Goal: Task Accomplishment & Management: Manage account settings

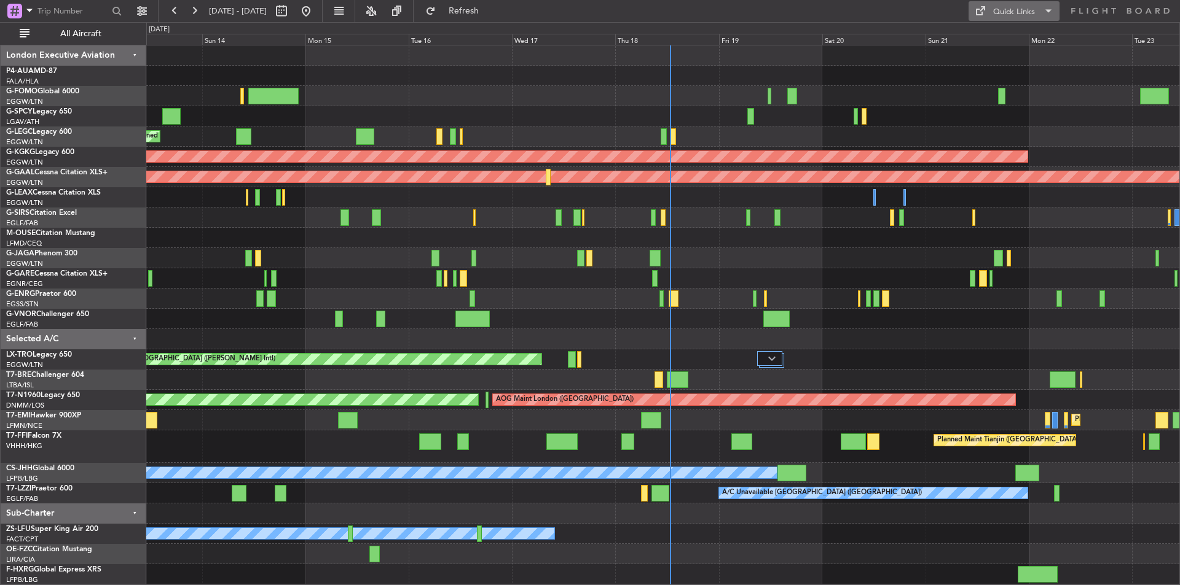
click at [996, 5] on button "Quick Links" at bounding box center [1013, 11] width 91 height 20
click at [995, 33] on button "Trip Builder" at bounding box center [1014, 40] width 92 height 29
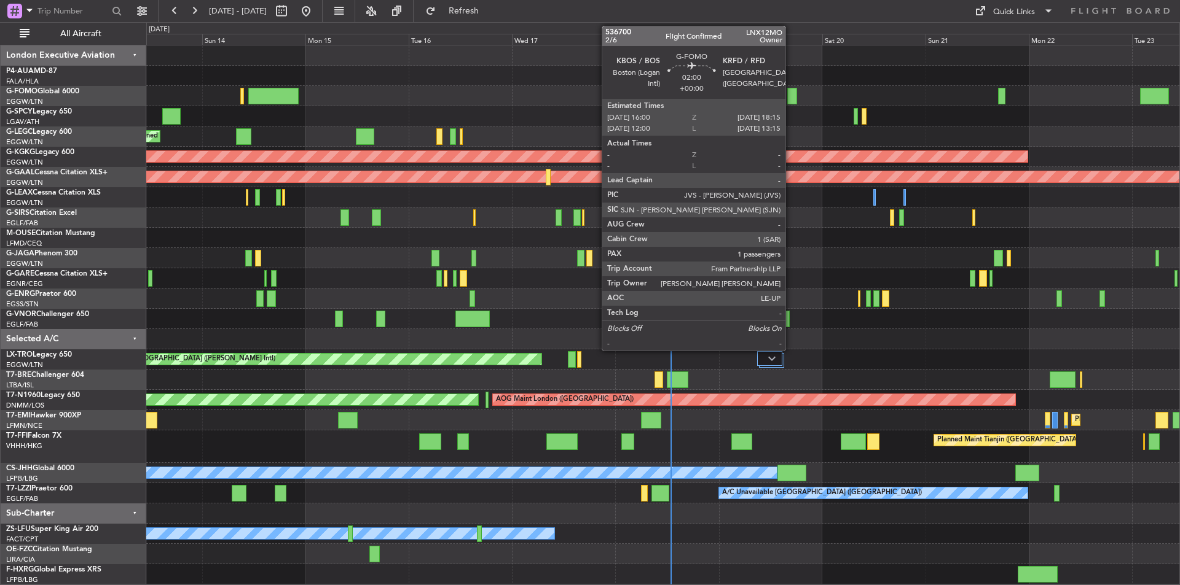
click at [791, 95] on div at bounding box center [792, 96] width 10 height 17
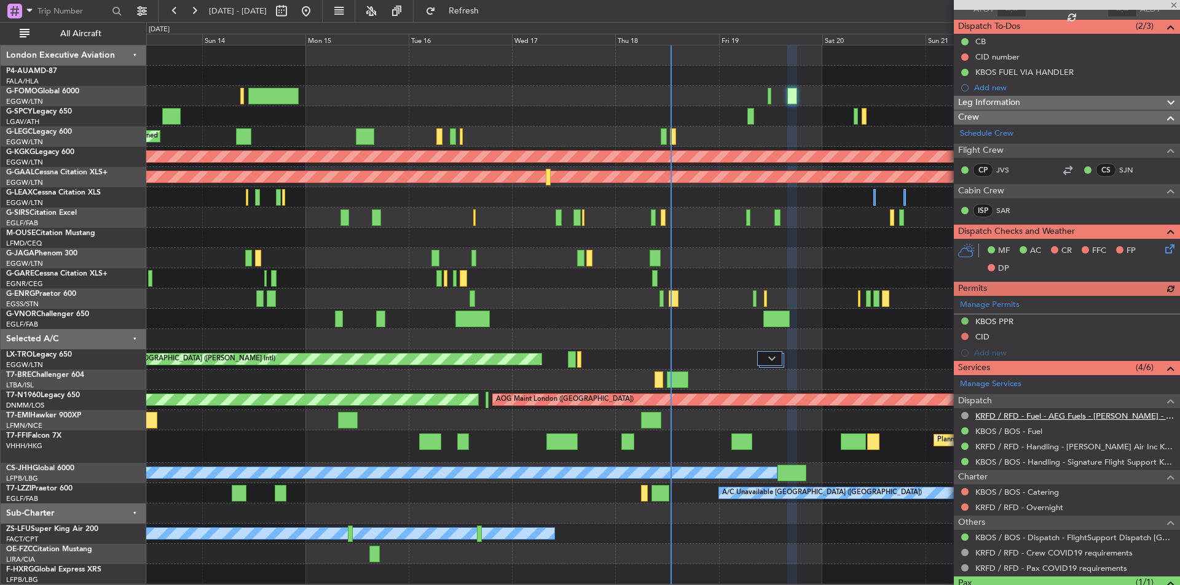
scroll to position [154, 0]
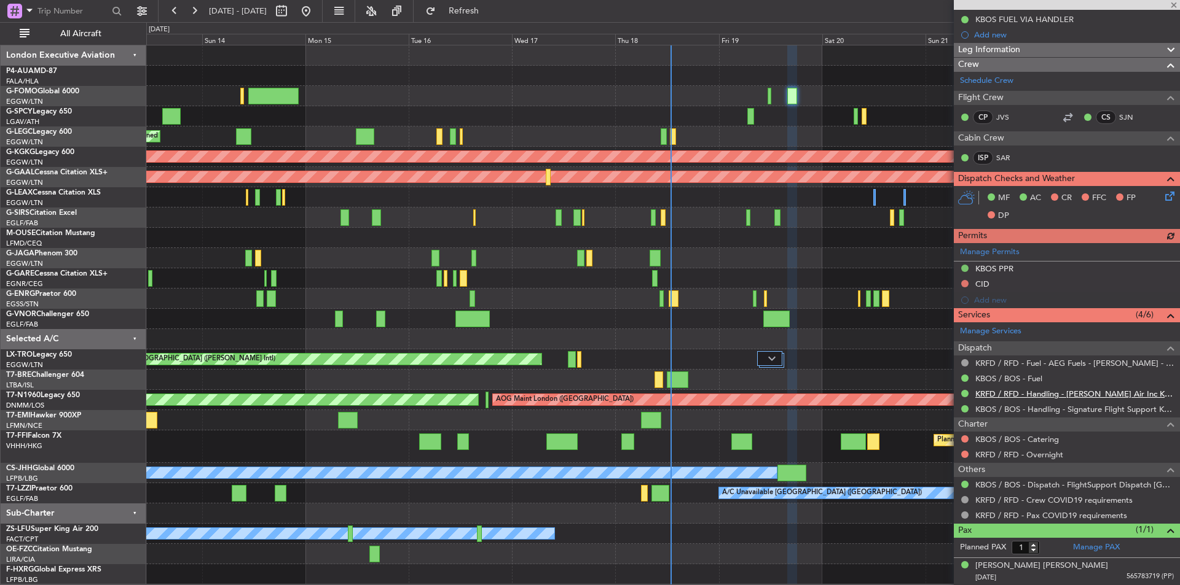
click at [1046, 397] on link "KRFD / RFD - Handling - Emery Air Inc KRFD / RFD" at bounding box center [1074, 394] width 198 height 10
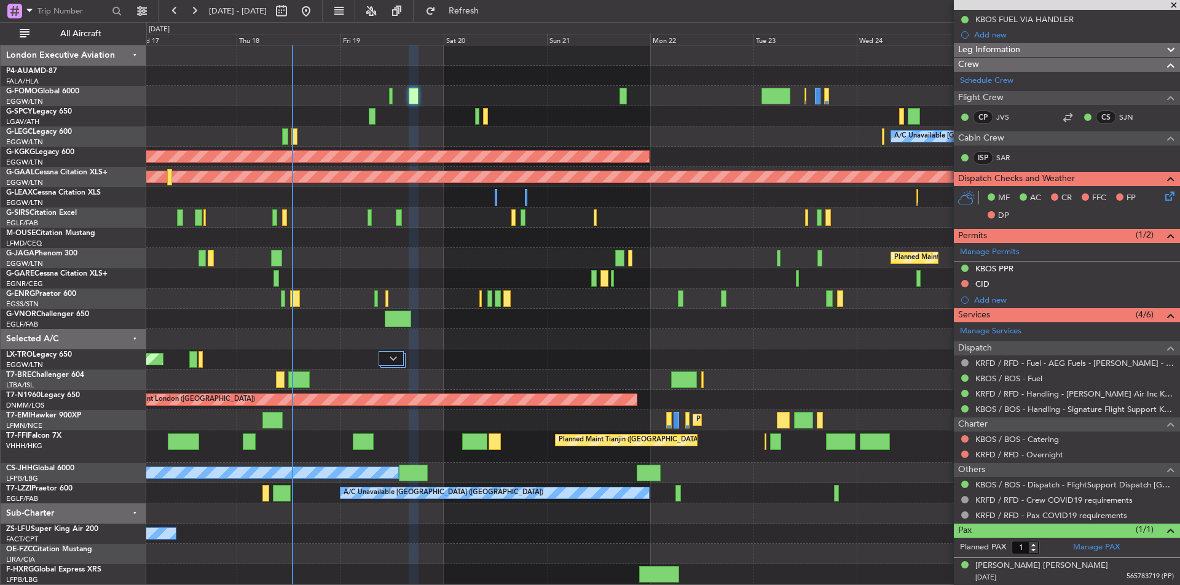
click at [444, 214] on div "A/C Unavailable London (Luton) AOG Maint Istanbul (Ataturk) Planned Maint Dusse…" at bounding box center [662, 314] width 1033 height 539
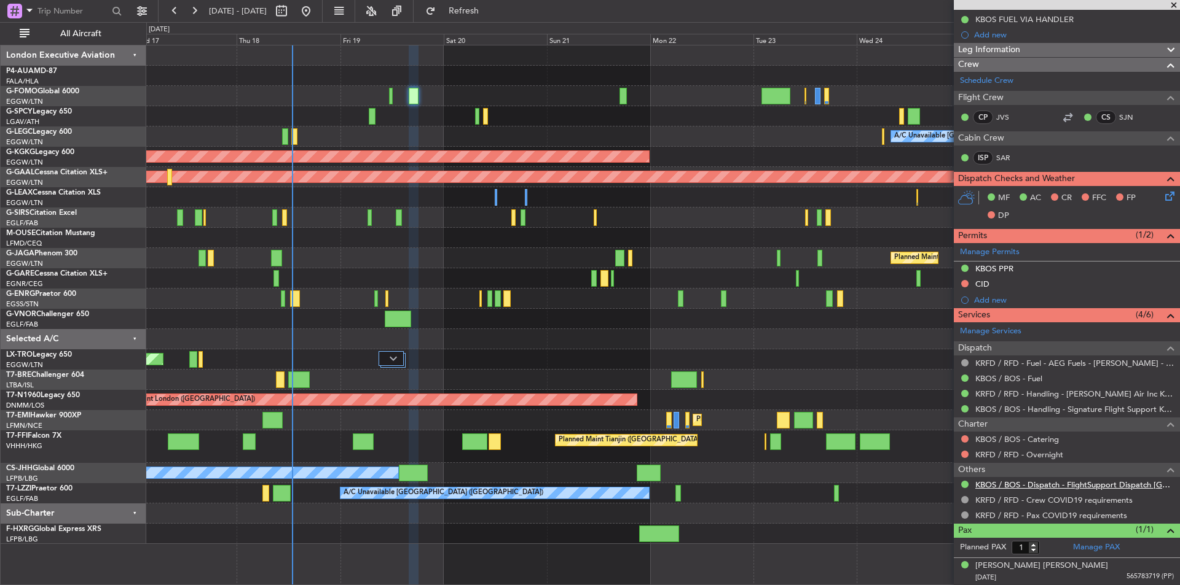
click at [1030, 487] on link "KBOS / BOS - Dispatch - FlightSupport Dispatch UK" at bounding box center [1074, 485] width 198 height 10
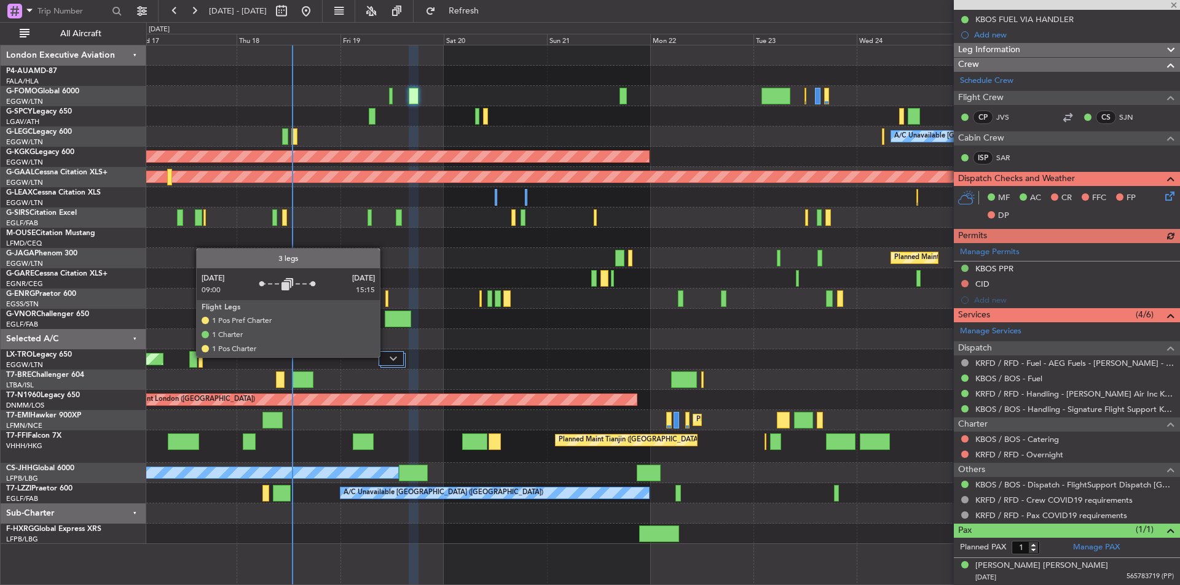
click at [385, 357] on div at bounding box center [390, 358] width 25 height 15
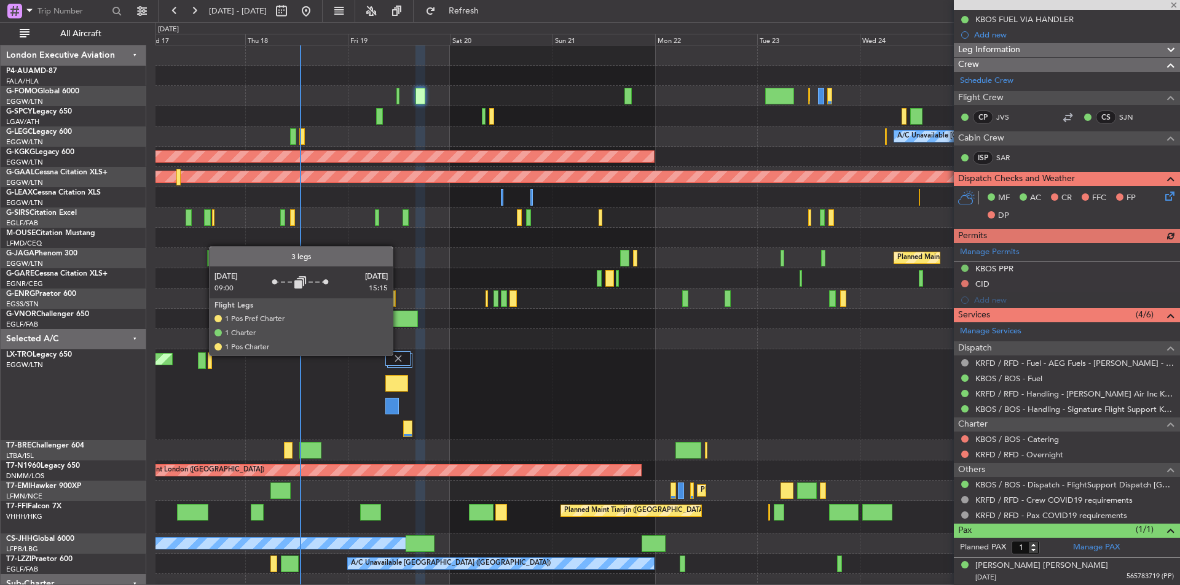
click at [398, 355] on img at bounding box center [398, 358] width 11 height 11
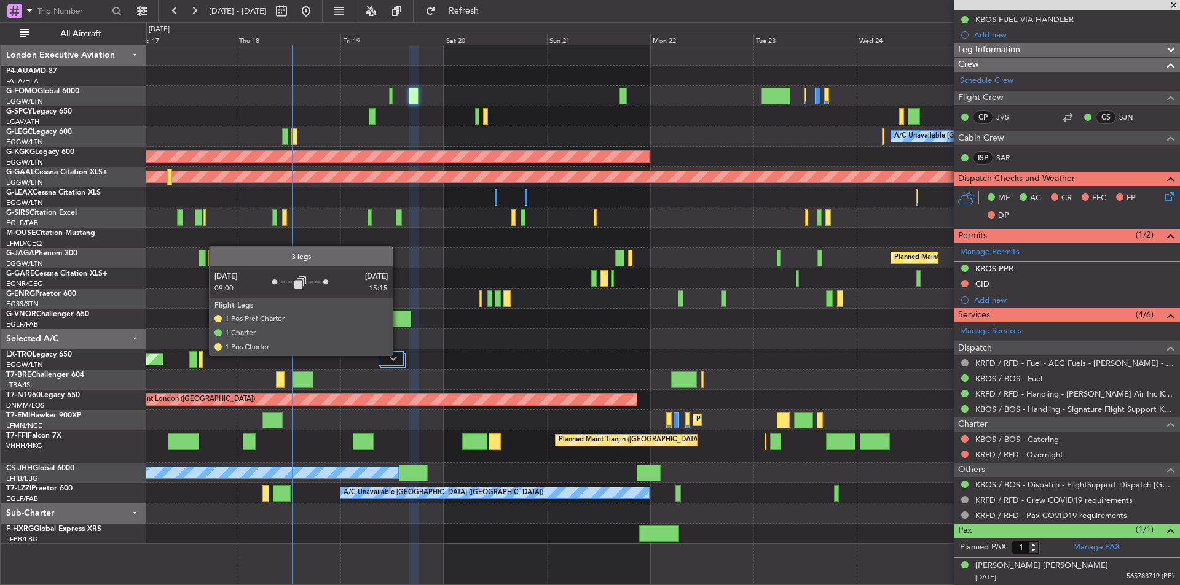
click at [398, 355] on div at bounding box center [390, 358] width 25 height 15
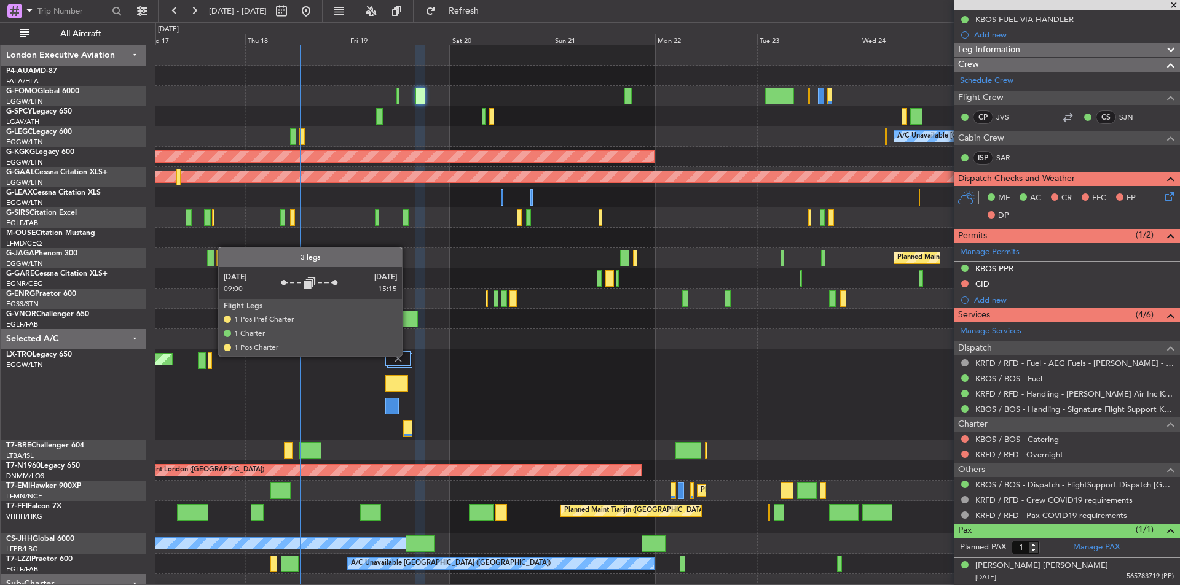
click at [407, 356] on div at bounding box center [397, 358] width 25 height 15
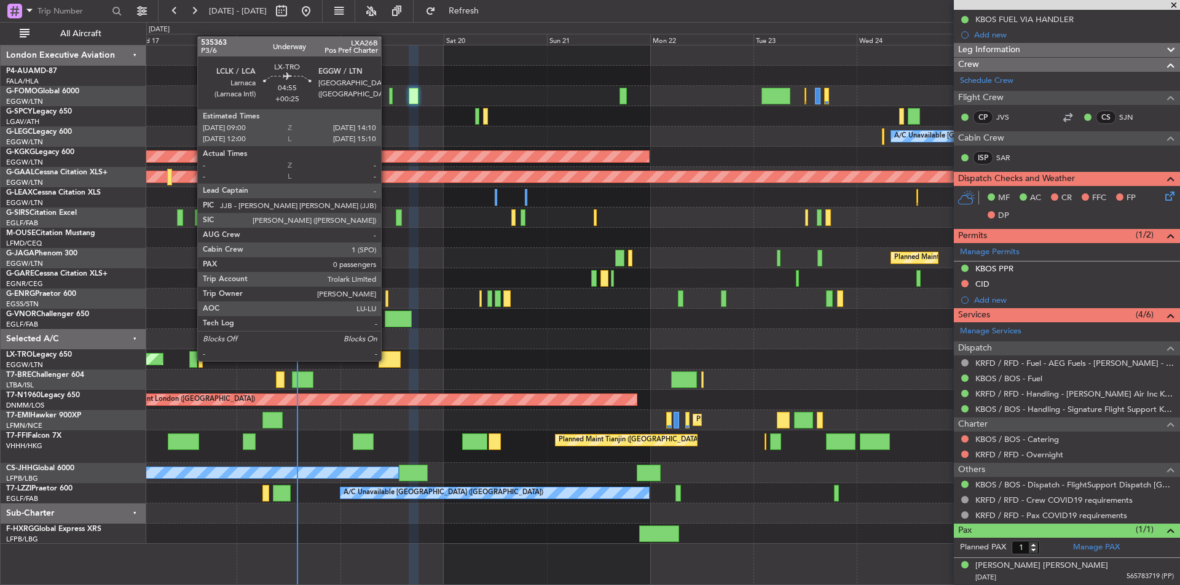
click at [387, 360] on div at bounding box center [389, 359] width 23 height 17
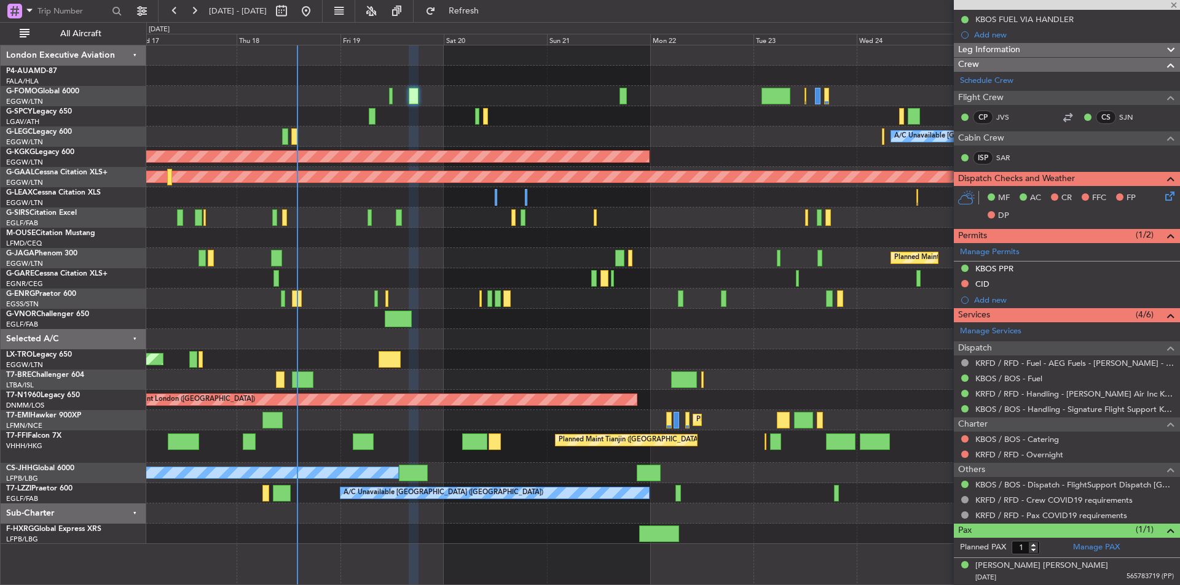
type input "+00:25"
type input "0"
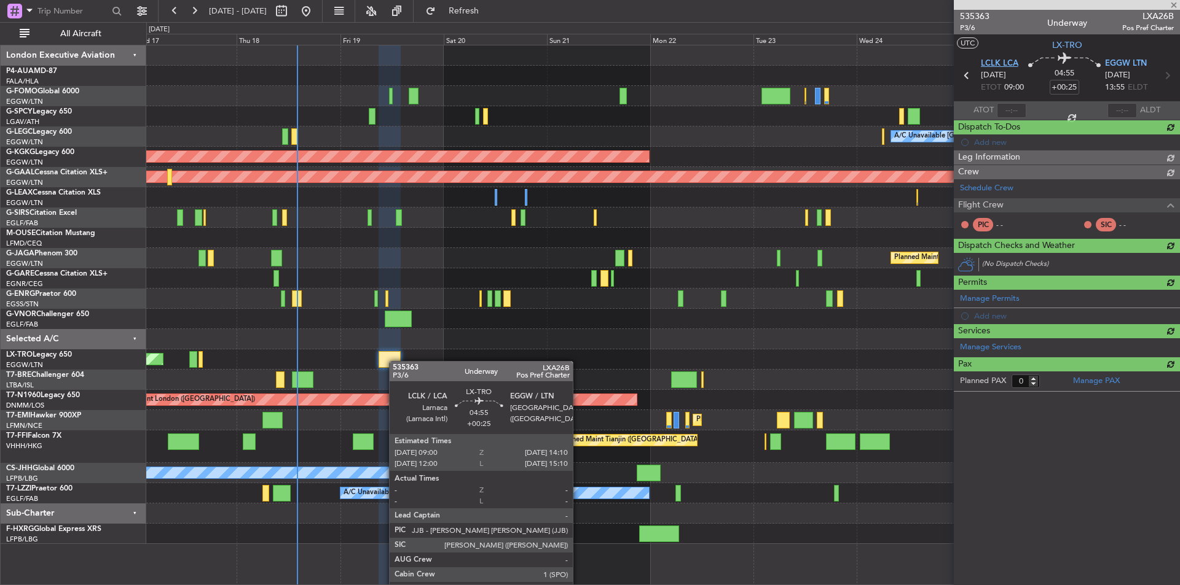
scroll to position [0, 0]
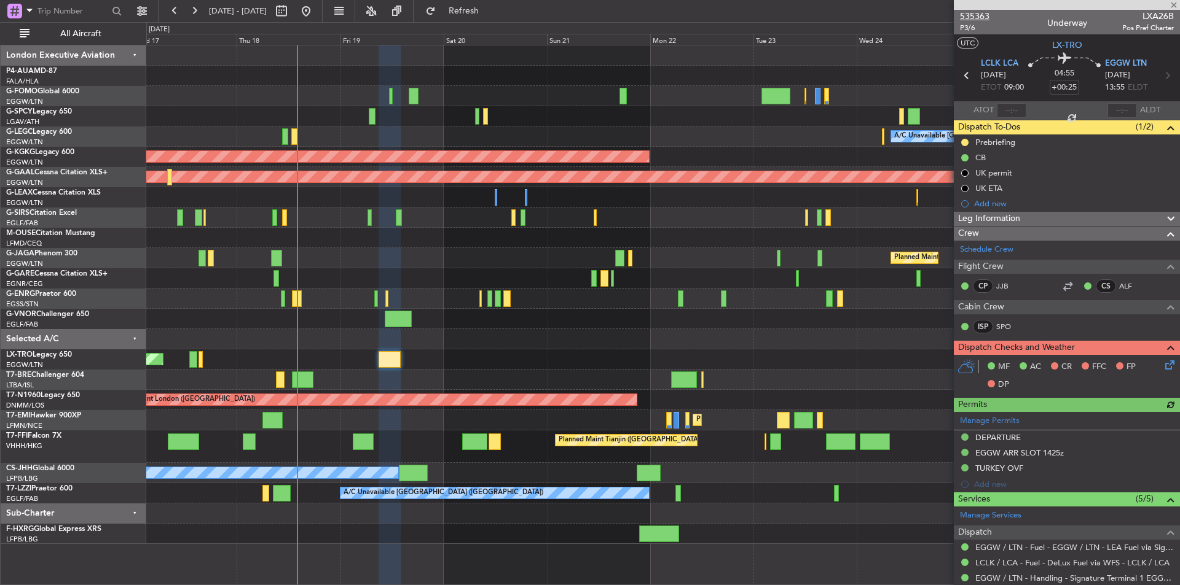
click at [970, 17] on span "535363" at bounding box center [974, 16] width 29 height 13
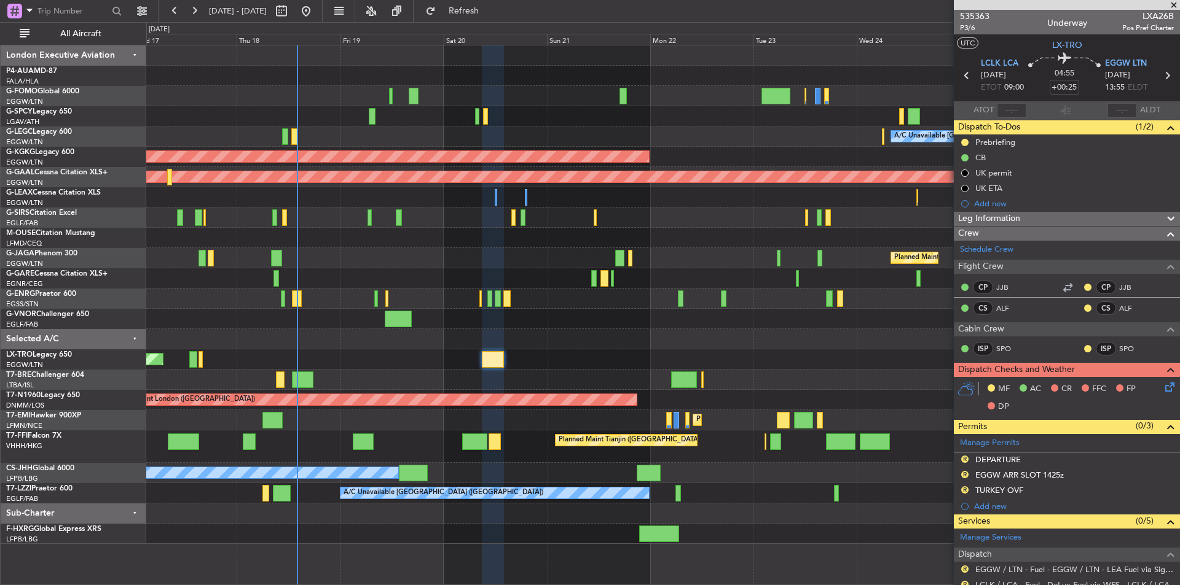
click at [402, 218] on div at bounding box center [662, 218] width 1033 height 20
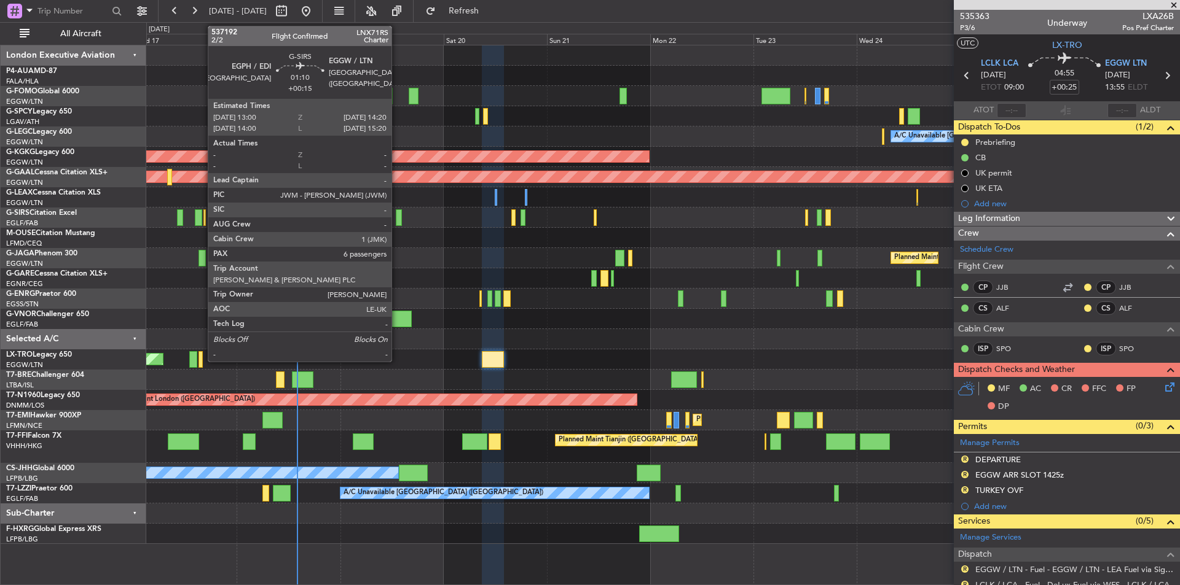
click at [397, 217] on div at bounding box center [399, 217] width 6 height 17
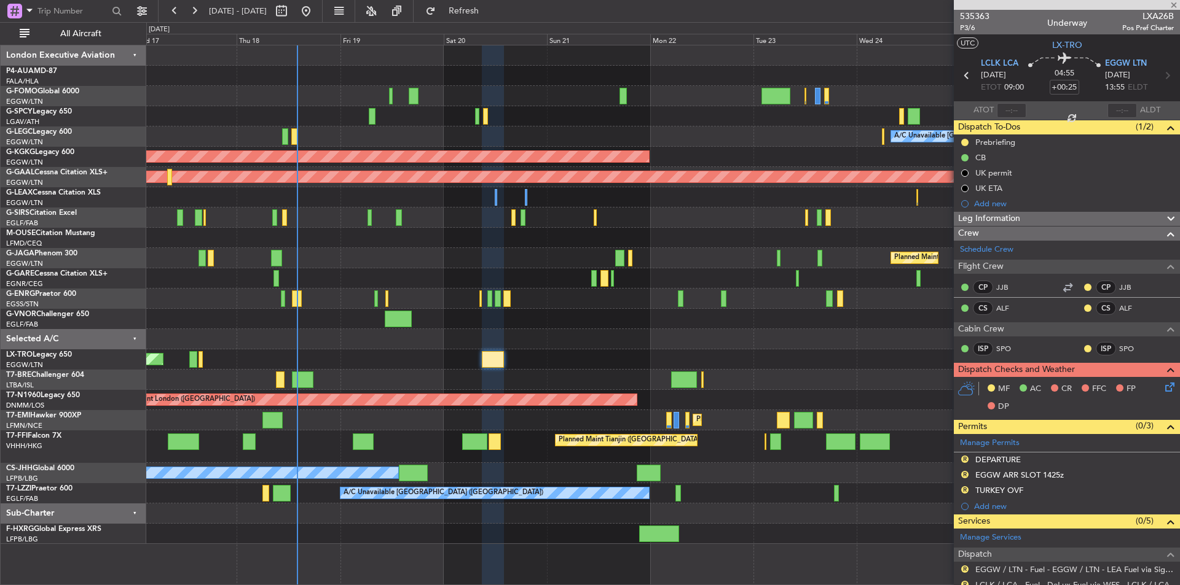
type input "+00:15"
type input "6"
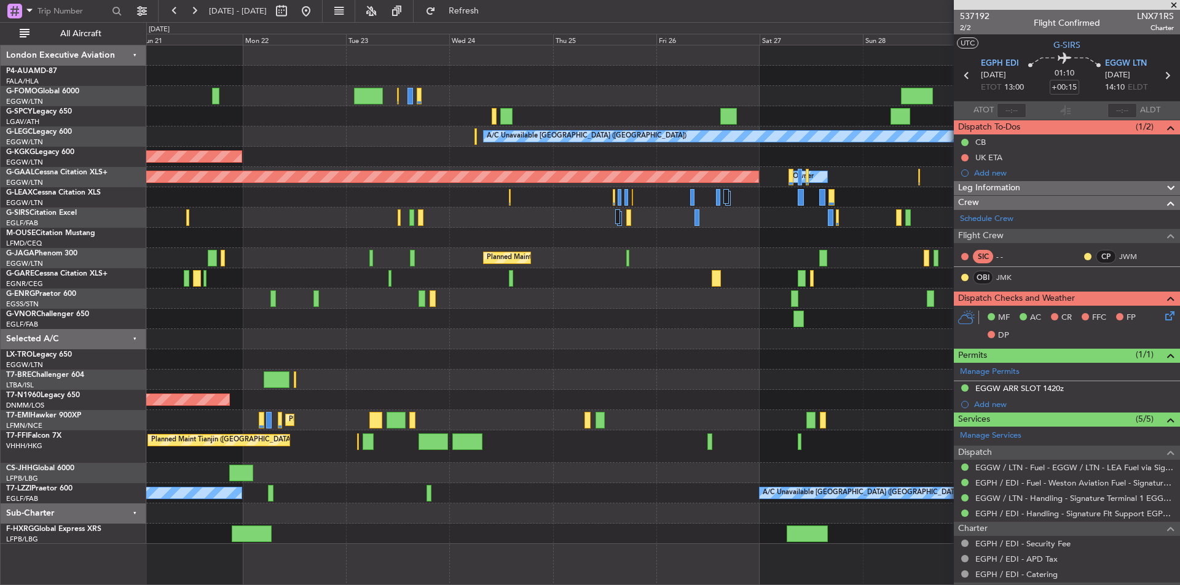
click at [358, 341] on div "A/C Unavailable [GEOGRAPHIC_DATA] ([GEOGRAPHIC_DATA]) AOG Maint [GEOGRAPHIC_DAT…" at bounding box center [662, 294] width 1033 height 499
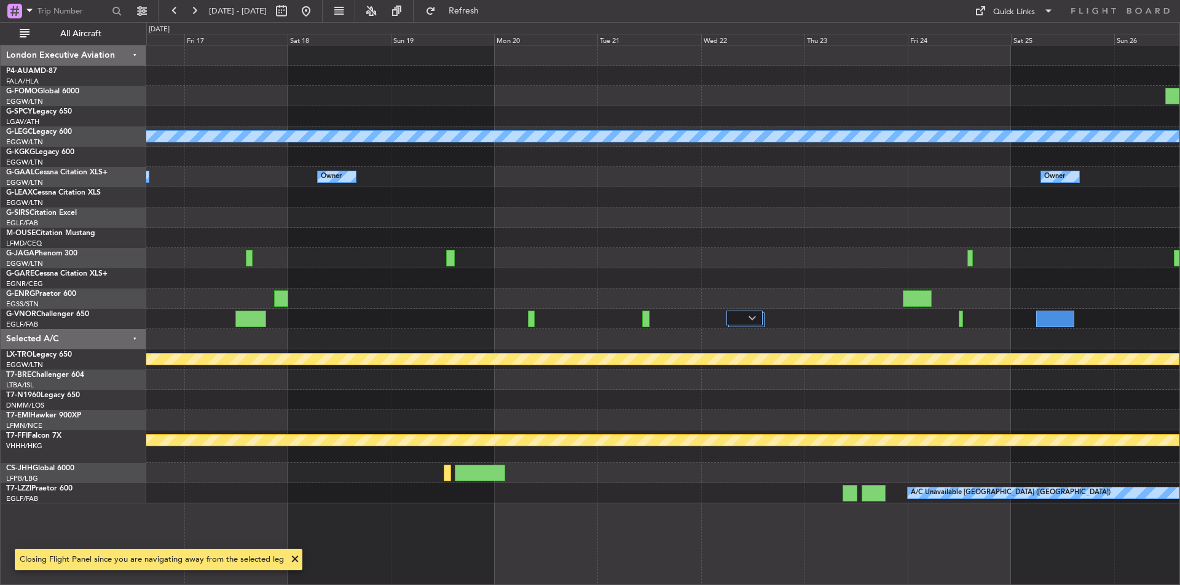
click at [599, 508] on div "A/C Unavailable London (Luton) Owner No Crew Owner Owner Owner Owner London (Lu…" at bounding box center [662, 315] width 1033 height 541
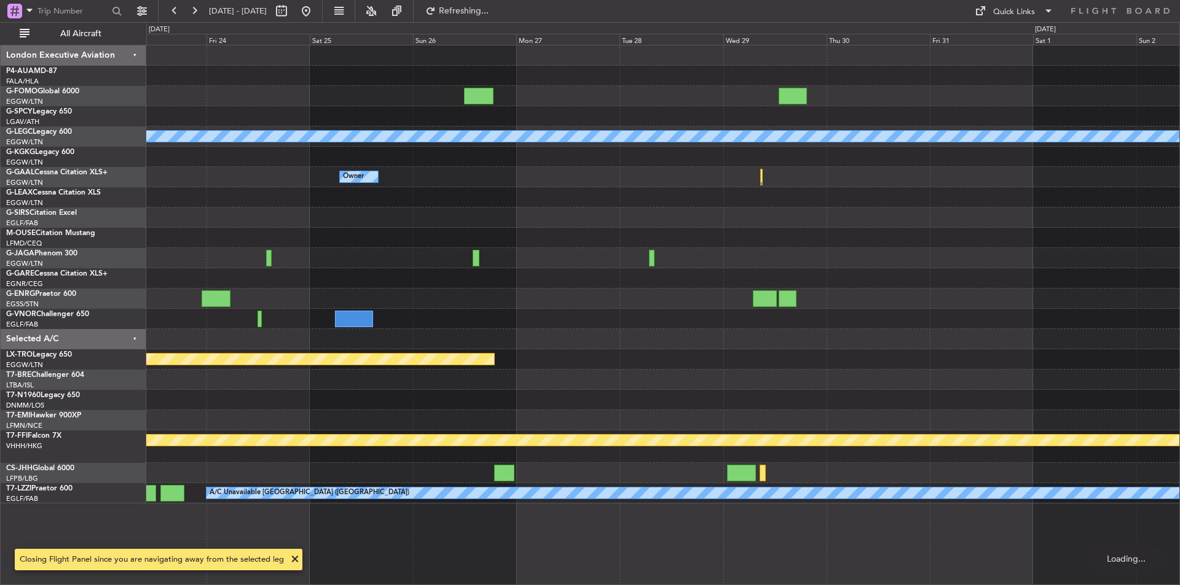
click at [225, 511] on div "A/C Unavailable London (Luton) Owner Planned Maint Bournemouth Planned Maint Bo…" at bounding box center [662, 315] width 1033 height 541
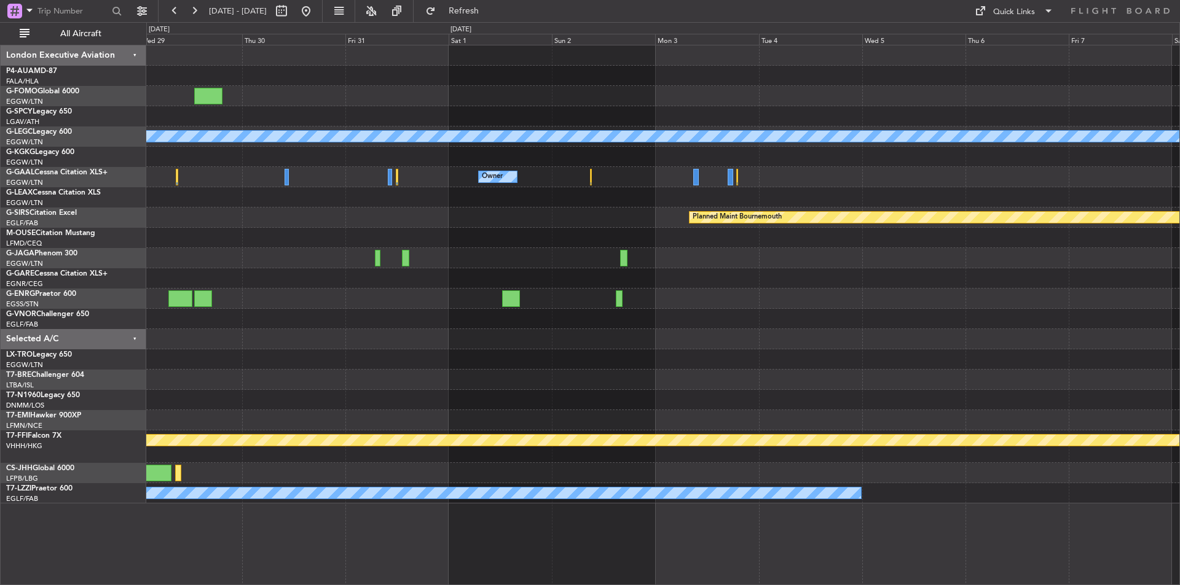
click at [168, 516] on div "A/C Unavailable London (Luton) Owner Planned Maint Bournemouth Planned Maint Bo…" at bounding box center [662, 315] width 1033 height 541
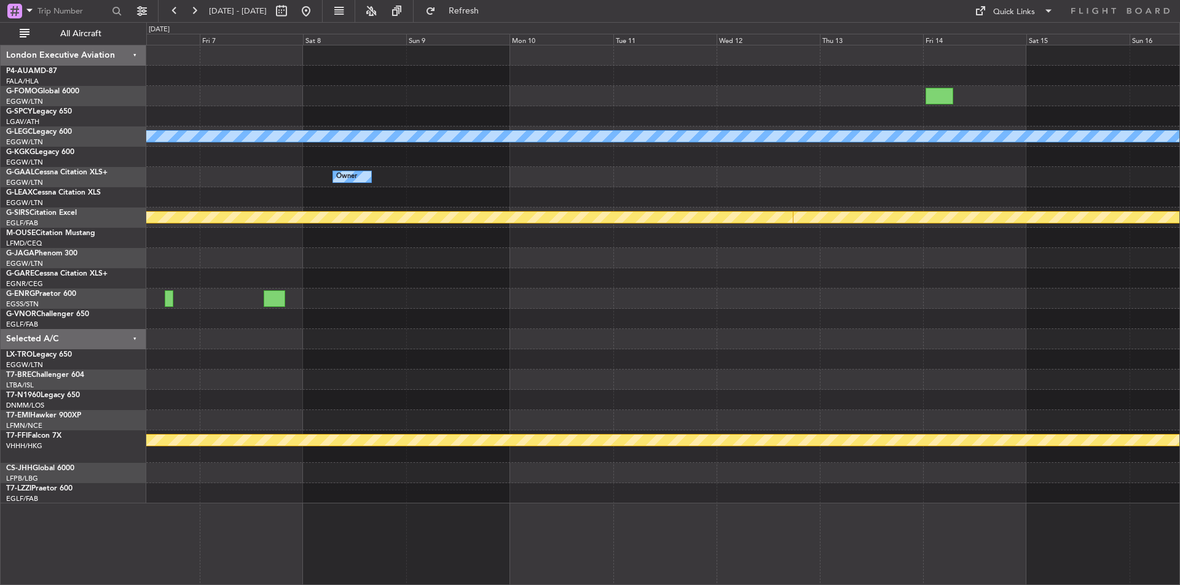
click at [194, 524] on div "A/C Unavailable London (Luton) Owner Planned Maint Bournemouth Planned Maint Bo…" at bounding box center [662, 315] width 1033 height 541
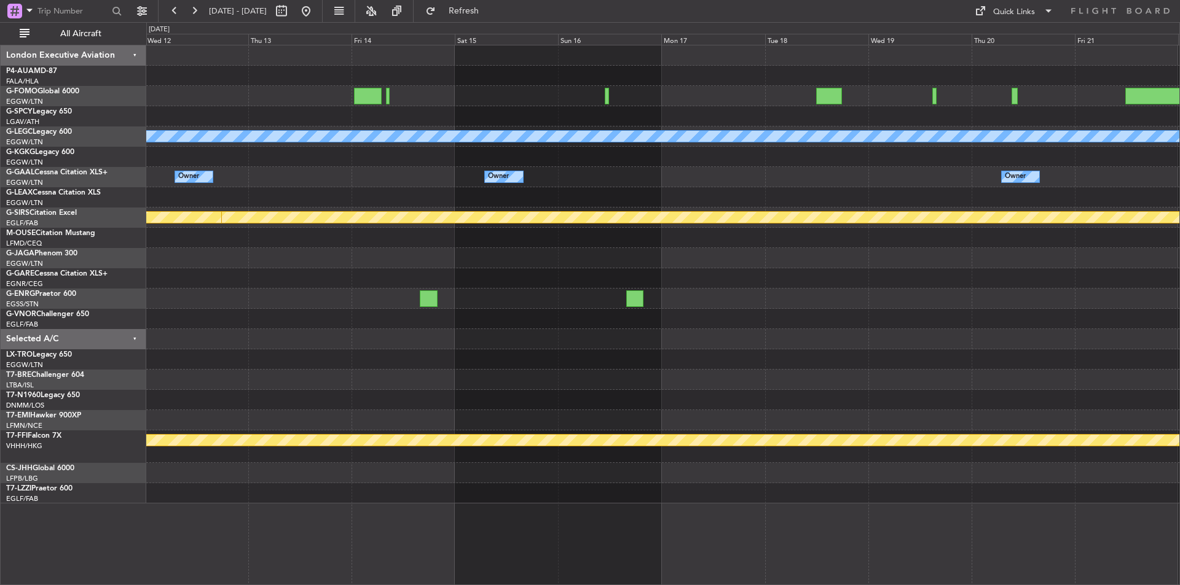
click at [173, 531] on div "A/C Unavailable London (Luton) Owner Owner Owner Owner Planned Maint Bournemout…" at bounding box center [662, 315] width 1033 height 541
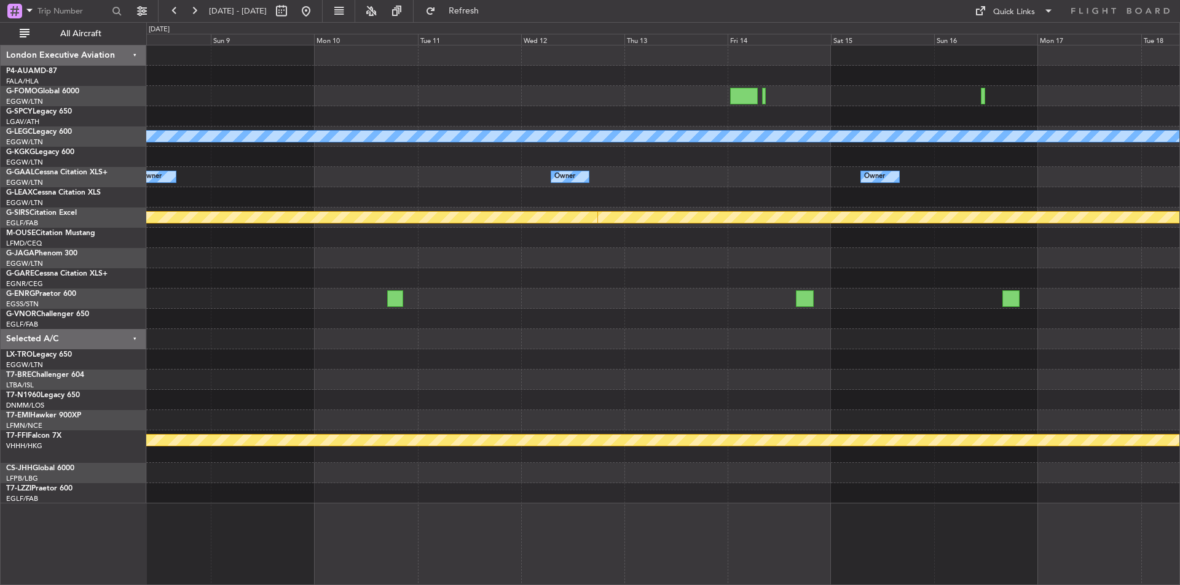
click at [744, 539] on div "A/C Unavailable London (Luton) Owner Owner Owner Owner Planned Maint Bournemout…" at bounding box center [662, 315] width 1033 height 541
click at [190, 15] on button at bounding box center [194, 11] width 20 height 20
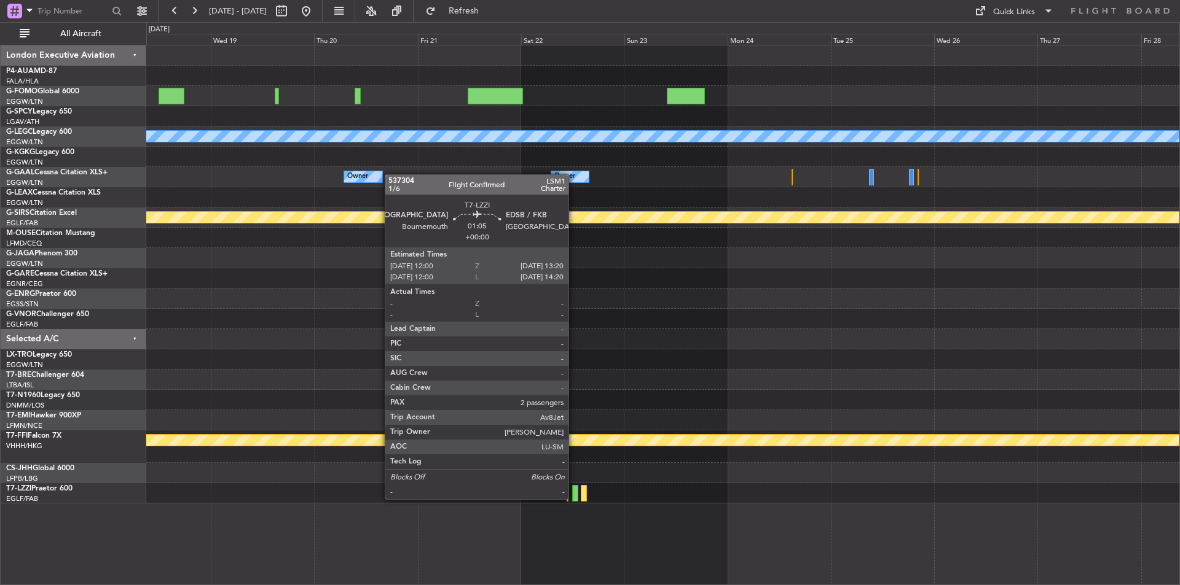
click at [574, 498] on div at bounding box center [575, 493] width 6 height 17
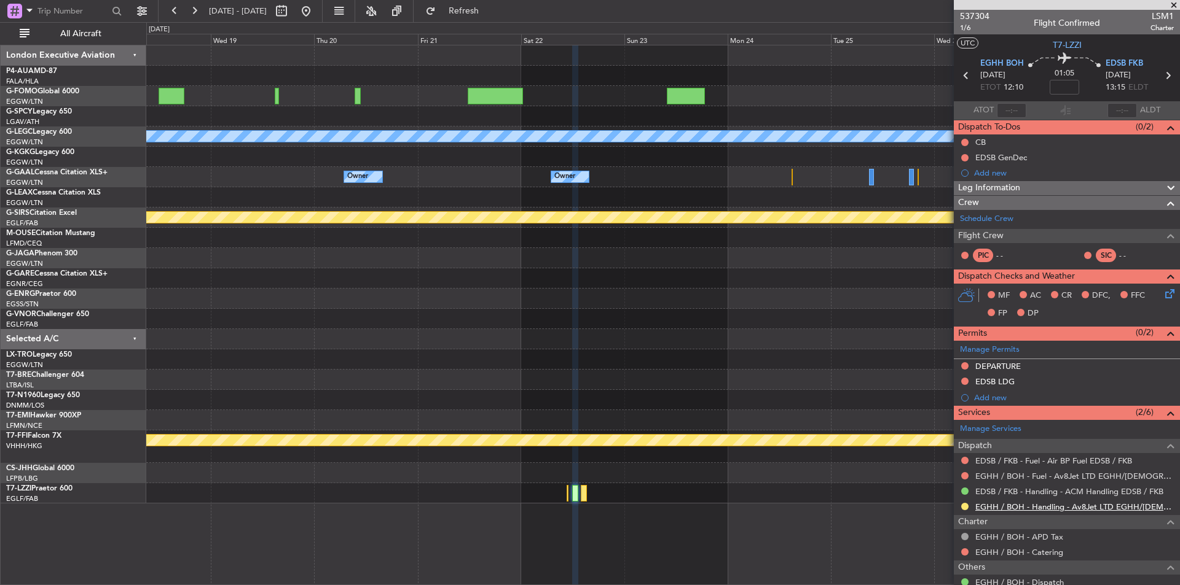
click at [1067, 507] on link "EGHH / BOH - Handling - Av8Jet LTD EGHH/BOH" at bounding box center [1074, 507] width 198 height 10
click at [1038, 475] on link "EGHH / BOH - Fuel - Av8Jet LTD EGHH/BOH" at bounding box center [1074, 476] width 198 height 10
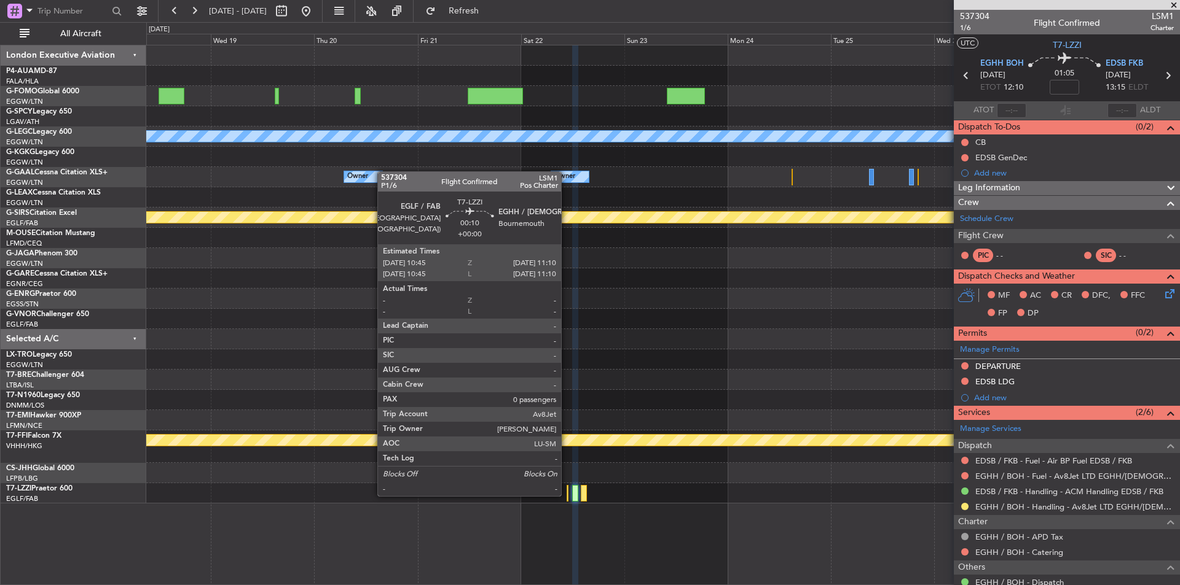
click at [566, 495] on div at bounding box center [567, 493] width 2 height 17
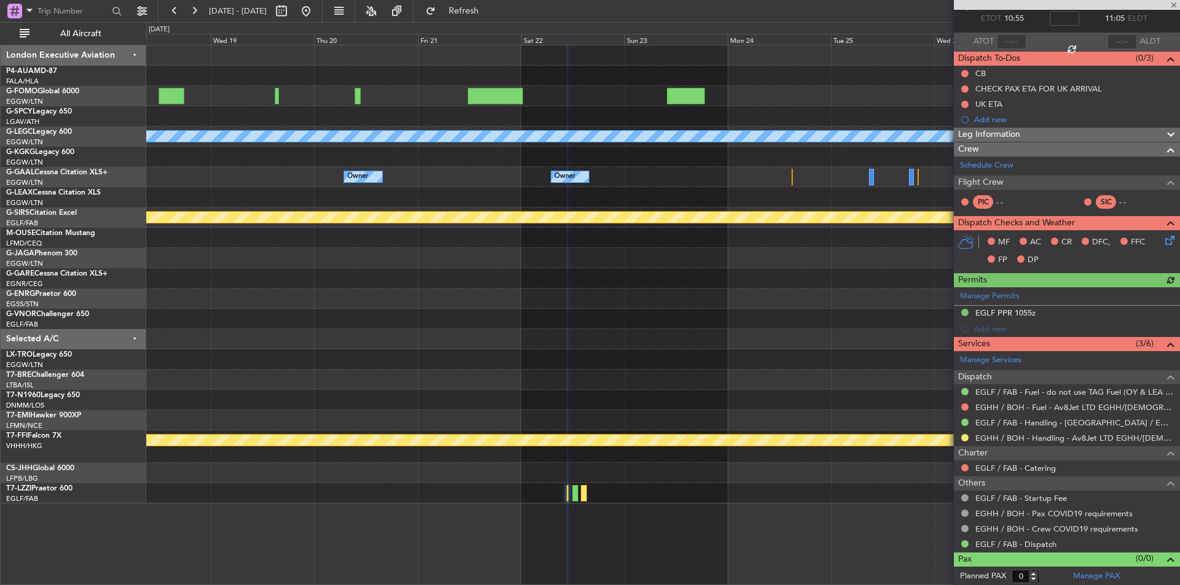
scroll to position [70, 0]
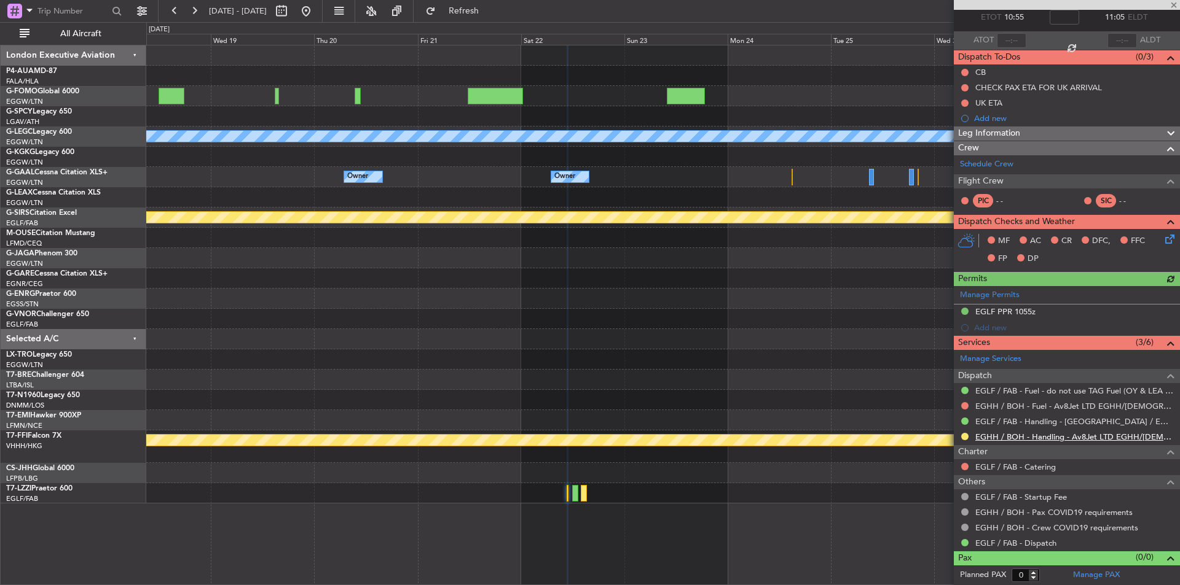
click at [1048, 439] on link "EGHH / BOH - Handling - Av8Jet LTD EGHH/BOH" at bounding box center [1074, 437] width 198 height 10
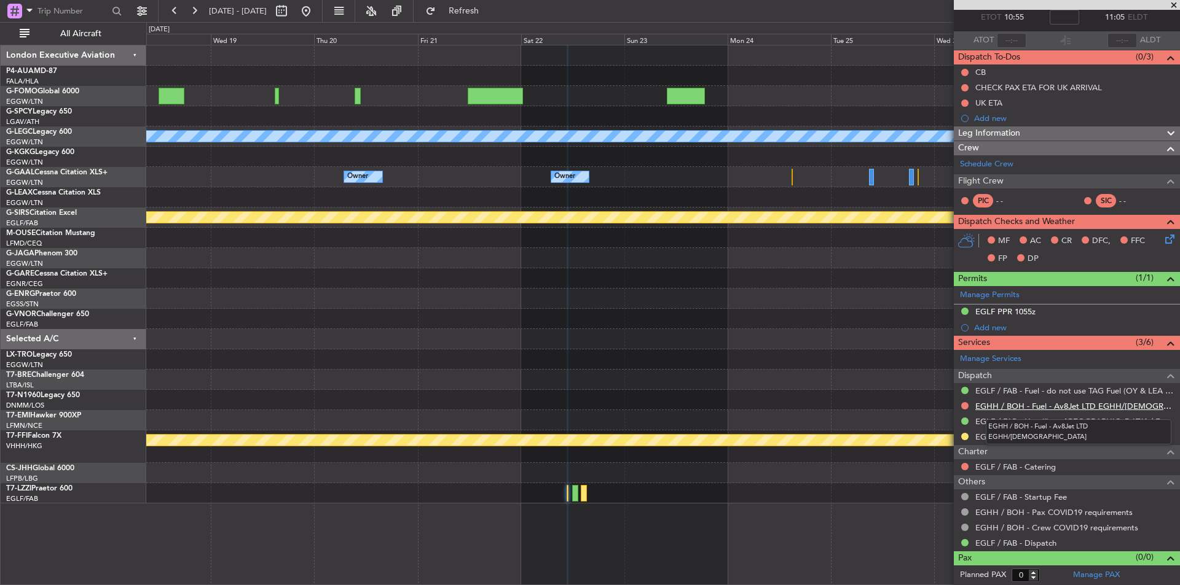
click at [1092, 408] on link "EGHH / BOH - Fuel - Av8Jet LTD EGHH/BOH" at bounding box center [1074, 406] width 198 height 10
click at [192, 7] on button at bounding box center [194, 11] width 20 height 20
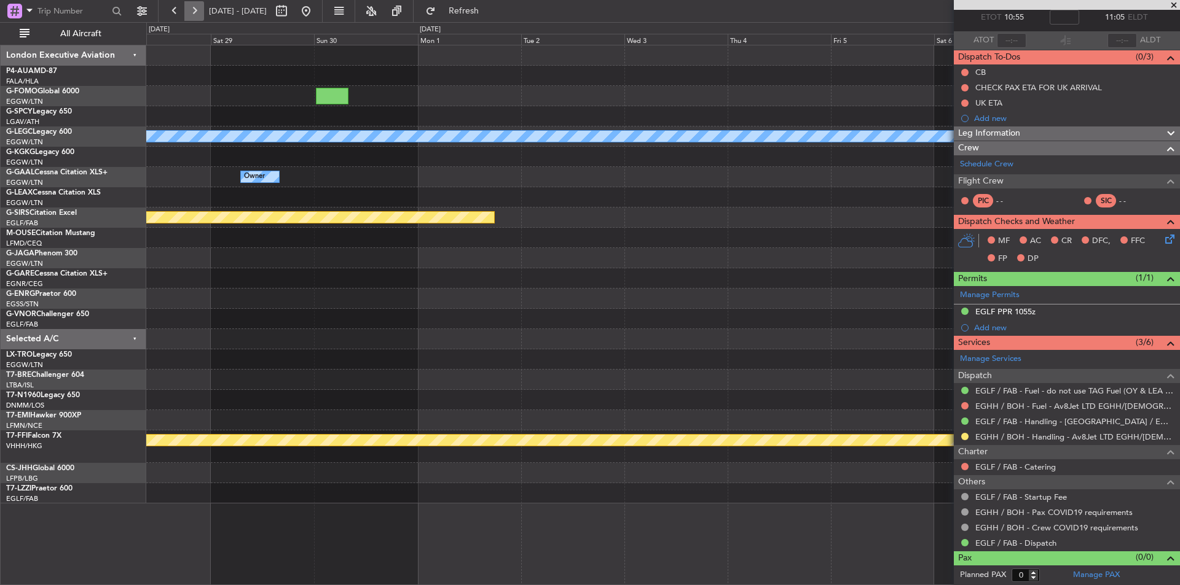
click at [192, 7] on button at bounding box center [194, 11] width 20 height 20
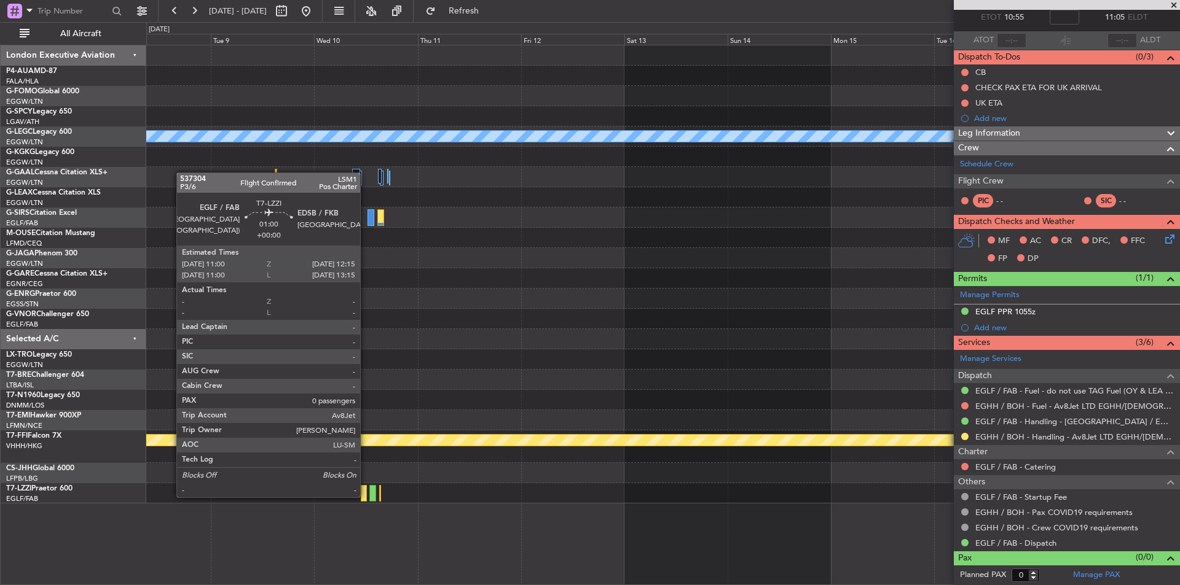
click at [366, 496] on div at bounding box center [364, 493] width 6 height 17
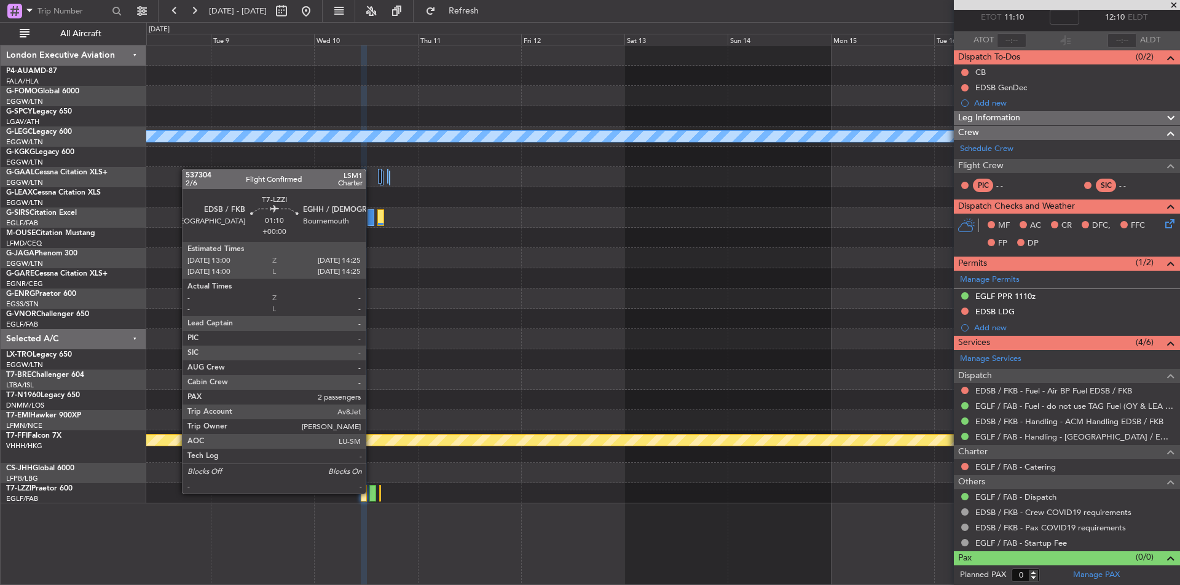
click at [371, 493] on div at bounding box center [372, 493] width 6 height 17
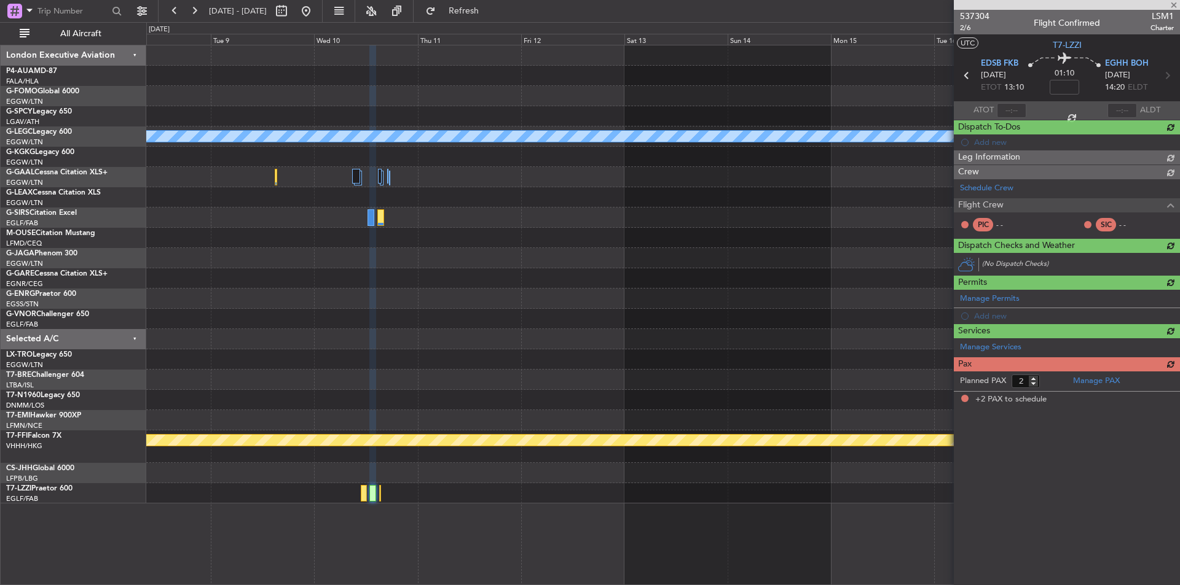
scroll to position [0, 0]
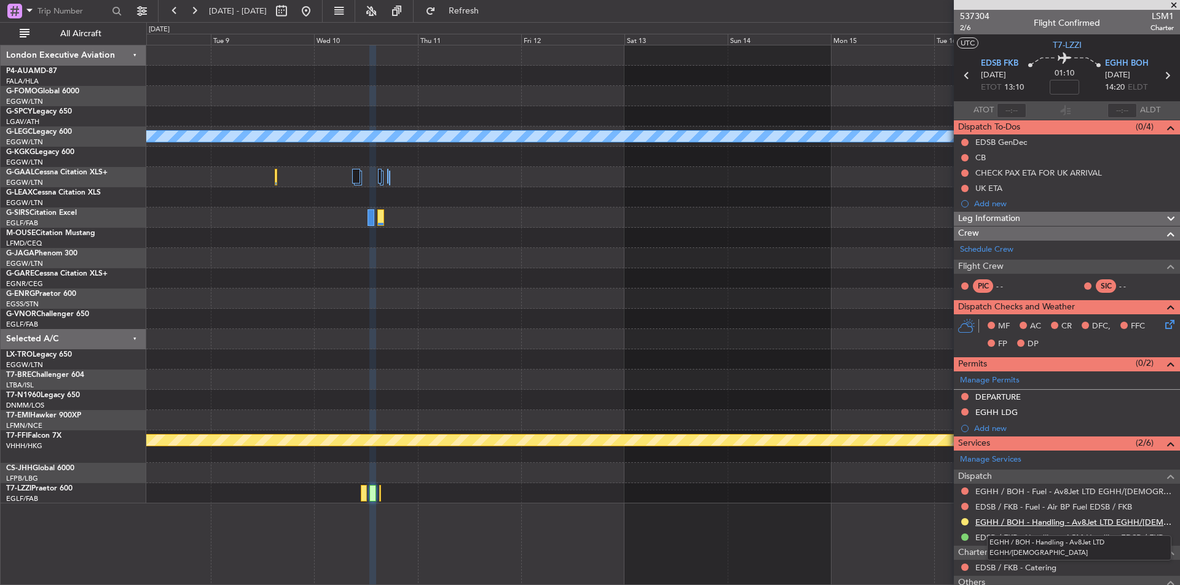
click at [1100, 523] on link "EGHH / BOH - Handling - Av8Jet LTD EGHH/BOH" at bounding box center [1074, 522] width 198 height 10
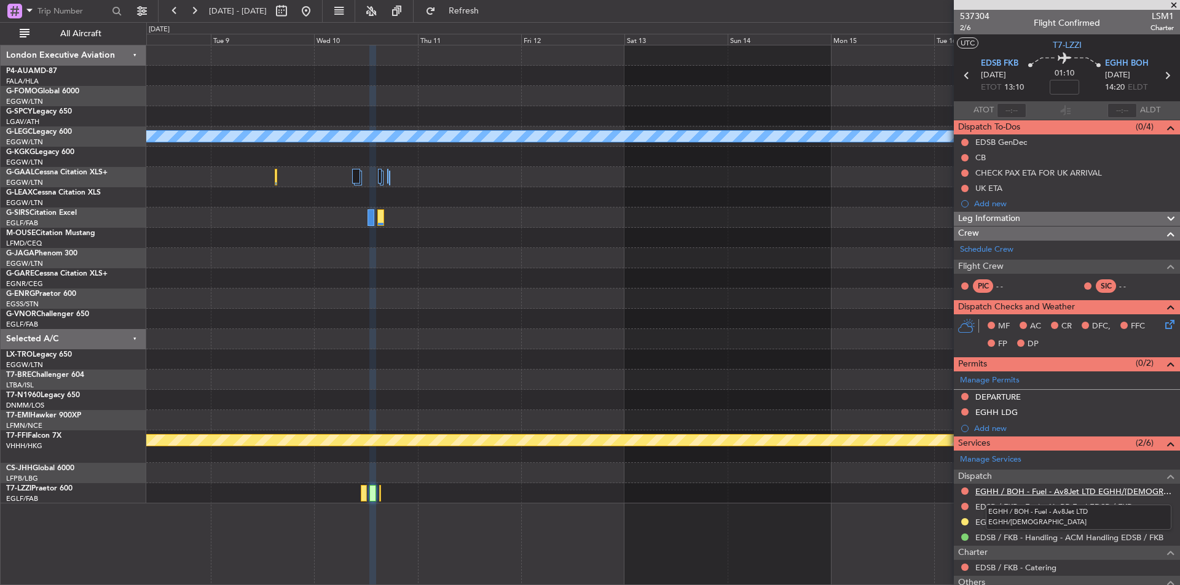
click at [1026, 488] on link "EGHH / BOH - Fuel - Av8Jet LTD EGHH/BOH" at bounding box center [1074, 492] width 198 height 10
click at [471, 15] on button "Refresh" at bounding box center [457, 11] width 74 height 20
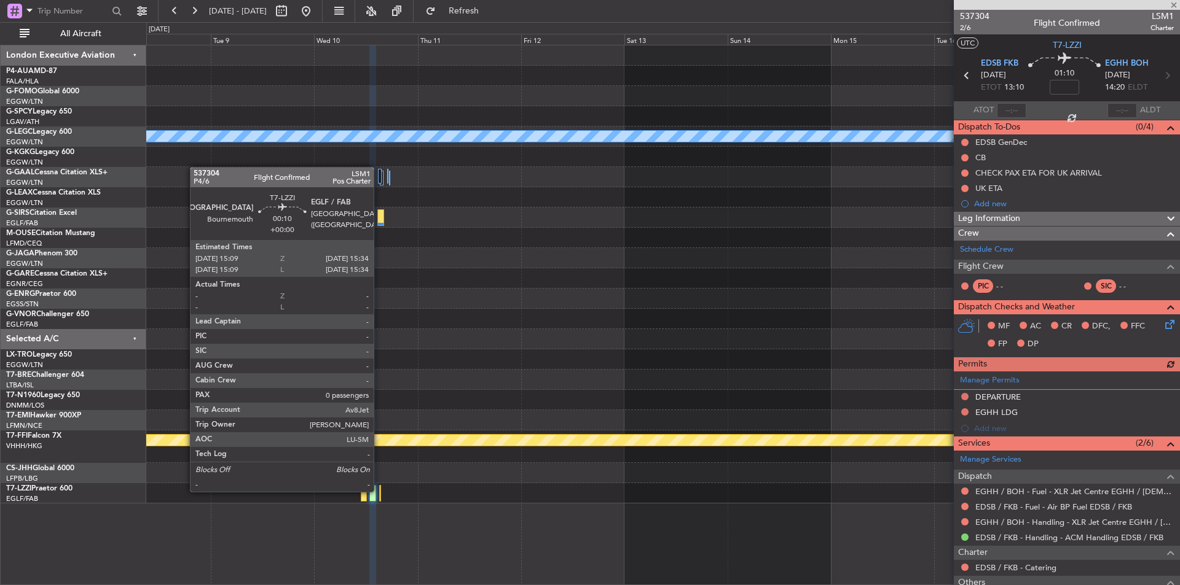
click at [379, 491] on div at bounding box center [380, 493] width 2 height 17
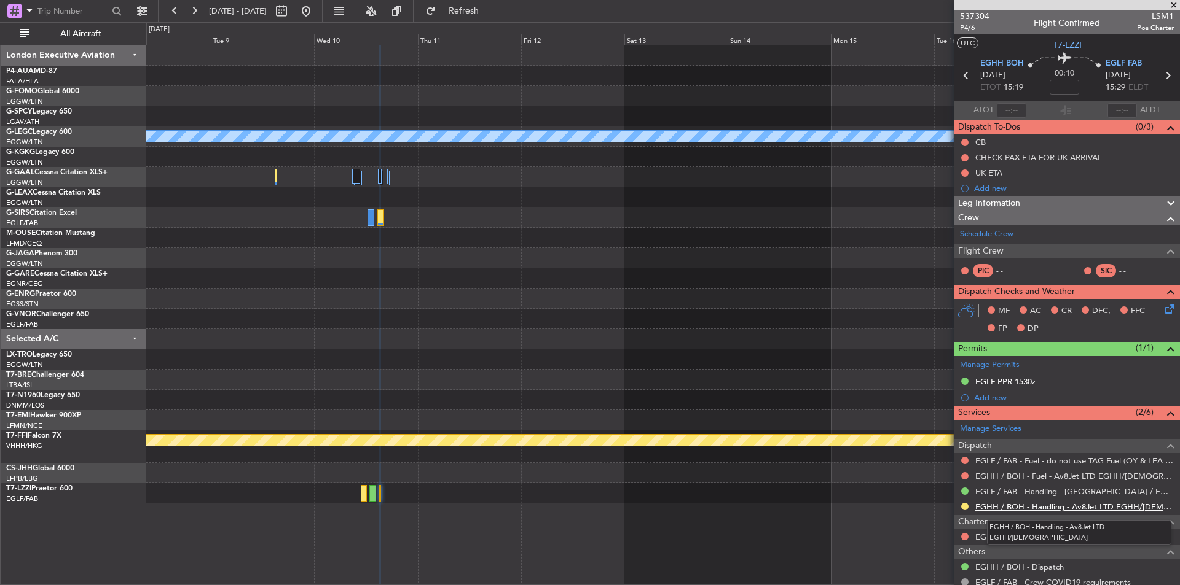
click at [1048, 505] on link "EGHH / BOH - Handling - Av8Jet LTD EGHH/BOH" at bounding box center [1074, 507] width 198 height 10
click at [1040, 476] on link "EGHH / BOH - Fuel - Av8Jet LTD EGHH/BOH" at bounding box center [1074, 476] width 198 height 10
click at [490, 14] on span "Refresh" at bounding box center [464, 11] width 52 height 9
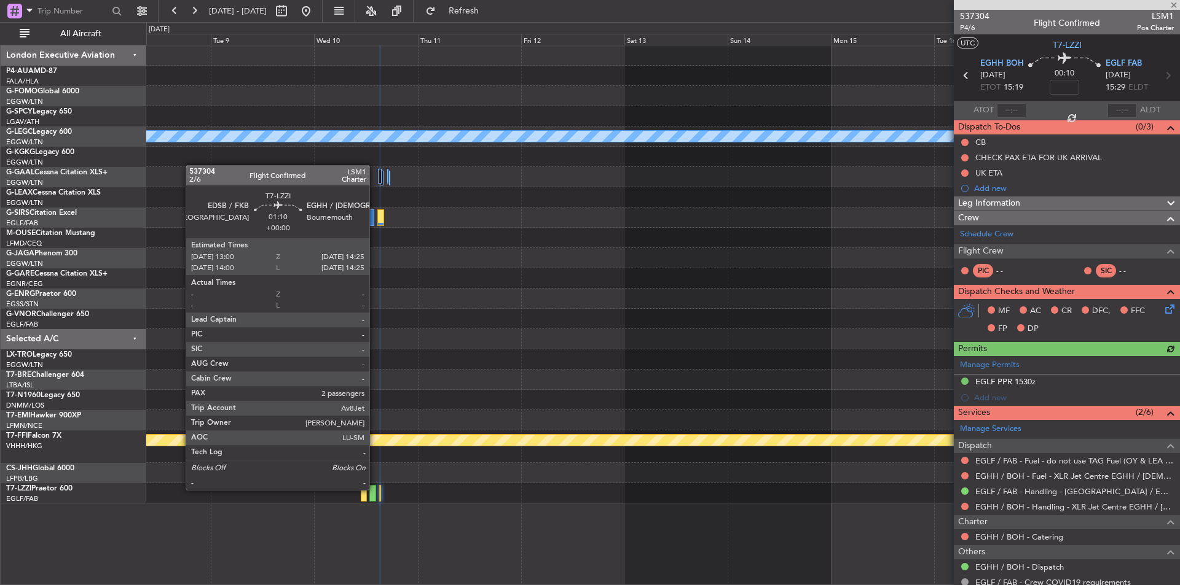
click at [375, 489] on div at bounding box center [372, 493] width 6 height 17
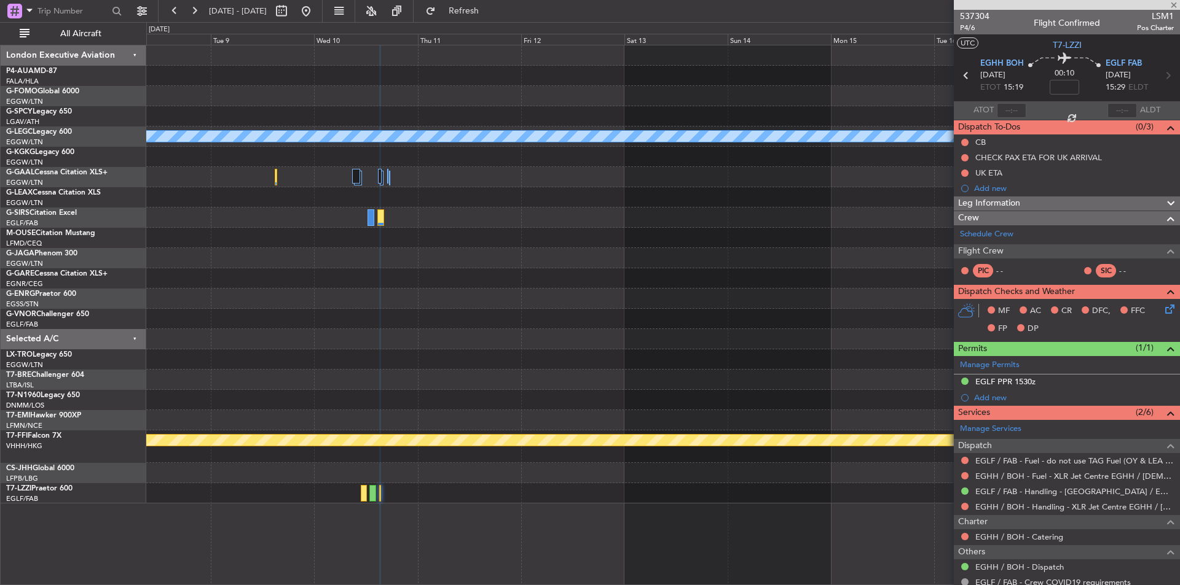
type input "2"
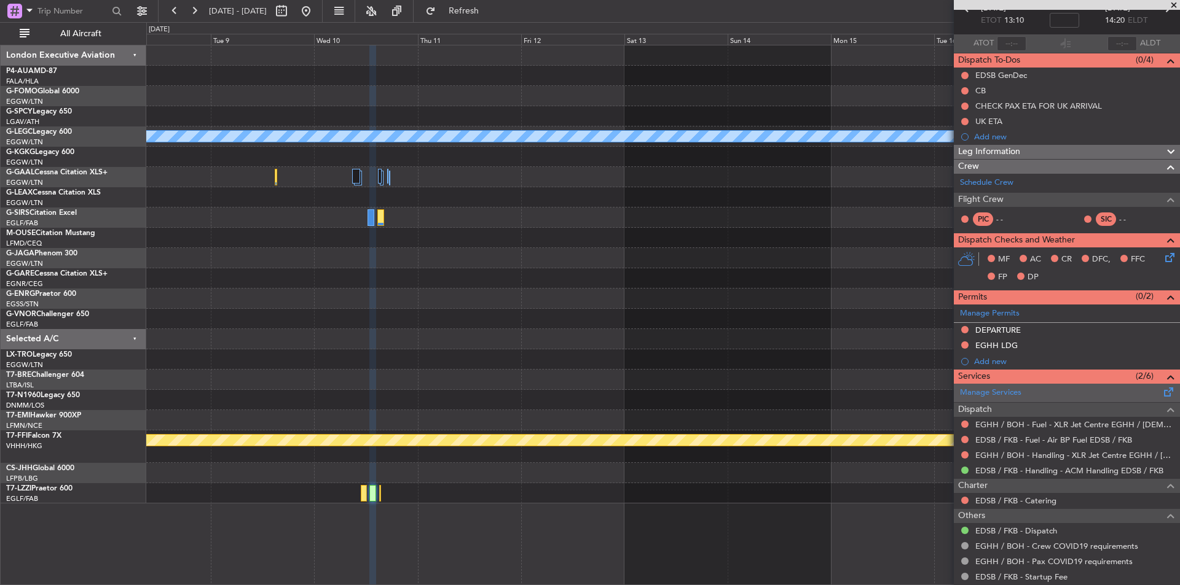
scroll to position [156, 0]
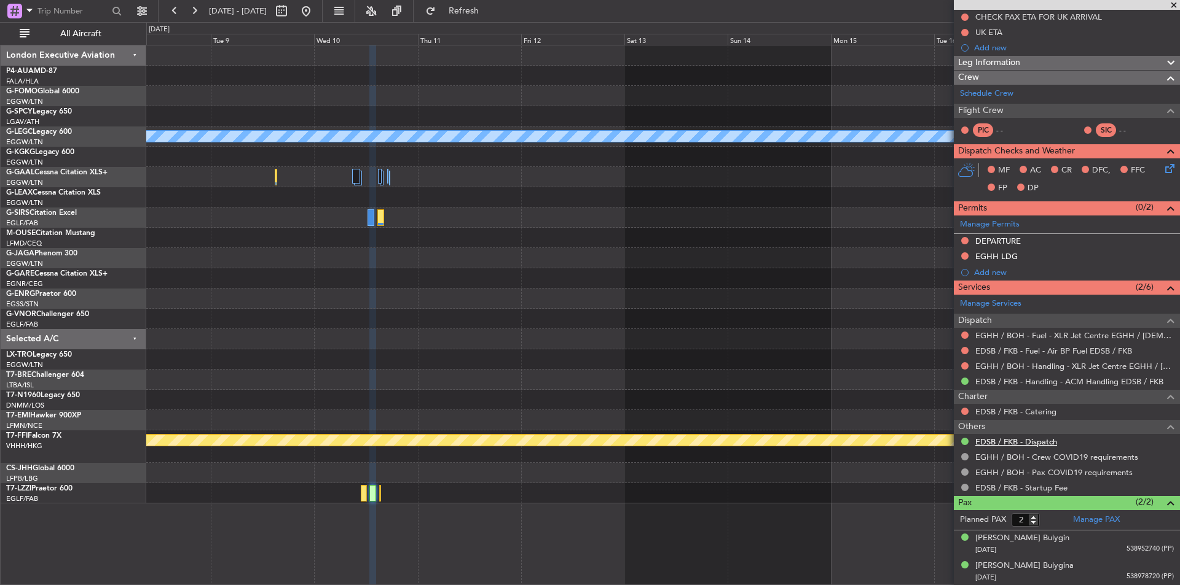
click at [1046, 444] on link "EDSB / FKB - Dispatch" at bounding box center [1016, 442] width 82 height 10
click at [316, 19] on button at bounding box center [306, 11] width 20 height 20
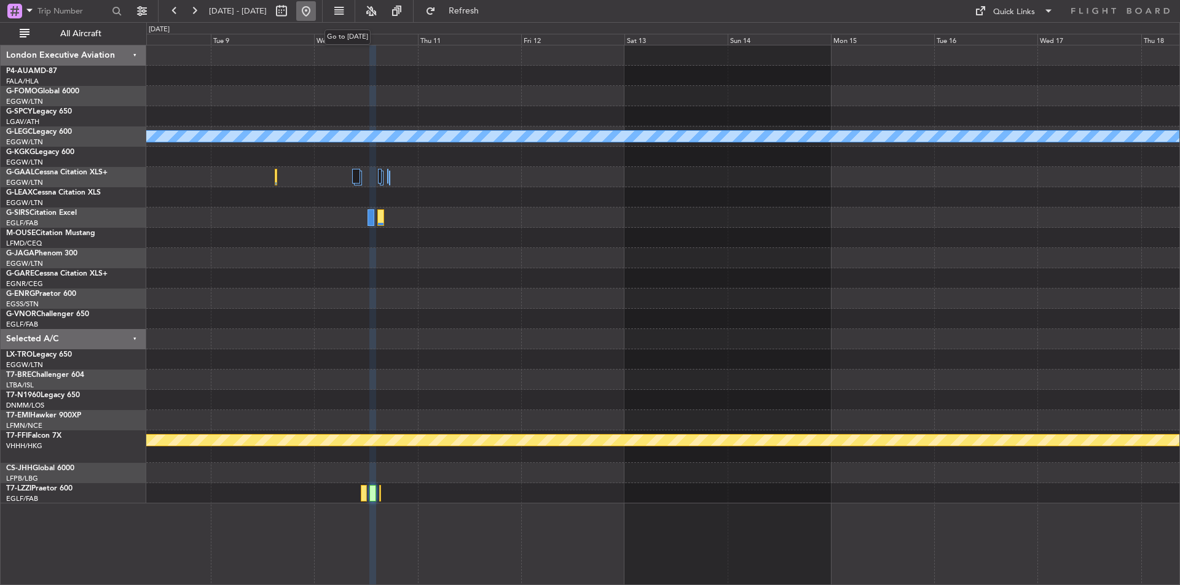
scroll to position [0, 0]
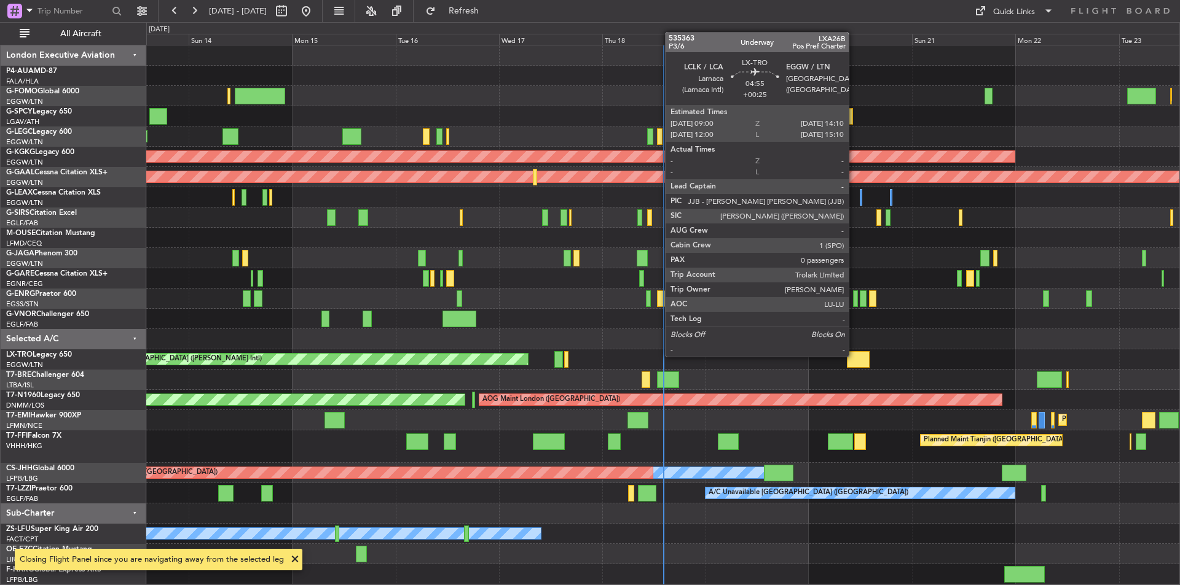
click at [854, 356] on div at bounding box center [858, 359] width 23 height 17
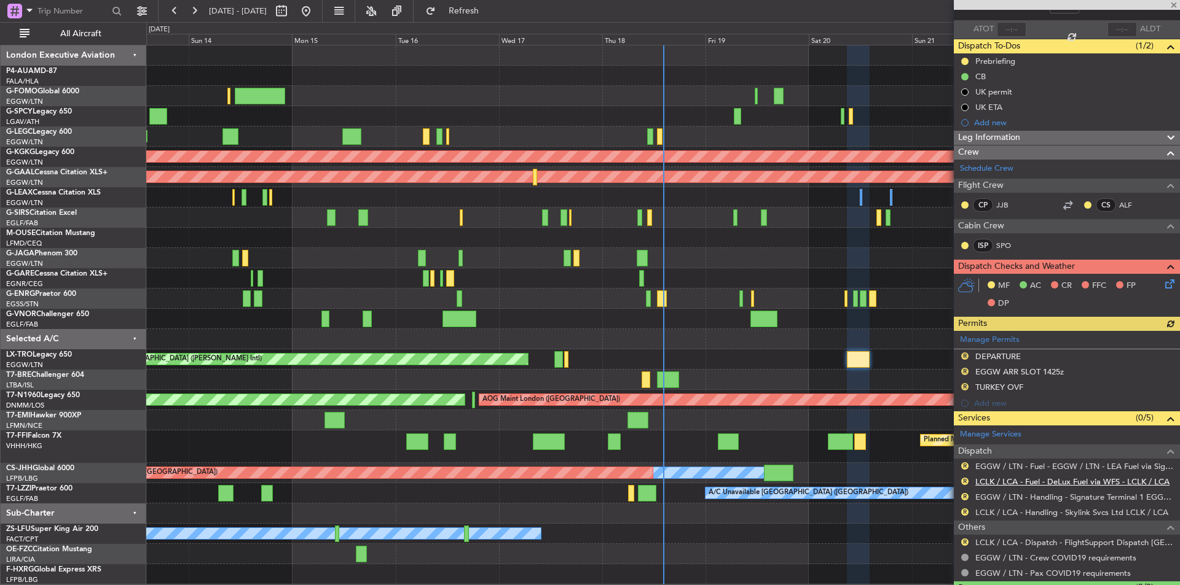
scroll to position [111, 0]
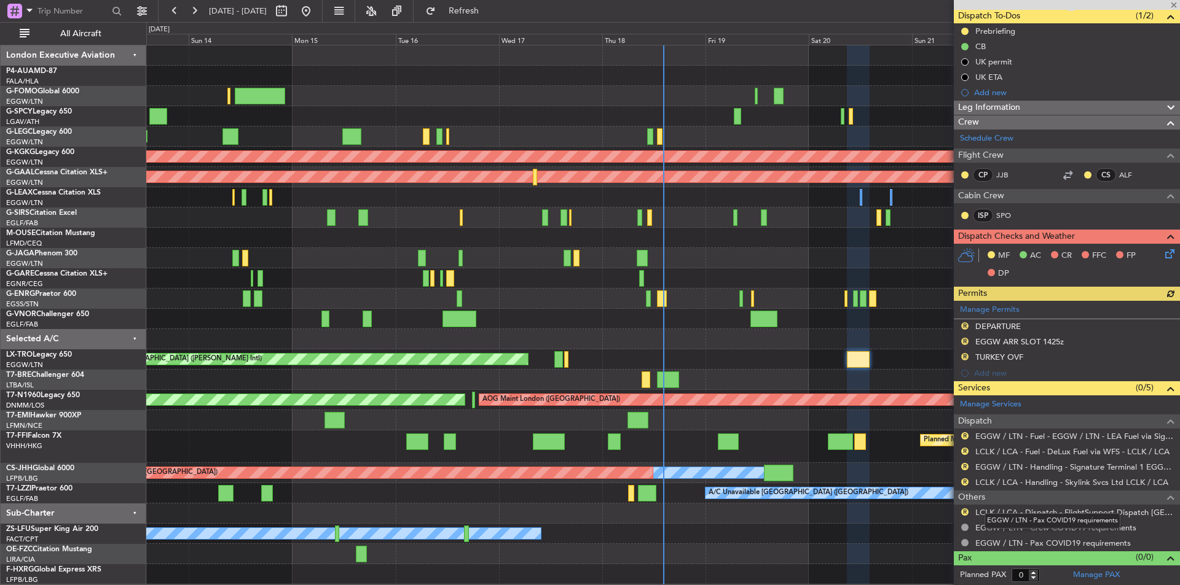
click at [1059, 514] on div "EGGW / LTN - Pax COVID19 requirements" at bounding box center [1052, 521] width 136 height 15
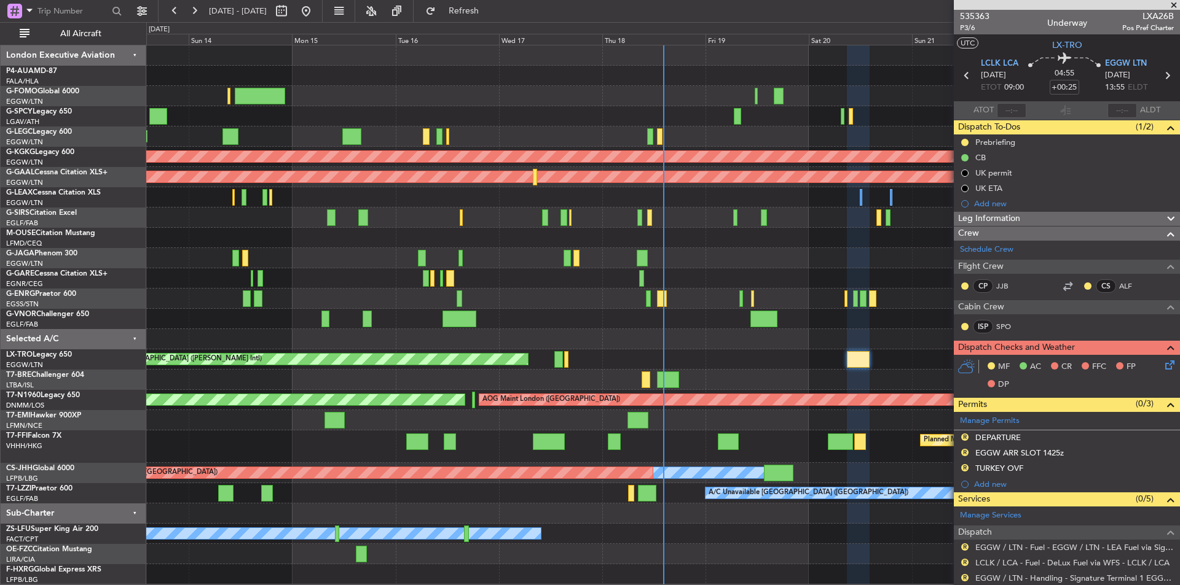
scroll to position [111, 0]
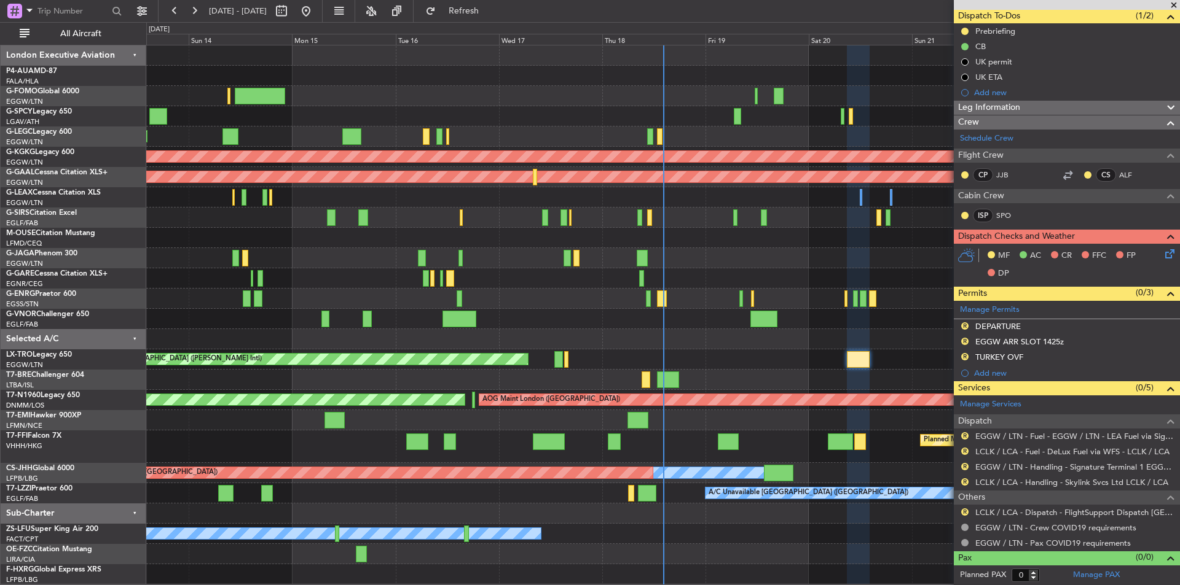
click at [1121, 512] on link "LCLK / LCA - Dispatch - FlightSupport Dispatch UK" at bounding box center [1074, 512] width 198 height 10
click at [1173, 5] on span at bounding box center [1173, 5] width 12 height 11
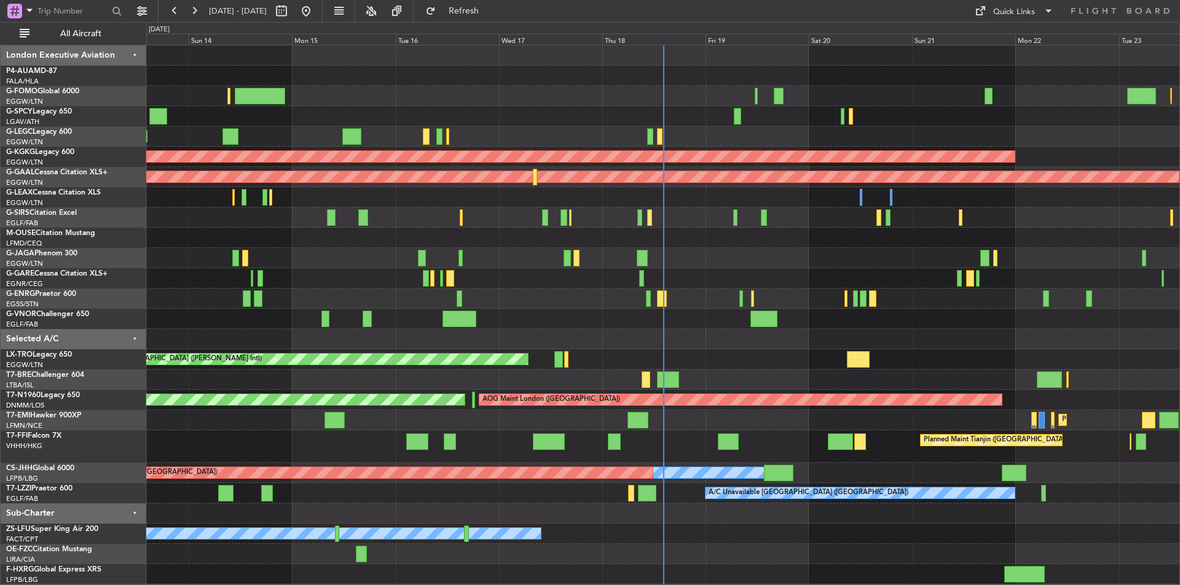
scroll to position [0, 0]
click at [200, 13] on button at bounding box center [194, 11] width 20 height 20
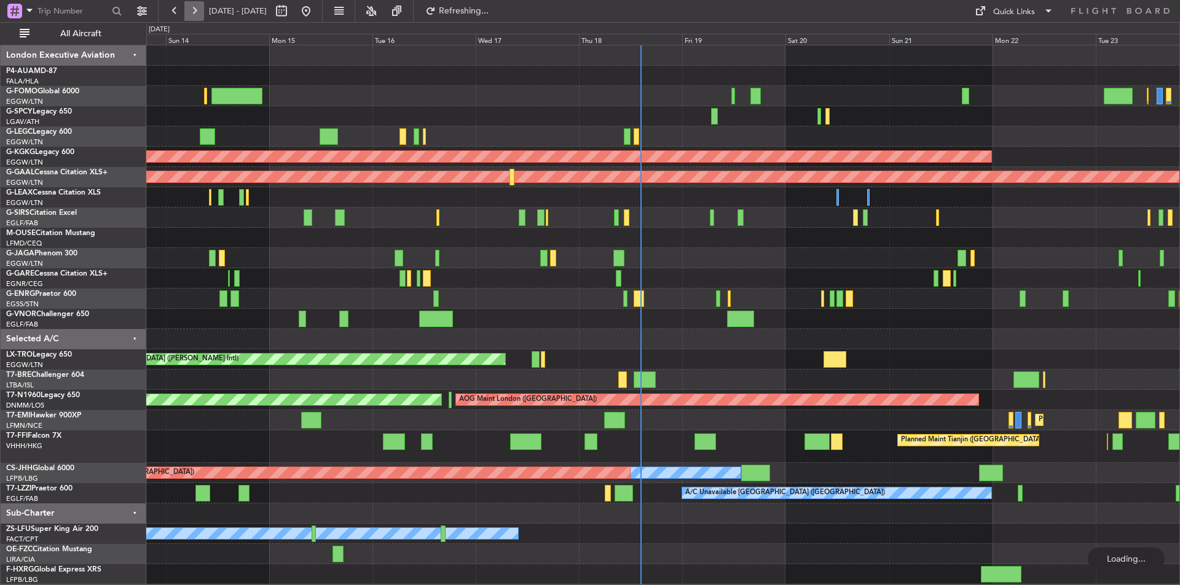
click at [200, 13] on button at bounding box center [194, 11] width 20 height 20
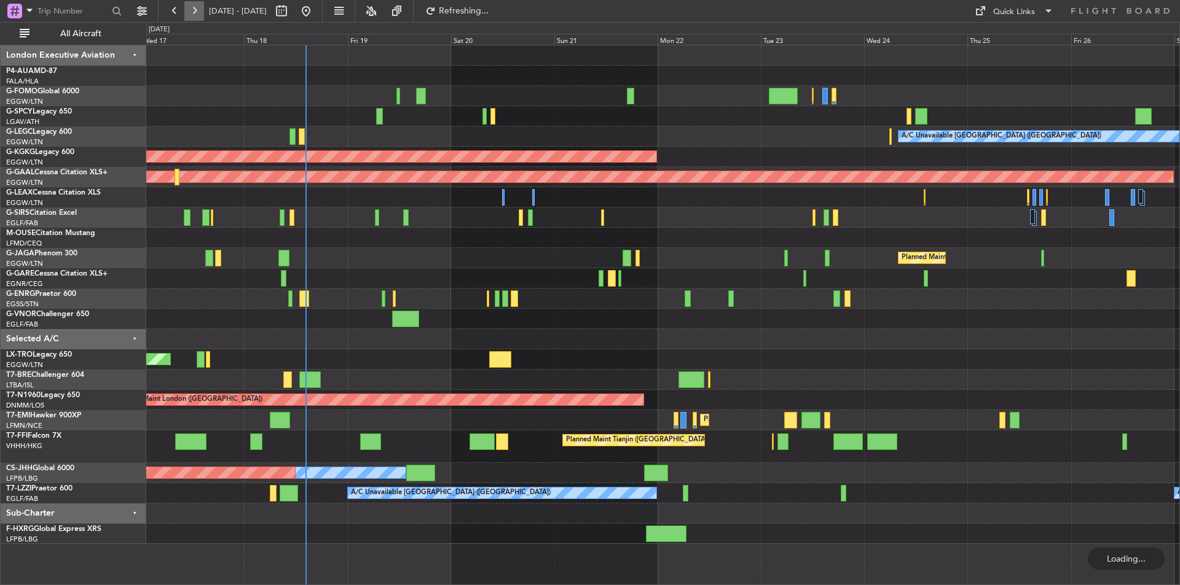
click at [200, 13] on button at bounding box center [194, 11] width 20 height 20
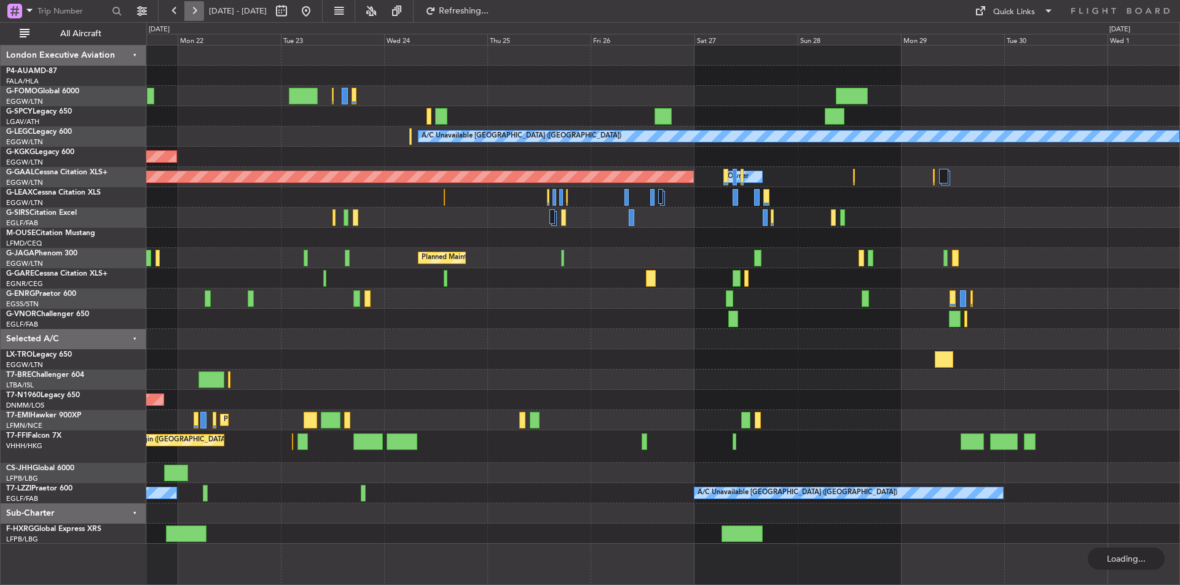
click at [200, 13] on button at bounding box center [194, 11] width 20 height 20
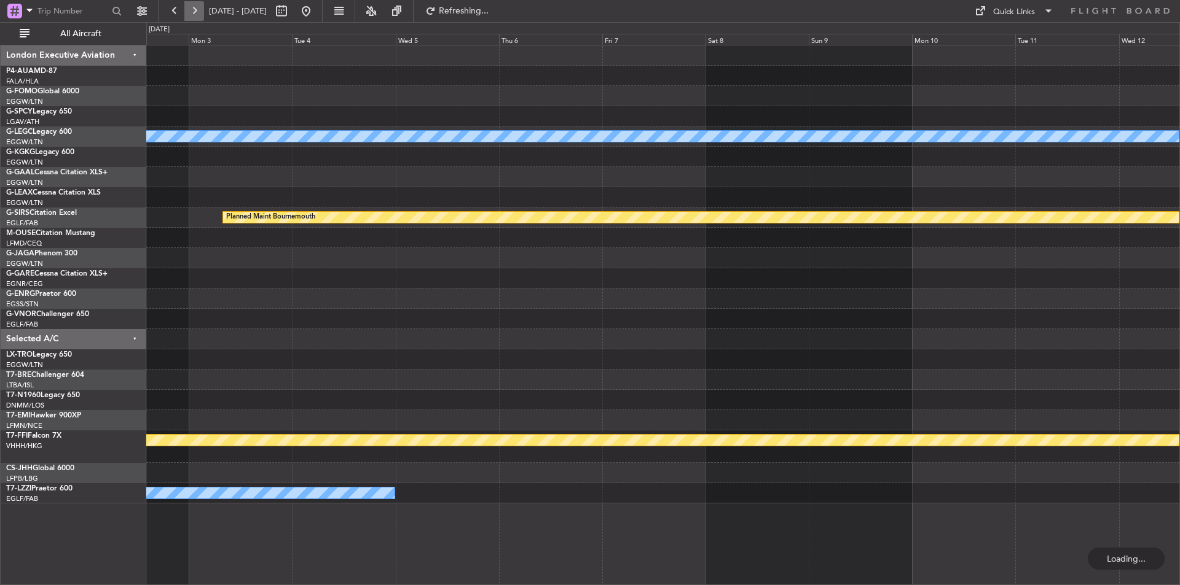
click at [200, 13] on button at bounding box center [194, 11] width 20 height 20
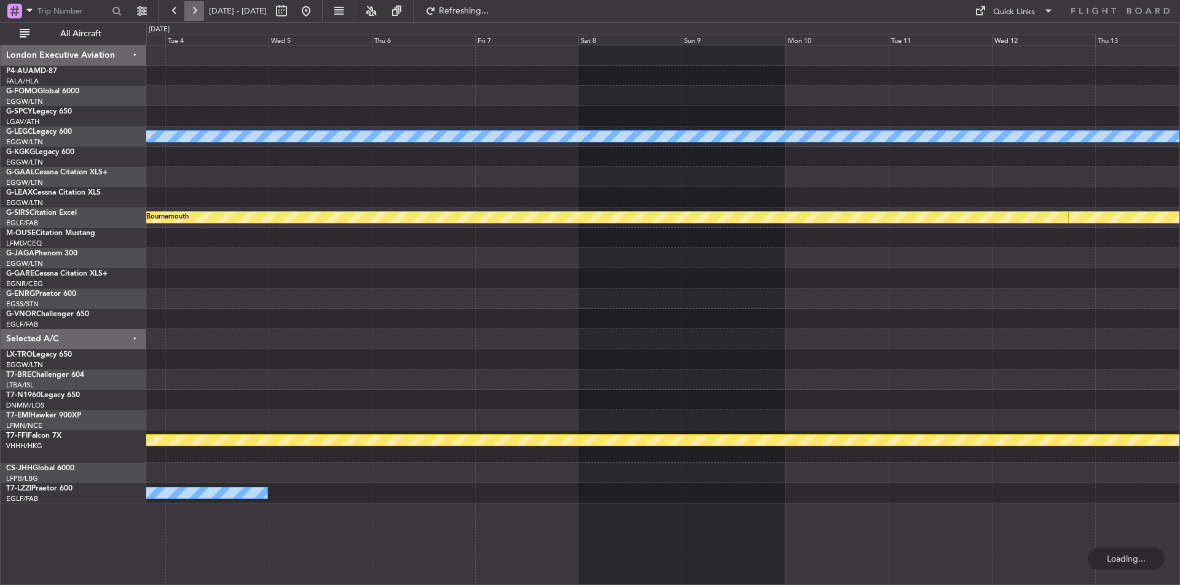
click at [200, 13] on button at bounding box center [194, 11] width 20 height 20
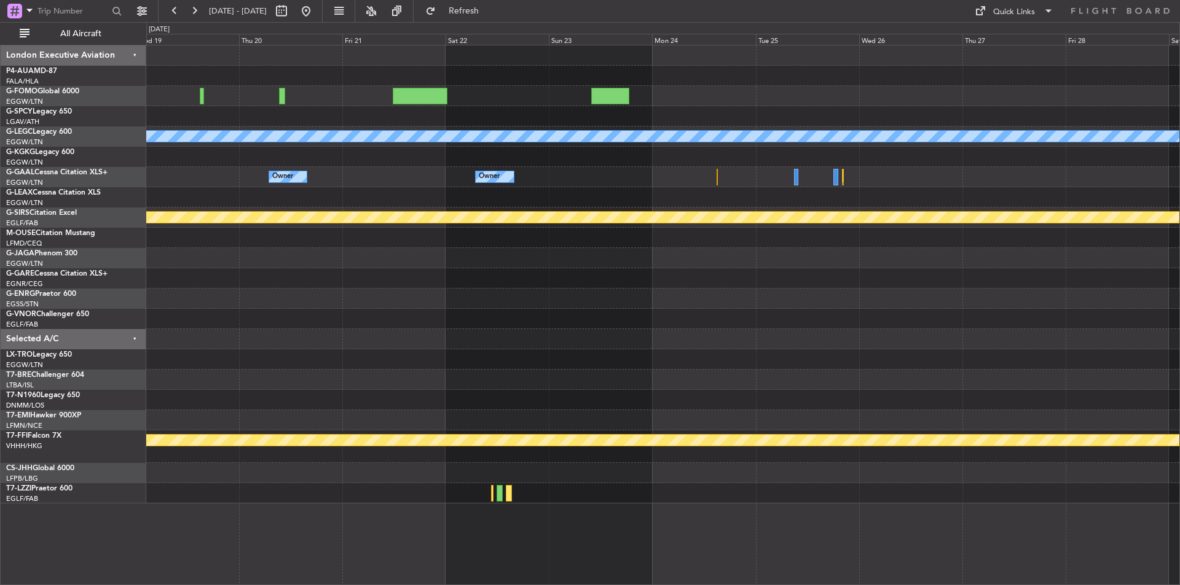
click at [737, 501] on div at bounding box center [662, 494] width 1033 height 20
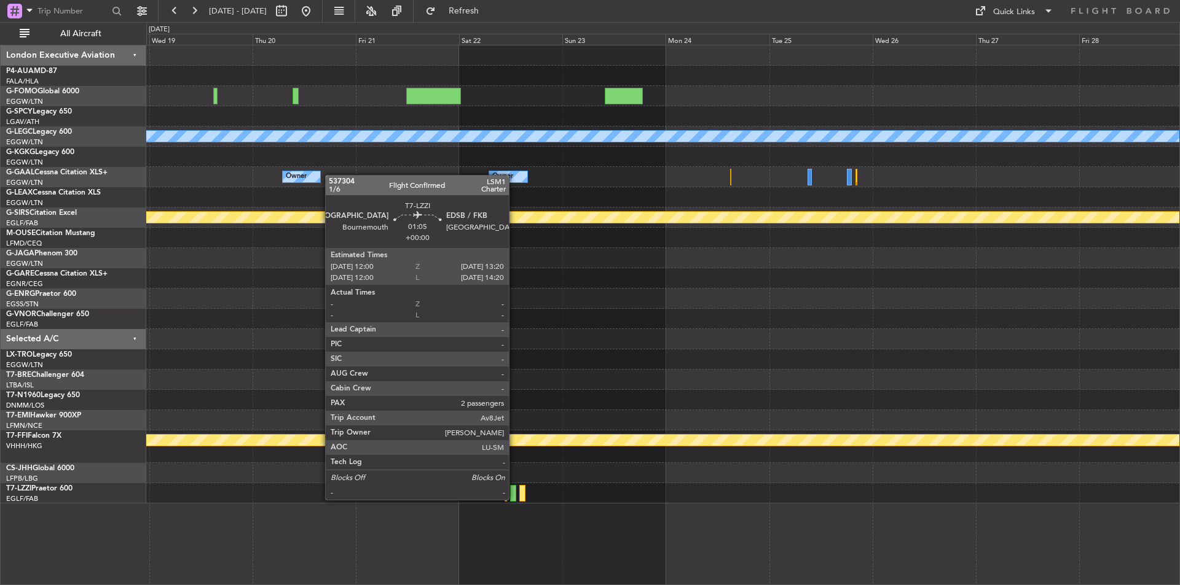
click at [514, 499] on div at bounding box center [513, 493] width 6 height 17
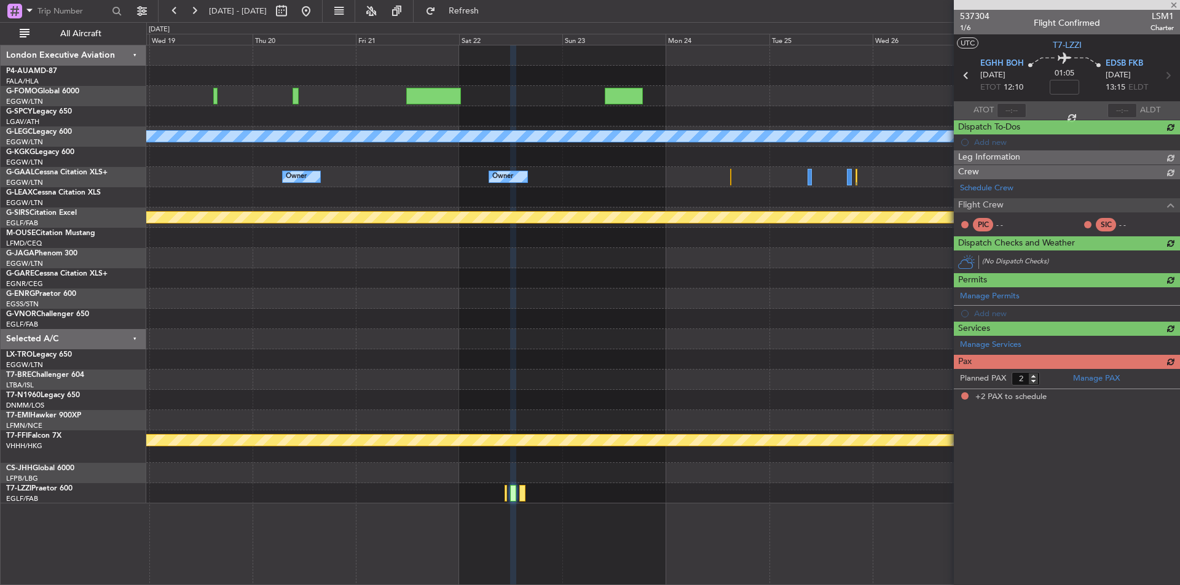
click at [972, 21] on span "537304" at bounding box center [974, 16] width 29 height 13
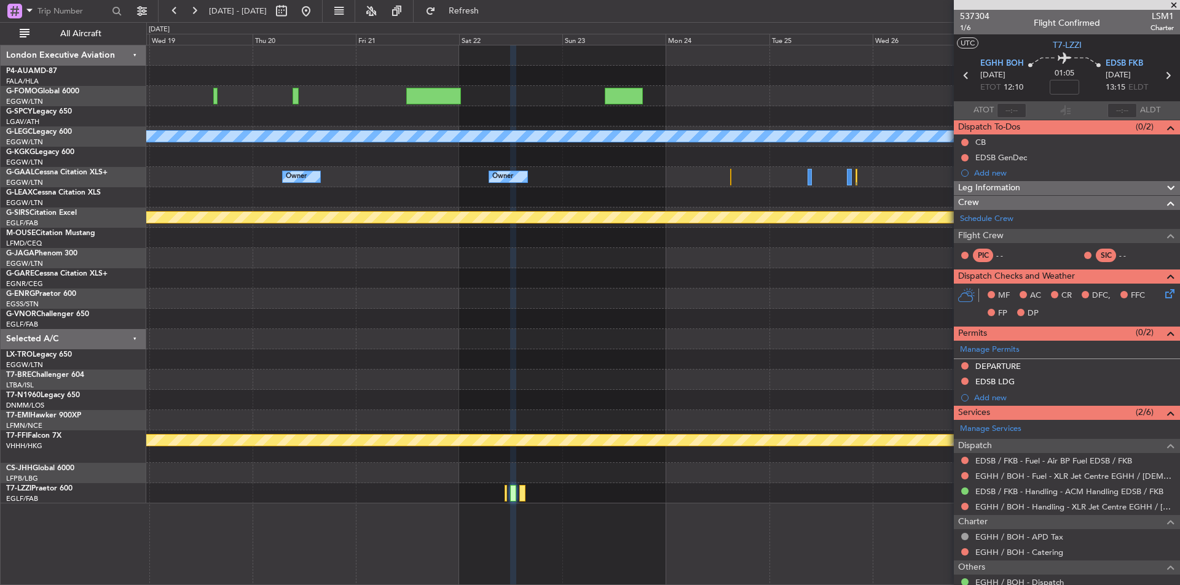
click at [1175, 7] on span at bounding box center [1173, 5] width 12 height 11
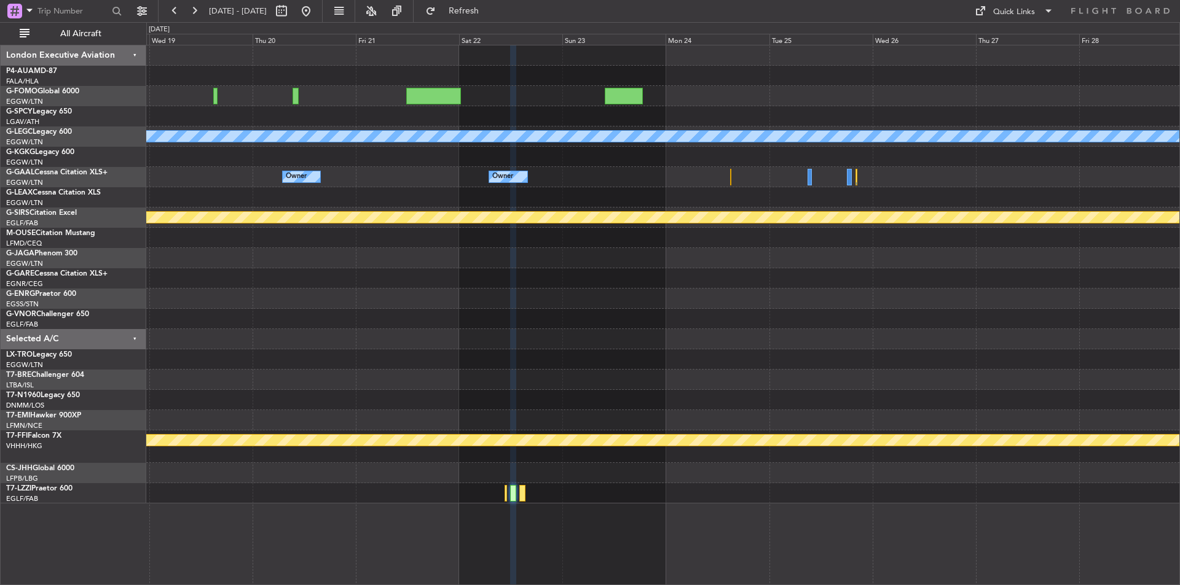
type input "0"
click at [316, 7] on div at bounding box center [294, 11] width 44 height 20
click at [316, 9] on button at bounding box center [306, 11] width 20 height 20
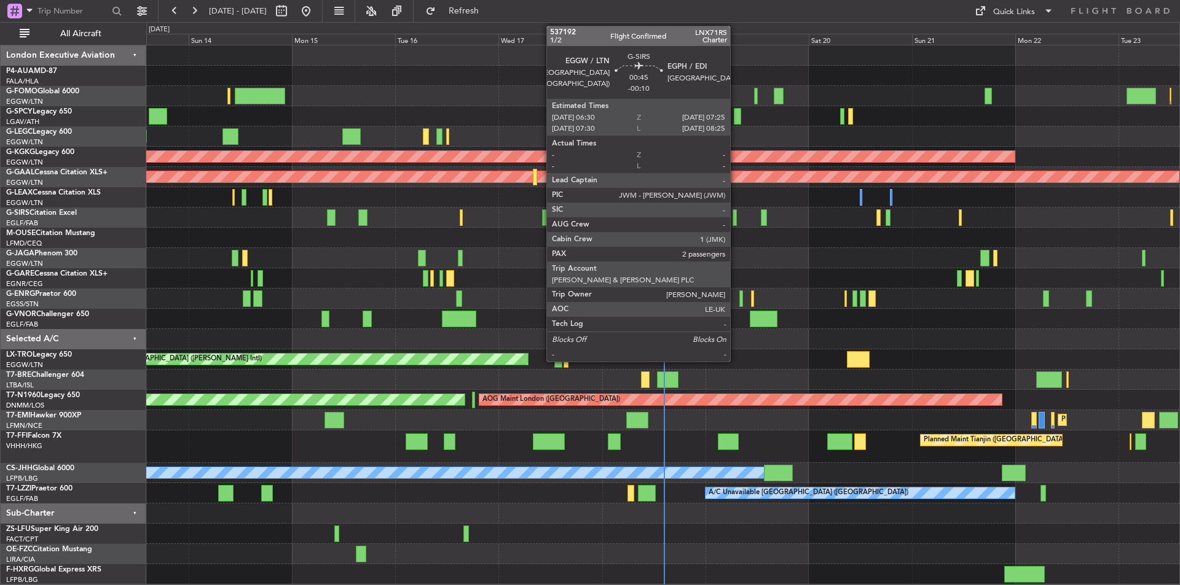
click at [735, 221] on div at bounding box center [734, 217] width 4 height 17
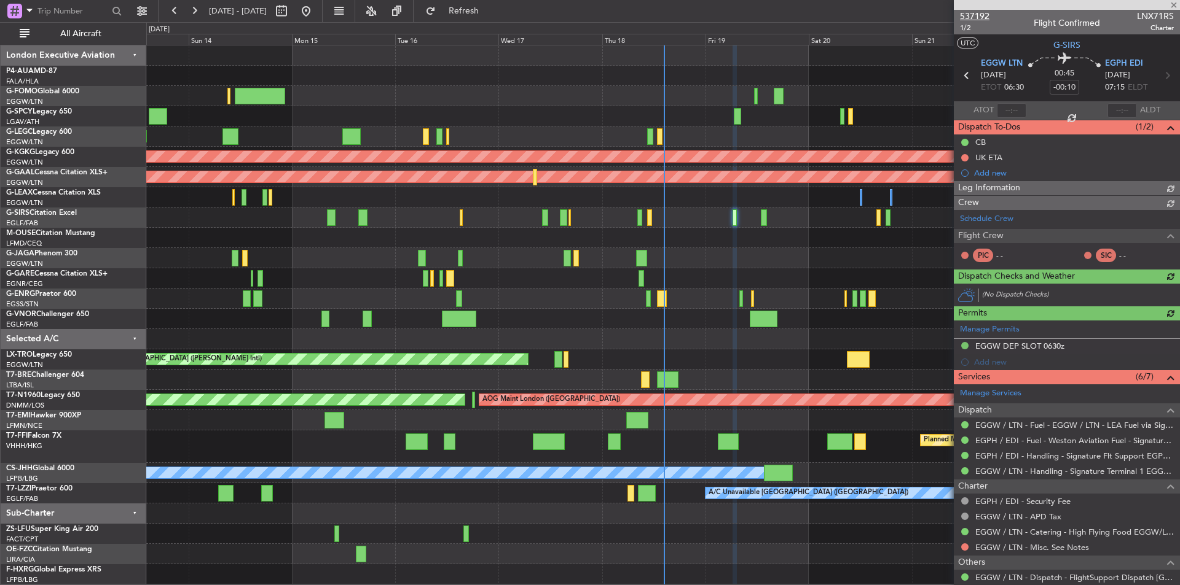
click at [981, 19] on span "537192" at bounding box center [974, 16] width 29 height 13
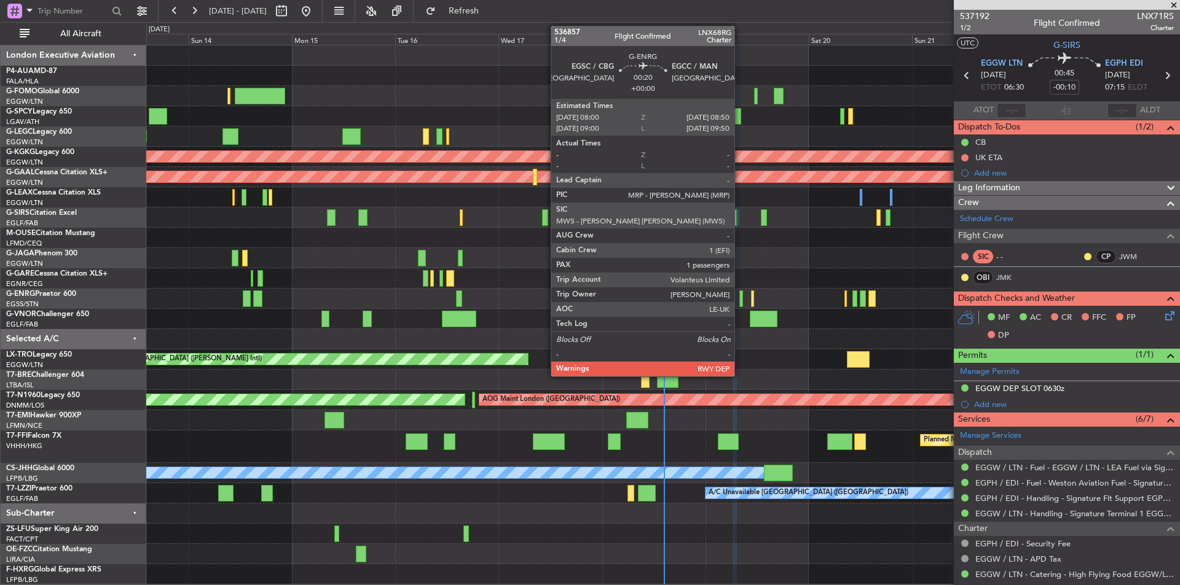
click at [740, 298] on div at bounding box center [741, 299] width 4 height 17
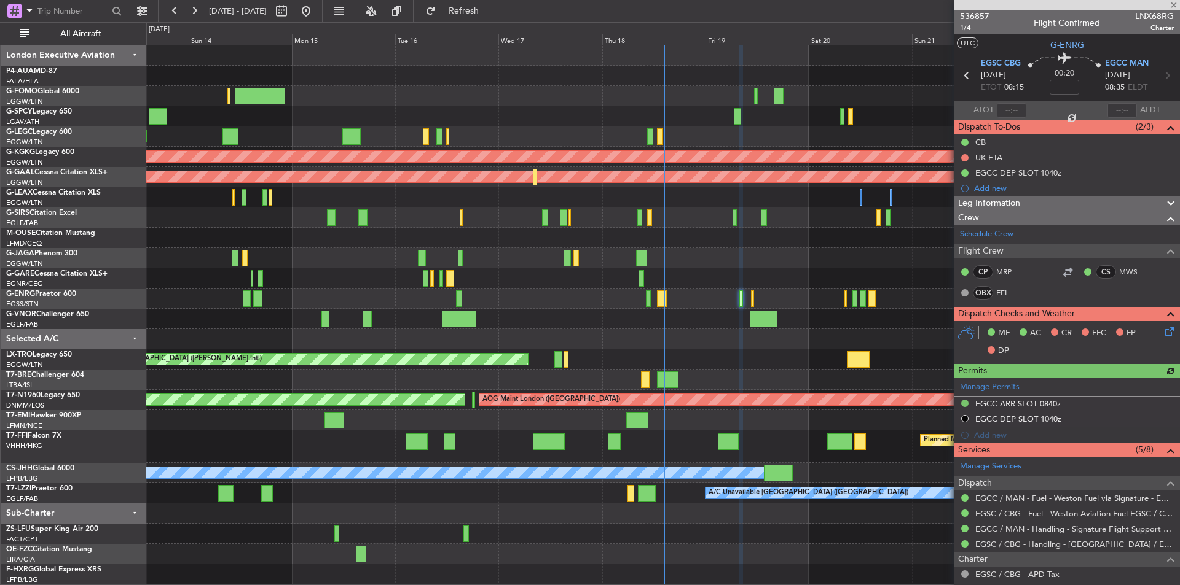
click at [968, 18] on span "536857" at bounding box center [974, 16] width 29 height 13
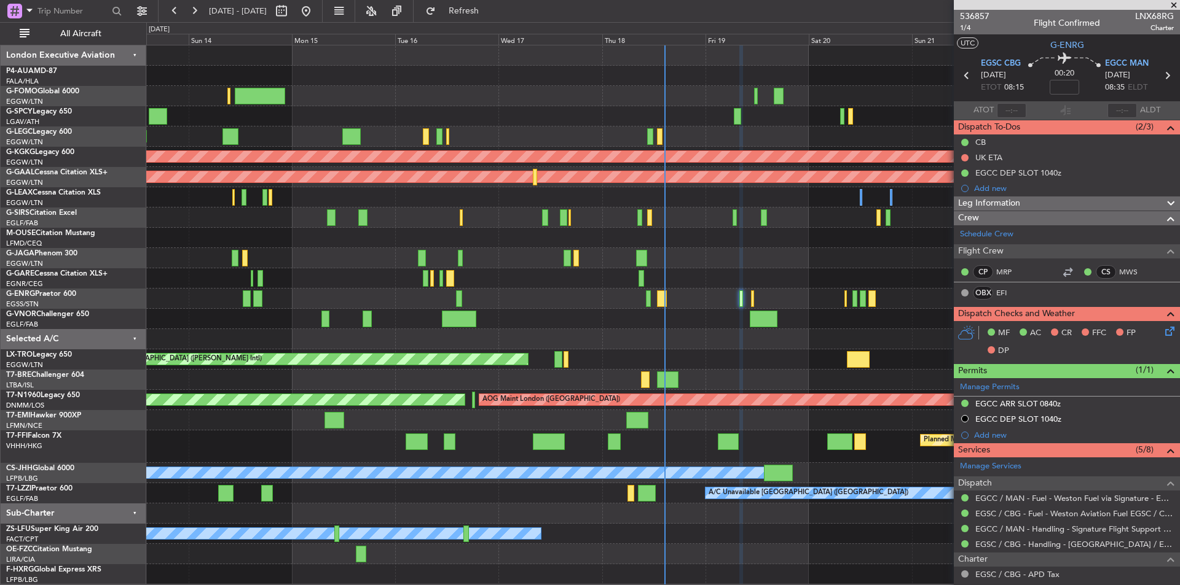
click at [1178, 6] on span at bounding box center [1173, 5] width 12 height 11
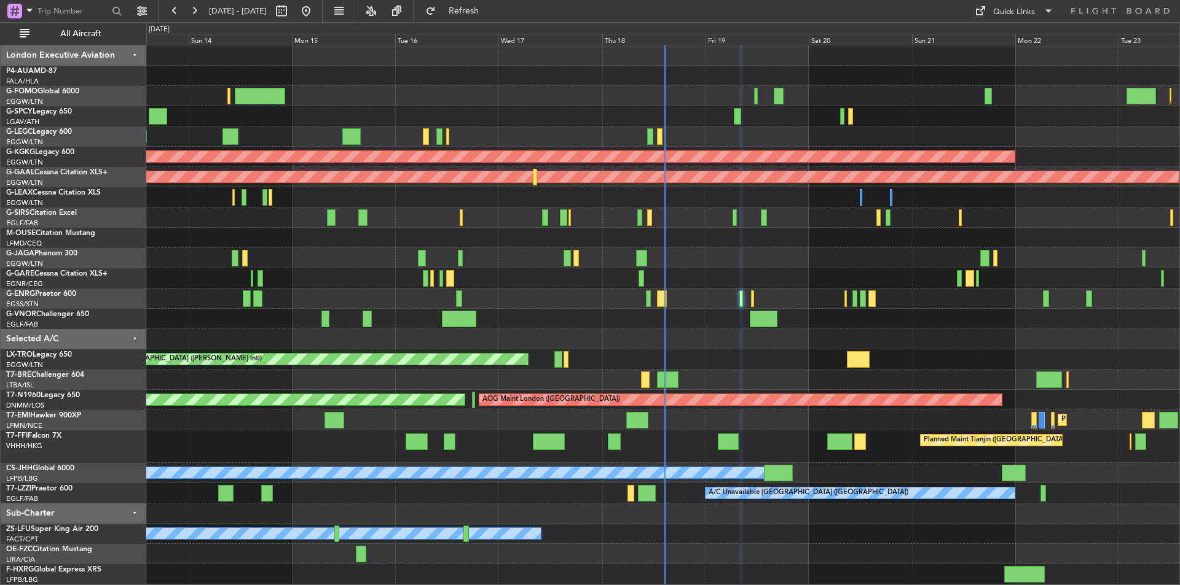
type input "0"
click at [348, 279] on div "Planned Maint London (Luton) Planned Maint London (Luton) A/C Unavailable Londo…" at bounding box center [662, 314] width 1033 height 539
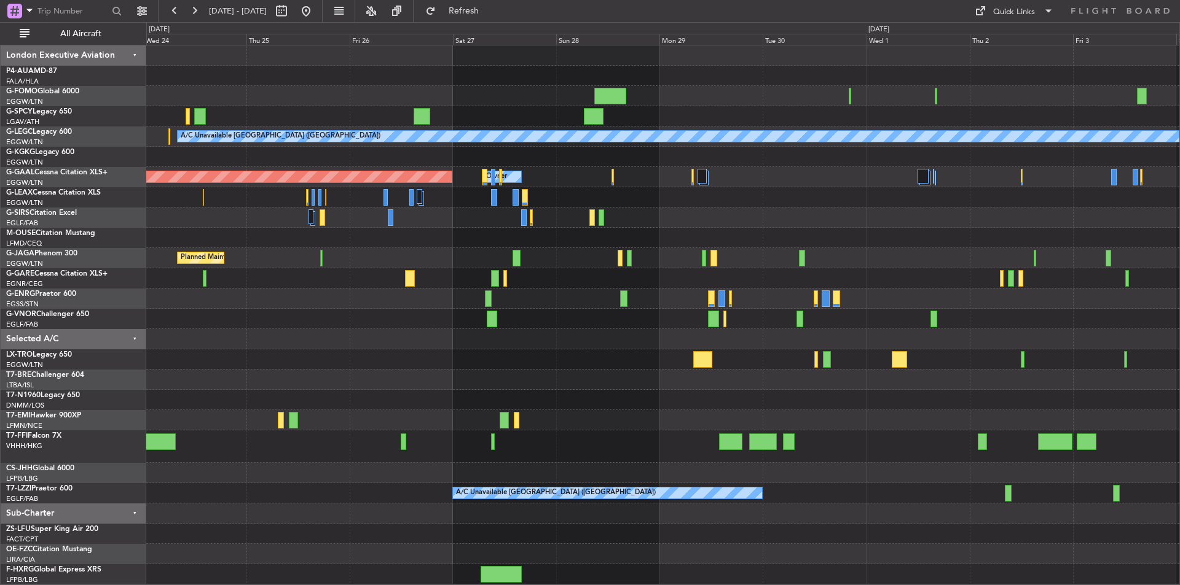
click at [184, 318] on div "A/C Unavailable London (Luton) AOG Maint Istanbul (Ataturk) Planned Maint Dusse…" at bounding box center [662, 314] width 1033 height 539
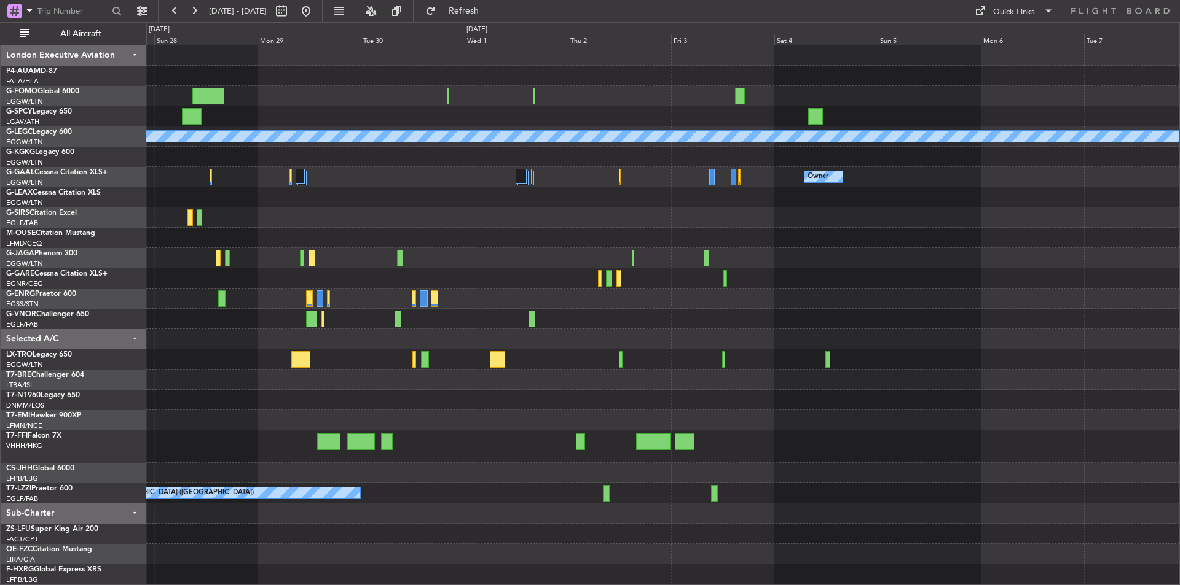
click at [0, 315] on div "A/C Unavailable London (Luton) Owner Owner Planned Maint Dusseldorf Planned Mai…" at bounding box center [590, 303] width 1180 height 563
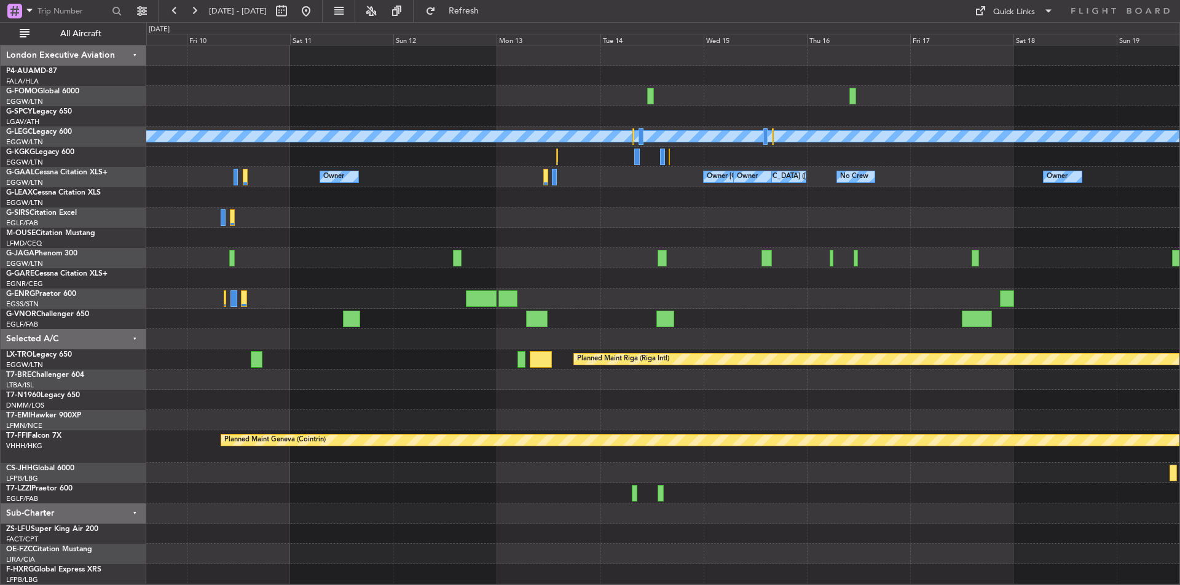
click at [61, 329] on div "A/C Unavailable London (Luton) Owner Owner London (Luton) Owner Owner No Crew O…" at bounding box center [590, 303] width 1180 height 563
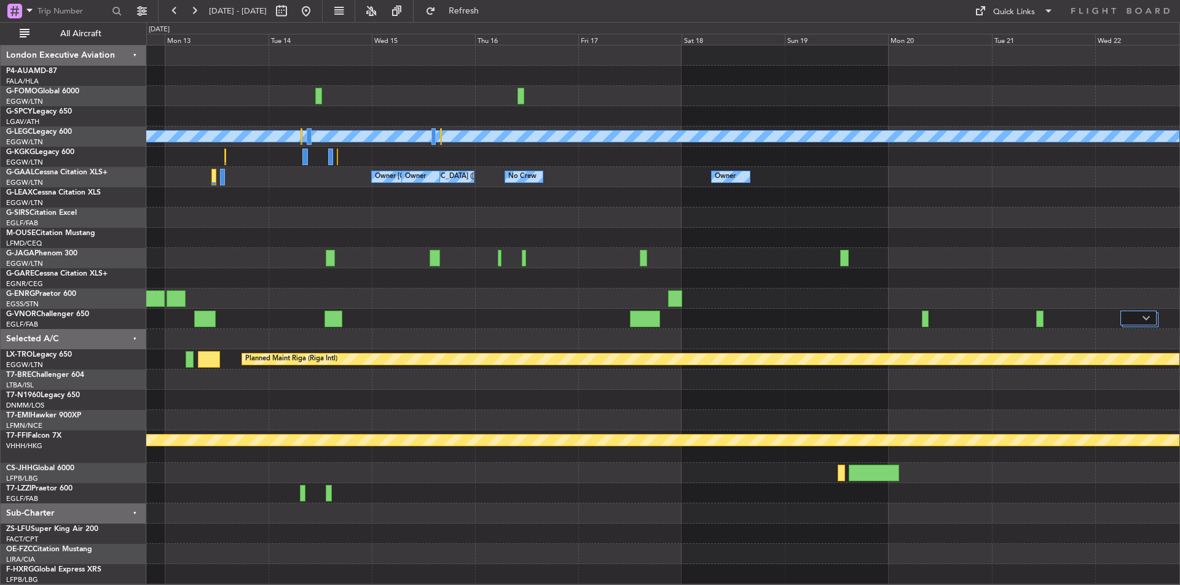
click at [562, 331] on div "A/C Unavailable London (Luton) Owner London (Luton) Owner Owner No Crew Owner O…" at bounding box center [662, 314] width 1033 height 539
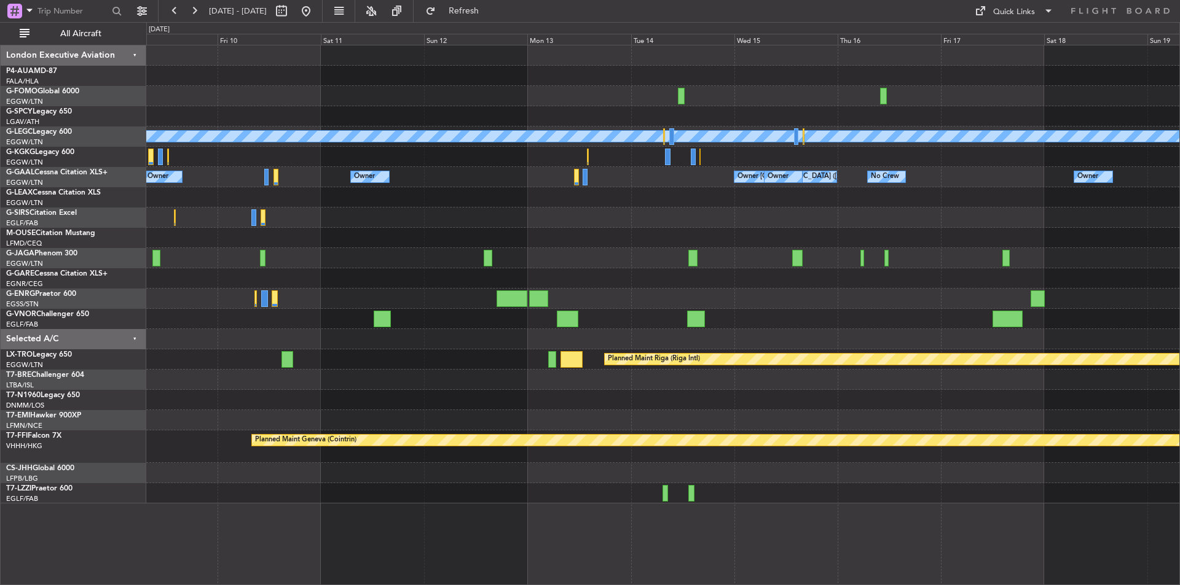
click at [989, 212] on div "A/C Unavailable London (Luton) Owner London (Luton) Owner Owner No Crew Owner O…" at bounding box center [662, 274] width 1033 height 458
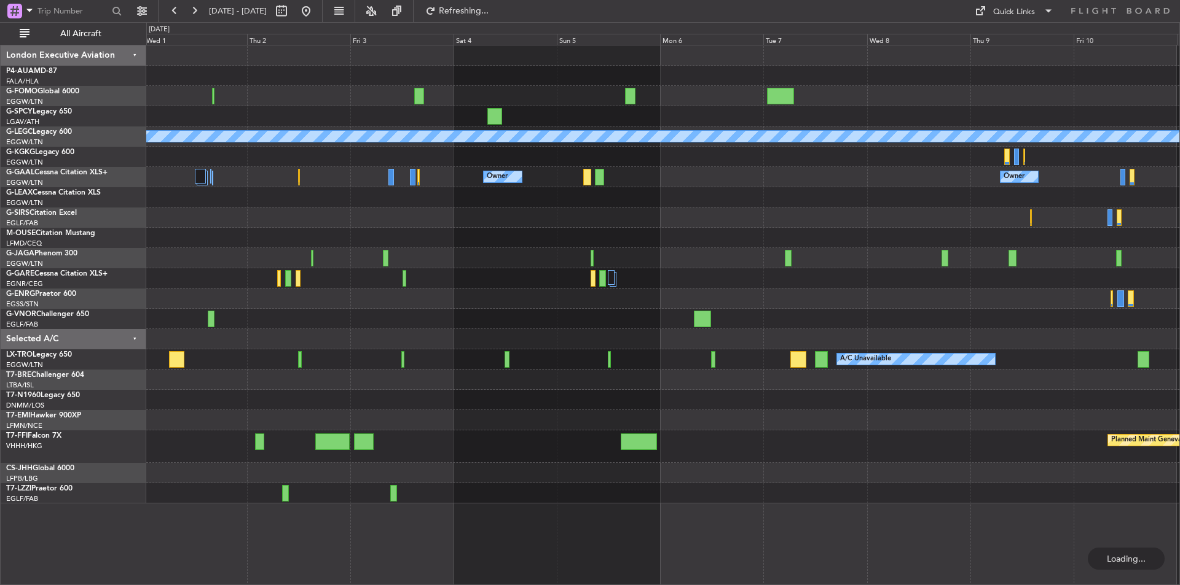
click at [985, 182] on div "A/C Unavailable London (Luton) Owner Owner Owner A/C Unavailable Planned Maint …" at bounding box center [662, 274] width 1033 height 458
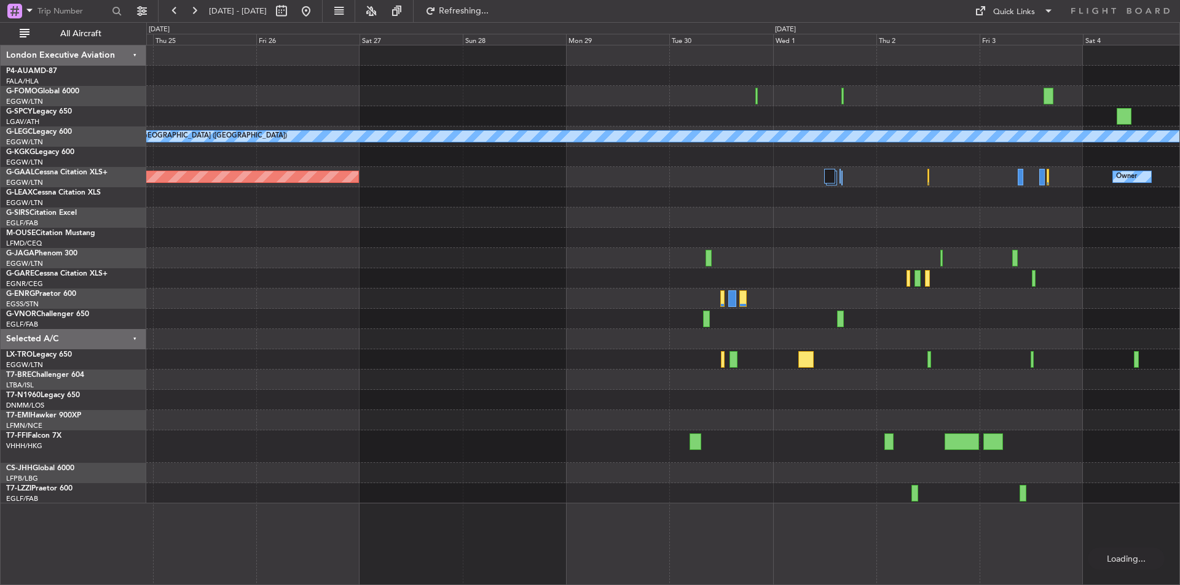
click at [988, 166] on div "A/C Unavailable London (Luton) Owner Planned Maint Dusseldorf" at bounding box center [662, 274] width 1033 height 458
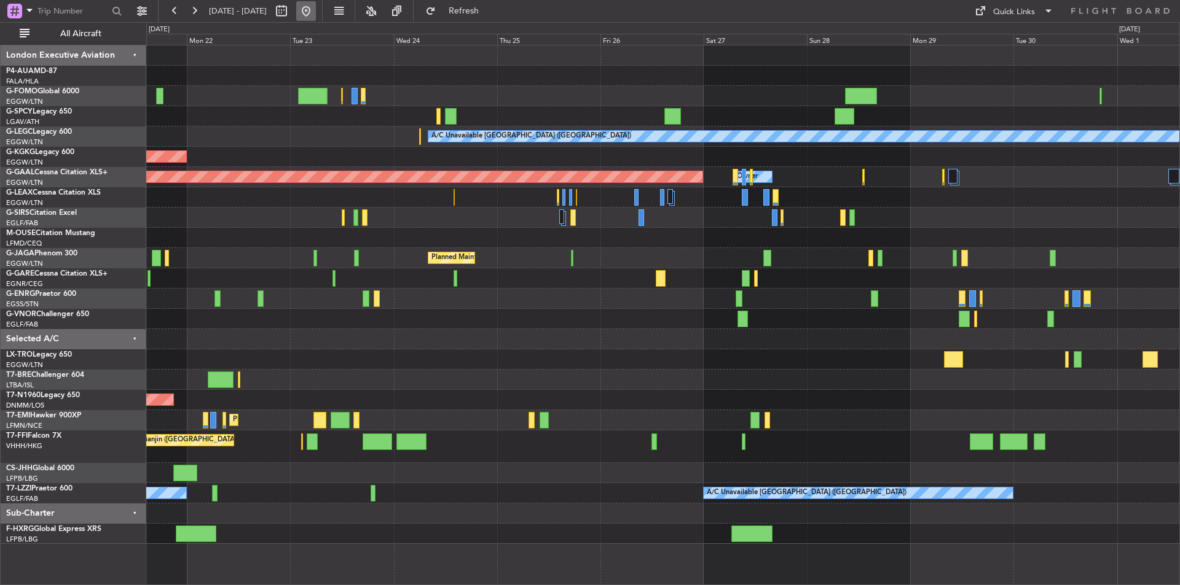
click at [316, 9] on button at bounding box center [306, 11] width 20 height 20
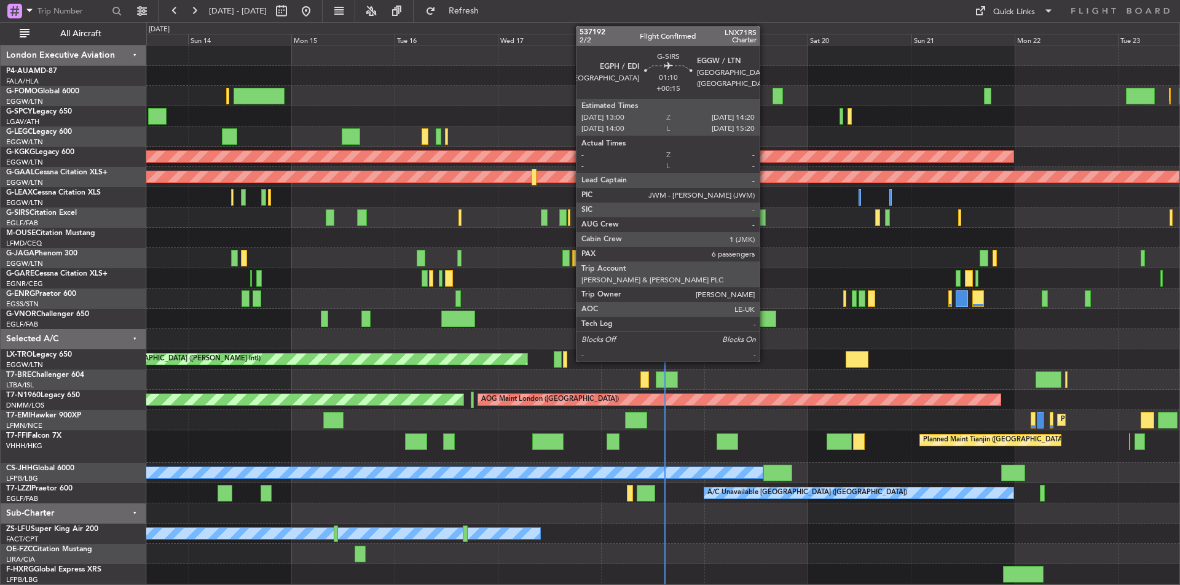
click at [765, 214] on div at bounding box center [762, 217] width 6 height 17
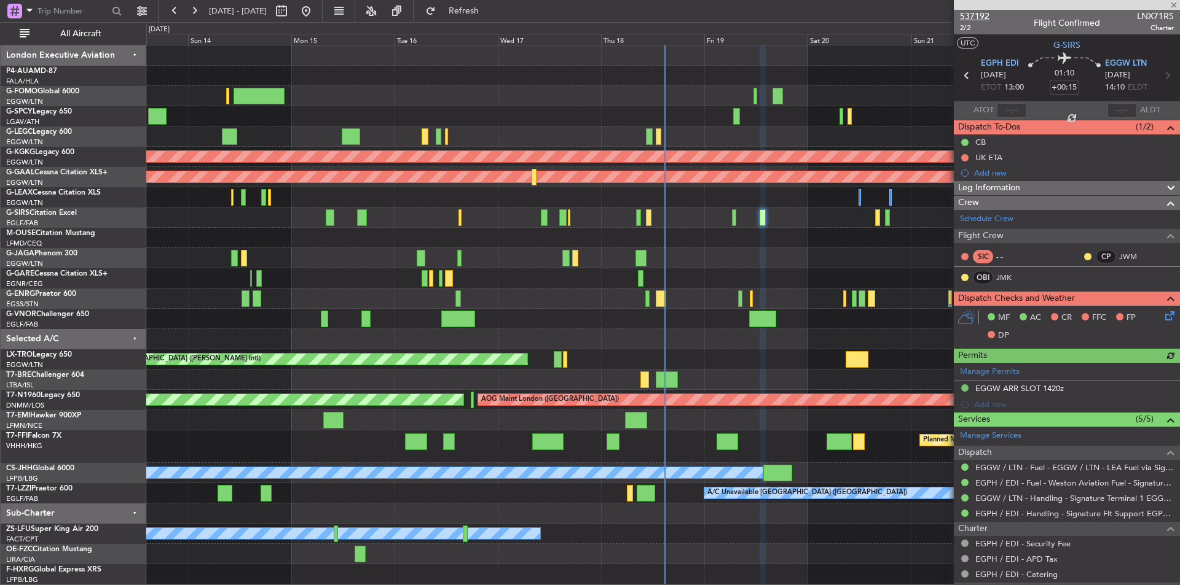
click at [987, 15] on span "537192" at bounding box center [974, 16] width 29 height 13
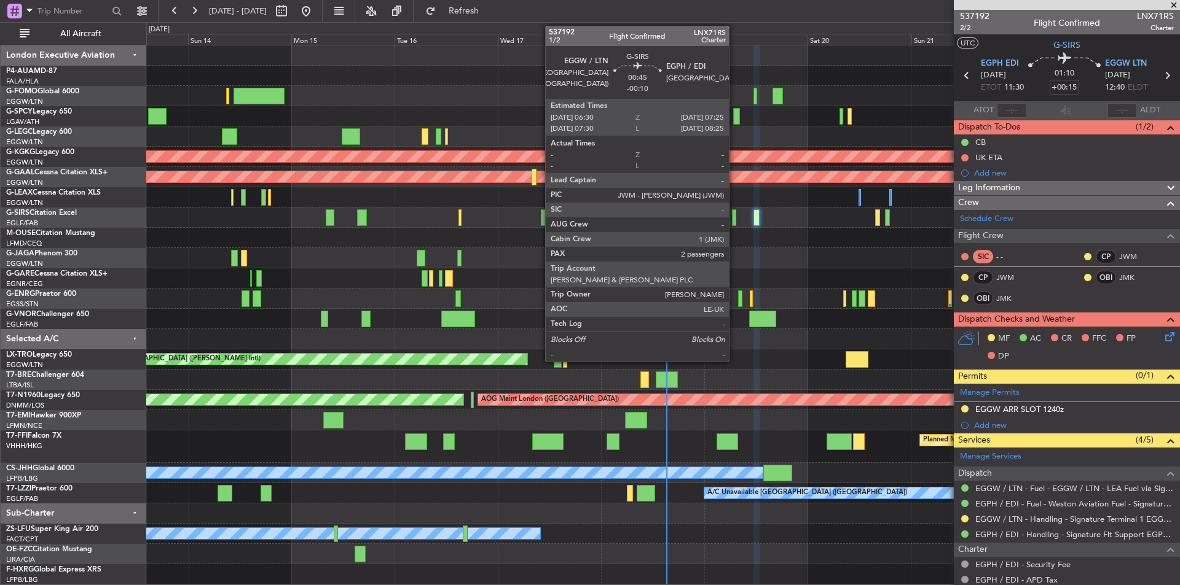
click at [734, 224] on div at bounding box center [734, 217] width 4 height 17
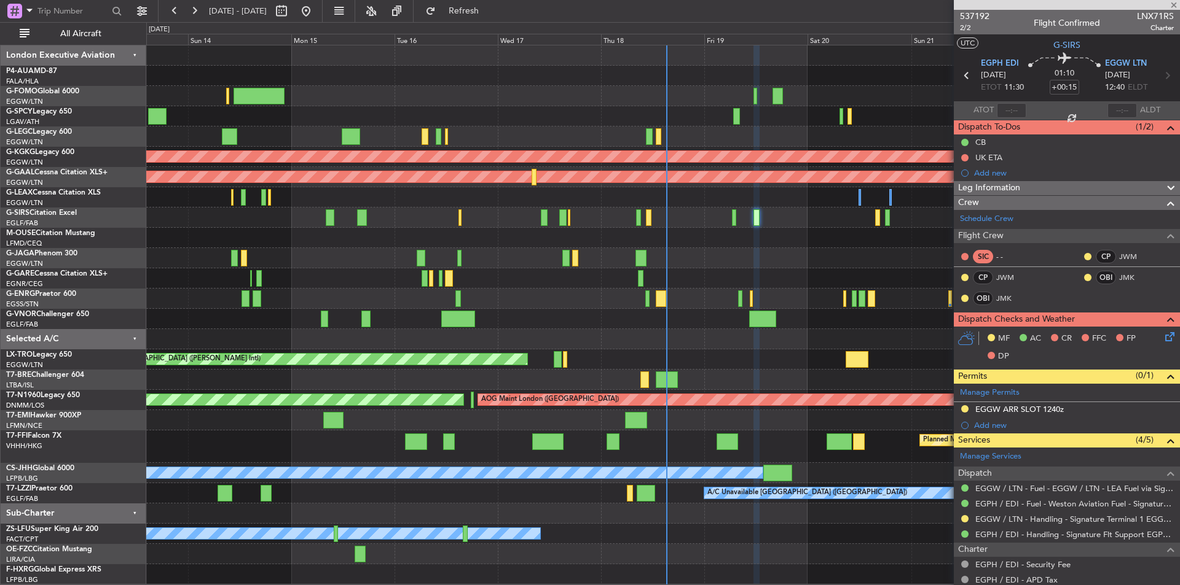
type input "-00:10"
type input "2"
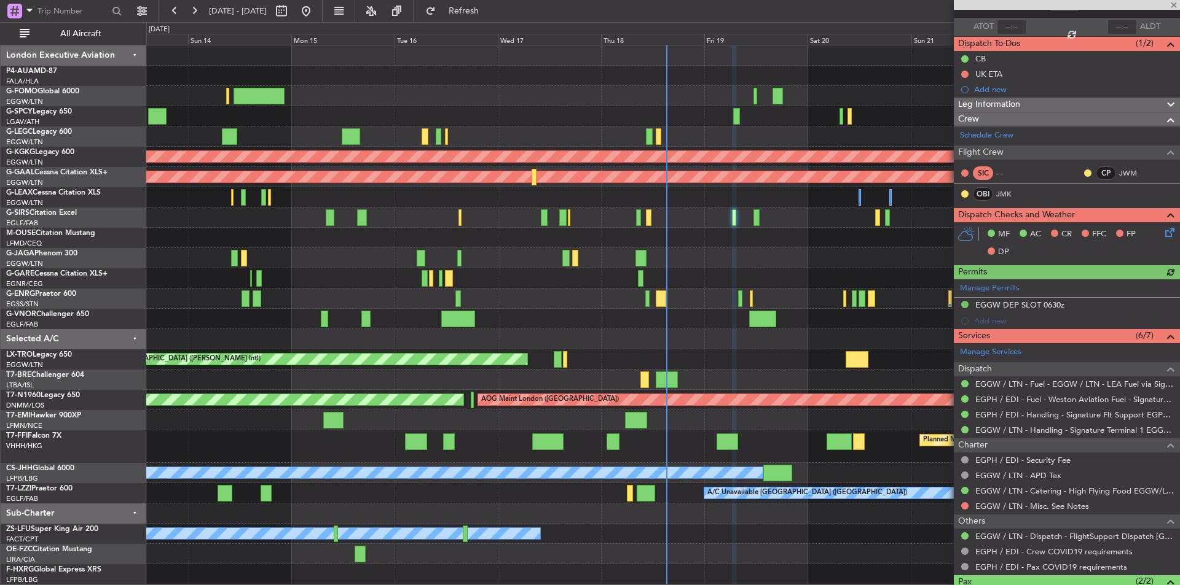
scroll to position [163, 0]
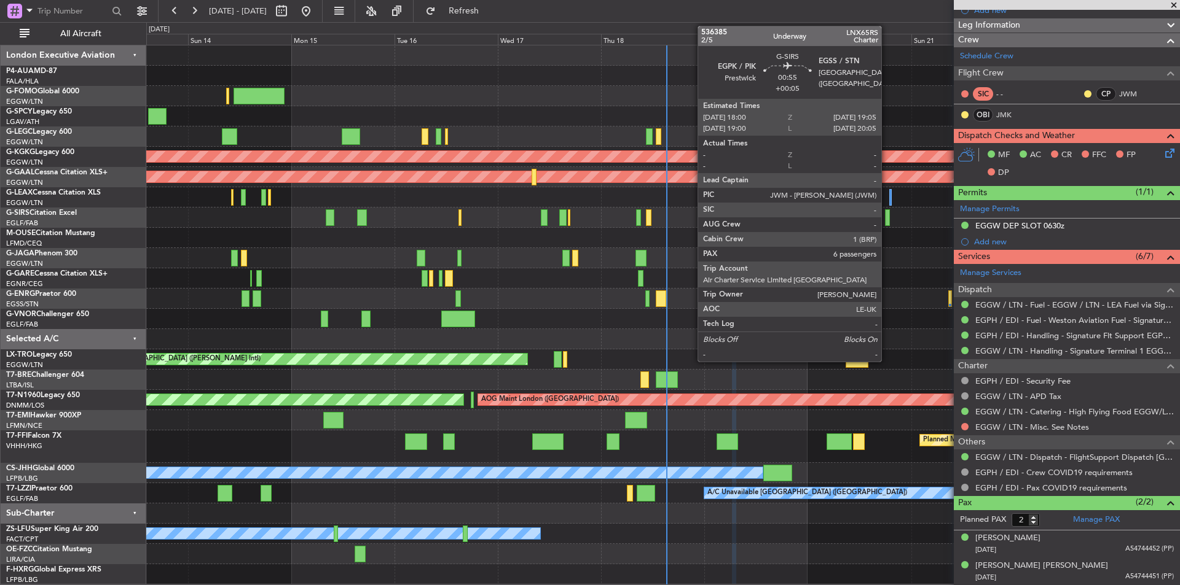
click at [887, 220] on div at bounding box center [887, 217] width 5 height 17
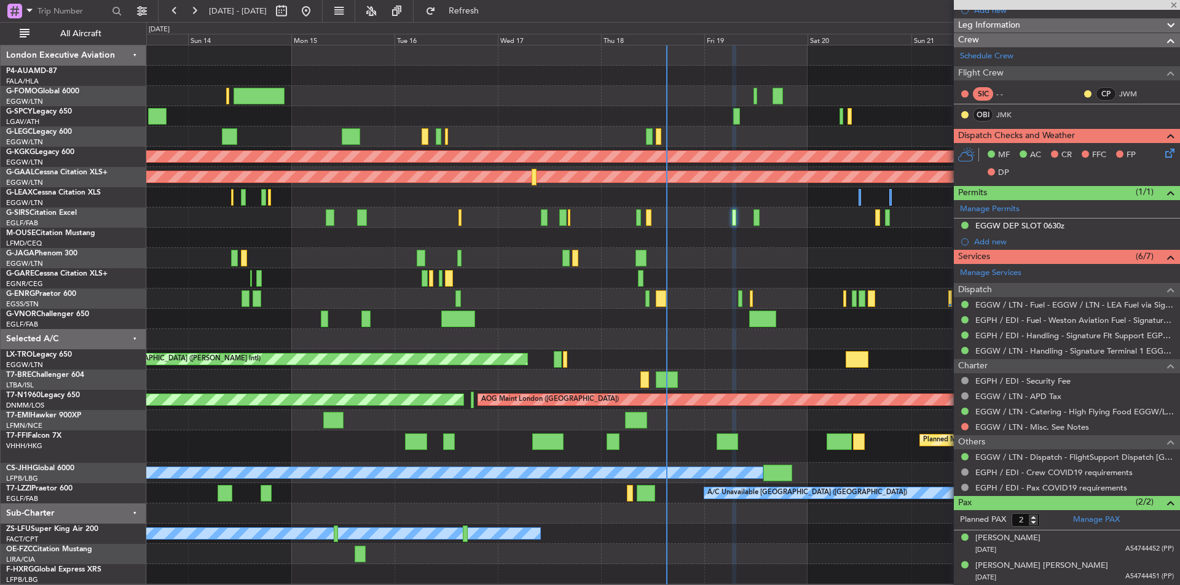
type input "+00:05"
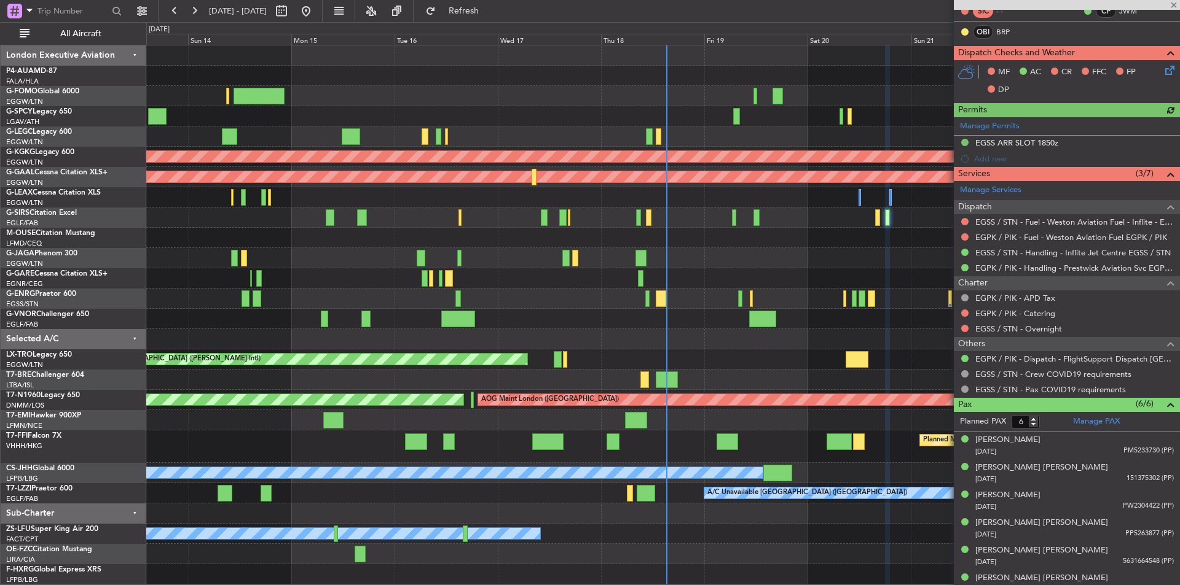
scroll to position [258, 0]
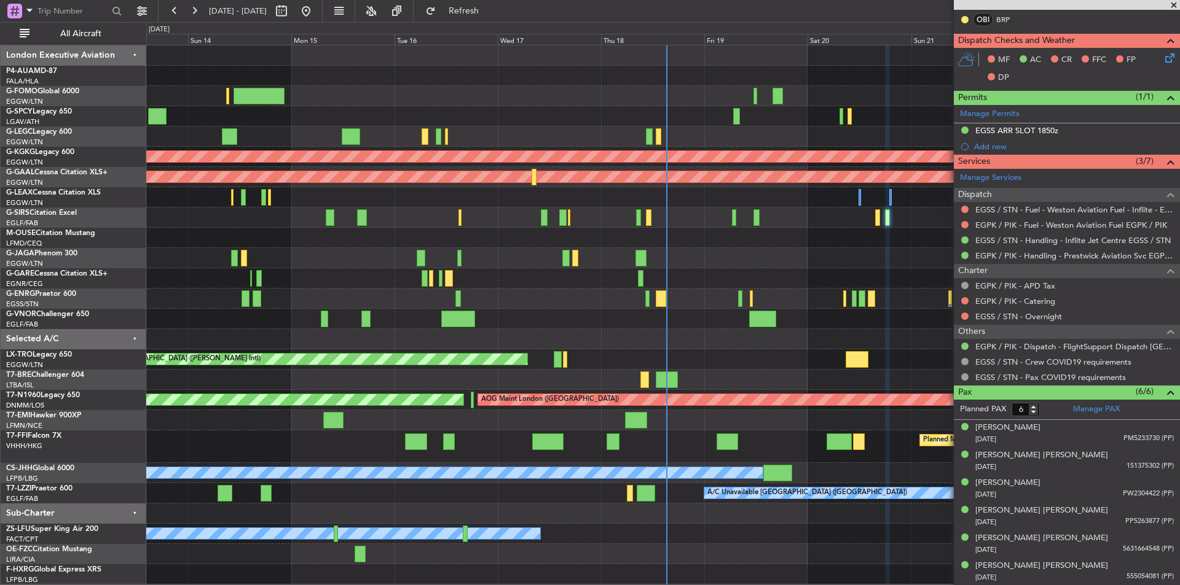
click at [1176, 4] on span at bounding box center [1173, 5] width 12 height 11
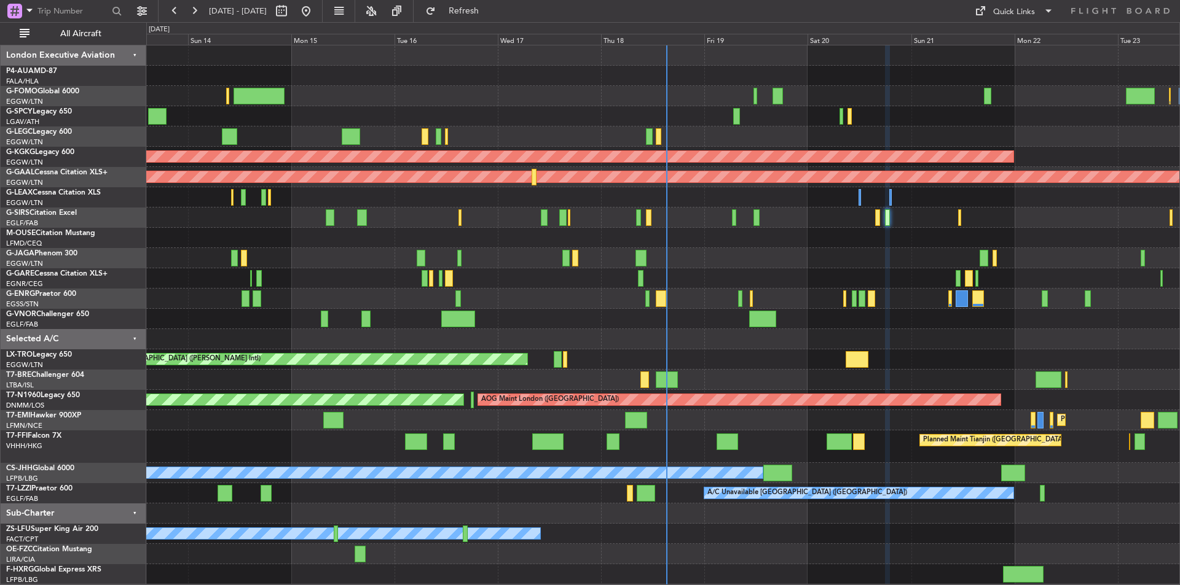
type input "0"
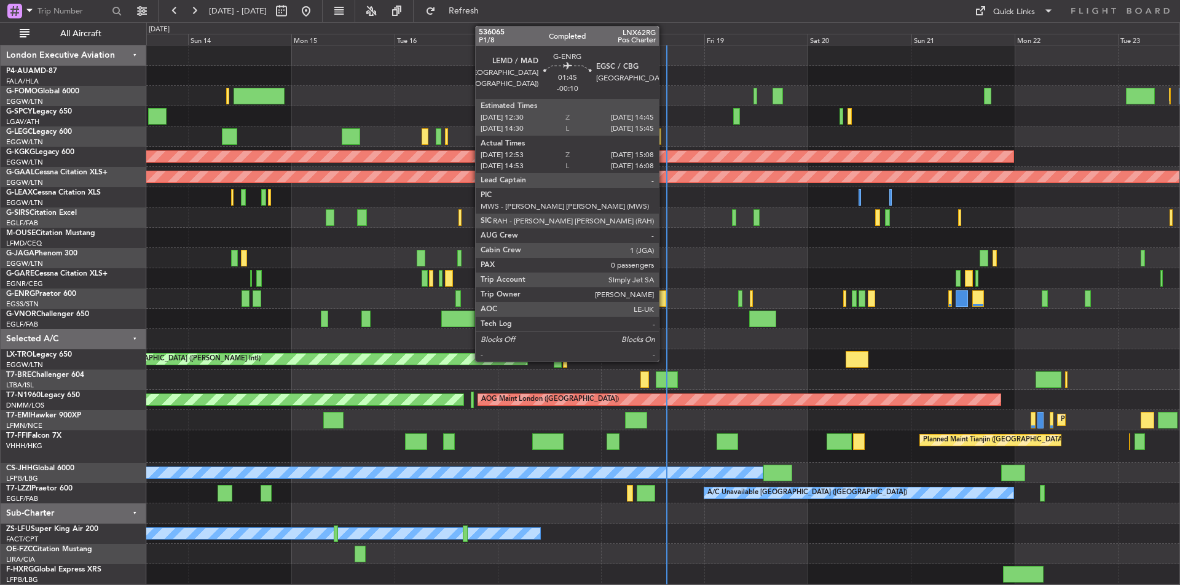
click at [664, 294] on div at bounding box center [661, 299] width 10 height 17
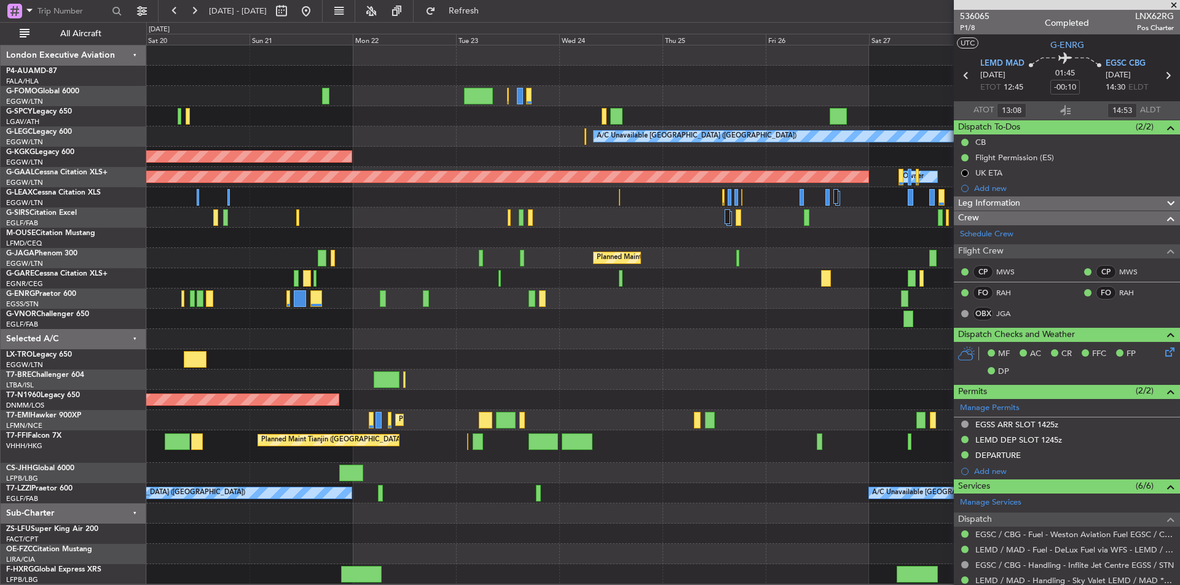
click at [139, 412] on div "A/C Unavailable London (Luton) AOG Maint Istanbul (Ataturk) Planned Maint Dusse…" at bounding box center [590, 303] width 1180 height 563
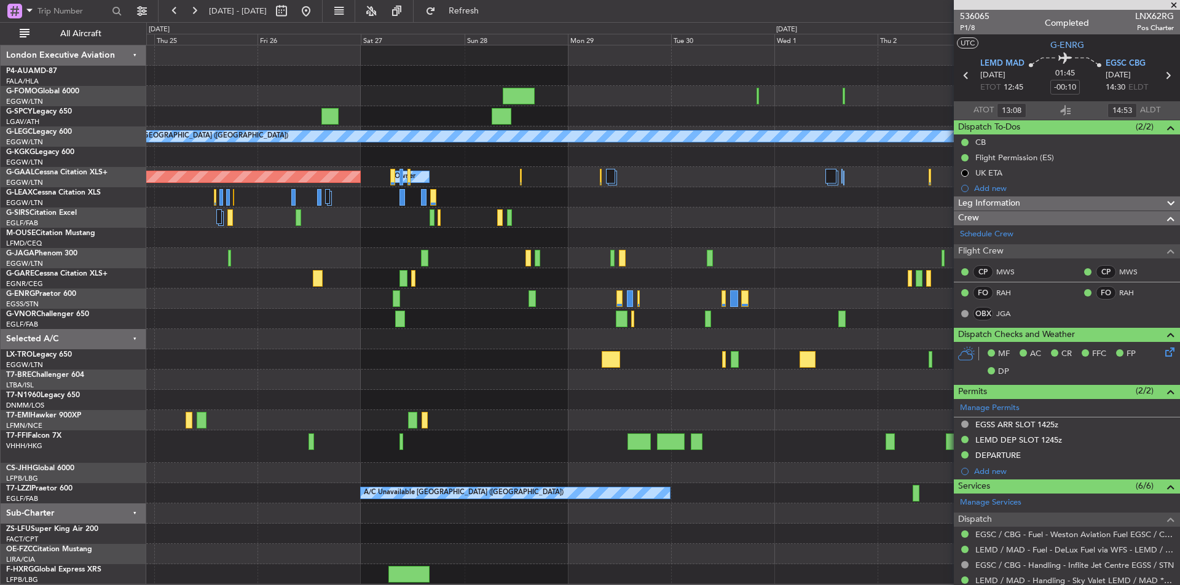
click at [0, 439] on div "A/C Unavailable London (Luton) Planned Maint Dusseldorf Owner Owner Planned Mai…" at bounding box center [590, 303] width 1180 height 563
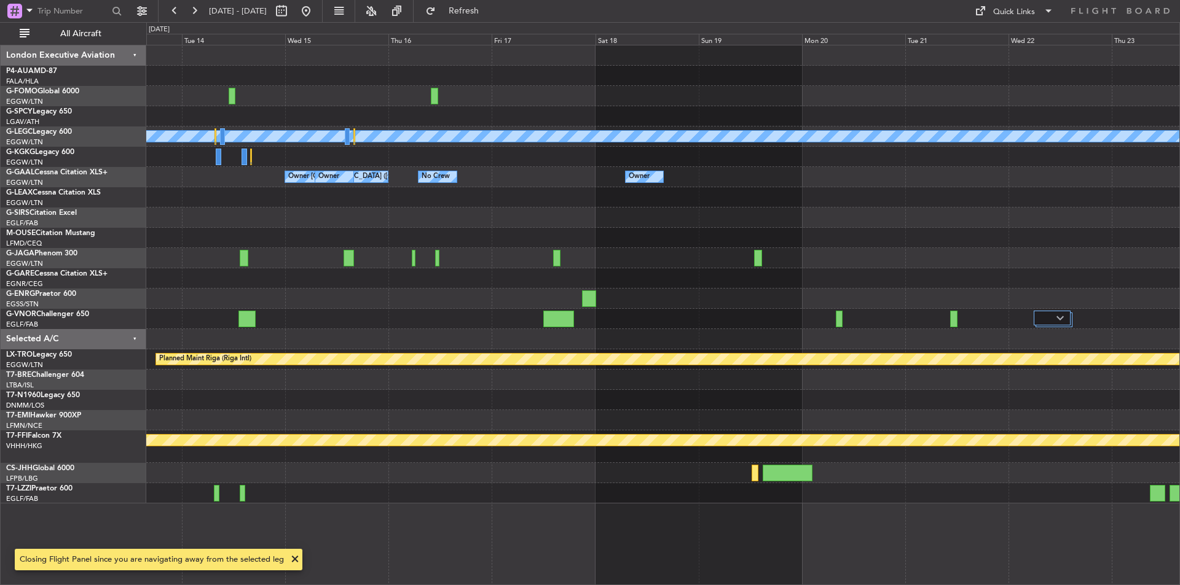
click at [517, 560] on div "A/C Unavailable London (Luton) Owner London (Luton) Owner Owner No Crew Owner O…" at bounding box center [662, 315] width 1033 height 541
click at [464, 559] on div "A/C Unavailable London (Luton) Owner London (Luton) Owner Owner No Crew Owner O…" at bounding box center [662, 315] width 1033 height 541
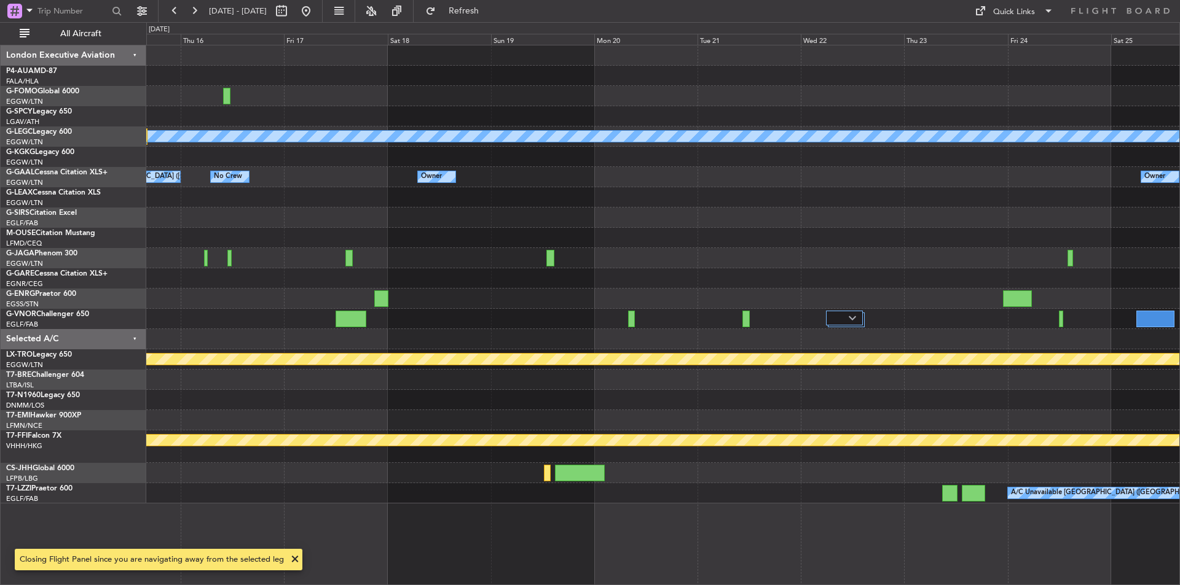
click at [264, 541] on body "13 Oct 2025 - 23 Oct 2025 Refresh Quick Links All Aircraft A/C Unavailable Lond…" at bounding box center [590, 292] width 1180 height 585
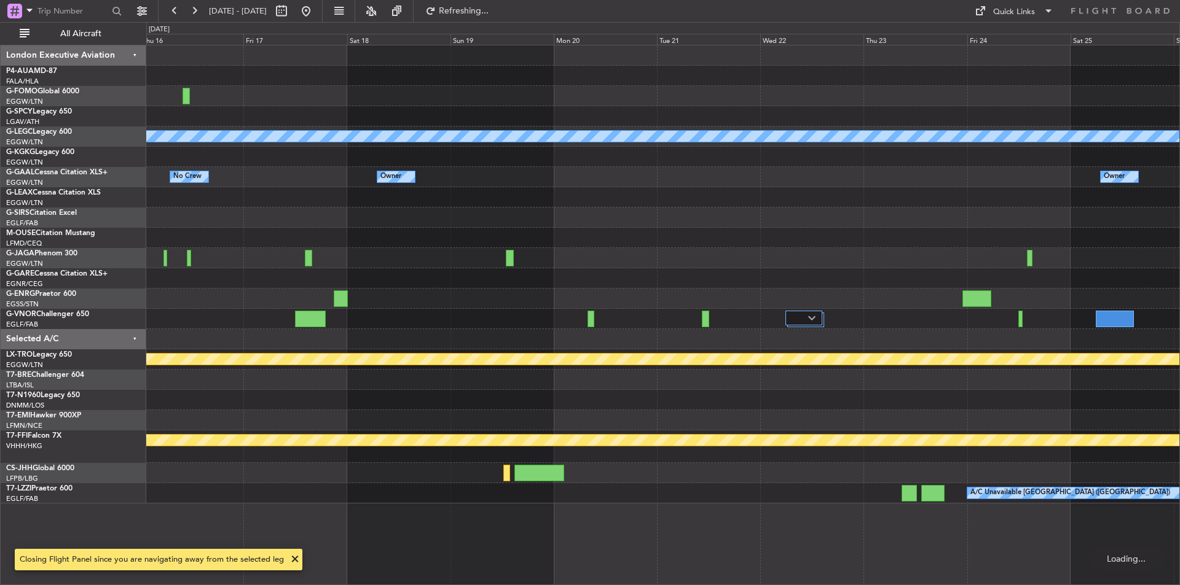
click at [648, 527] on div "A/C Unavailable London (Luton) Owner No Crew Owner Owner Owner Owner London (Lu…" at bounding box center [662, 315] width 1033 height 541
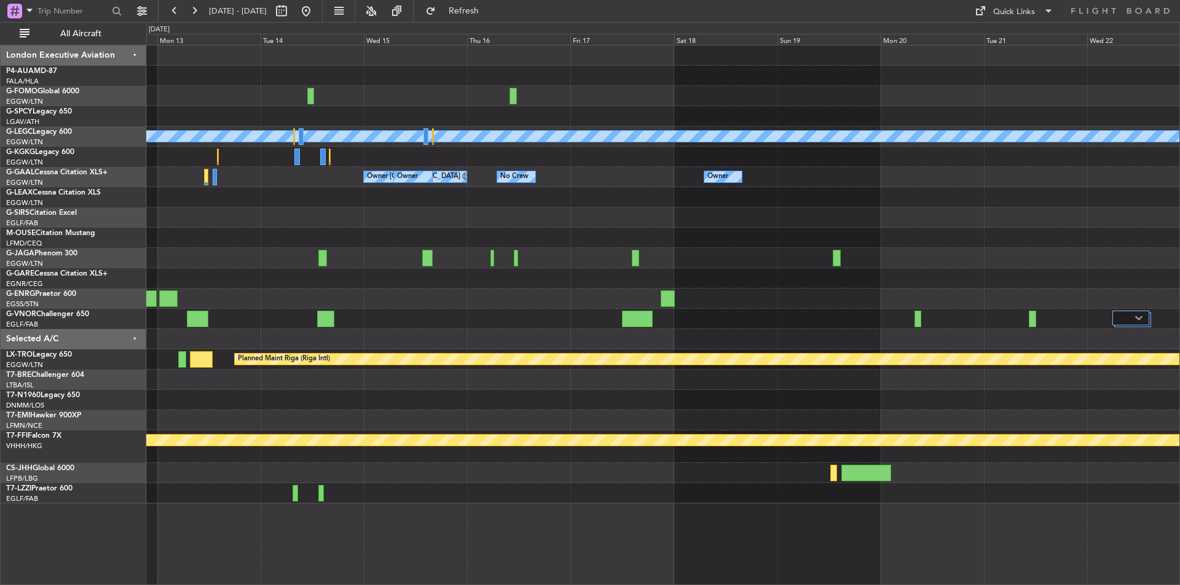
click at [633, 520] on div "A/C Unavailable London (Luton) Owner No Crew Owner Owner London (Luton) Owner O…" at bounding box center [662, 315] width 1033 height 541
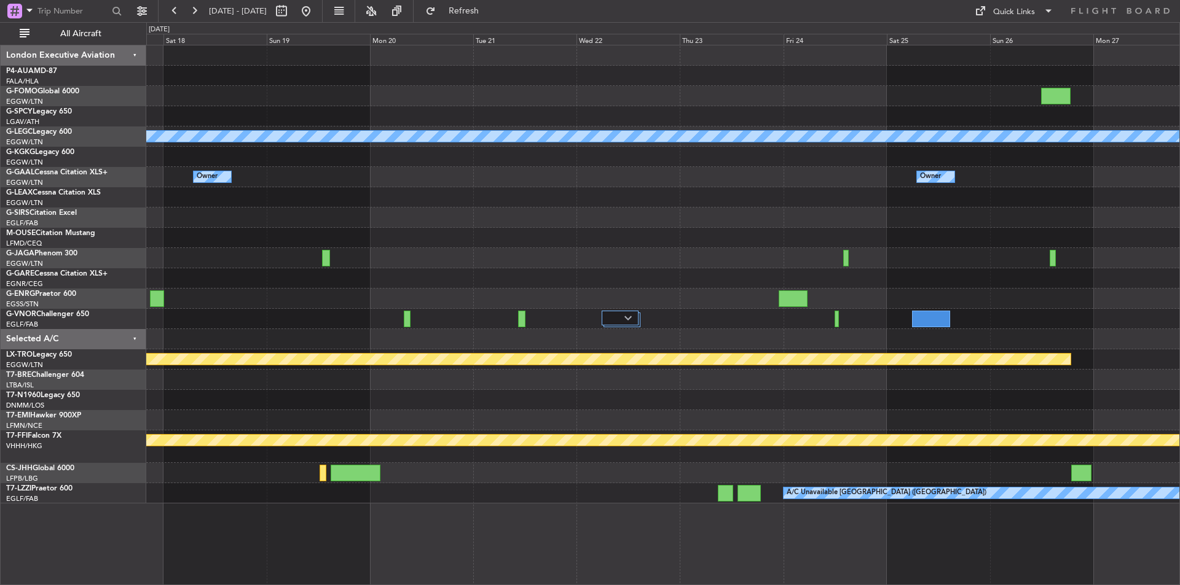
click at [395, 565] on div "A/C Unavailable London (Luton) Owner Owner No Crew Owner Owner London (Luton) O…" at bounding box center [662, 315] width 1033 height 541
click at [194, 17] on button at bounding box center [194, 11] width 20 height 20
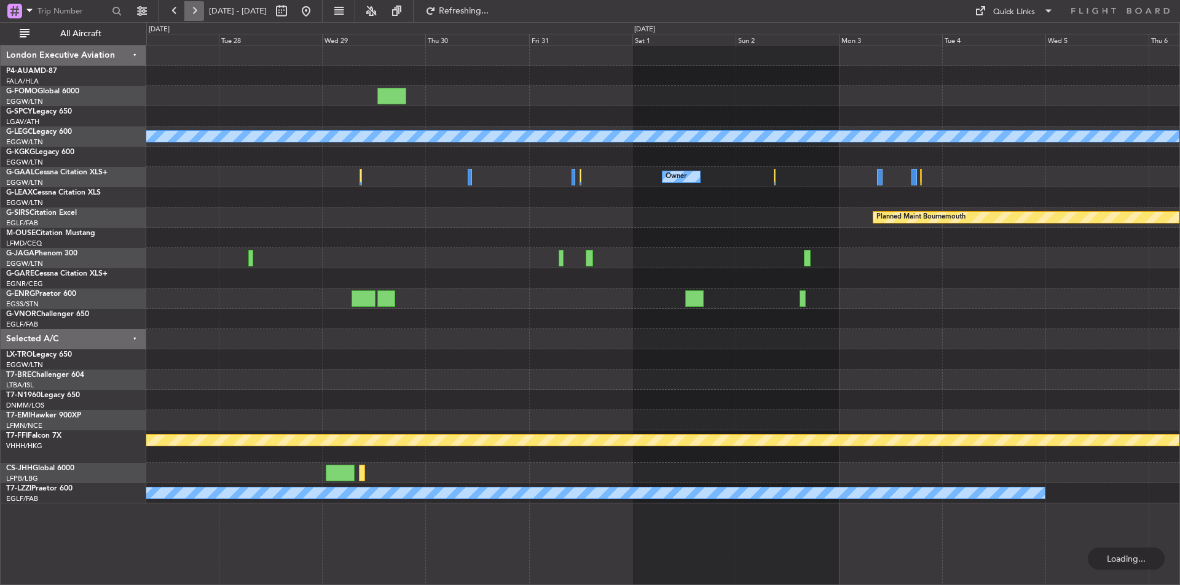
click at [194, 17] on button at bounding box center [194, 11] width 20 height 20
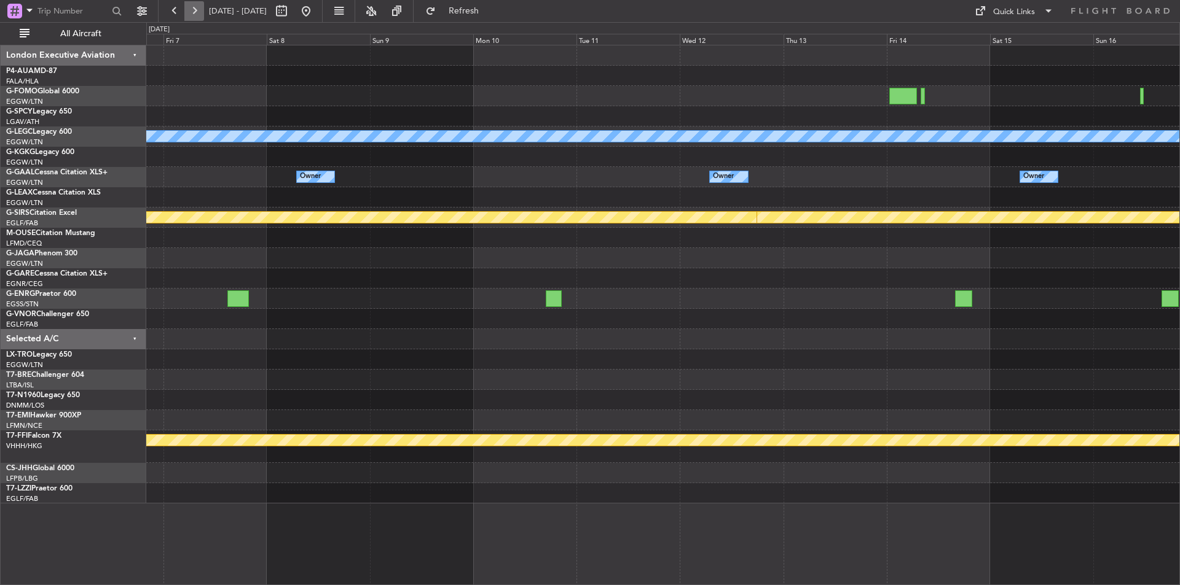
click at [194, 17] on button at bounding box center [194, 11] width 20 height 20
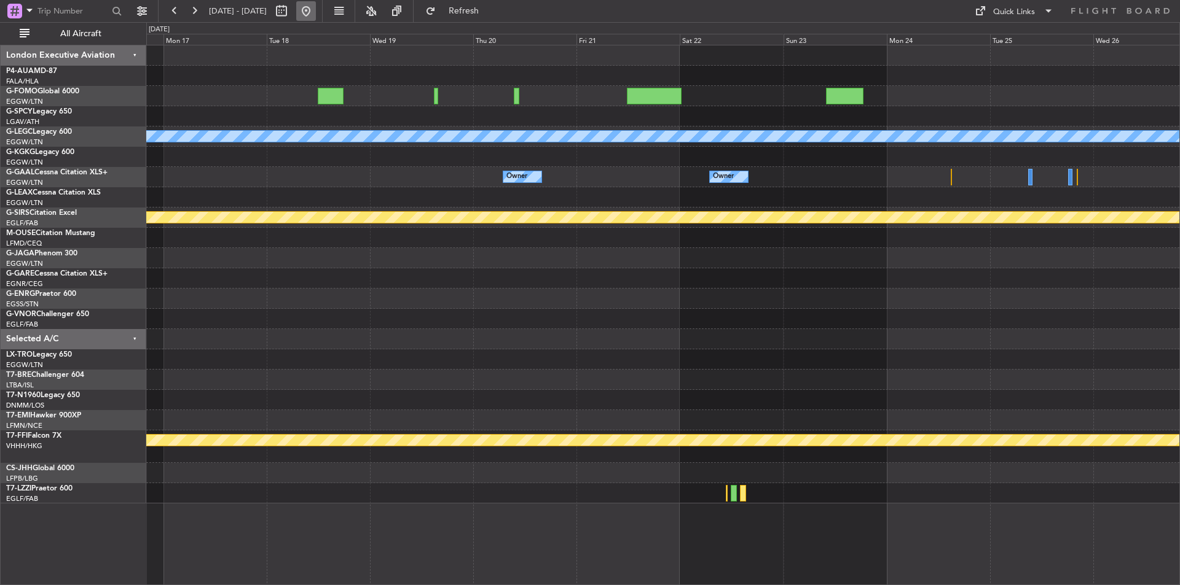
click at [316, 15] on button at bounding box center [306, 11] width 20 height 20
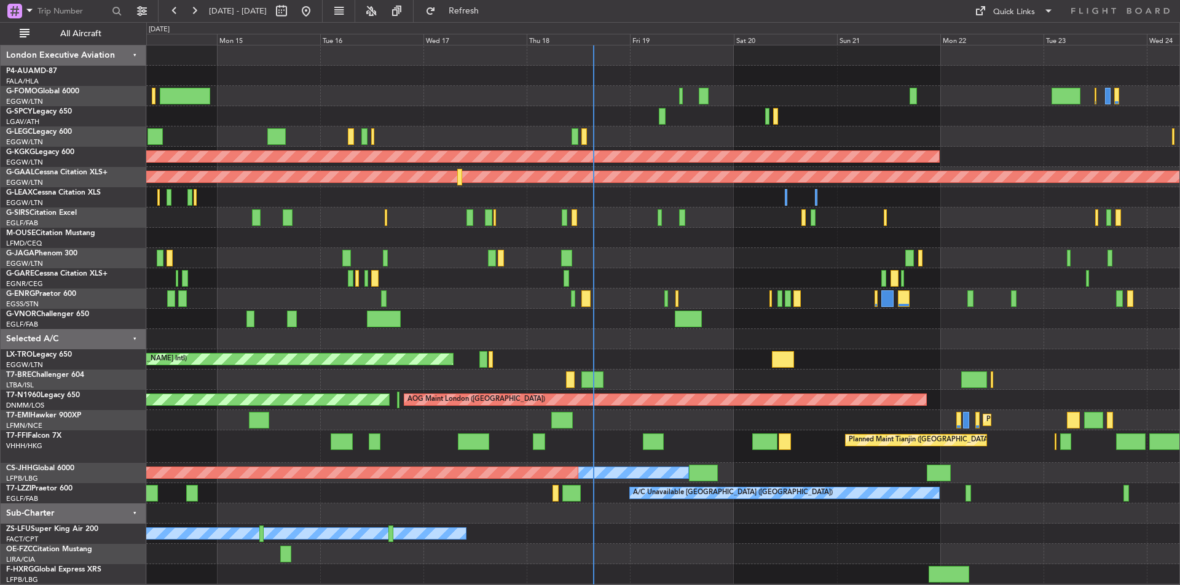
click at [852, 477] on div "Owner Planned Maint Paris (Le Bourget)" at bounding box center [662, 473] width 1033 height 20
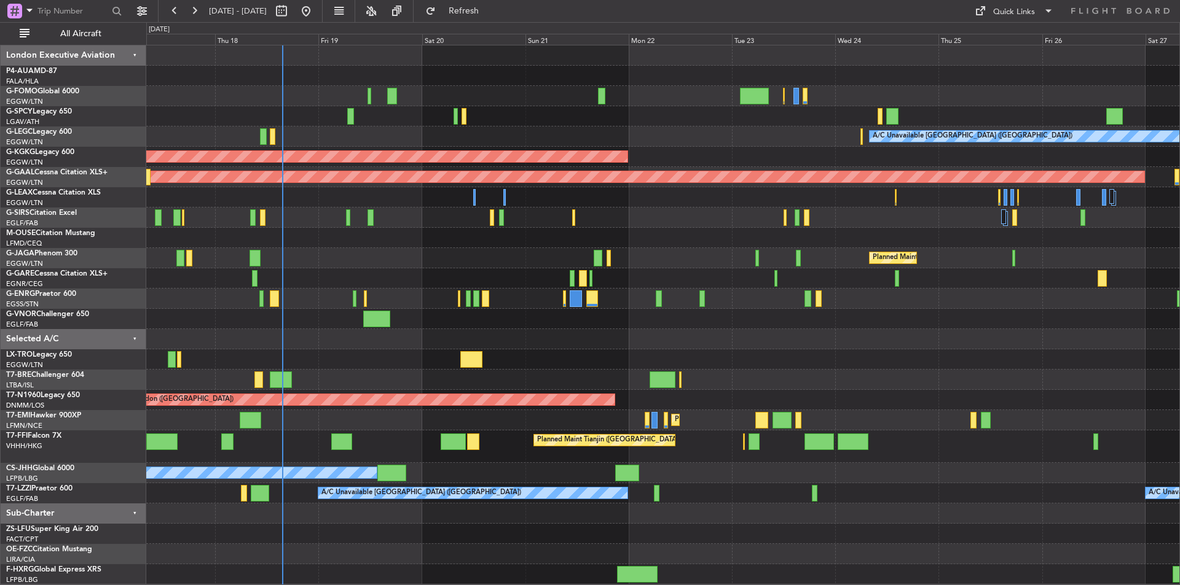
click at [516, 482] on div "Planned Maint Paris (Le Bourget) Owner" at bounding box center [662, 473] width 1033 height 20
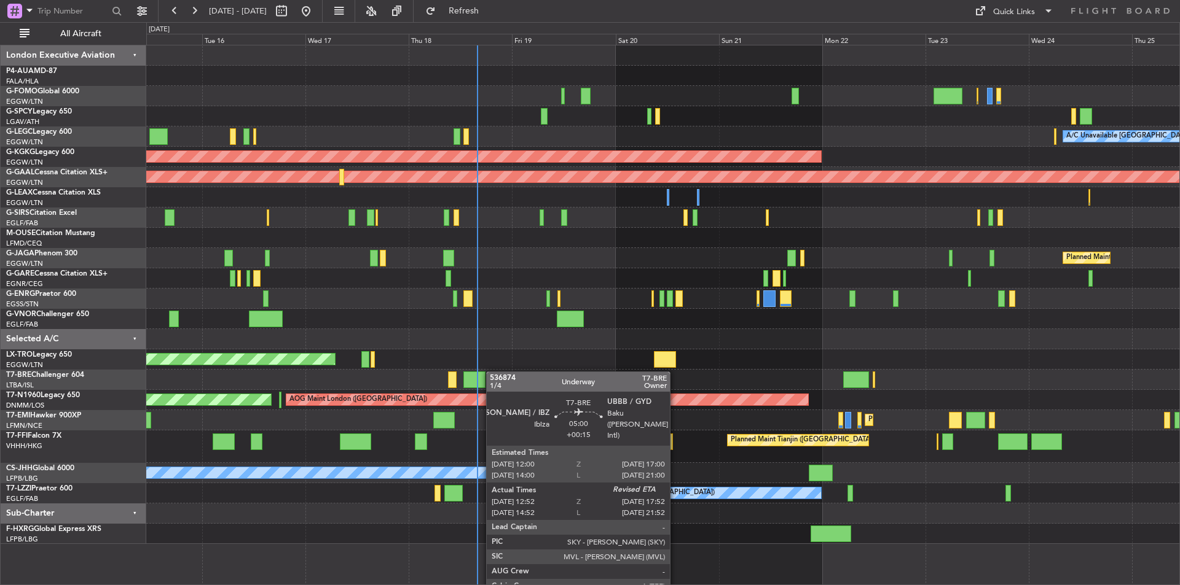
click at [483, 374] on div "A/C Unavailable [GEOGRAPHIC_DATA] ([GEOGRAPHIC_DATA]) Planned Maint [GEOGRAPHIC…" at bounding box center [662, 294] width 1033 height 499
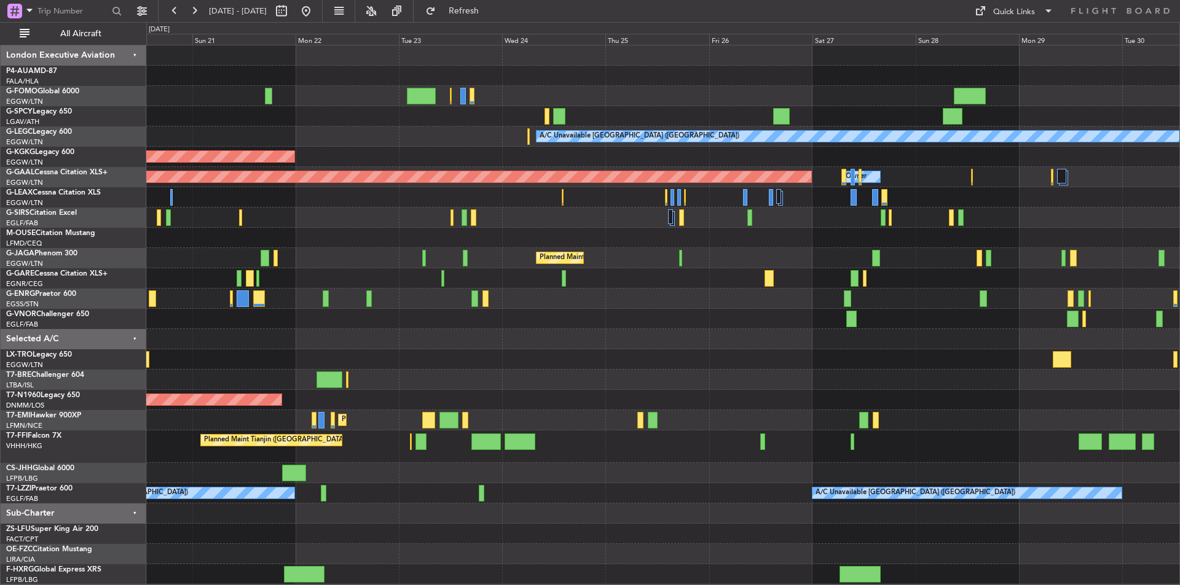
click at [514, 357] on div "A/C Unavailable [GEOGRAPHIC_DATA] ([GEOGRAPHIC_DATA]) AOG Maint [GEOGRAPHIC_DAT…" at bounding box center [662, 314] width 1033 height 539
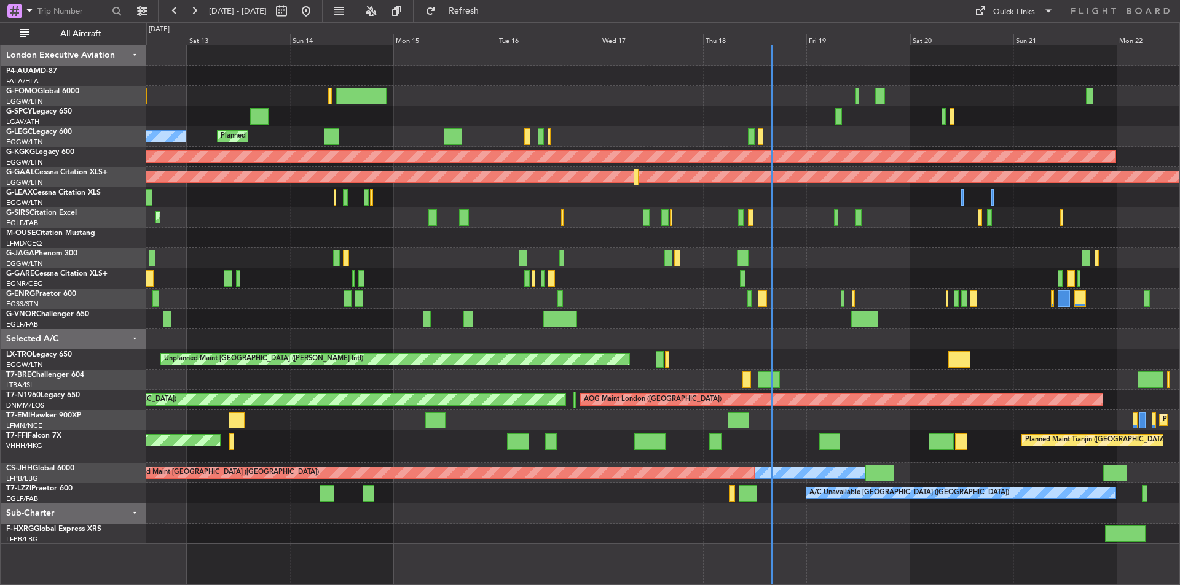
click at [1179, 359] on html "[DATE] - [DATE] Refresh Quick Links All Aircraft Planned Maint [GEOGRAPHIC_DATA…" at bounding box center [590, 292] width 1180 height 585
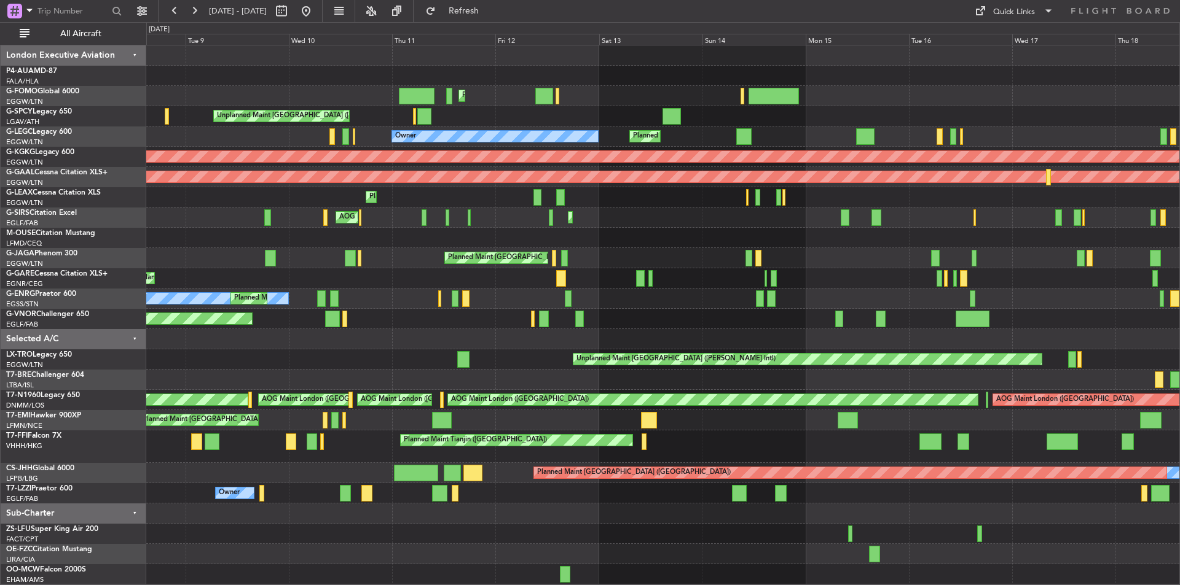
click at [606, 320] on div "Planned Maint [GEOGRAPHIC_DATA] ([GEOGRAPHIC_DATA])" at bounding box center [662, 319] width 1033 height 20
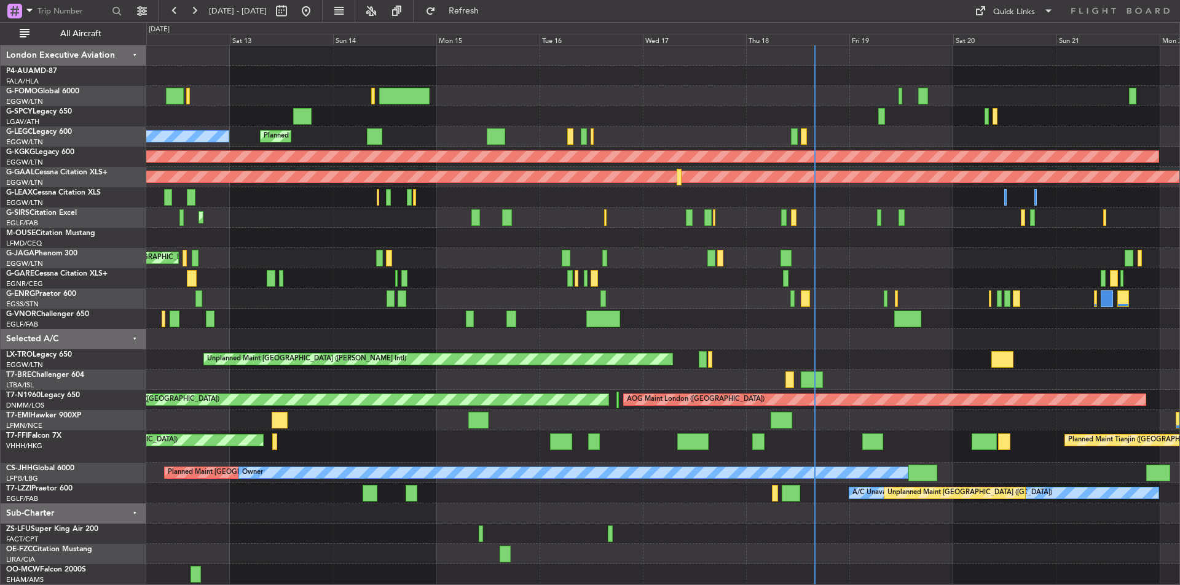
click at [493, 329] on div "Planned Maint [GEOGRAPHIC_DATA] ([GEOGRAPHIC_DATA]) Unplanned Maint [GEOGRAPHIC…" at bounding box center [662, 314] width 1033 height 539
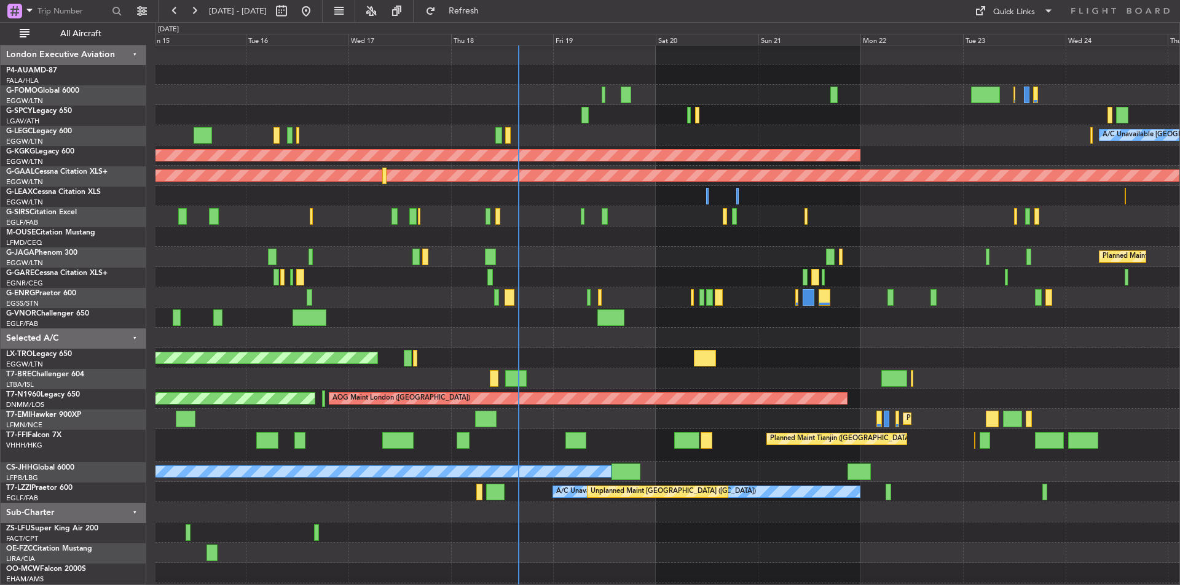
click at [609, 348] on div "A/C Unavailable [GEOGRAPHIC_DATA] ([GEOGRAPHIC_DATA]) Planned Maint [GEOGRAPHIC…" at bounding box center [667, 324] width 1024 height 560
click at [609, 348] on div "Unplanned Maint [GEOGRAPHIC_DATA] ([PERSON_NAME] Intl)" at bounding box center [667, 358] width 1024 height 20
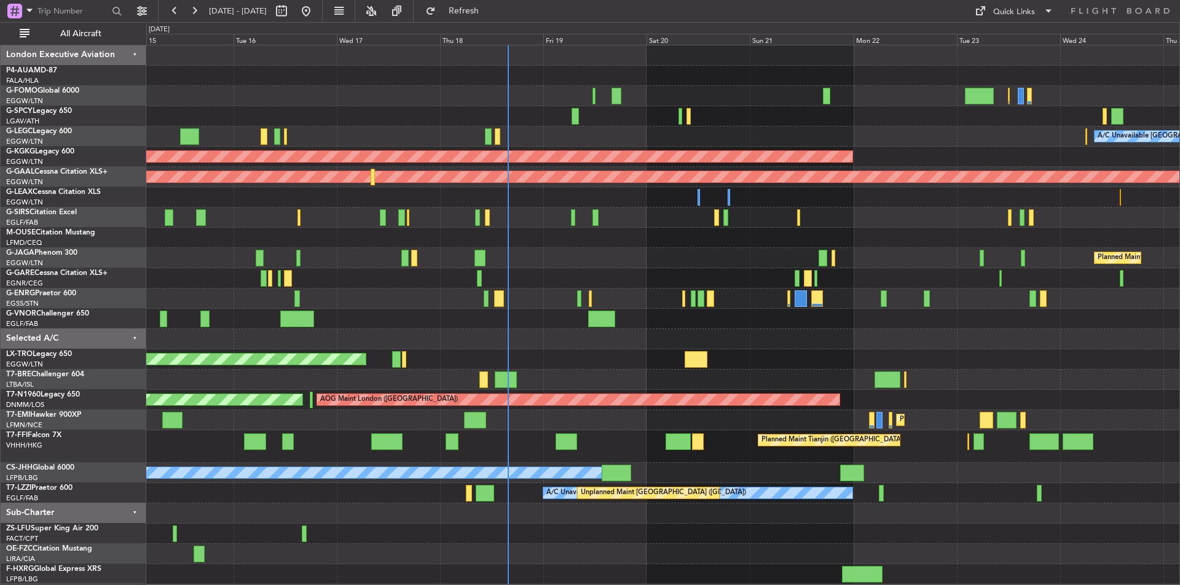
scroll to position [0, 0]
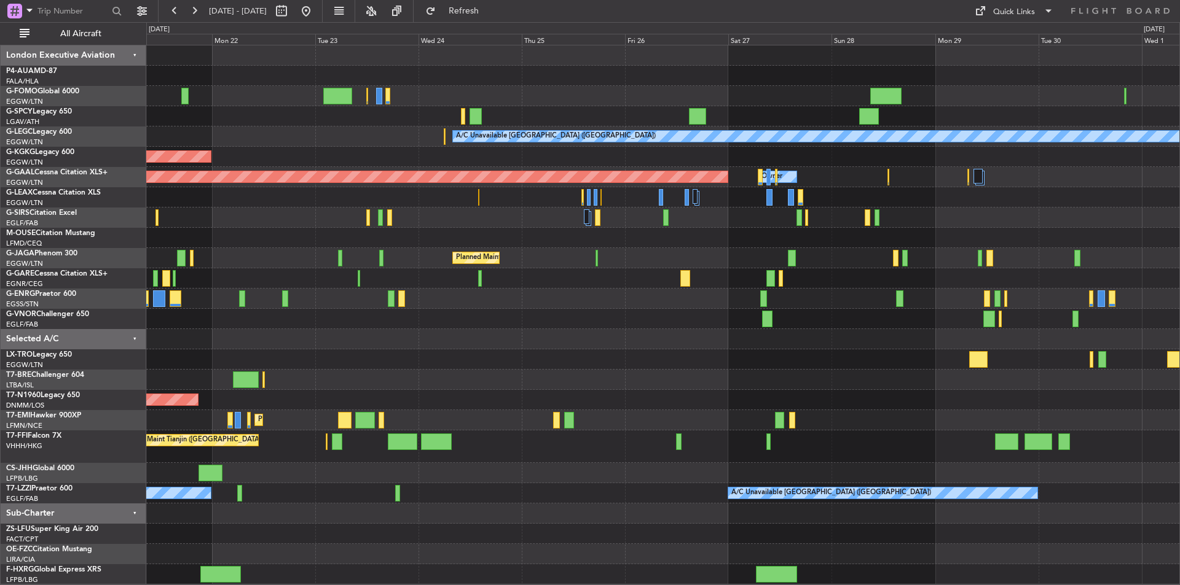
click at [410, 383] on div "A/C Unavailable [GEOGRAPHIC_DATA] ([GEOGRAPHIC_DATA]) AOG Maint [GEOGRAPHIC_DAT…" at bounding box center [662, 314] width 1033 height 539
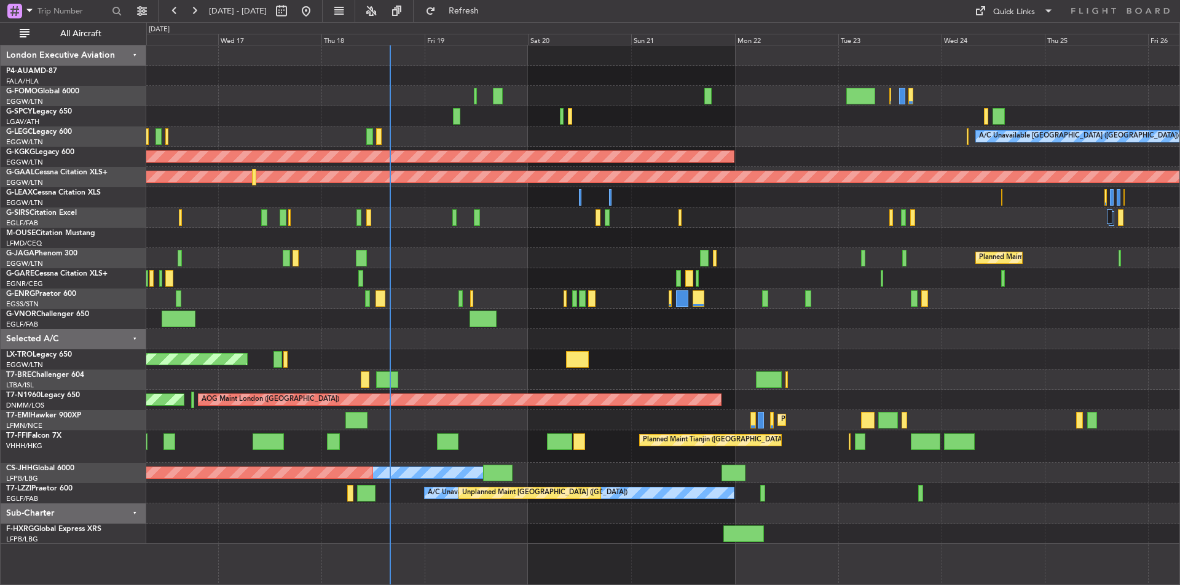
click at [978, 347] on div "A/C Unavailable [GEOGRAPHIC_DATA] ([GEOGRAPHIC_DATA]) AOG Maint [GEOGRAPHIC_DAT…" at bounding box center [662, 294] width 1033 height 499
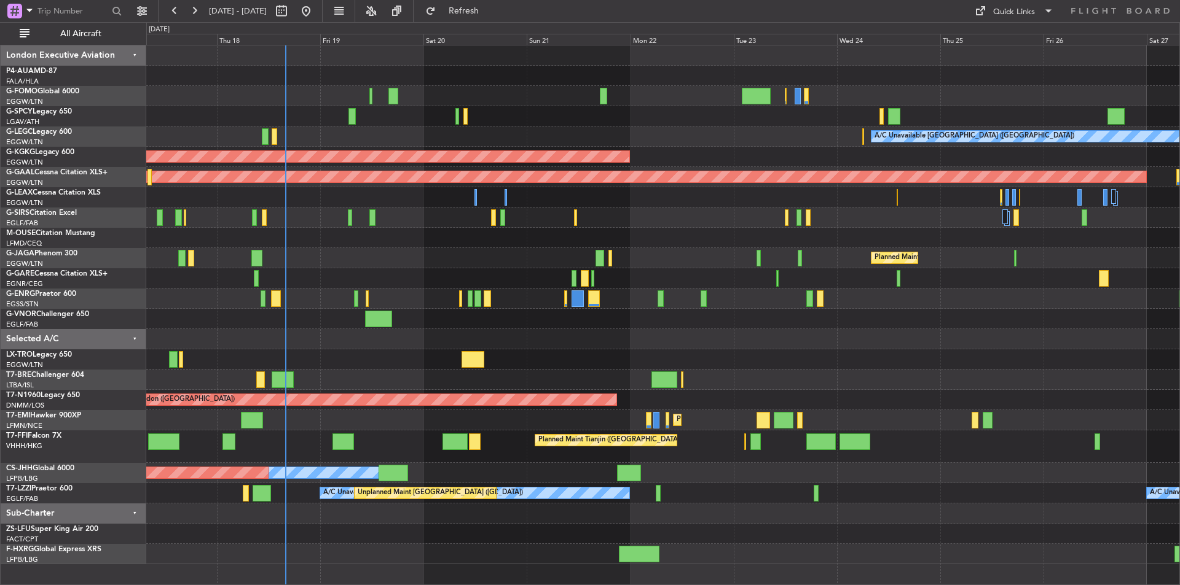
click at [525, 316] on div "A/C Unavailable [GEOGRAPHIC_DATA] ([GEOGRAPHIC_DATA]) AOG Maint [GEOGRAPHIC_DAT…" at bounding box center [662, 304] width 1033 height 519
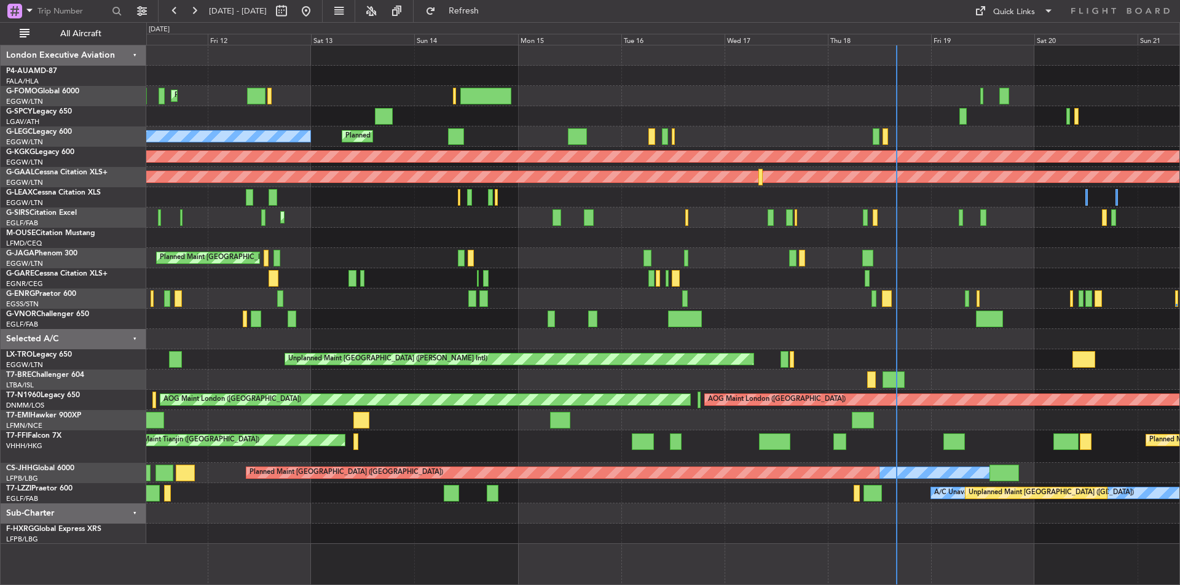
click at [876, 319] on div "Planned Maint [GEOGRAPHIC_DATA] ([GEOGRAPHIC_DATA]) Unplanned Maint [GEOGRAPHIC…" at bounding box center [662, 294] width 1033 height 499
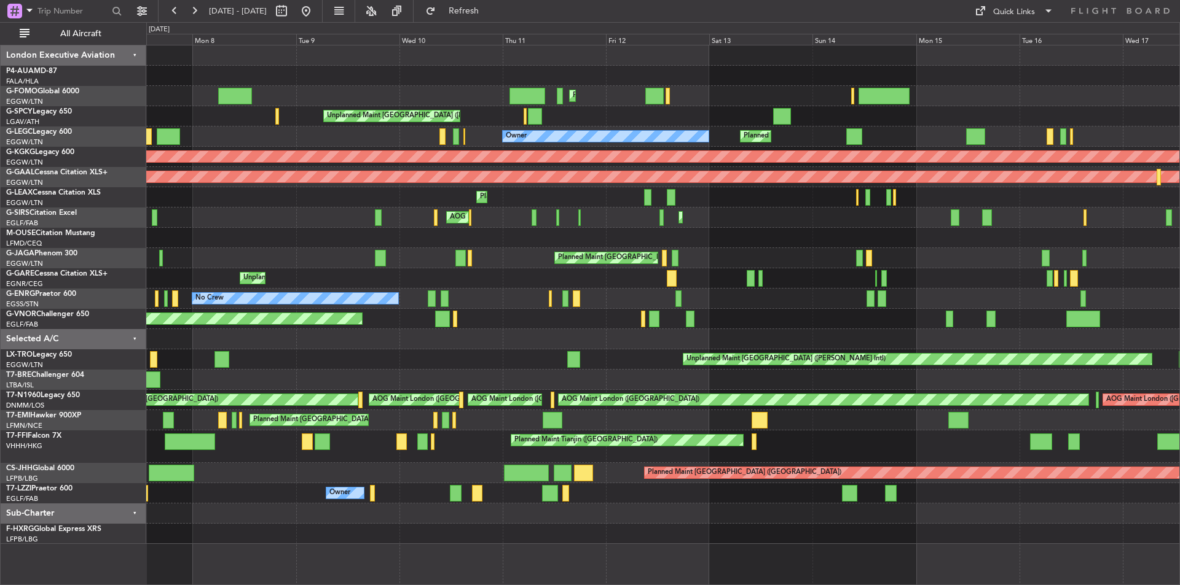
click at [736, 349] on div at bounding box center [662, 339] width 1033 height 20
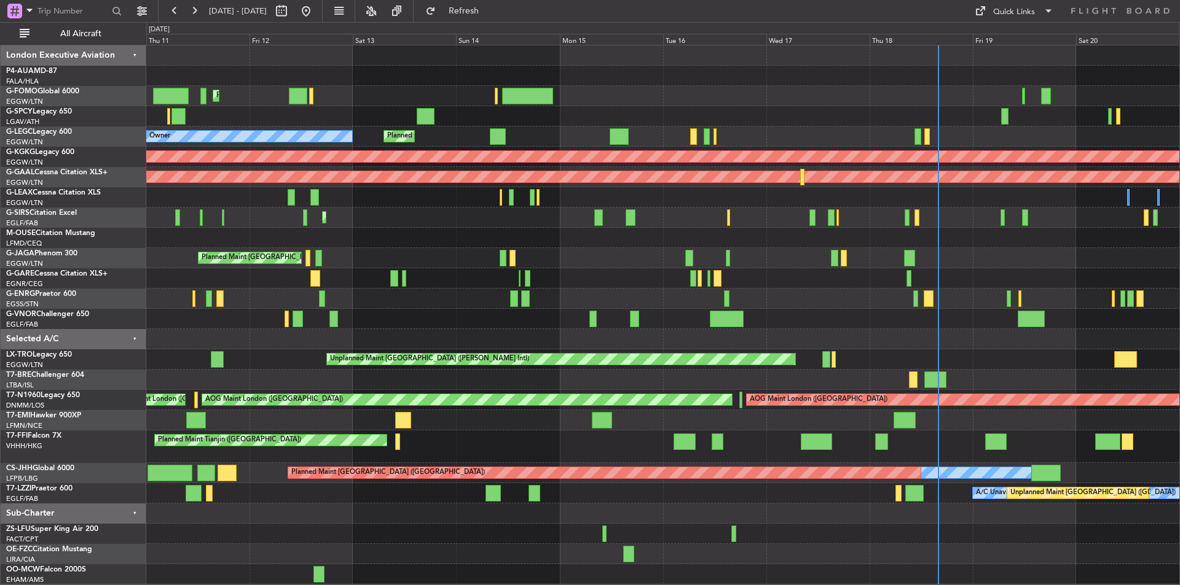
click at [513, 330] on div "Planned Maint [GEOGRAPHIC_DATA] ([GEOGRAPHIC_DATA]) Unplanned Maint [GEOGRAPHIC…" at bounding box center [662, 314] width 1033 height 539
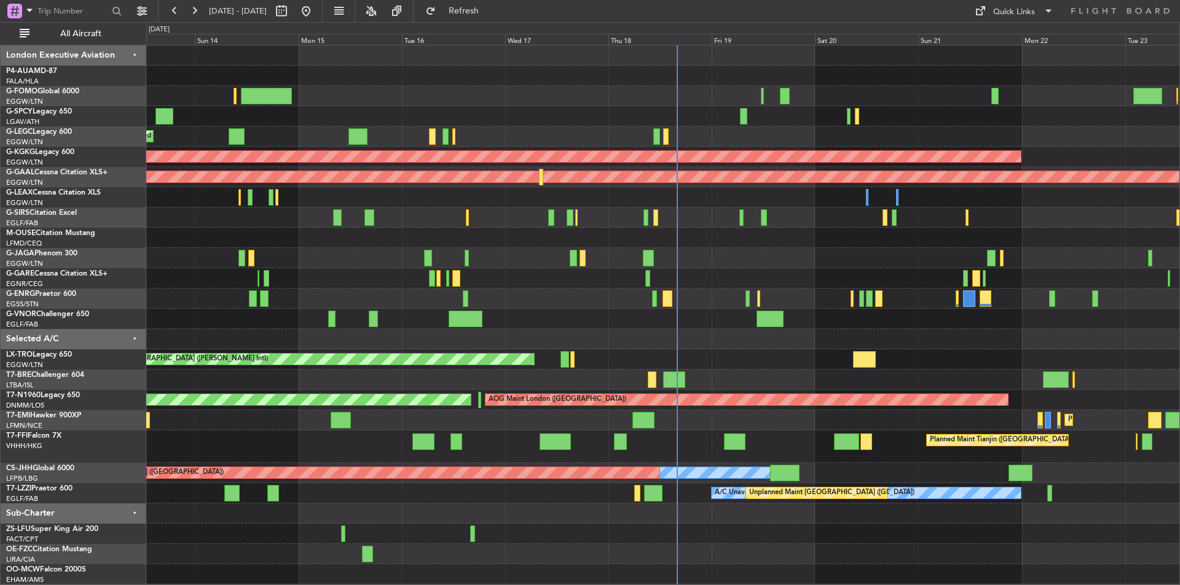
click at [614, 332] on div "Planned Maint [GEOGRAPHIC_DATA] ([GEOGRAPHIC_DATA]) Planned Maint [GEOGRAPHIC_D…" at bounding box center [662, 314] width 1033 height 539
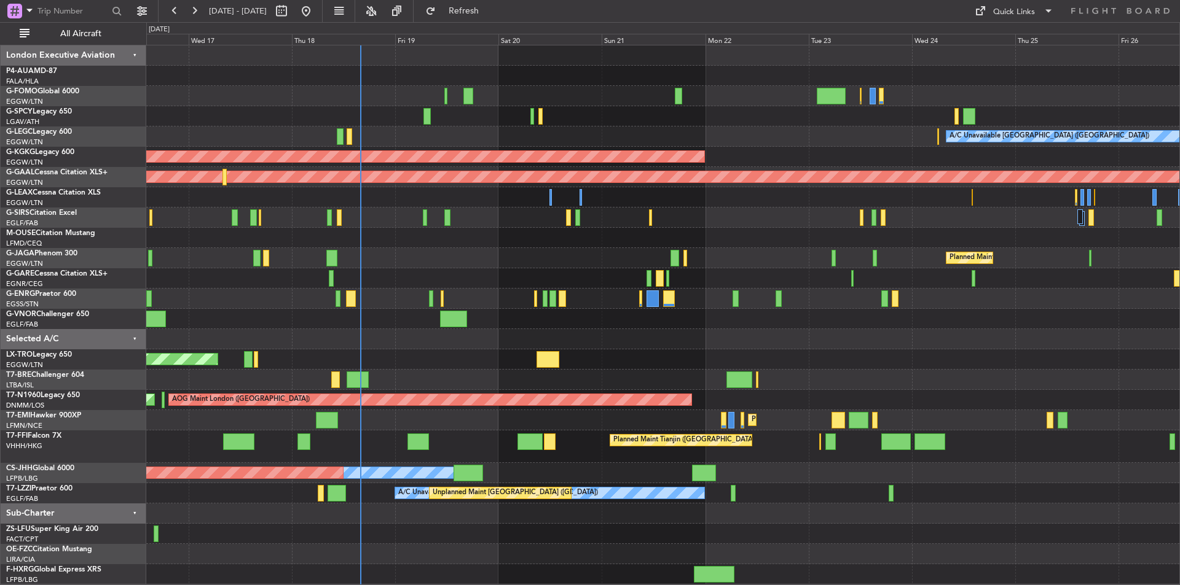
click at [579, 325] on div at bounding box center [662, 319] width 1033 height 20
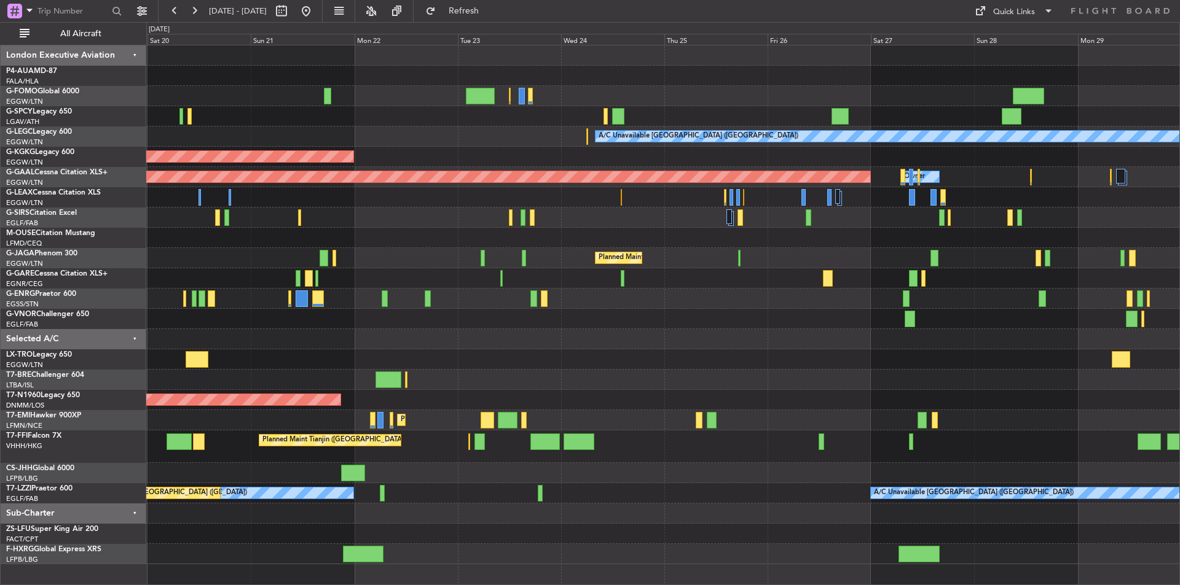
click at [573, 409] on div "A/C Unavailable [GEOGRAPHIC_DATA] ([GEOGRAPHIC_DATA]) AOG Maint [GEOGRAPHIC_DAT…" at bounding box center [662, 304] width 1033 height 519
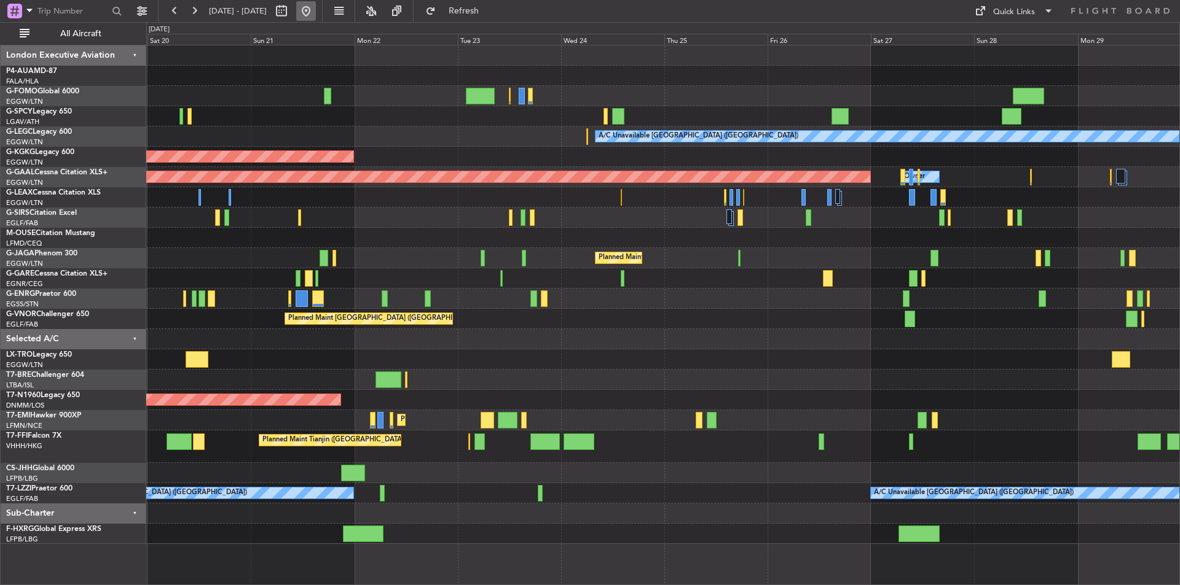
click at [316, 8] on button at bounding box center [306, 11] width 20 height 20
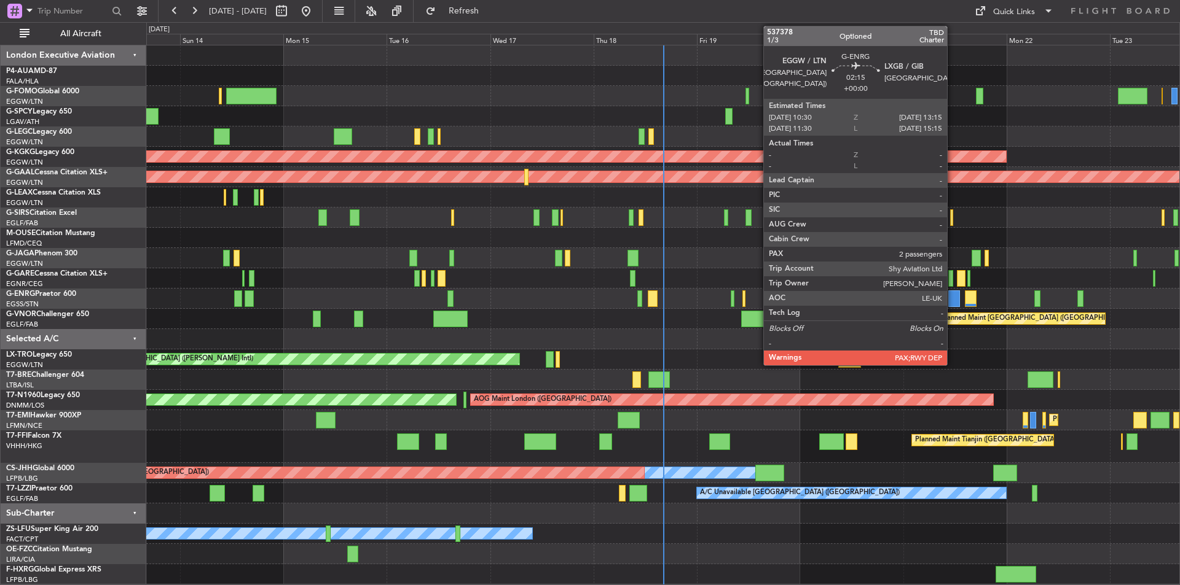
click at [952, 295] on div at bounding box center [954, 299] width 12 height 17
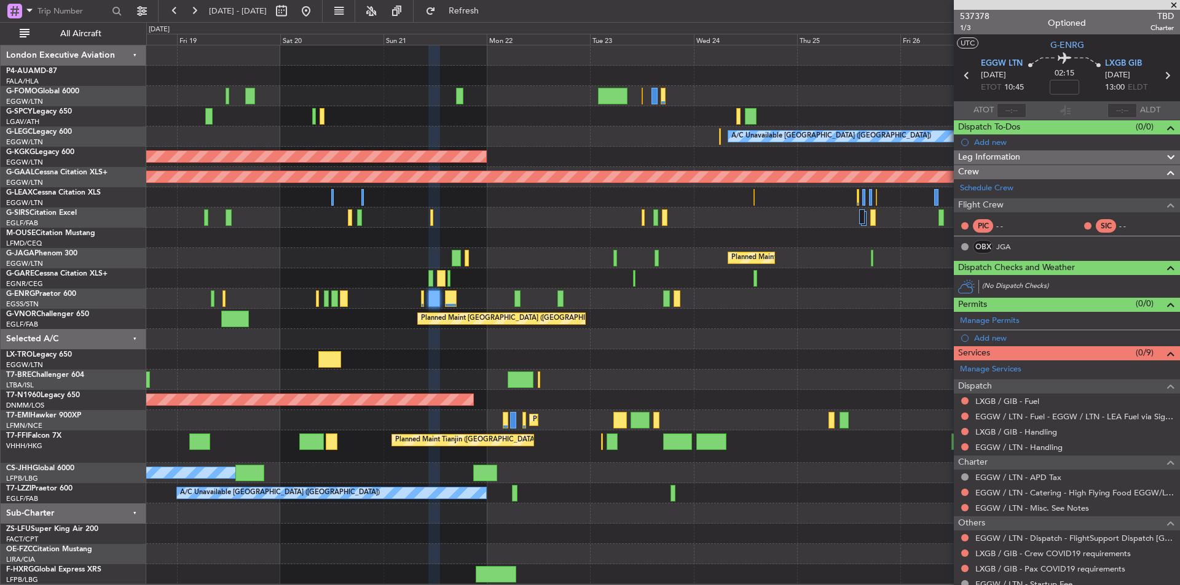
click at [277, 351] on div "Unplanned Maint [GEOGRAPHIC_DATA] ([PERSON_NAME] Intl)" at bounding box center [662, 360] width 1033 height 20
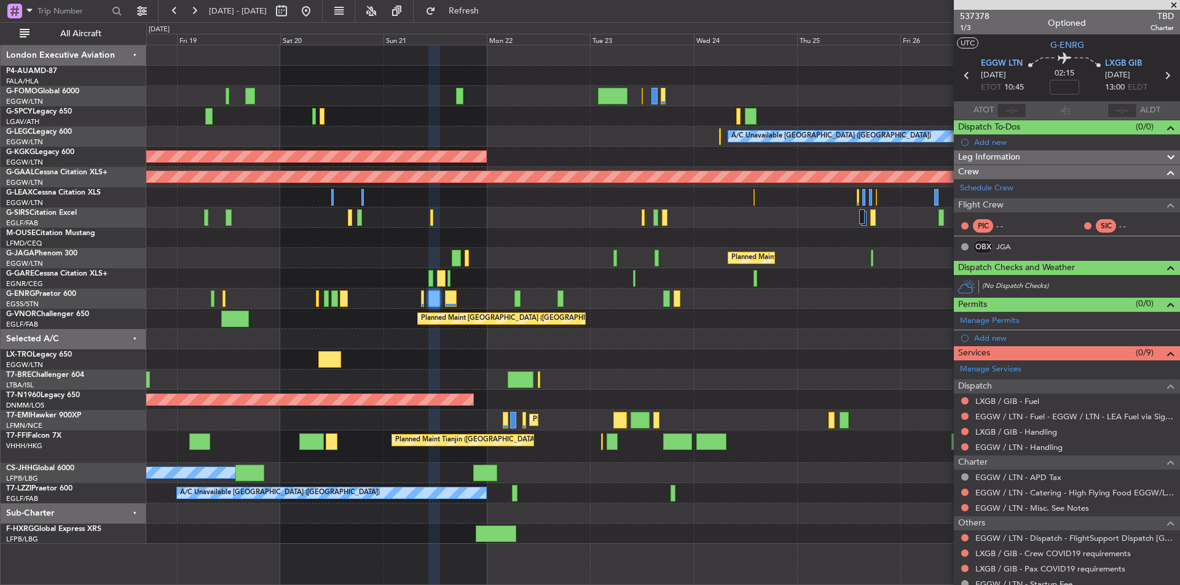
click at [842, 474] on div "A/C Unavailable [GEOGRAPHIC_DATA] ([GEOGRAPHIC_DATA]) AOG Maint [GEOGRAPHIC_DAT…" at bounding box center [662, 294] width 1033 height 499
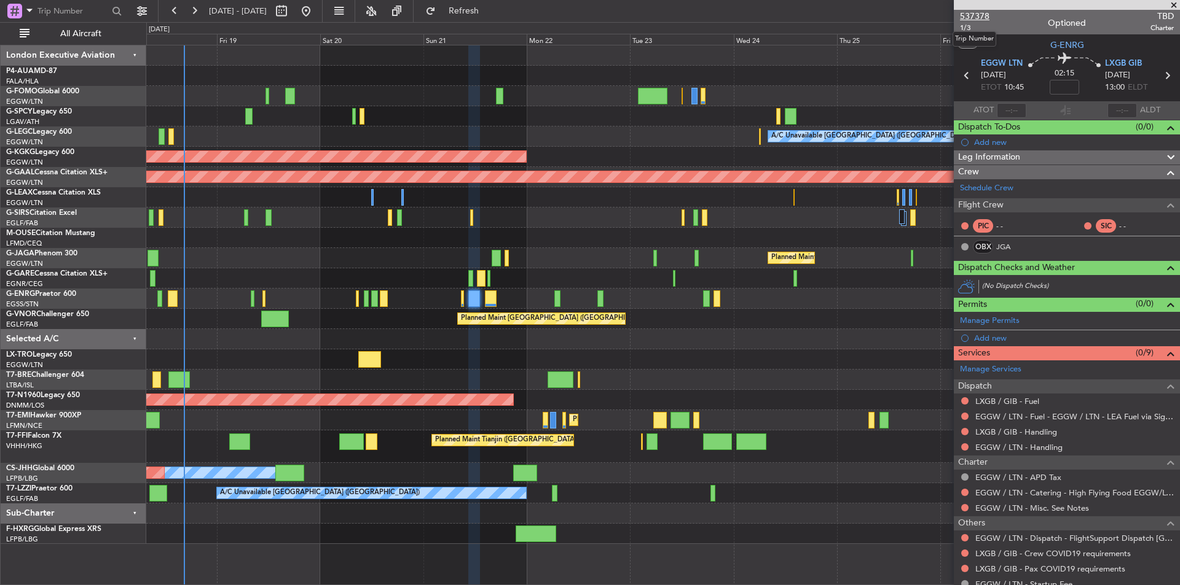
click at [984, 14] on span "537378" at bounding box center [974, 16] width 29 height 13
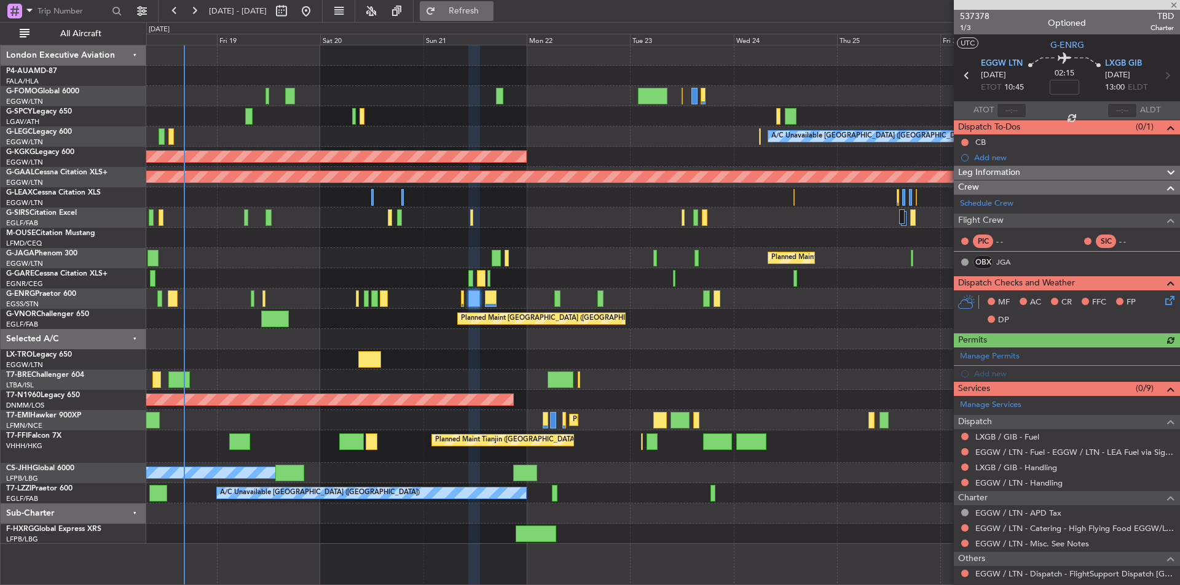
click at [490, 14] on span "Refresh" at bounding box center [464, 11] width 52 height 9
click at [989, 200] on link "Schedule Crew" at bounding box center [986, 204] width 53 height 12
click at [488, 7] on span "Refresh" at bounding box center [464, 11] width 52 height 9
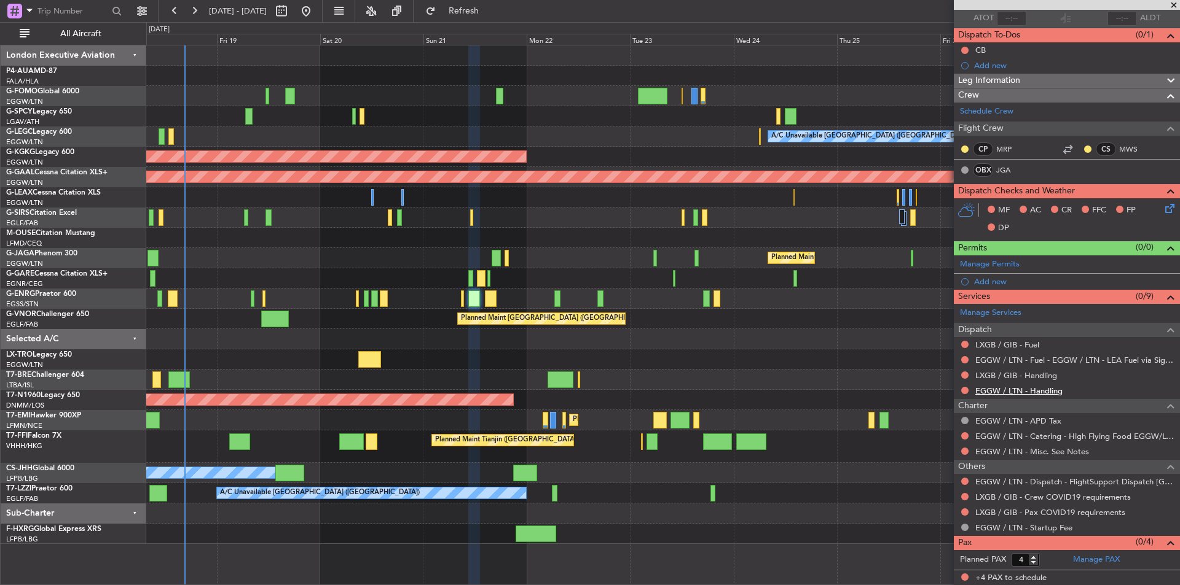
click at [1028, 391] on link "EGGW / LTN - Handling" at bounding box center [1018, 391] width 87 height 10
click at [1016, 378] on link "LXGB / GIB - Handling" at bounding box center [1016, 375] width 82 height 10
click at [476, 2] on button "Refresh" at bounding box center [457, 11] width 74 height 20
click at [1004, 340] on link "LXGB / GIB - Fuel" at bounding box center [1007, 345] width 64 height 10
click at [493, 19] on button "Refresh" at bounding box center [457, 11] width 74 height 20
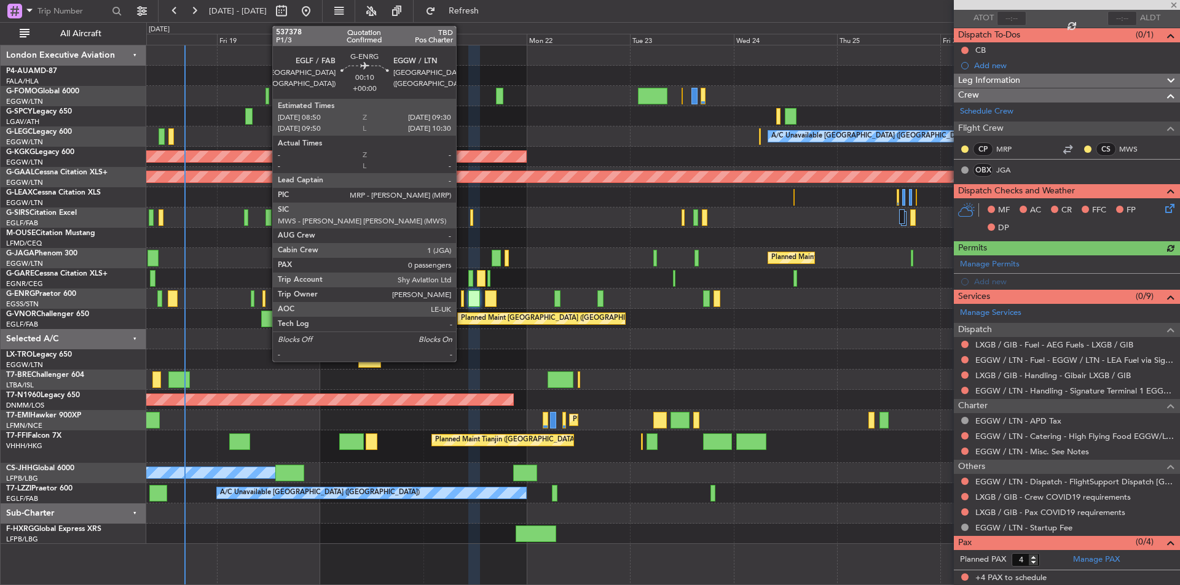
click at [461, 305] on div at bounding box center [462, 299] width 3 height 17
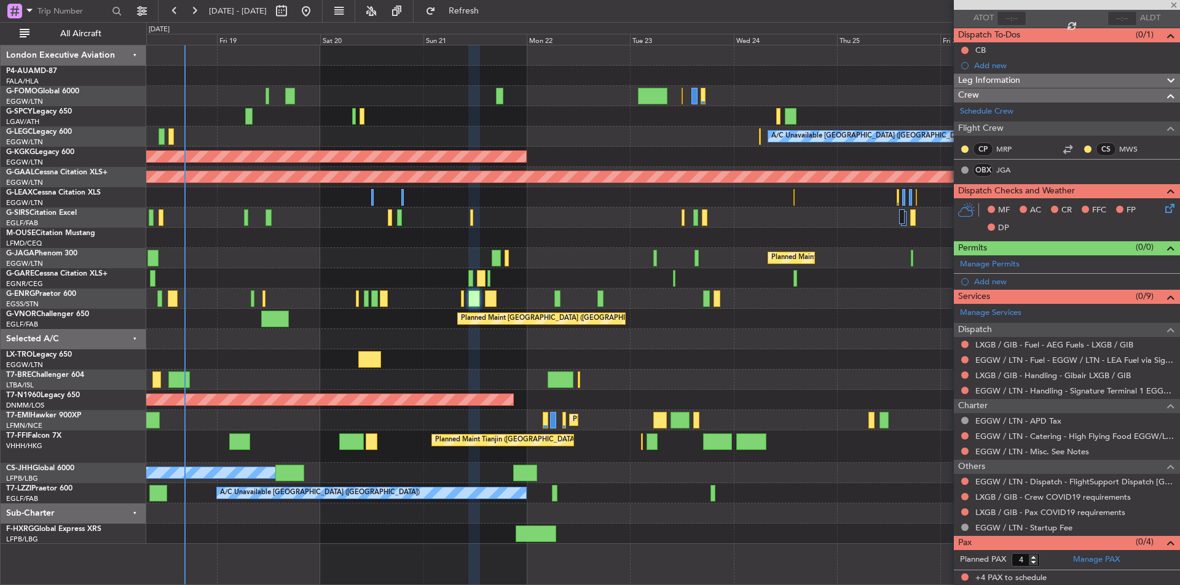
type input "0"
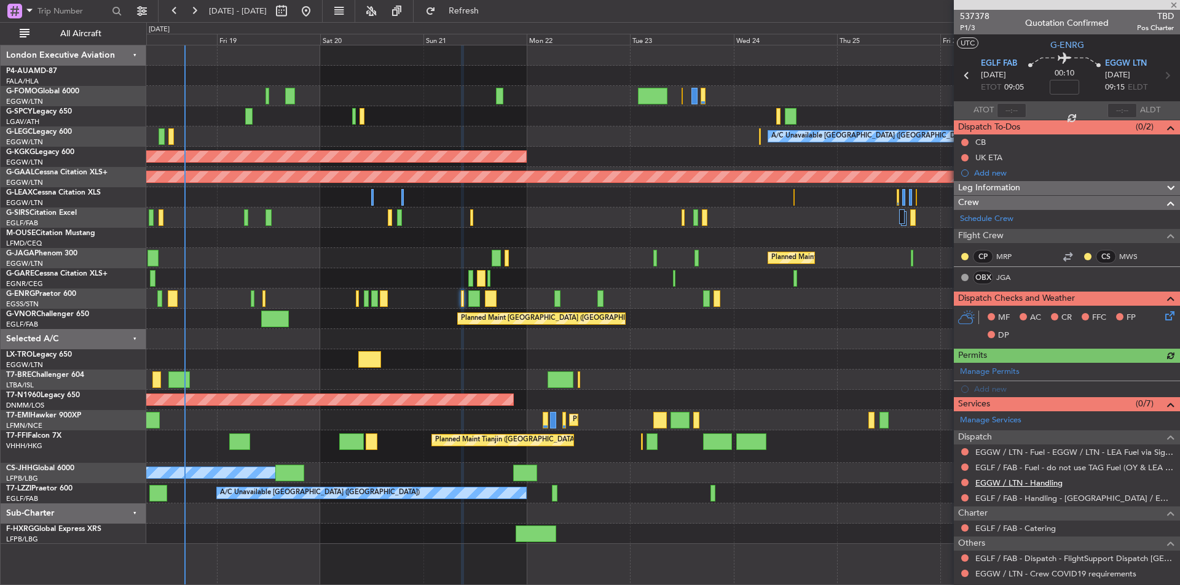
click at [1019, 479] on link "EGGW / LTN - Handling" at bounding box center [1018, 483] width 87 height 10
click at [490, 8] on span "Refresh" at bounding box center [464, 11] width 52 height 9
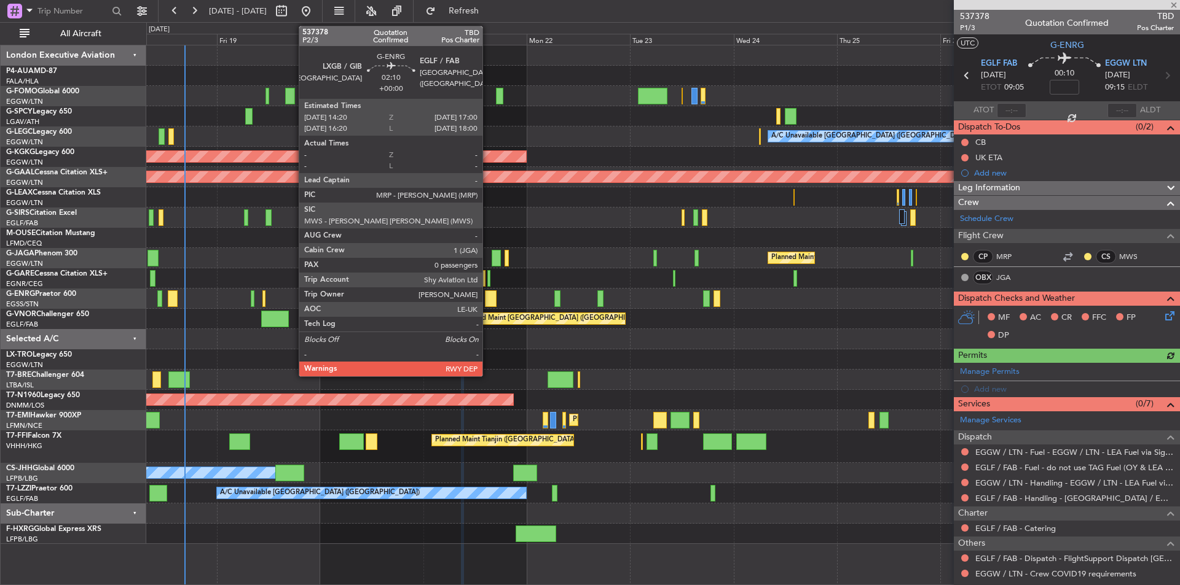
click at [488, 299] on div at bounding box center [491, 299] width 12 height 17
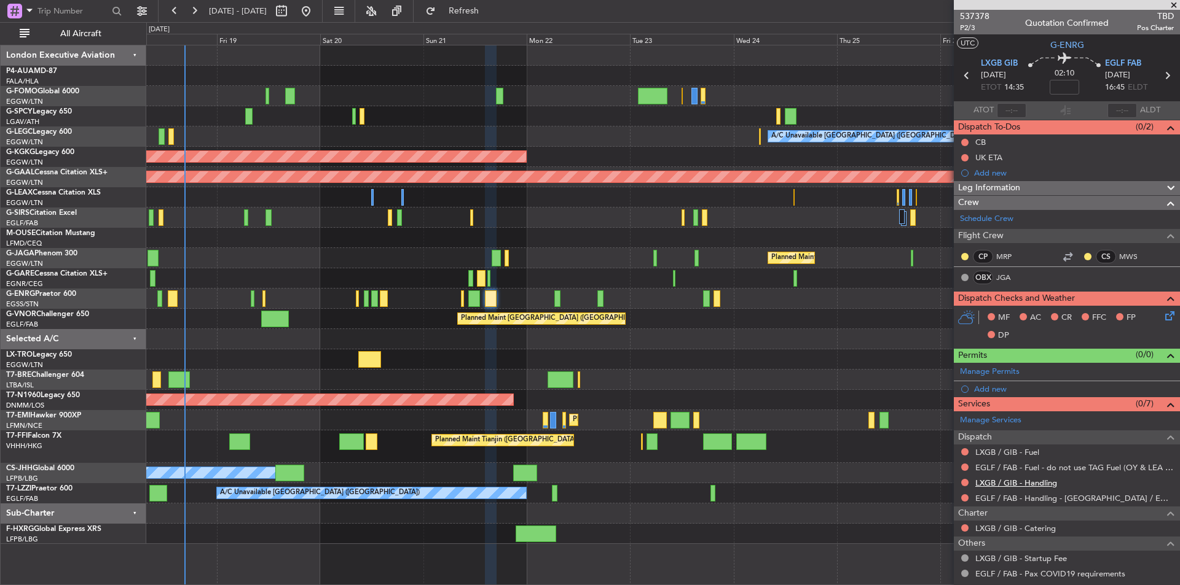
click at [1044, 484] on link "LXGB / GIB - Handling" at bounding box center [1016, 483] width 82 height 10
click at [1002, 450] on link "LXGB / GIB - Fuel" at bounding box center [1007, 452] width 64 height 10
click at [467, 17] on button "Refresh" at bounding box center [457, 11] width 74 height 20
click at [981, 16] on span "537378" at bounding box center [974, 16] width 29 height 13
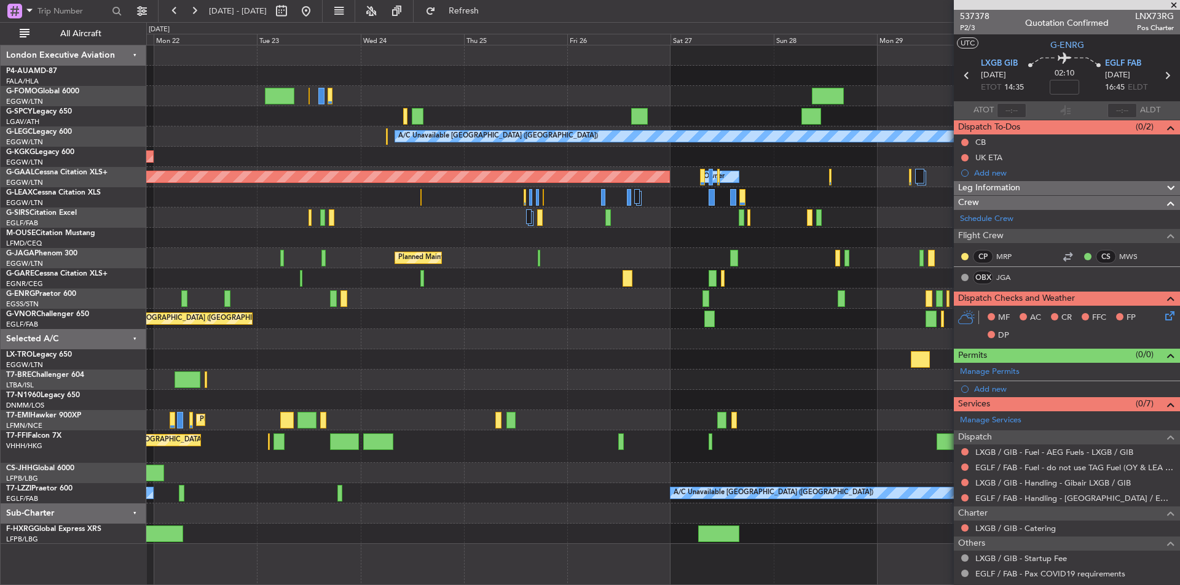
click at [462, 168] on div "A/C Unavailable [GEOGRAPHIC_DATA] ([GEOGRAPHIC_DATA]) AOG Maint [GEOGRAPHIC_DAT…" at bounding box center [662, 294] width 1033 height 499
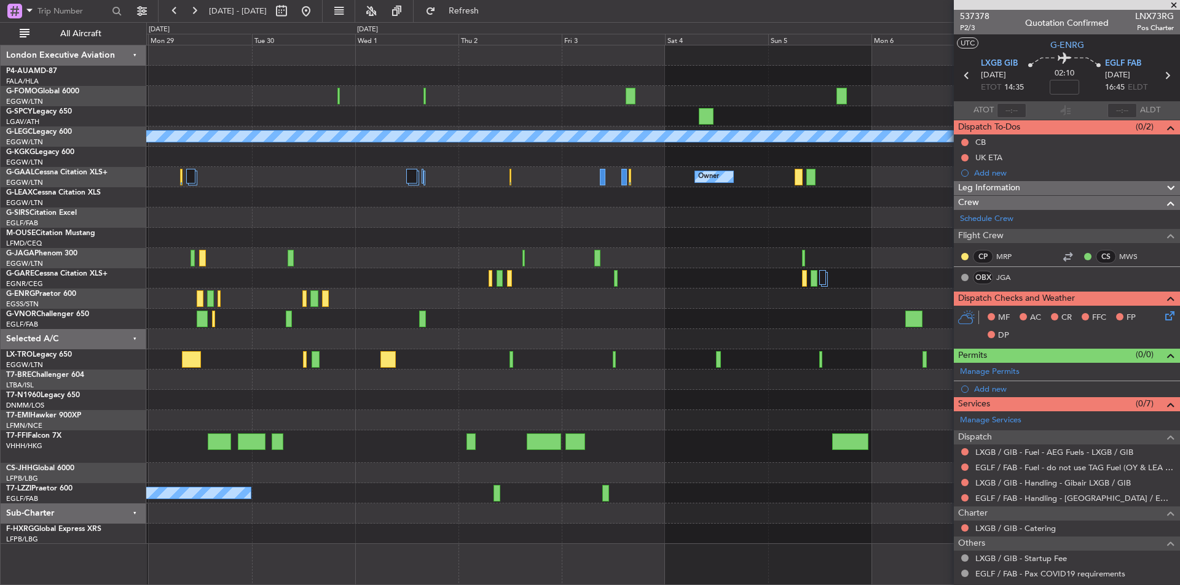
click at [370, 230] on div "A/C Unavailable [GEOGRAPHIC_DATA] ([GEOGRAPHIC_DATA]) Owner Owner Owner Planned…" at bounding box center [662, 294] width 1033 height 499
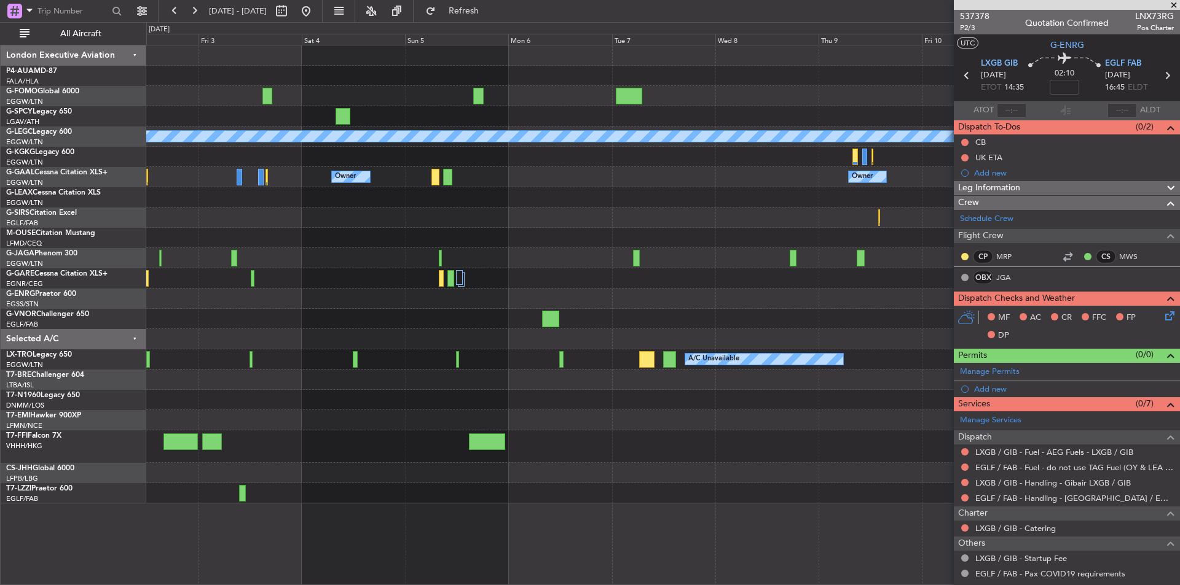
click at [535, 205] on div "A/C Unavailable [GEOGRAPHIC_DATA] ([GEOGRAPHIC_DATA]) Owner Owner Owner Owner […" at bounding box center [662, 274] width 1033 height 458
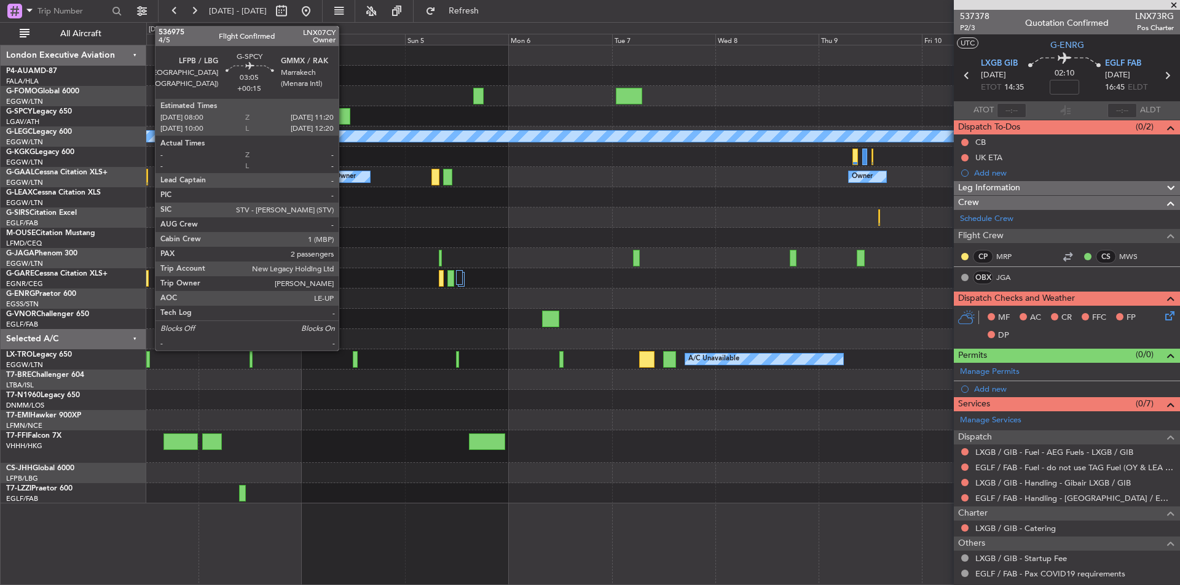
click at [344, 116] on div at bounding box center [342, 116] width 15 height 17
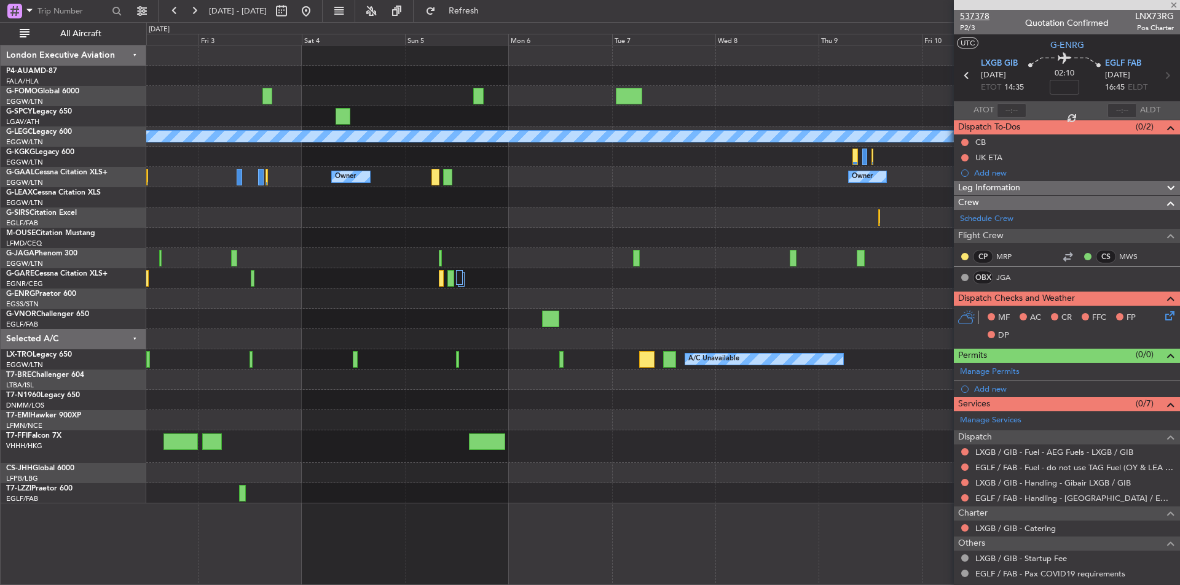
type input "+00:15"
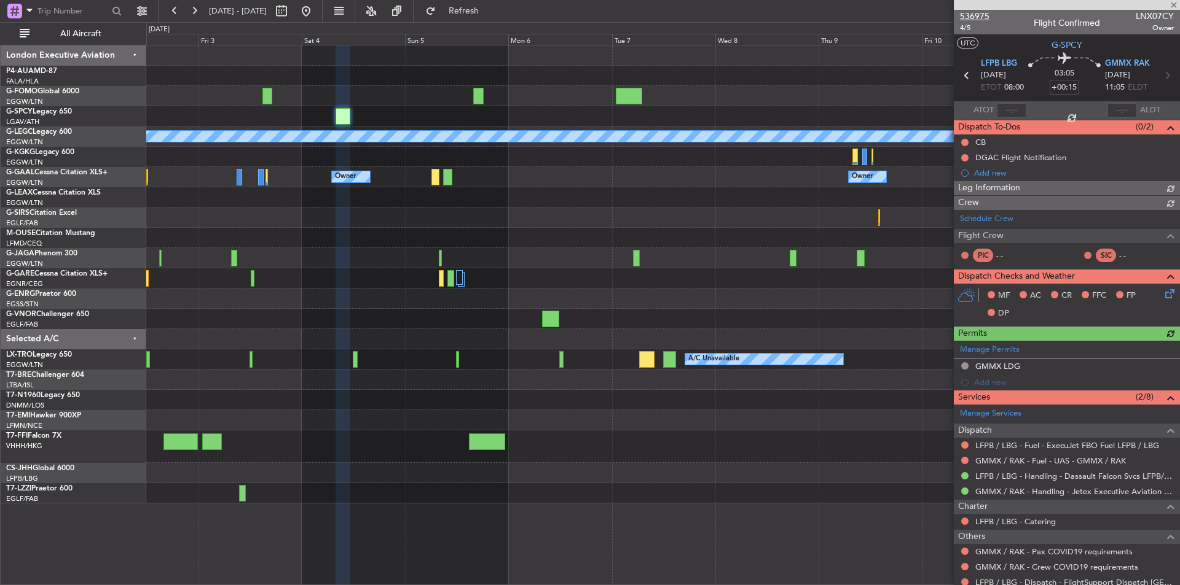
click at [984, 16] on span "536975" at bounding box center [974, 16] width 29 height 13
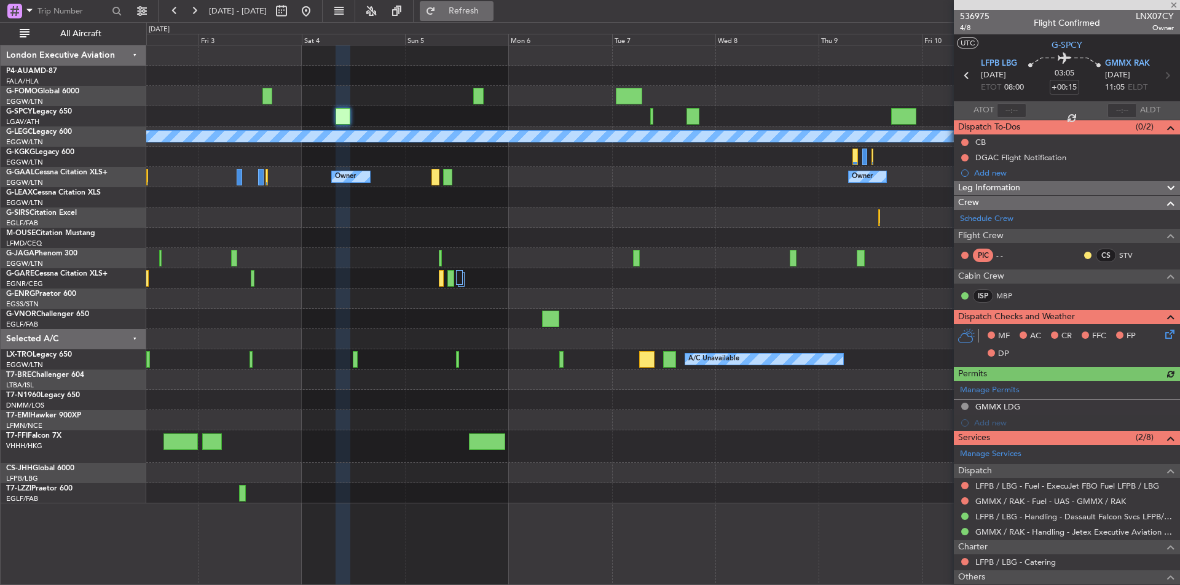
click at [490, 12] on span "Refresh" at bounding box center [464, 11] width 52 height 9
click at [1175, 8] on div at bounding box center [1066, 5] width 226 height 10
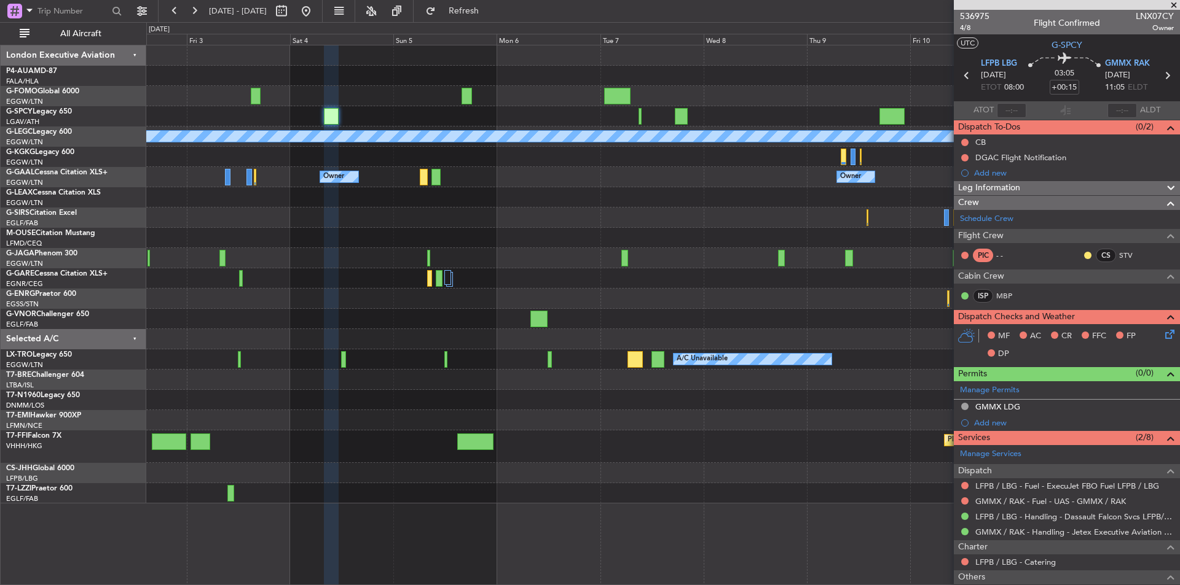
click at [387, 254] on div "A/C Unavailable [GEOGRAPHIC_DATA] ([GEOGRAPHIC_DATA]) Owner Owner Owner Owner […" at bounding box center [662, 274] width 1033 height 458
click at [1172, 7] on span at bounding box center [1173, 5] width 12 height 11
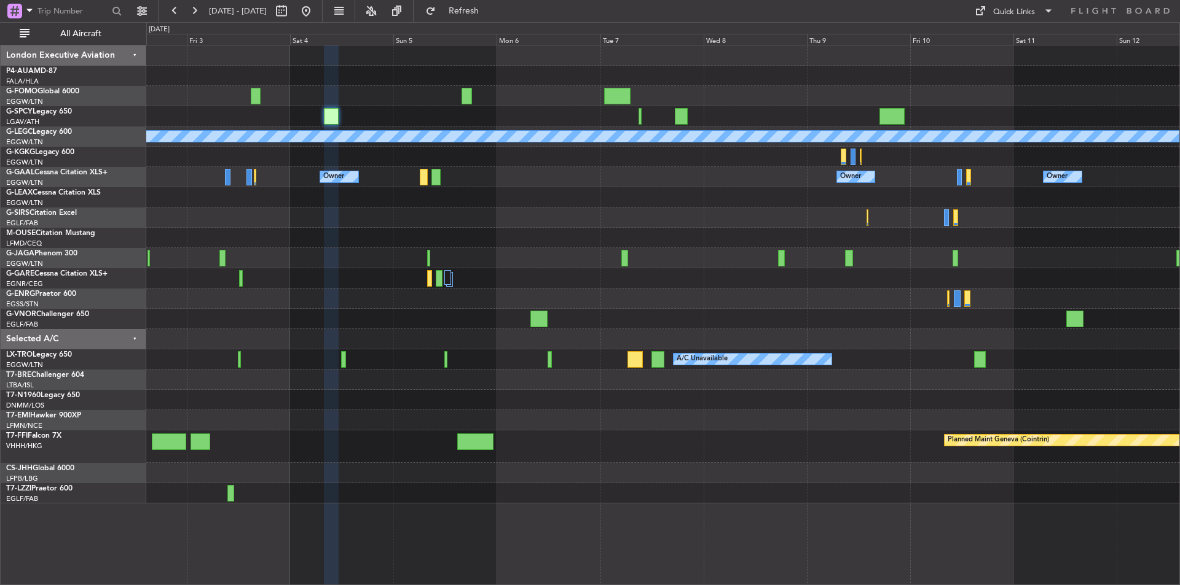
type input "0"
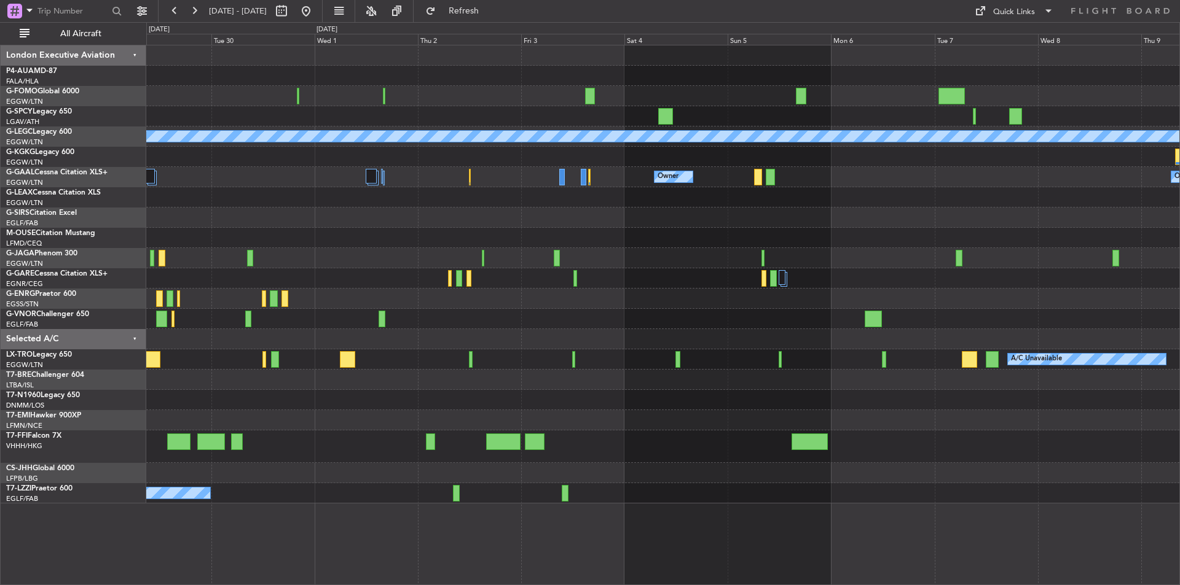
click at [849, 401] on div "A/C Unavailable [GEOGRAPHIC_DATA] ([GEOGRAPHIC_DATA]) Owner Owner Owner Owner P…" at bounding box center [662, 274] width 1033 height 458
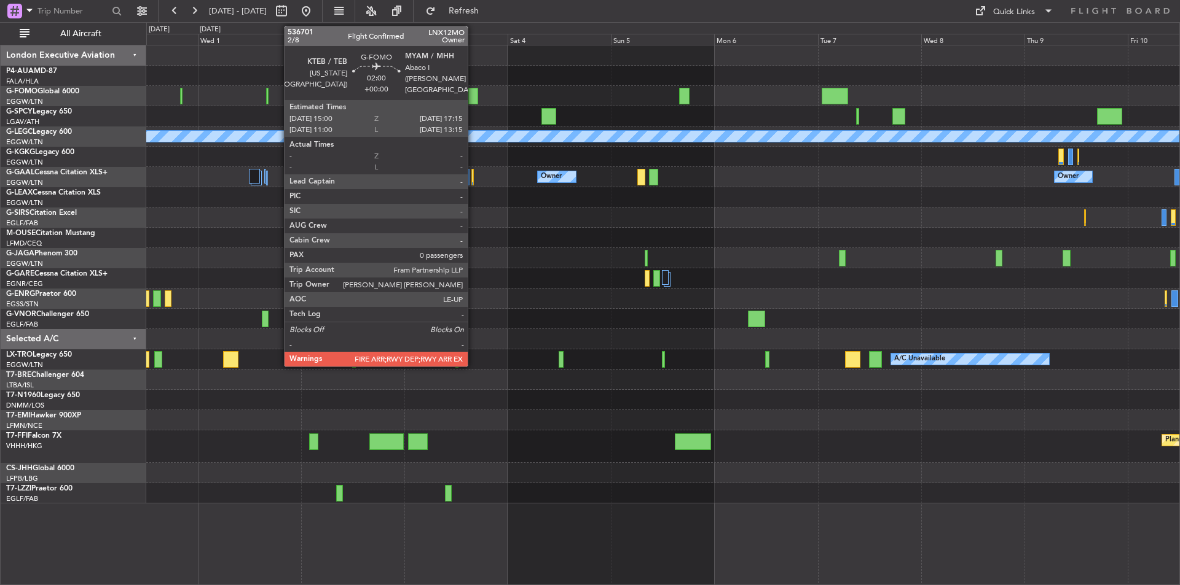
click at [473, 100] on div at bounding box center [473, 96] width 10 height 17
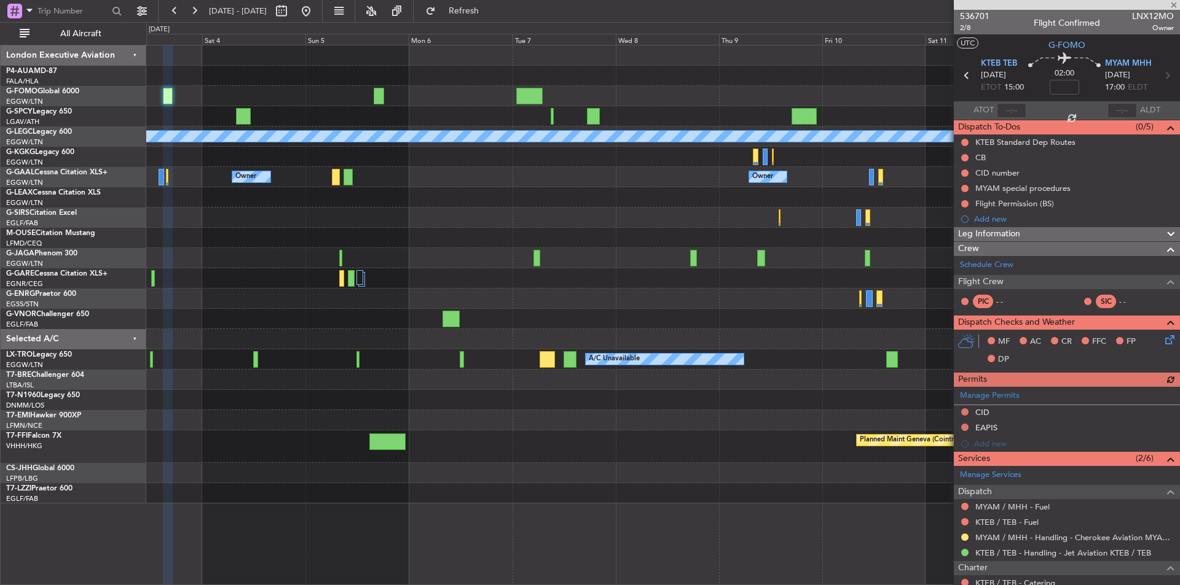
click at [428, 209] on div "A/C Unavailable [GEOGRAPHIC_DATA] ([GEOGRAPHIC_DATA]) Owner Owner Owner Owner […" at bounding box center [662, 274] width 1033 height 458
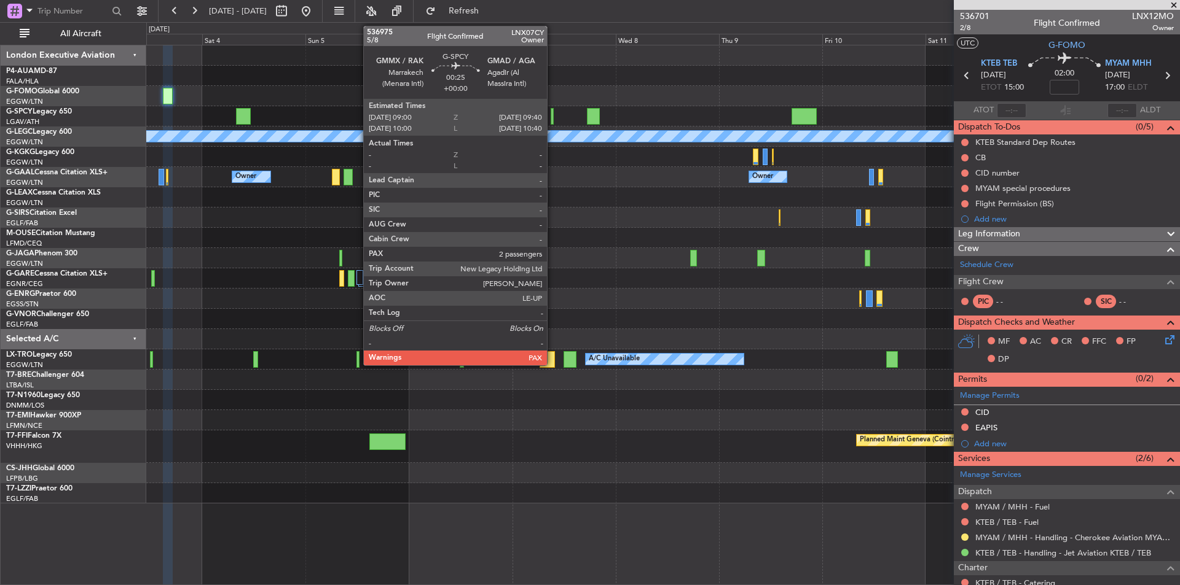
click at [552, 119] on div at bounding box center [551, 116] width 3 height 17
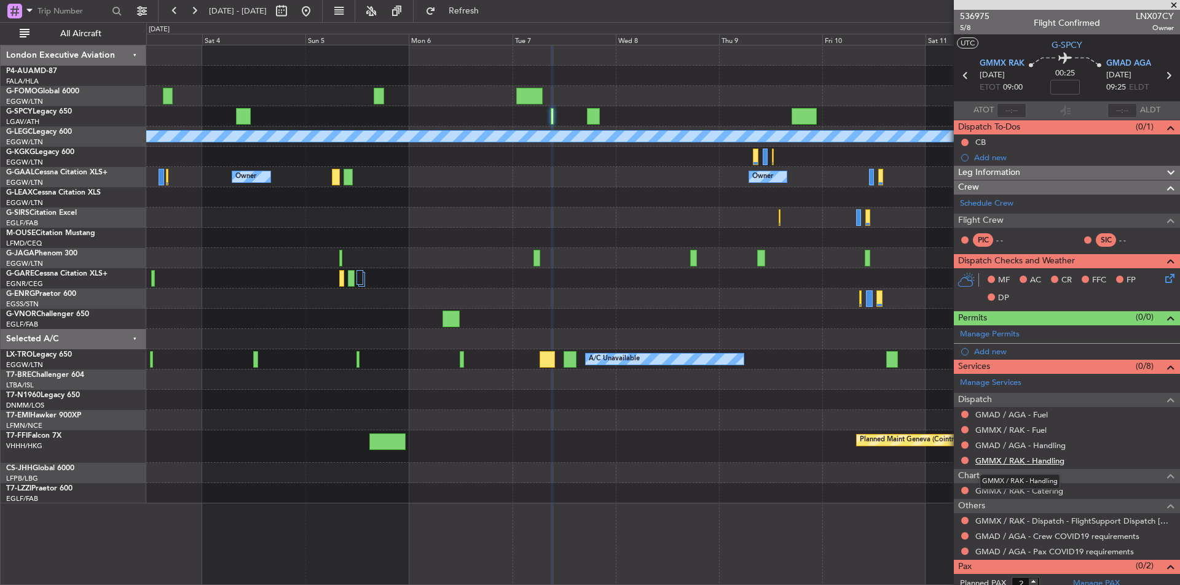
click at [1046, 461] on link "GMMX / RAK - Handling" at bounding box center [1019, 461] width 89 height 10
click at [1023, 449] on link "GMAD / AGA - Handling" at bounding box center [1020, 445] width 90 height 10
click at [471, 12] on button "Refresh" at bounding box center [457, 11] width 74 height 20
click at [1011, 428] on link "GMMX / RAK - Fuel" at bounding box center [1010, 430] width 71 height 10
click at [1020, 410] on link "GMAD / AGA - Fuel" at bounding box center [1011, 415] width 72 height 10
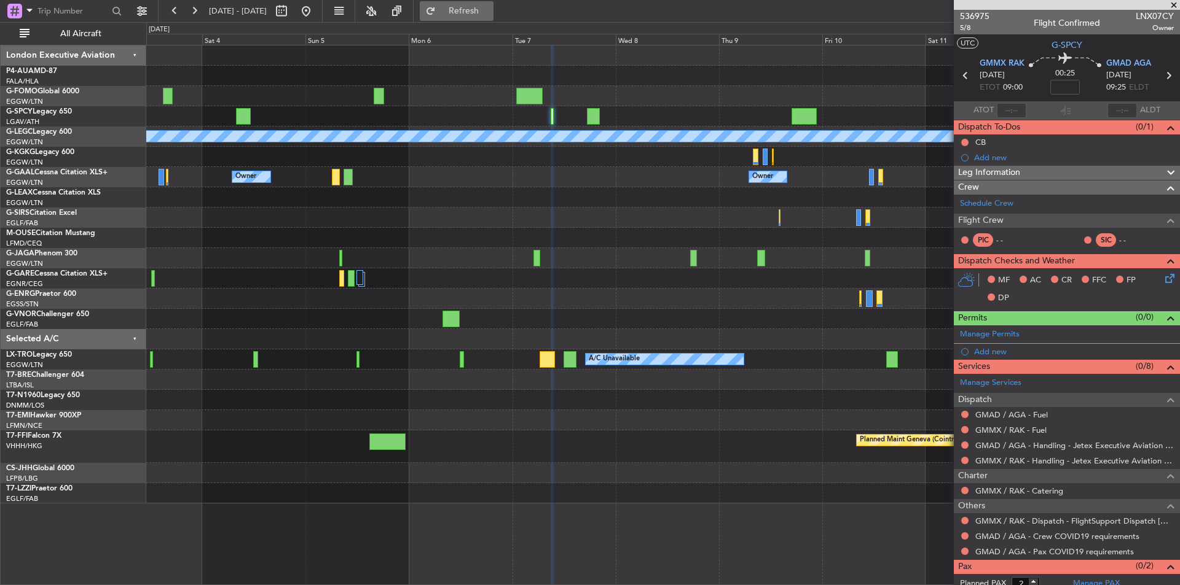
click at [490, 12] on span "Refresh" at bounding box center [464, 11] width 52 height 9
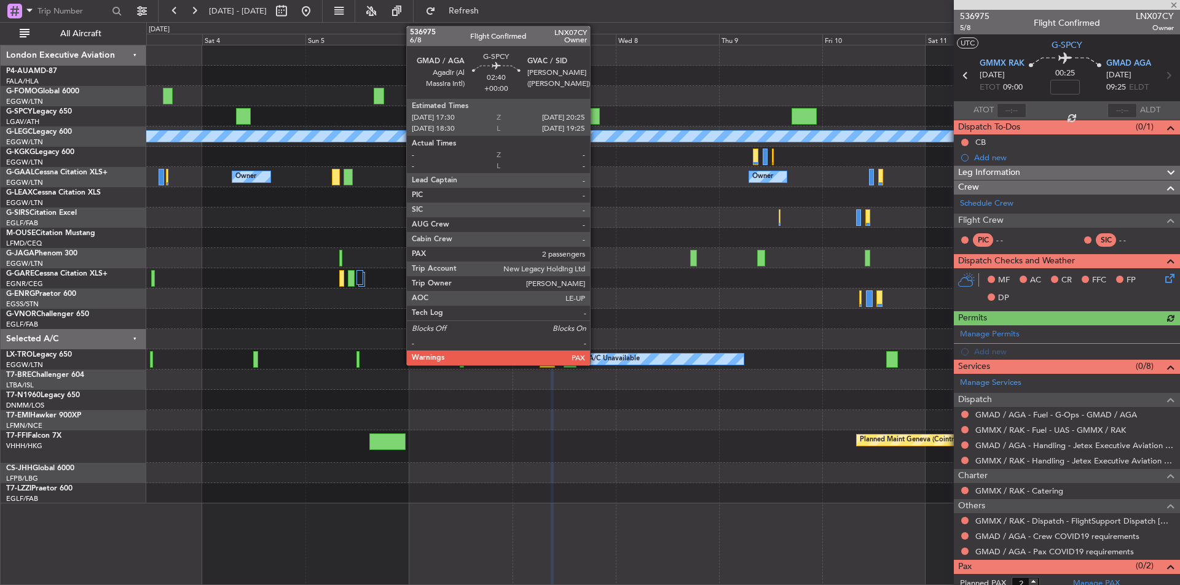
click at [595, 114] on div at bounding box center [593, 116] width 13 height 17
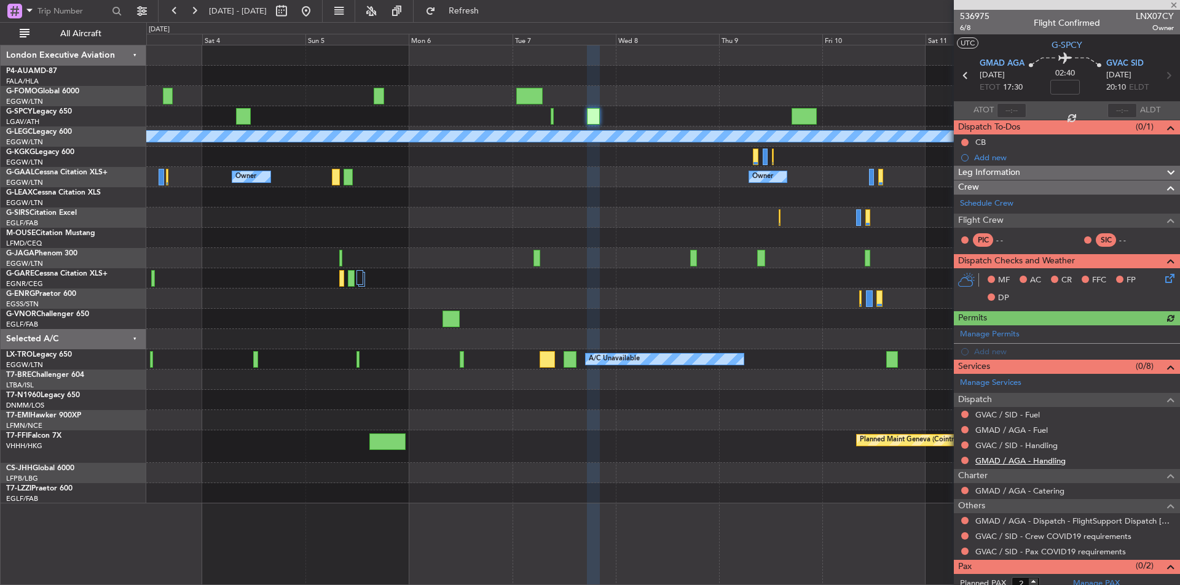
click at [1030, 456] on link "GMAD / AGA - Handling" at bounding box center [1020, 461] width 90 height 10
click at [486, 14] on span "Refresh" at bounding box center [464, 11] width 52 height 9
click at [1012, 443] on link "GVAC / SID - Handling" at bounding box center [1016, 445] width 82 height 10
click at [1030, 430] on link "GMAD / AGA - Fuel" at bounding box center [1011, 430] width 72 height 10
click at [490, 9] on span "Refresh" at bounding box center [464, 11] width 52 height 9
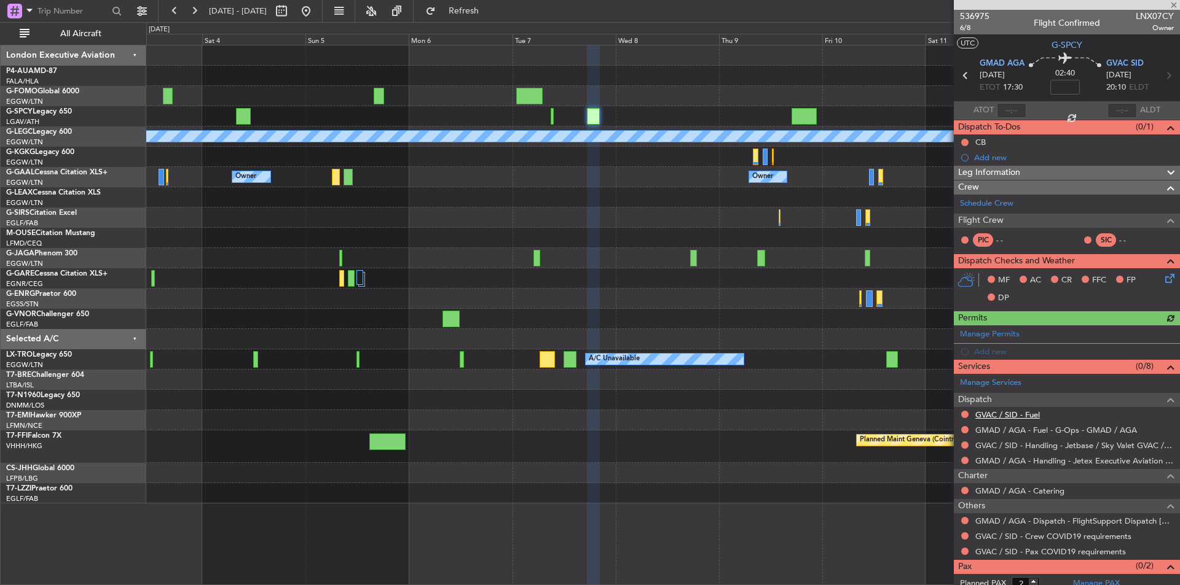
click at [1011, 410] on link "GVAC / SID - Fuel" at bounding box center [1007, 415] width 65 height 10
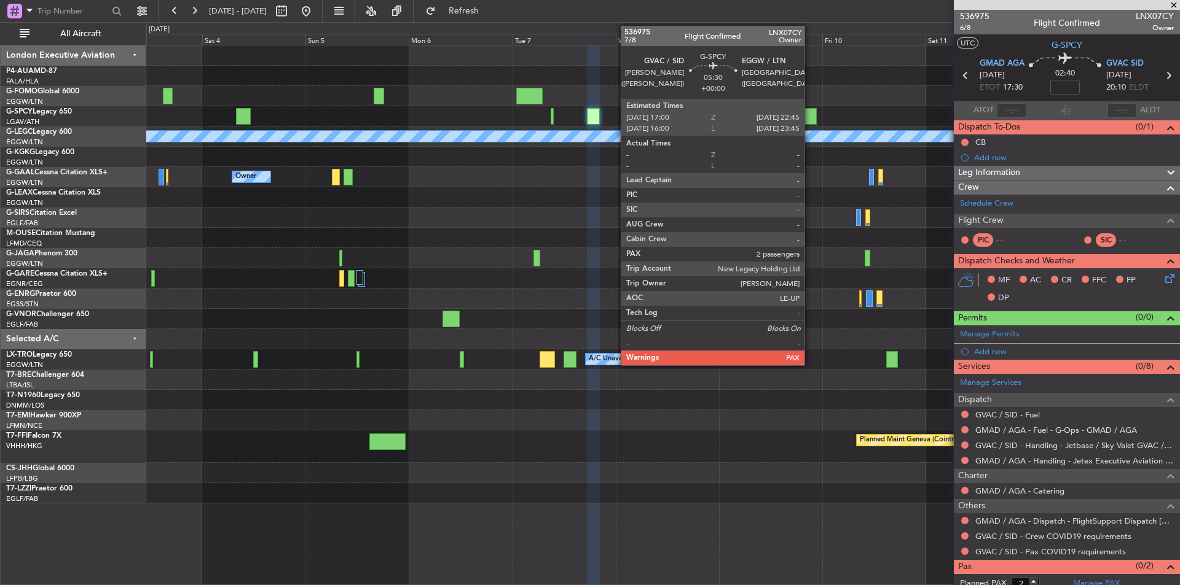
click at [810, 119] on div at bounding box center [803, 116] width 25 height 17
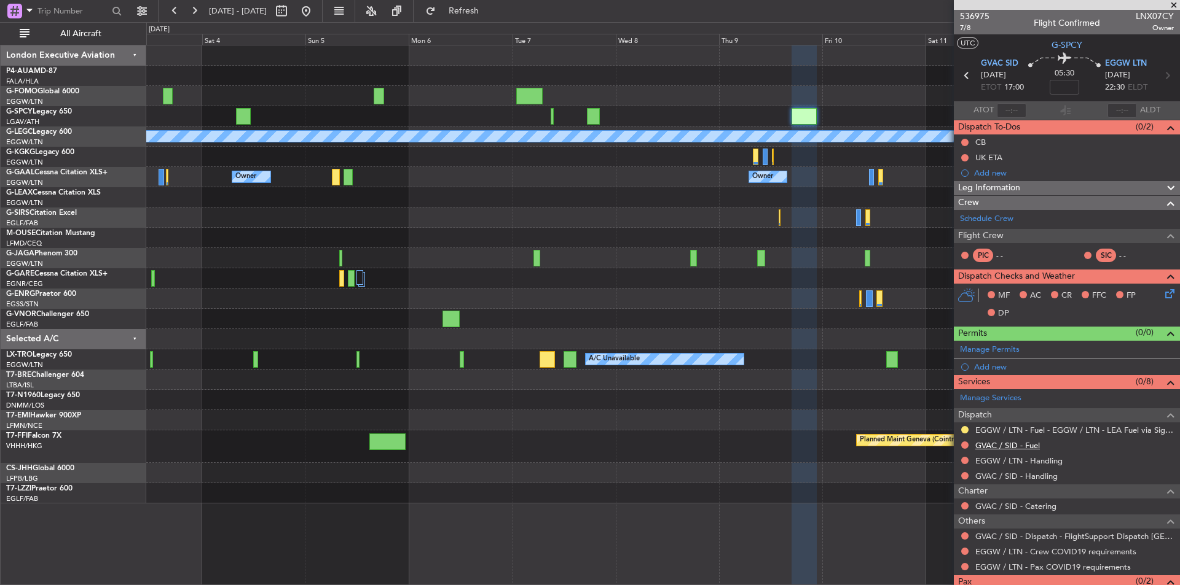
click at [1019, 447] on link "GVAC / SID - Fuel" at bounding box center [1007, 445] width 65 height 10
click at [493, 18] on button "Refresh" at bounding box center [457, 11] width 74 height 20
click at [1041, 463] on link "EGGW / LTN - Handling" at bounding box center [1018, 461] width 87 height 10
click at [999, 479] on link "GVAC / SID - Handling" at bounding box center [1016, 476] width 82 height 10
click at [490, 7] on span "Refresh" at bounding box center [464, 11] width 52 height 9
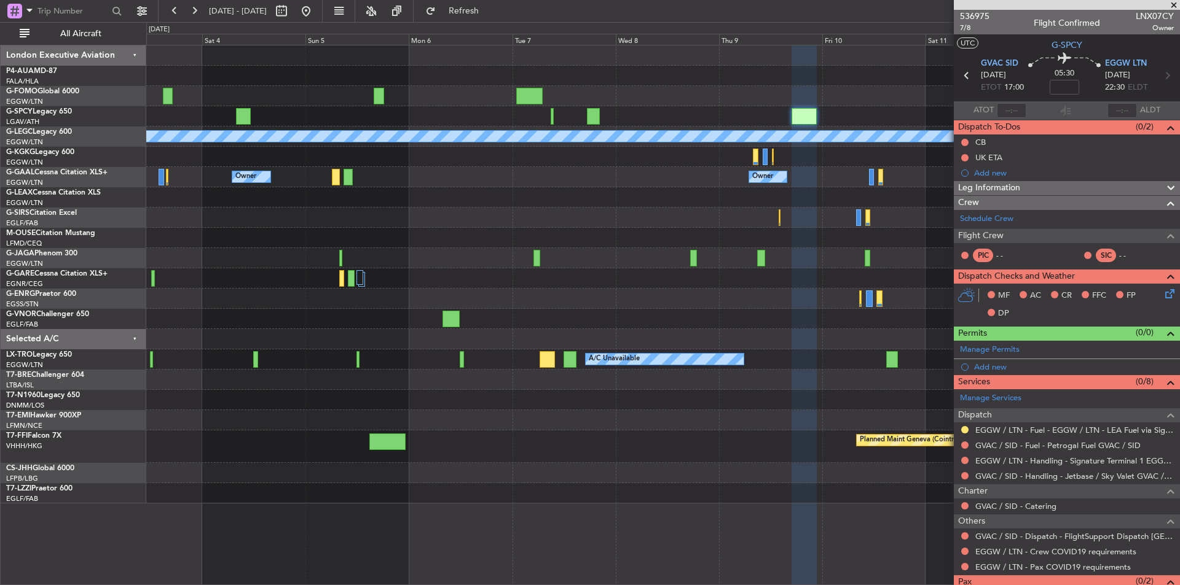
scroll to position [39, 0]
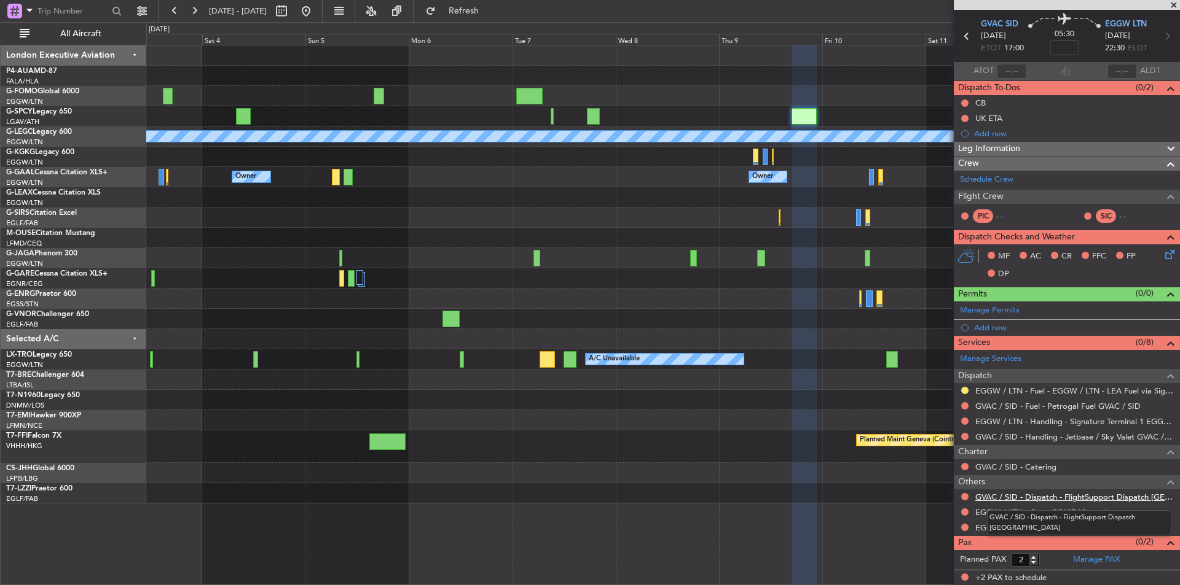
click at [1068, 496] on link "GVAC / SID - Dispatch - FlightSupport Dispatch [GEOGRAPHIC_DATA]" at bounding box center [1074, 497] width 198 height 10
click at [1175, 7] on span at bounding box center [1173, 5] width 12 height 11
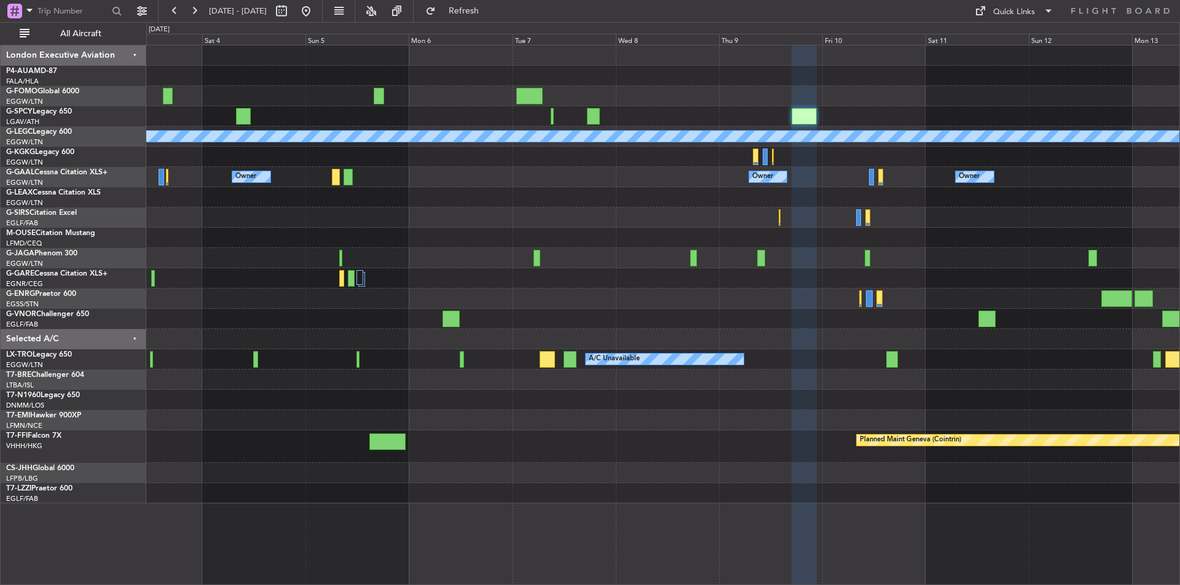
type input "0"
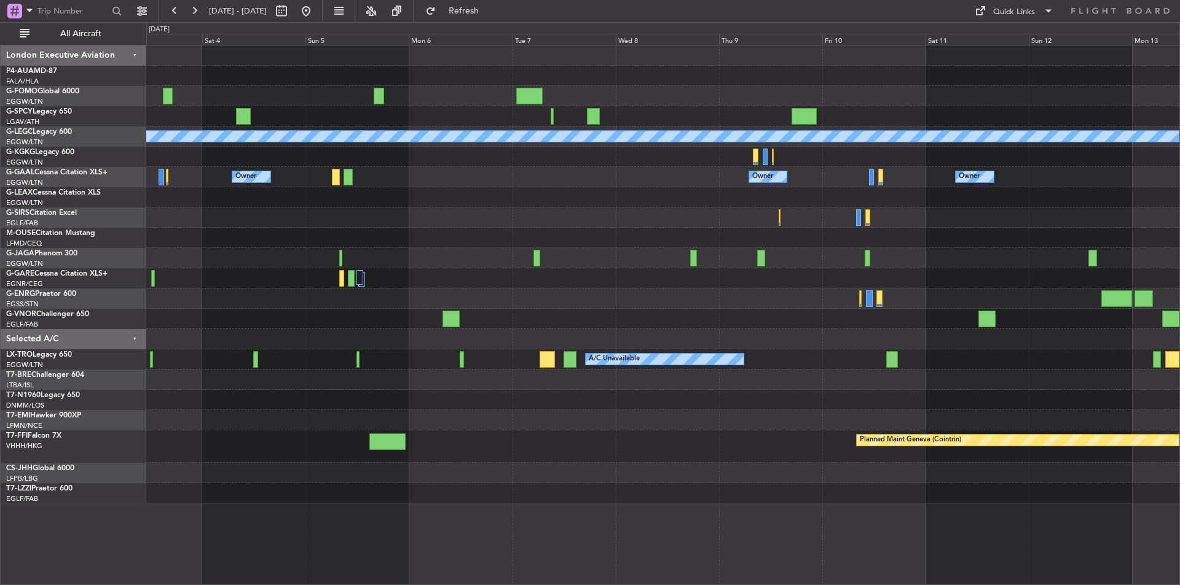
scroll to position [0, 0]
click at [316, 9] on button at bounding box center [306, 11] width 20 height 20
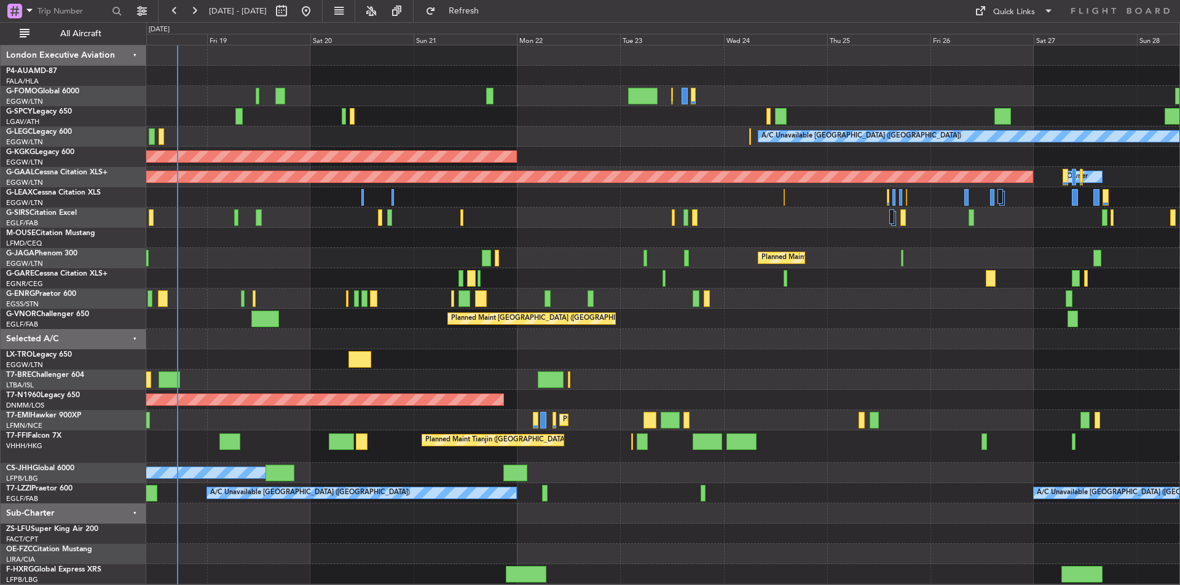
click at [372, 250] on div "A/C Unavailable [GEOGRAPHIC_DATA] ([GEOGRAPHIC_DATA]) AOG Maint [GEOGRAPHIC_DAT…" at bounding box center [662, 314] width 1033 height 539
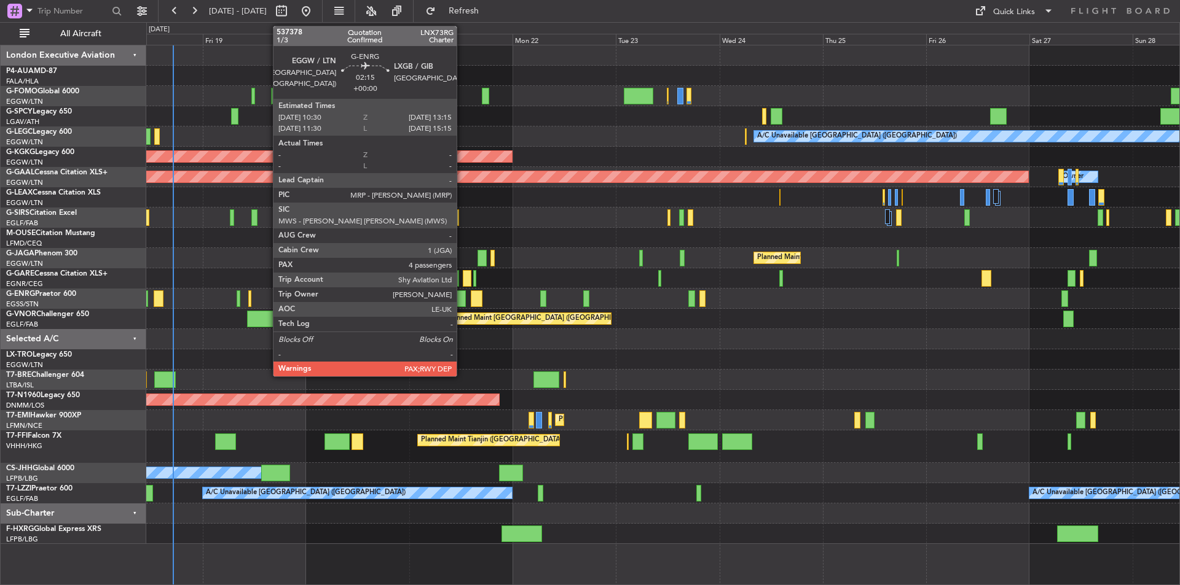
click at [462, 301] on div at bounding box center [460, 299] width 12 height 17
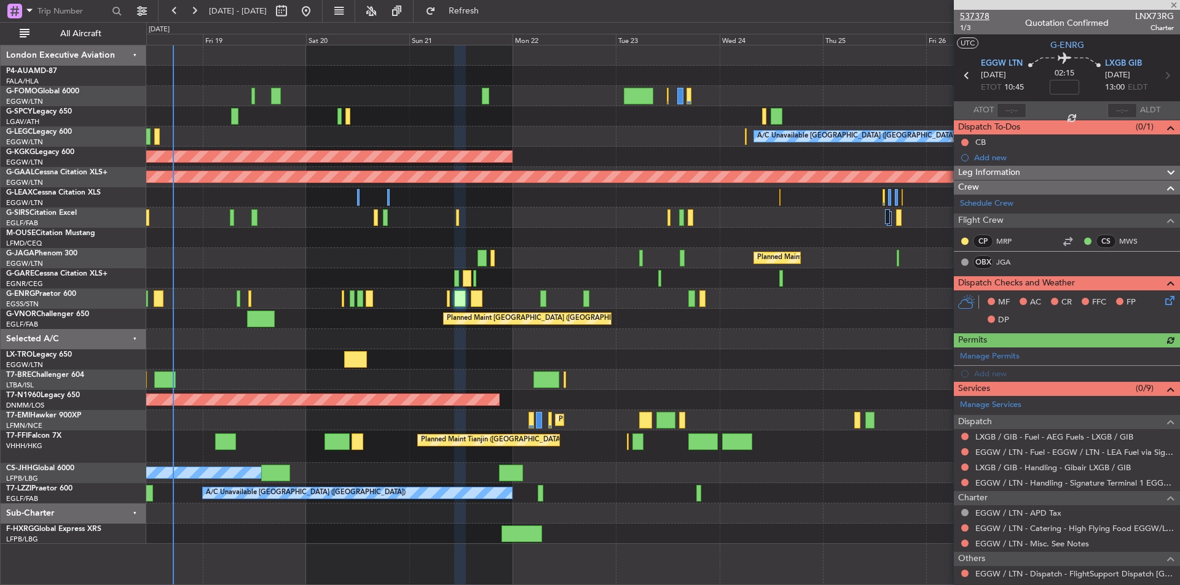
click at [976, 15] on span "537378" at bounding box center [974, 16] width 29 height 13
click at [480, 24] on div "0 0 Thu 18 Fri 19 Sat 20 Sun 21 Mon 22 [DATE] Wed 24 Thu 25 Fri 26 Sat 27 Sun 28" at bounding box center [663, 34] width 1032 height 22
click at [486, 13] on span "Refresh" at bounding box center [464, 11] width 52 height 9
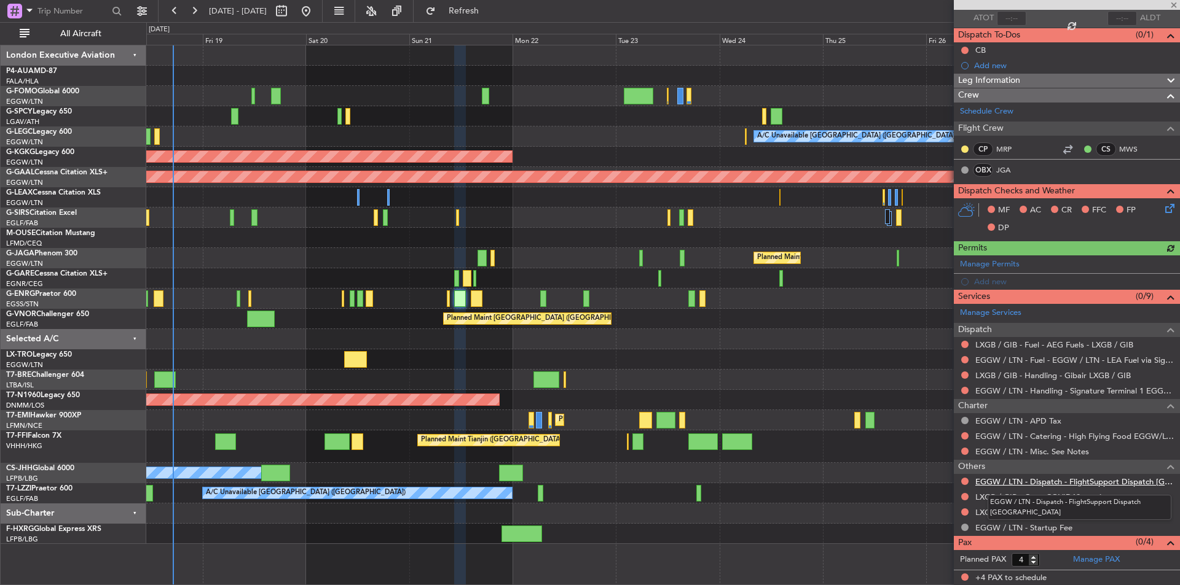
click at [1030, 484] on link "EGGW / LTN - Dispatch - FlightSupport Dispatch [GEOGRAPHIC_DATA]" at bounding box center [1074, 482] width 198 height 10
click at [195, 5] on button at bounding box center [194, 11] width 20 height 20
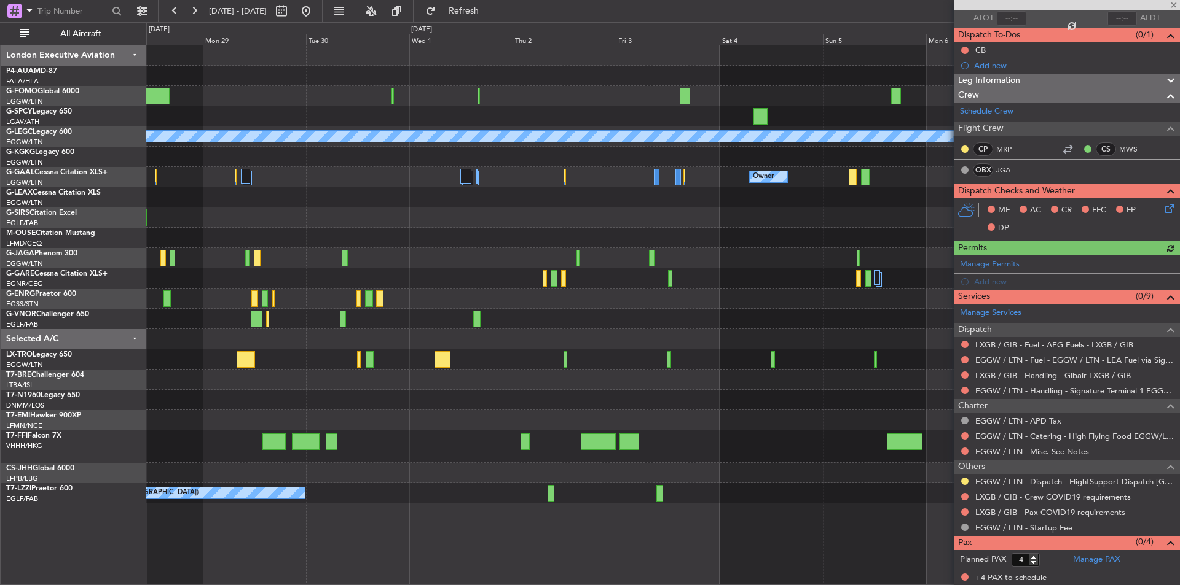
click at [1173, 7] on div at bounding box center [1066, 5] width 226 height 10
click at [1173, 7] on span at bounding box center [1173, 5] width 12 height 11
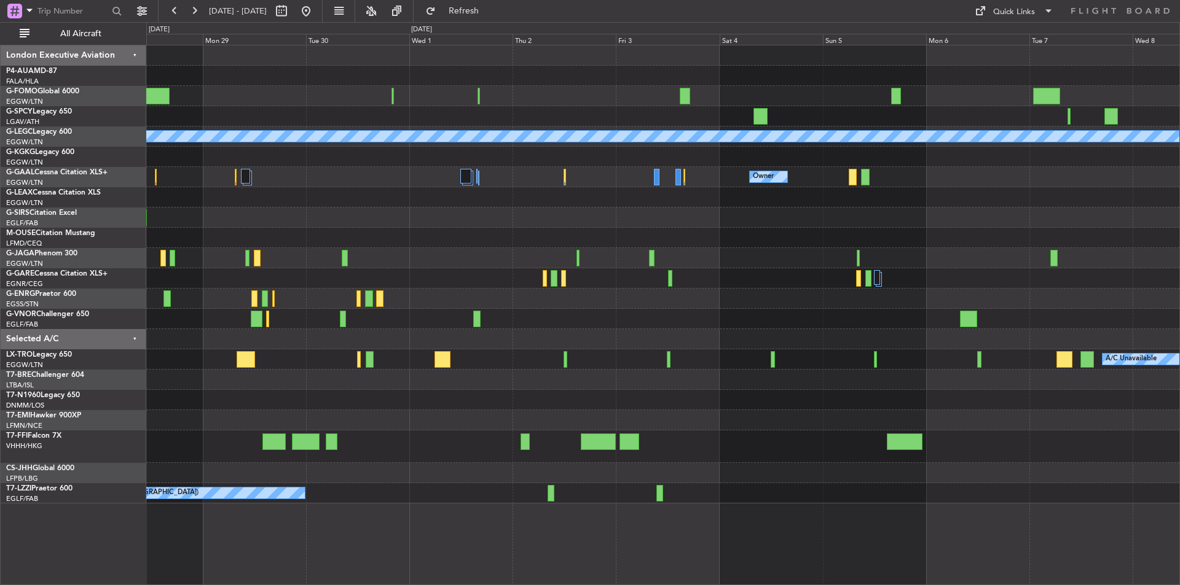
type input "0"
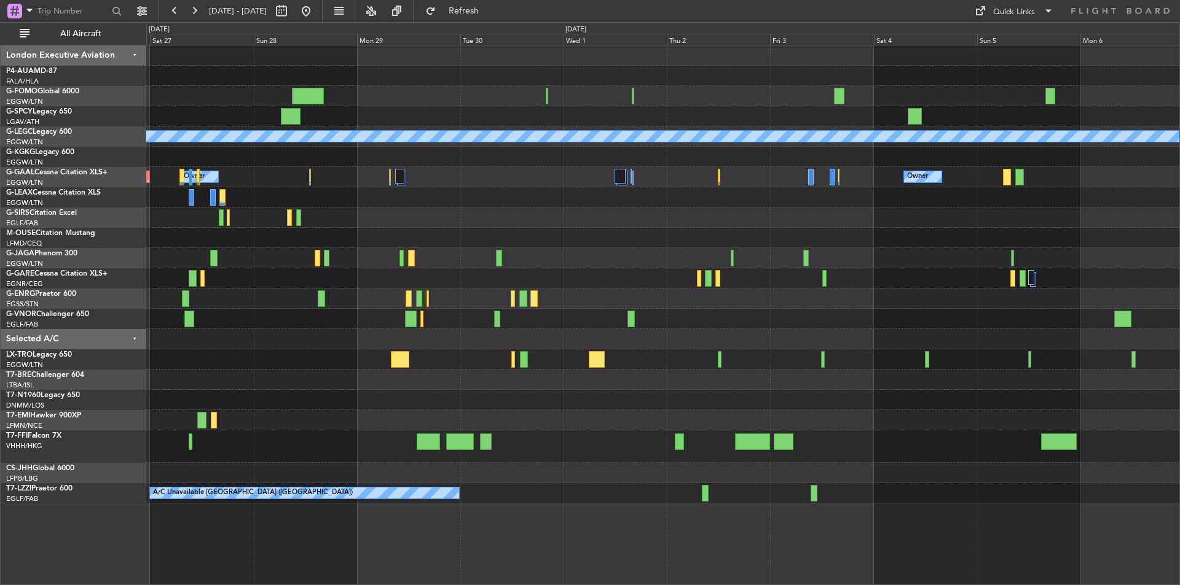
click at [549, 218] on div "A/C Unavailable [GEOGRAPHIC_DATA] ([GEOGRAPHIC_DATA]) Owner Owner Planned [GEOG…" at bounding box center [662, 274] width 1033 height 458
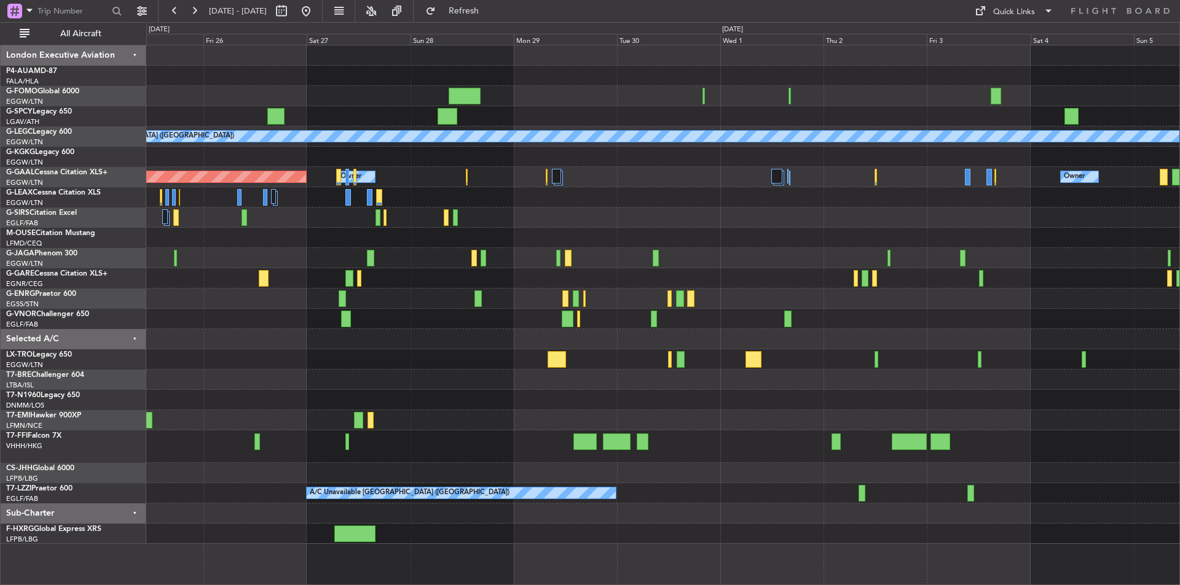
click at [542, 187] on div "A/C Unavailable London (Luton) Owner Owner Planned Maint Dusseldorf Planned Mai…" at bounding box center [662, 294] width 1033 height 499
click at [316, 10] on button at bounding box center [306, 11] width 20 height 20
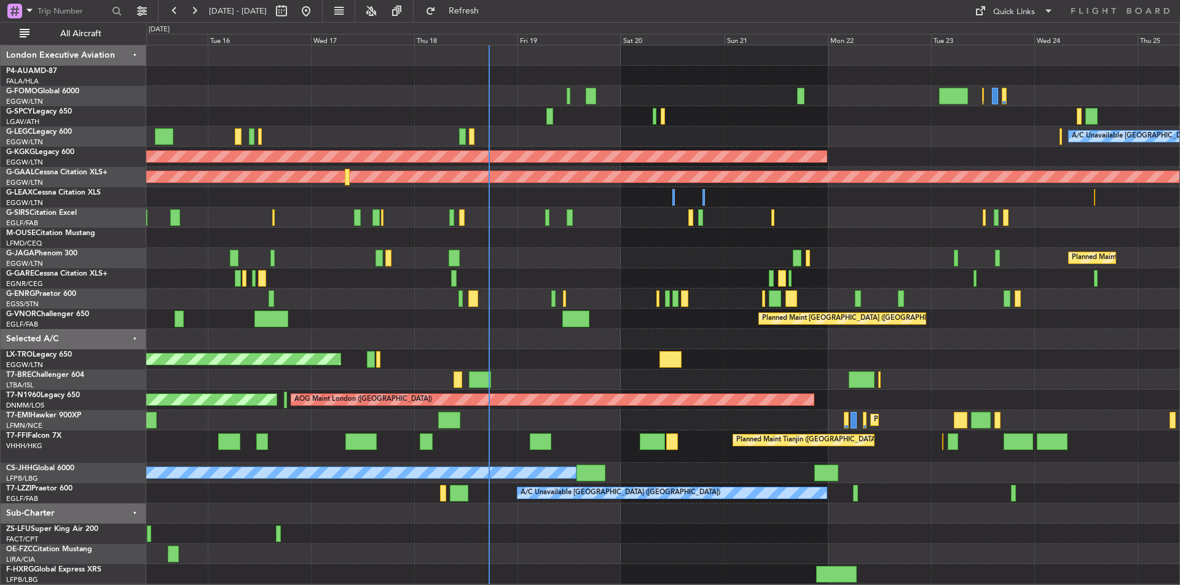
click at [607, 382] on div "A/C Unavailable London (Luton) Planned Maint London (Luton) Owner AOG Maint Ist…" at bounding box center [662, 314] width 1033 height 539
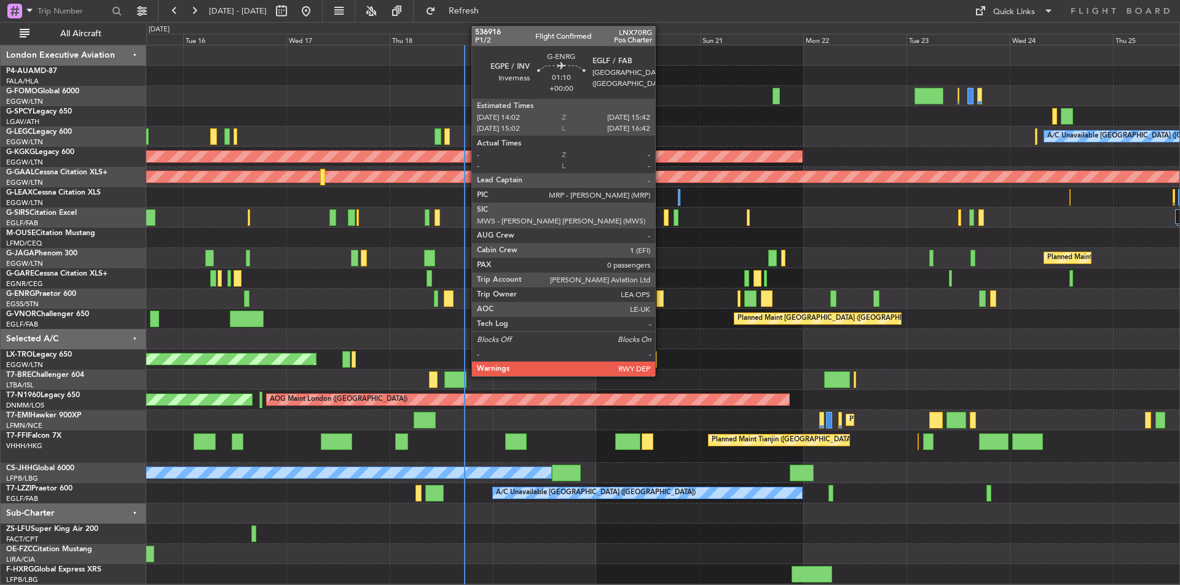
click at [660, 302] on div at bounding box center [659, 299] width 7 height 17
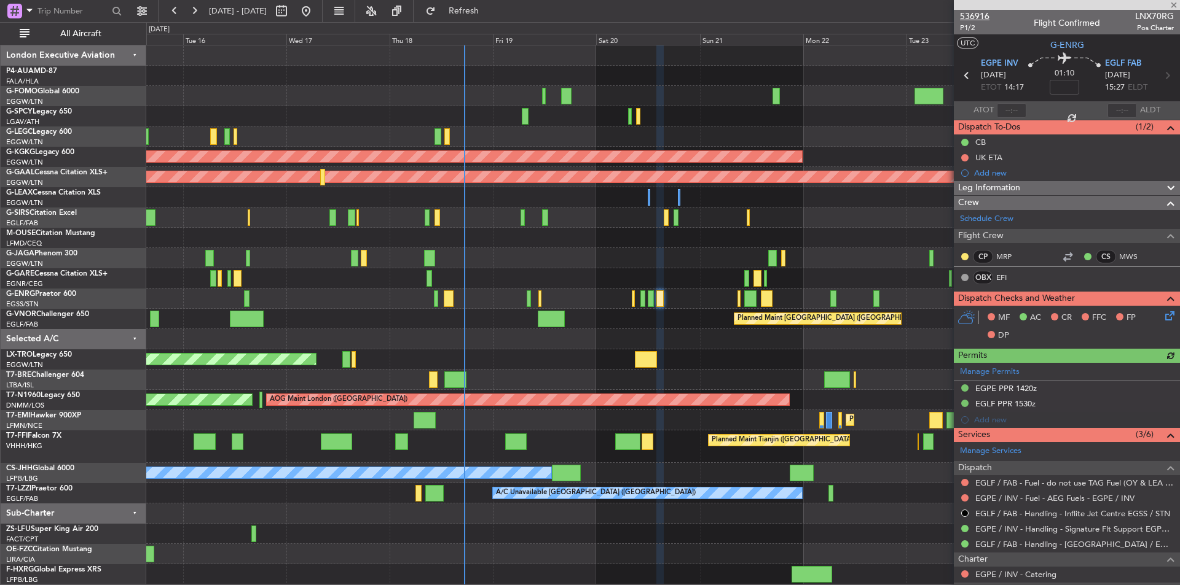
click at [981, 21] on span "536916" at bounding box center [974, 16] width 29 height 13
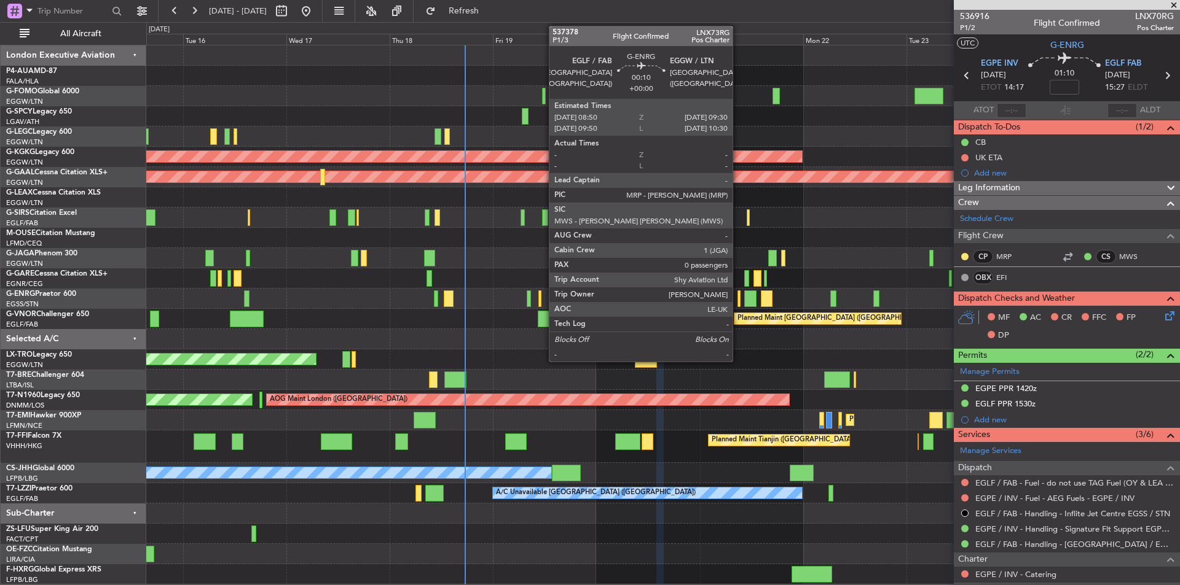
click at [738, 297] on div at bounding box center [738, 299] width 3 height 17
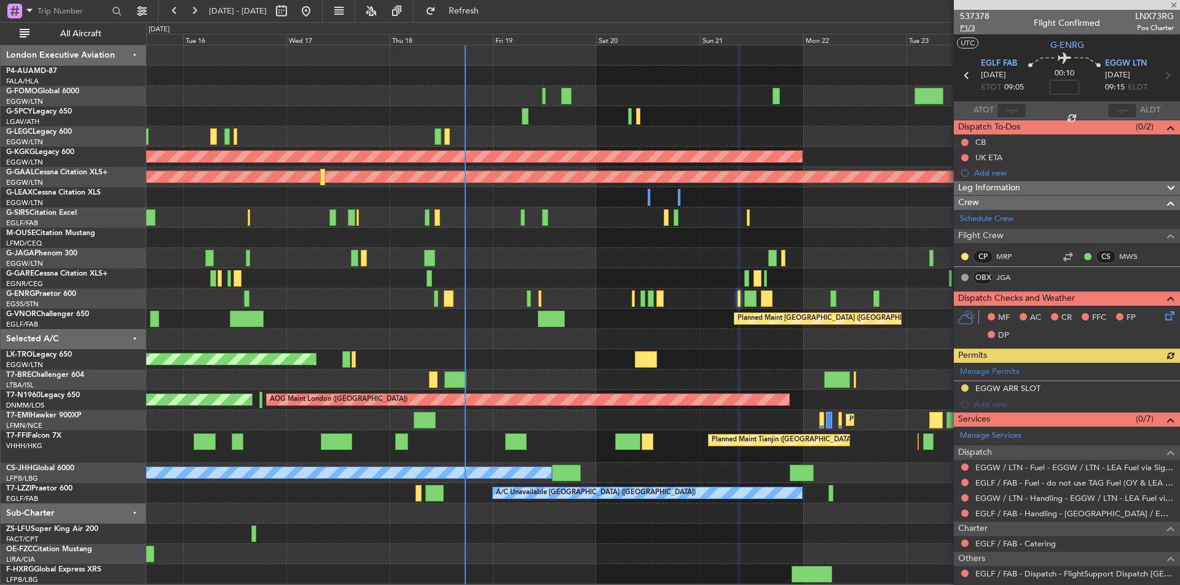
click at [971, 26] on span "P1/3" at bounding box center [974, 28] width 29 height 10
click at [490, 9] on span "Refresh" at bounding box center [464, 11] width 52 height 9
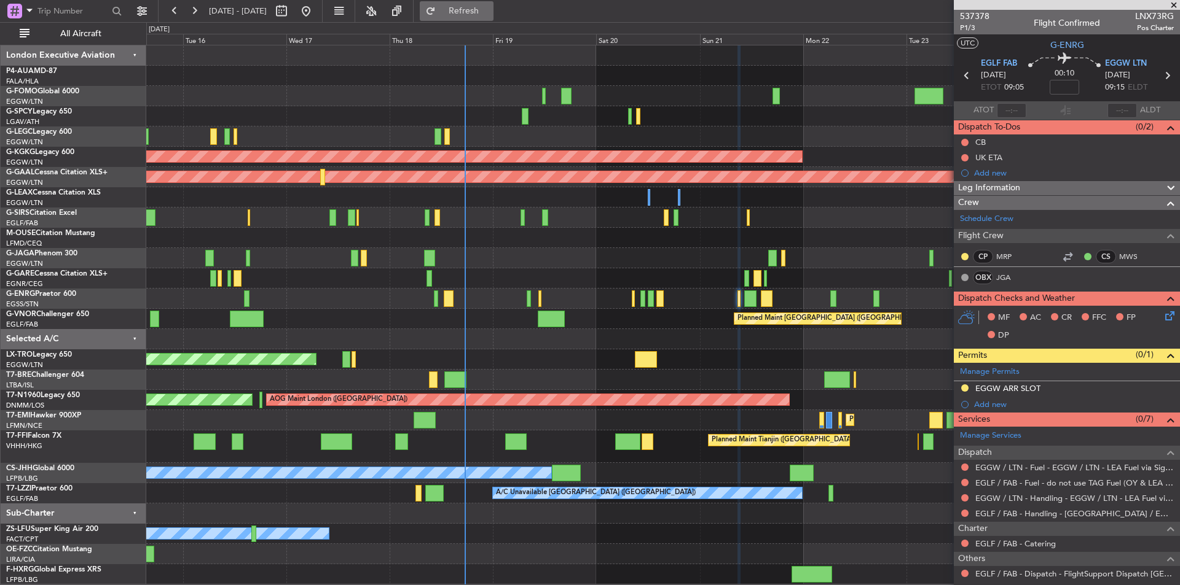
click at [485, 17] on button "Refresh" at bounding box center [457, 11] width 74 height 20
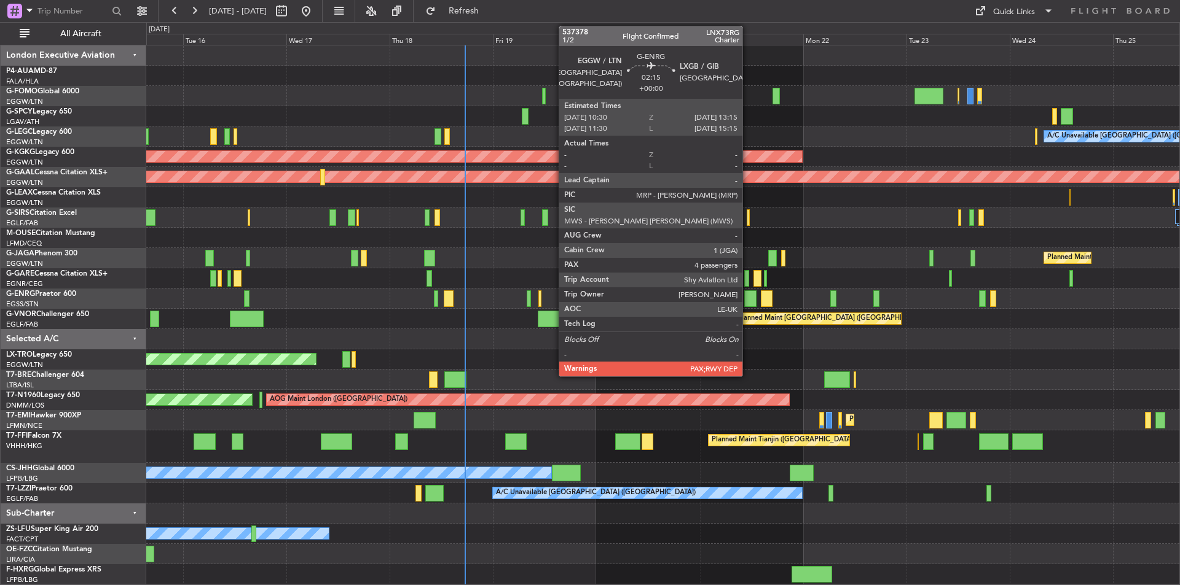
click at [748, 296] on div at bounding box center [750, 299] width 12 height 17
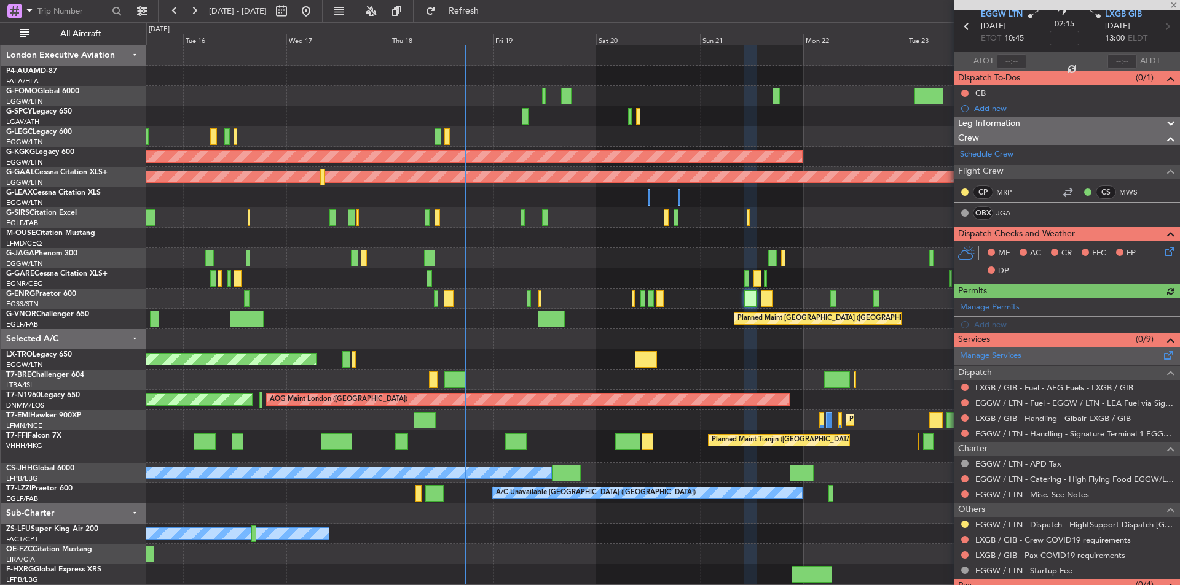
scroll to position [92, 0]
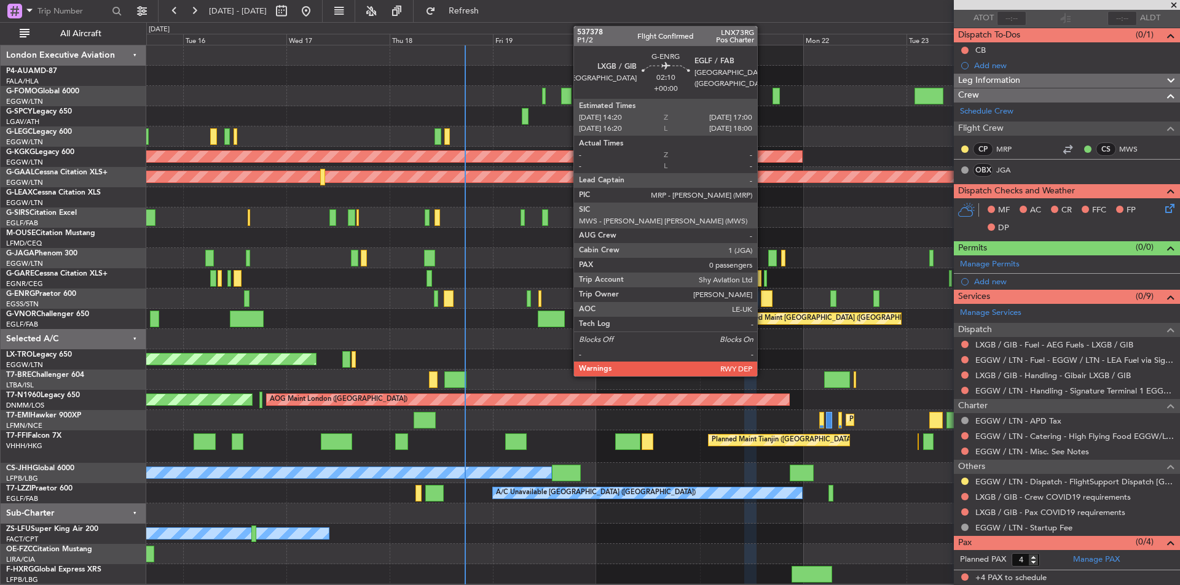
click at [762, 302] on div at bounding box center [767, 299] width 12 height 17
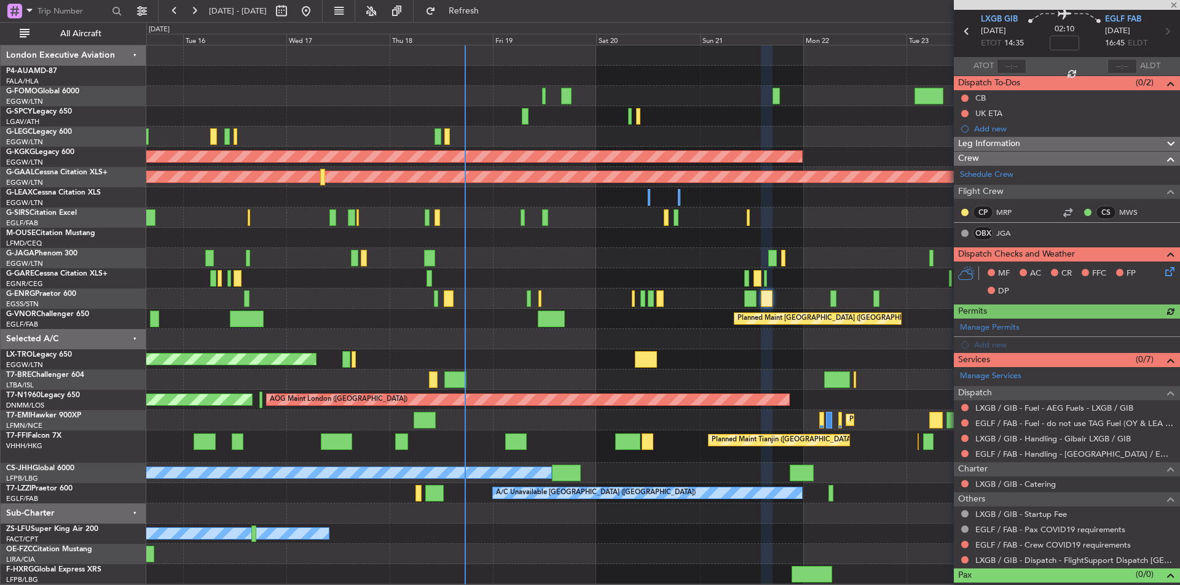
scroll to position [61, 0]
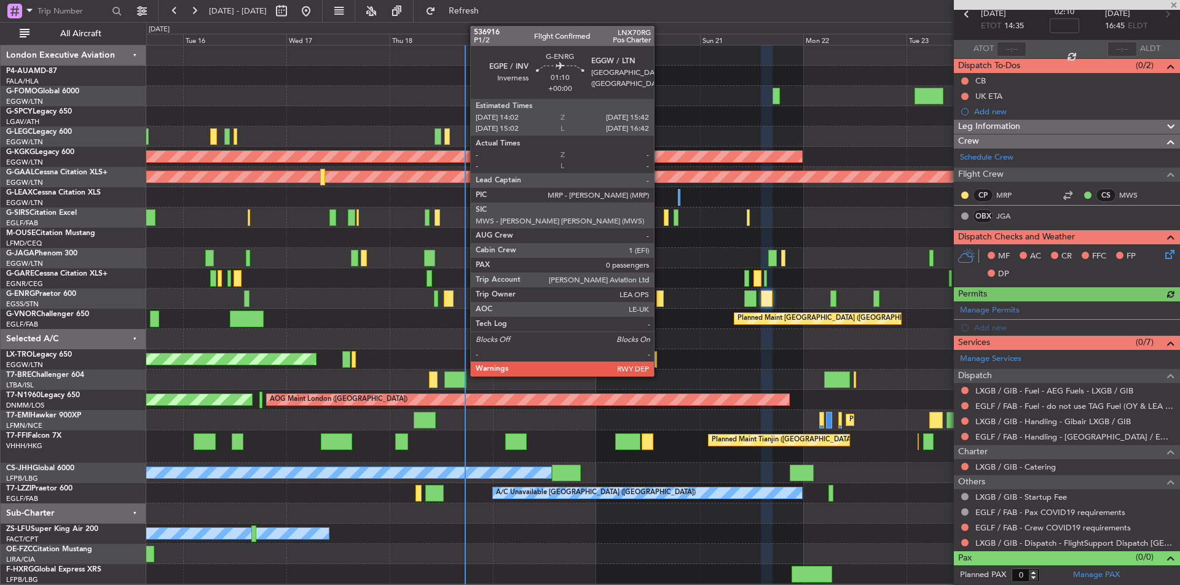
click at [659, 296] on div at bounding box center [659, 299] width 7 height 17
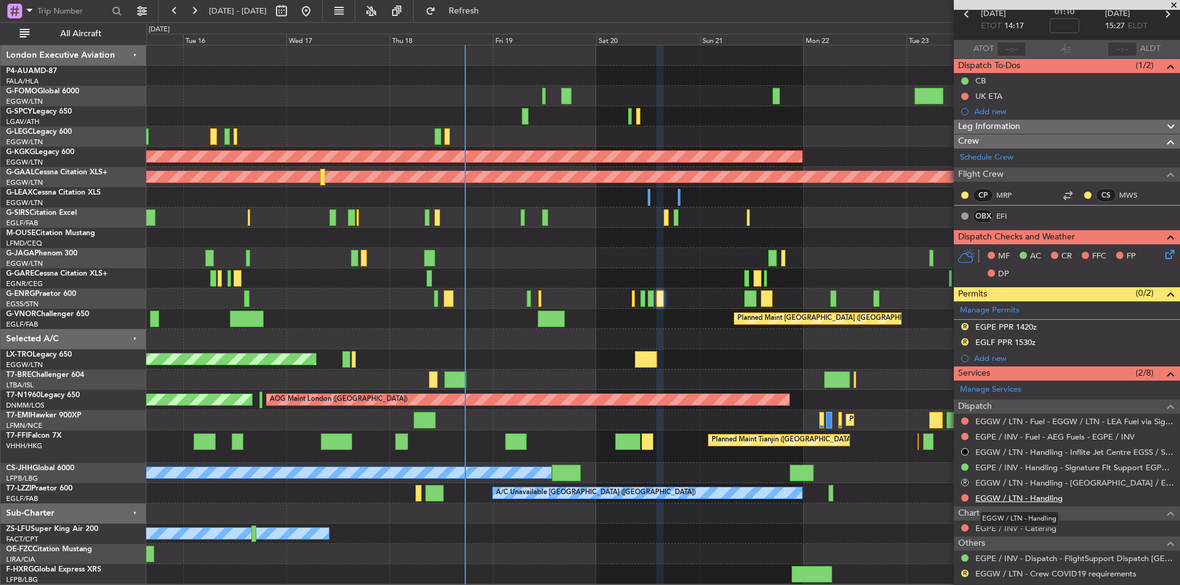
click at [1029, 494] on link "EGGW / LTN - Handling" at bounding box center [1018, 498] width 87 height 10
click at [477, 17] on button "Refresh" at bounding box center [457, 11] width 74 height 20
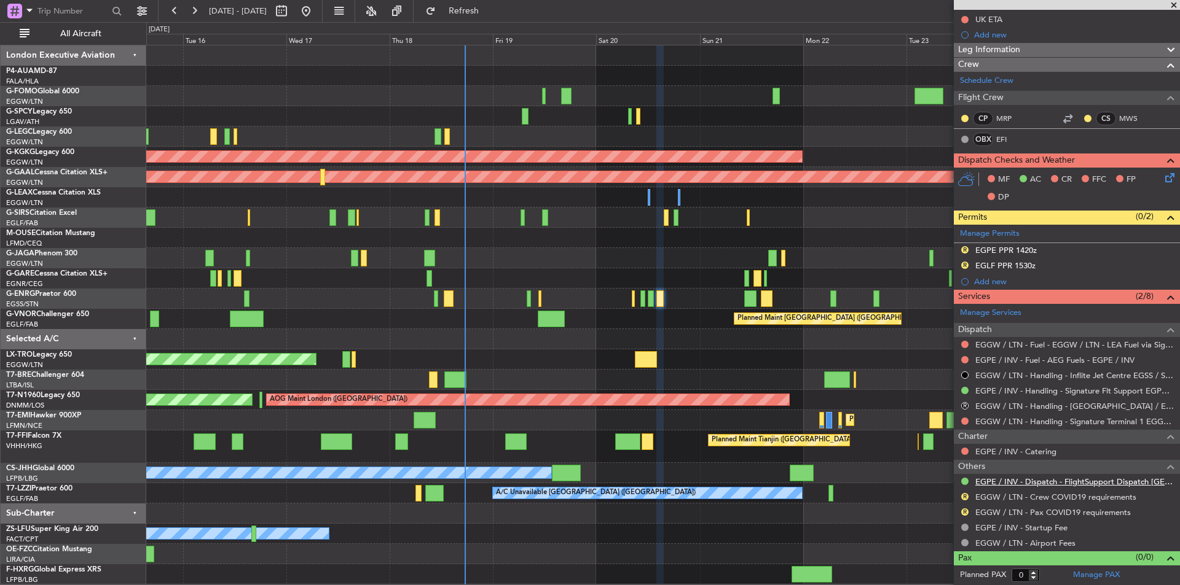
click at [1033, 477] on link "EGPE / INV - Dispatch - FlightSupport Dispatch UK" at bounding box center [1074, 482] width 198 height 10
click at [484, 17] on button "Refresh" at bounding box center [457, 11] width 74 height 20
click at [492, 3] on button "Refresh" at bounding box center [457, 11] width 74 height 20
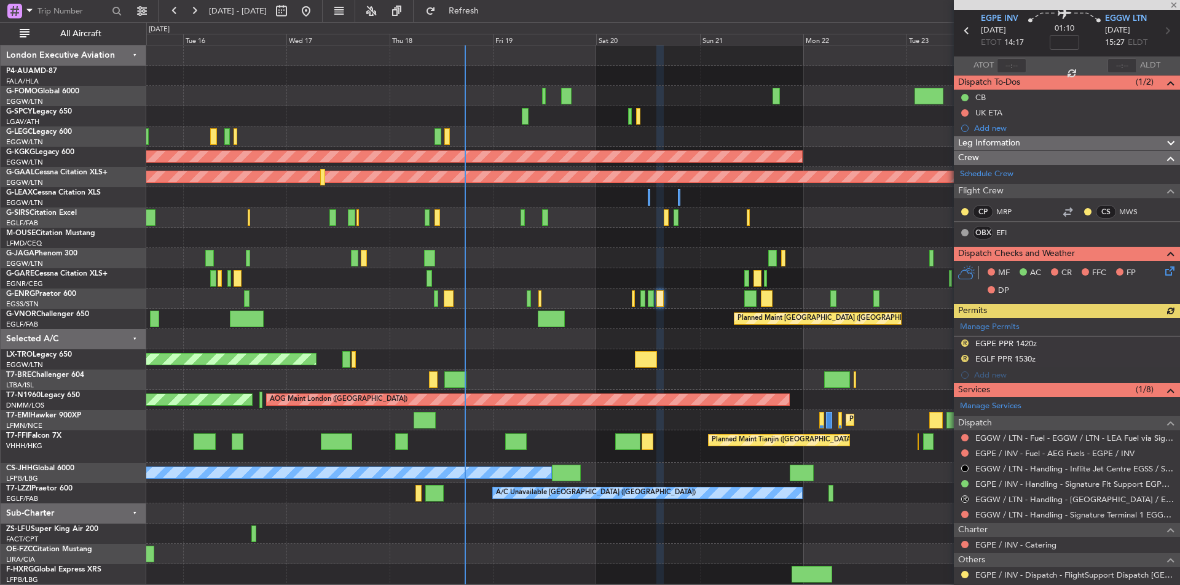
scroll to position [0, 0]
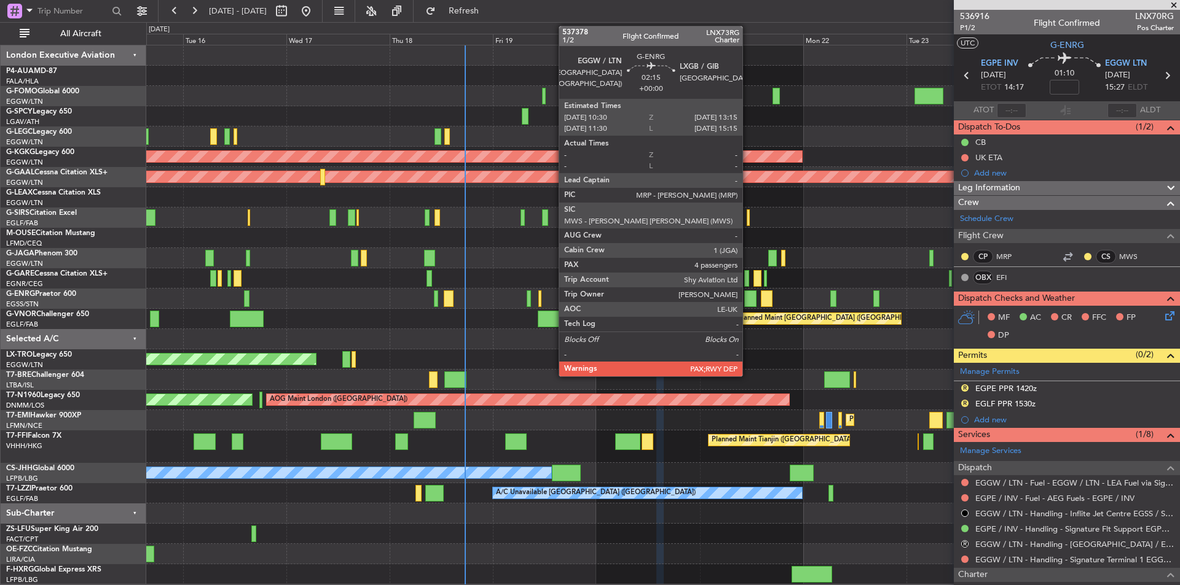
click at [748, 302] on div at bounding box center [750, 299] width 12 height 17
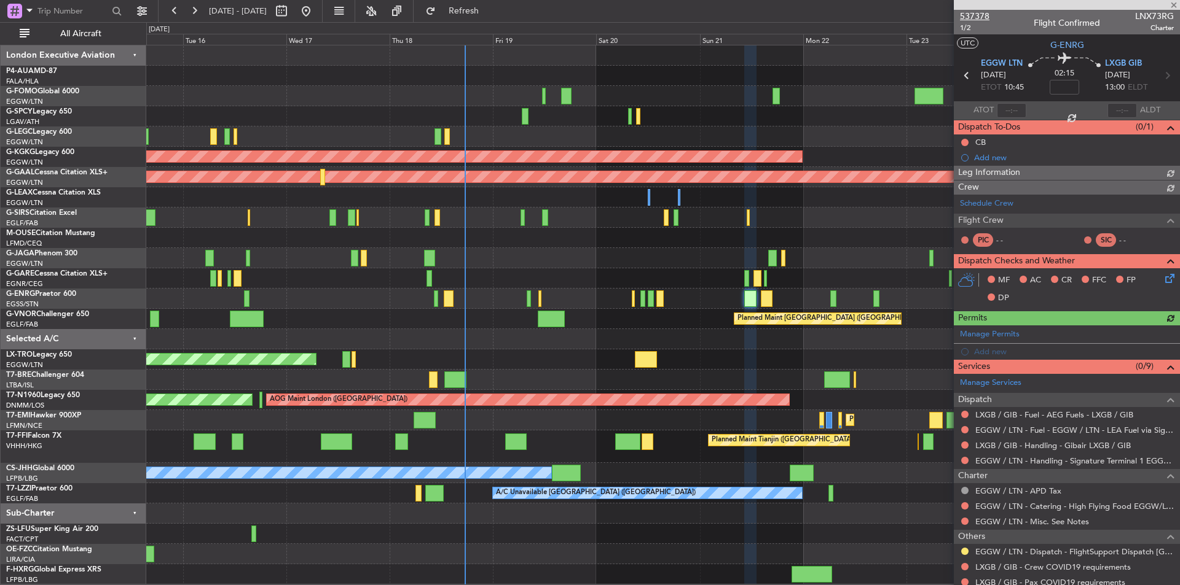
click at [968, 12] on span "537378" at bounding box center [974, 16] width 29 height 13
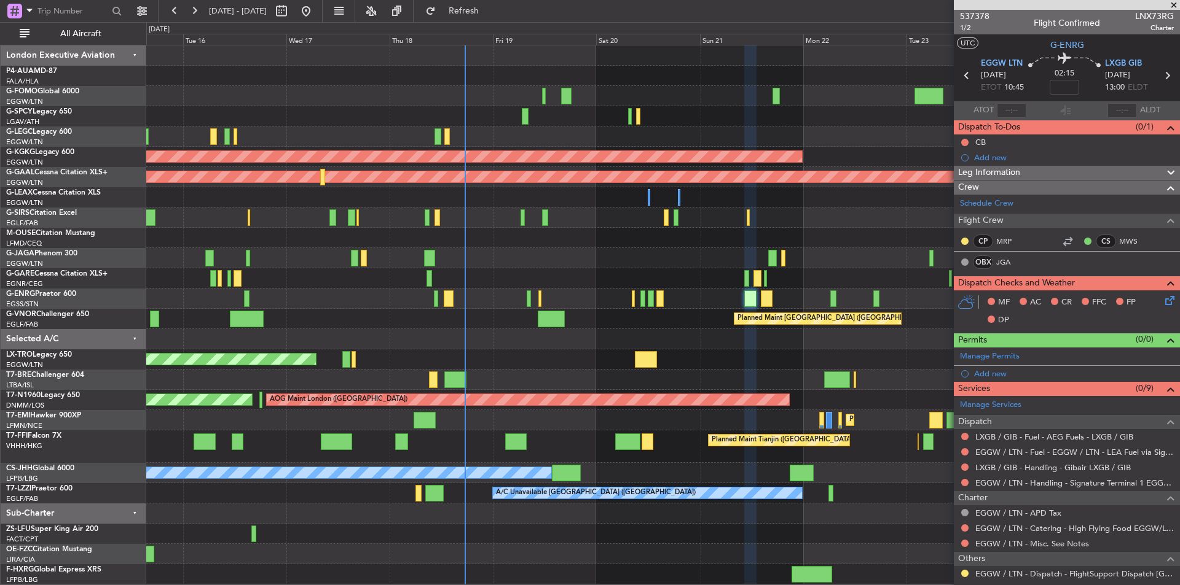
click at [1172, 2] on span at bounding box center [1173, 5] width 12 height 11
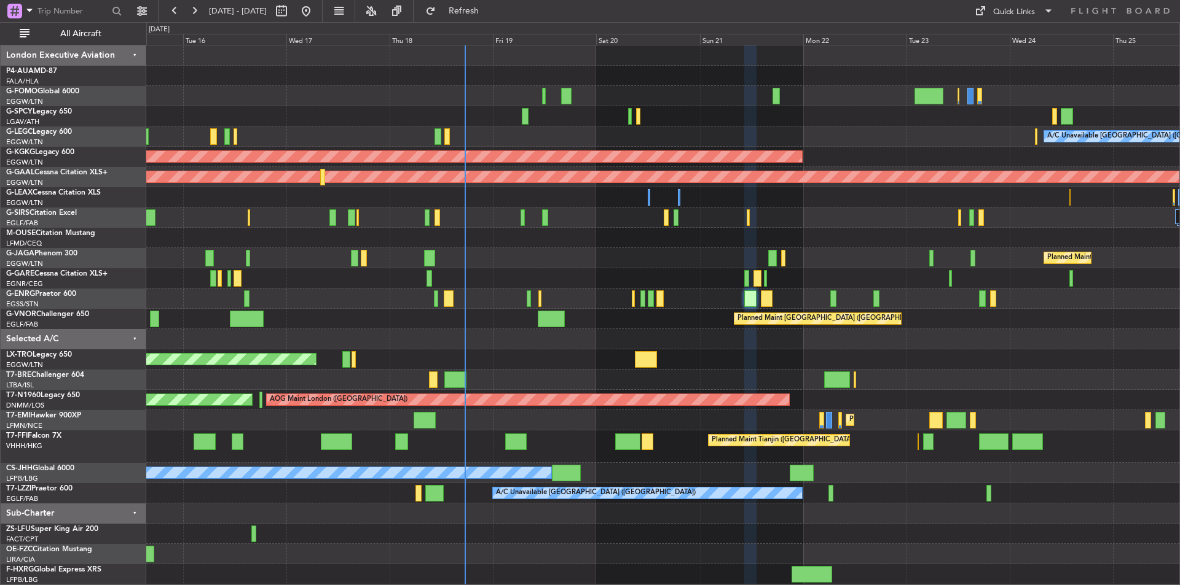
type input "0"
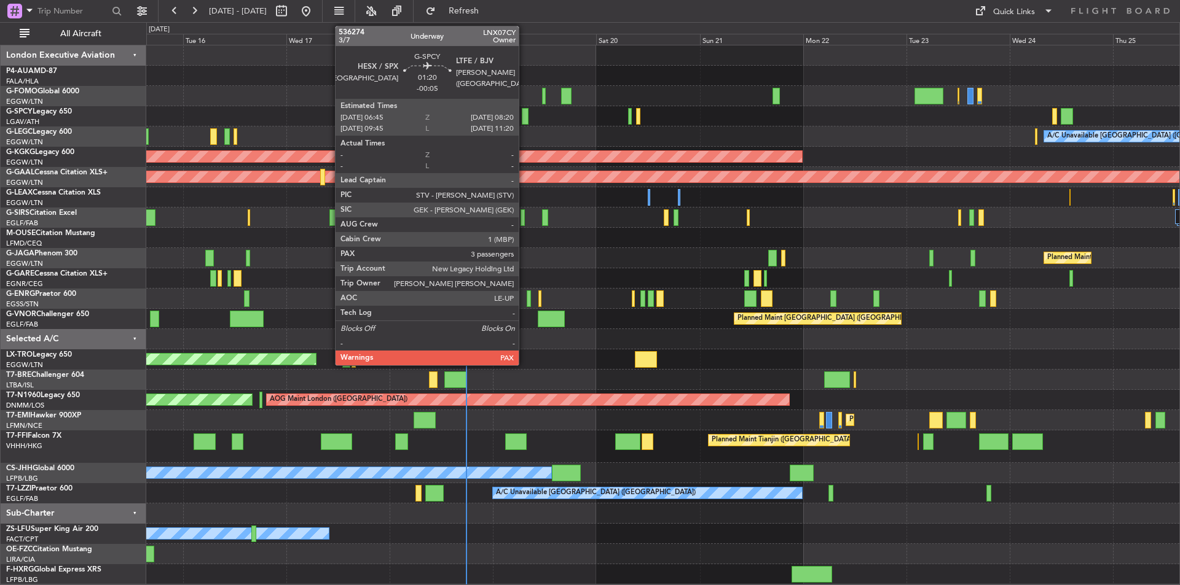
click at [524, 117] on div at bounding box center [525, 116] width 7 height 17
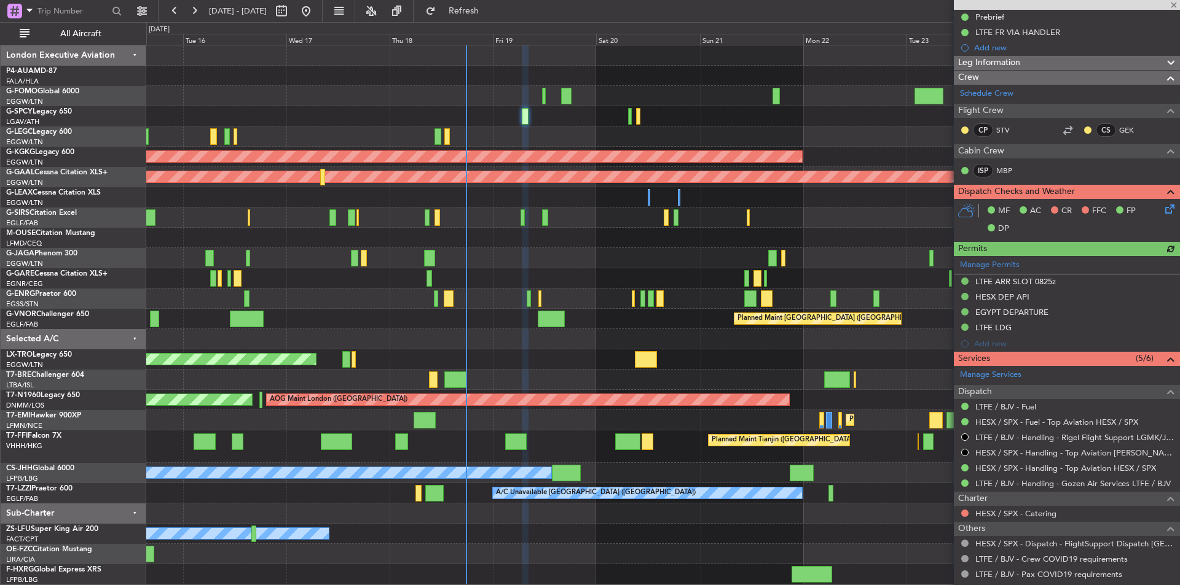
scroll to position [246, 0]
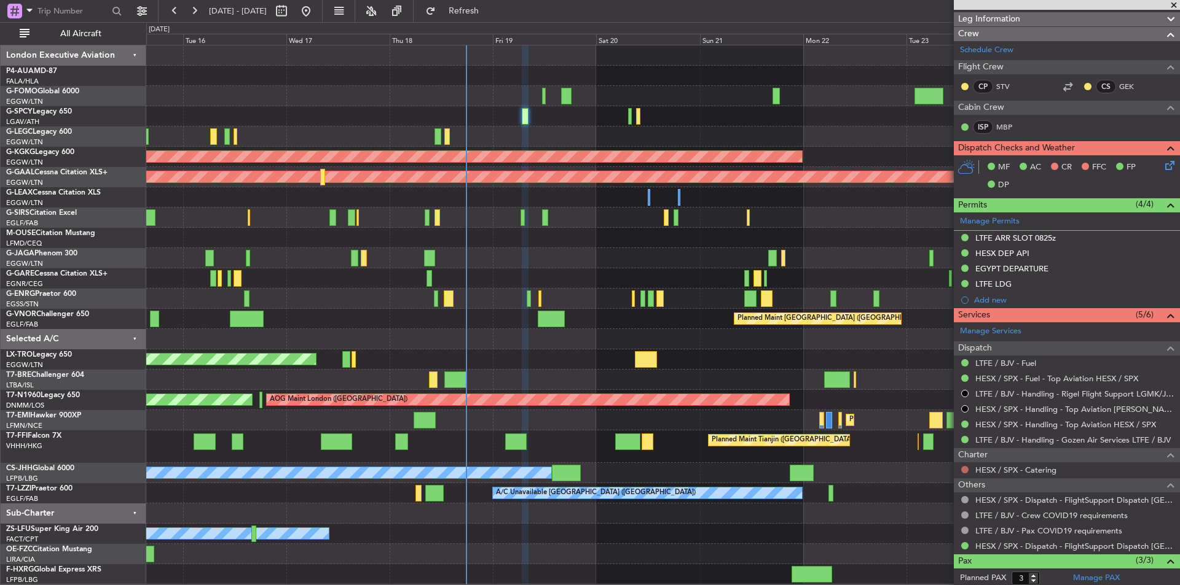
click at [966, 467] on button at bounding box center [964, 469] width 7 height 7
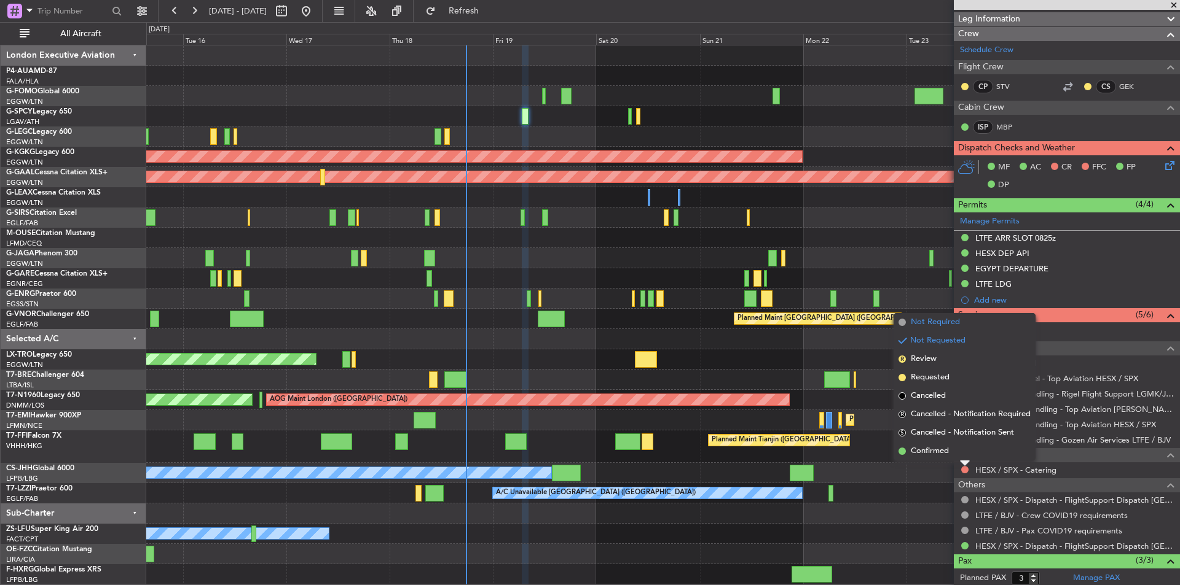
click at [954, 319] on span "Not Required" at bounding box center [934, 322] width 49 height 12
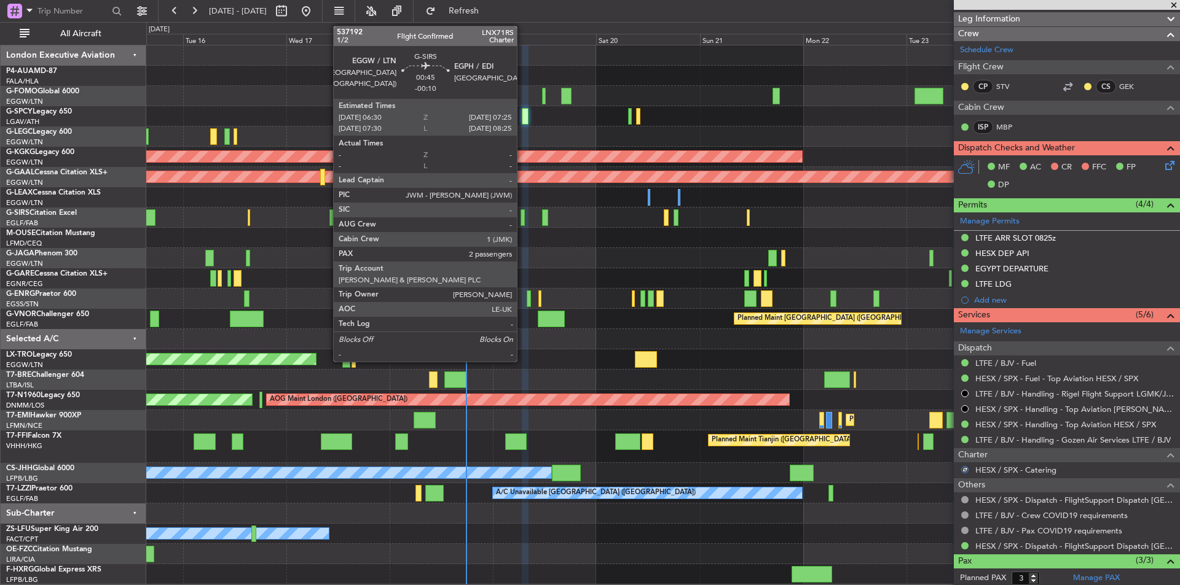
click at [522, 221] on div at bounding box center [522, 217] width 4 height 17
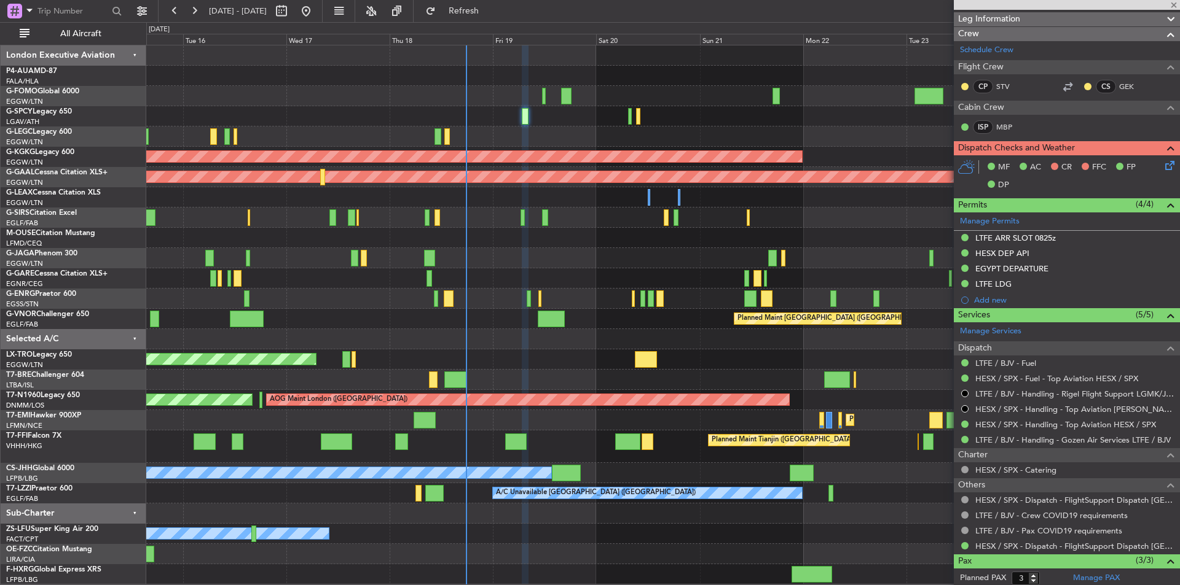
type input "-00:10"
type input "2"
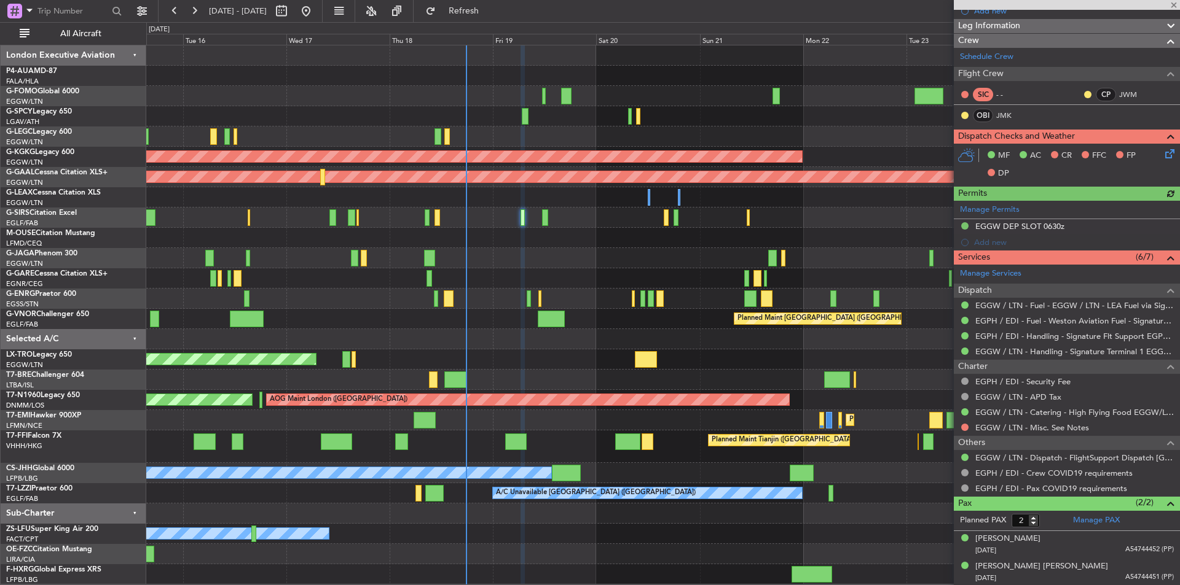
scroll to position [163, 0]
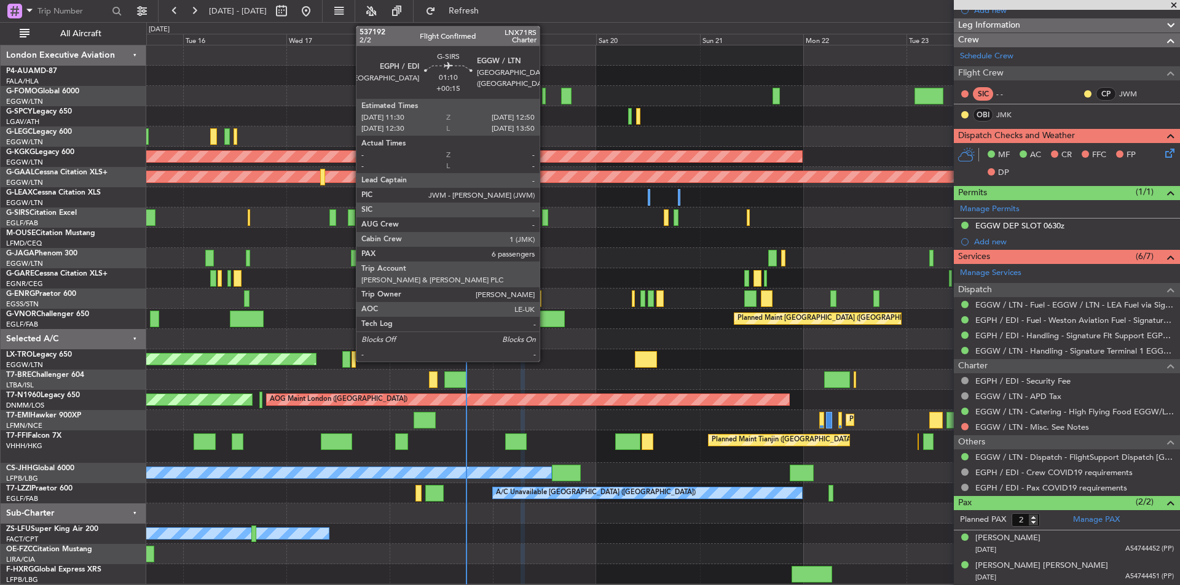
click at [545, 215] on div at bounding box center [545, 217] width 6 height 17
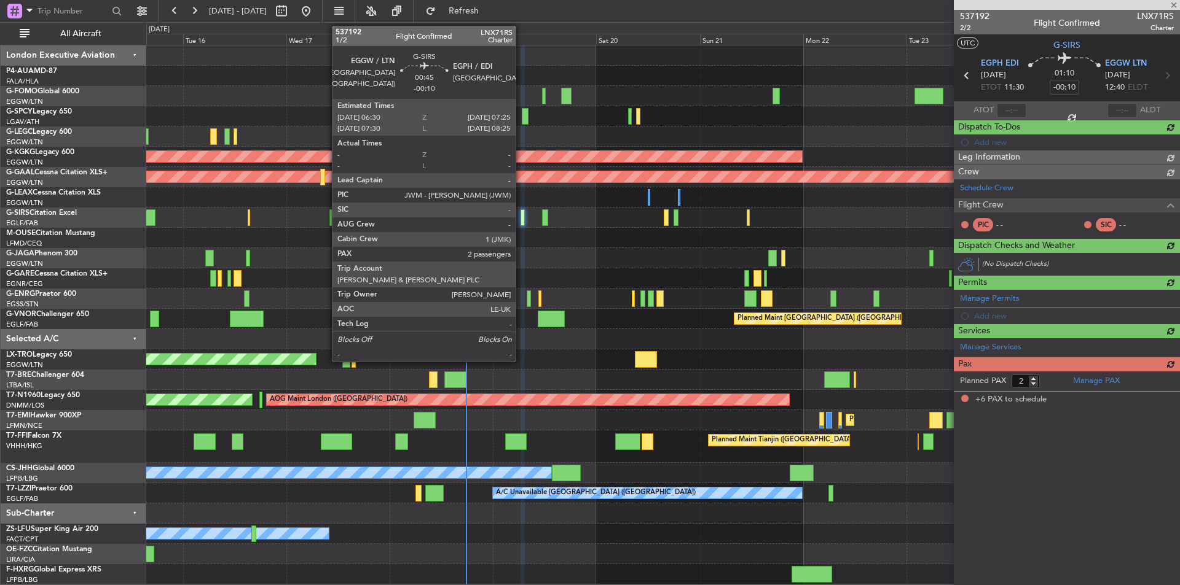
type input "+00:15"
type input "6"
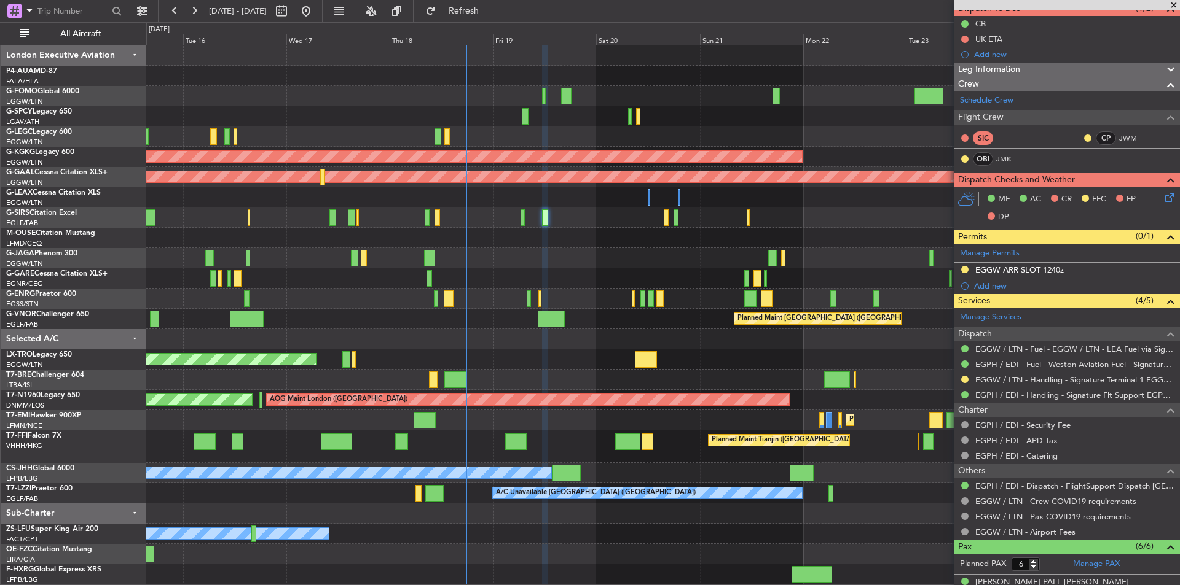
scroll to position [273, 0]
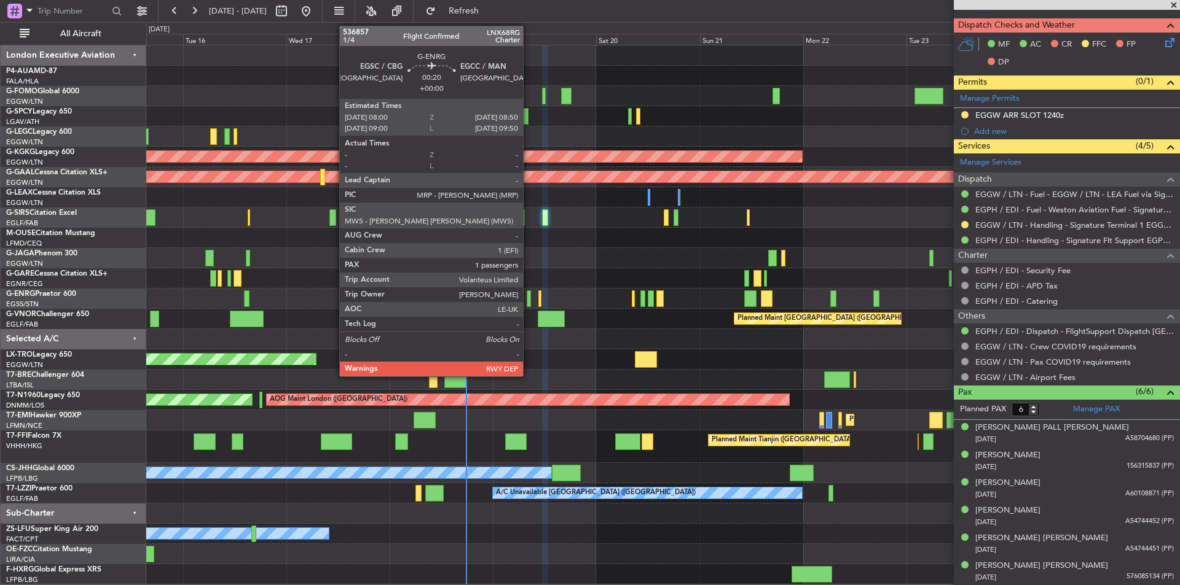
click at [528, 300] on div at bounding box center [529, 299] width 4 height 17
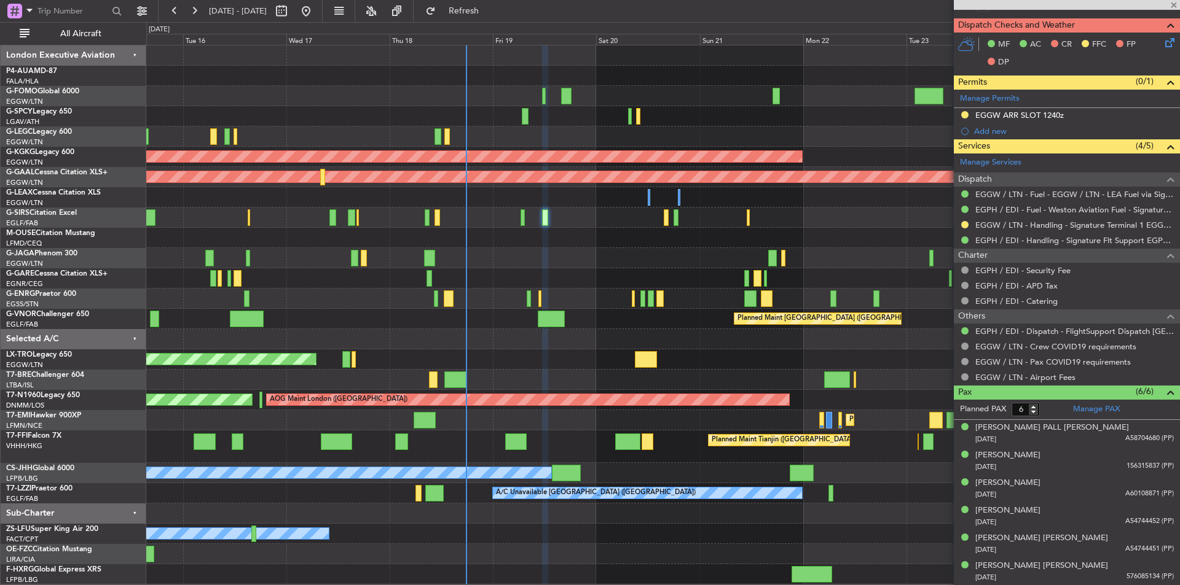
type input "1"
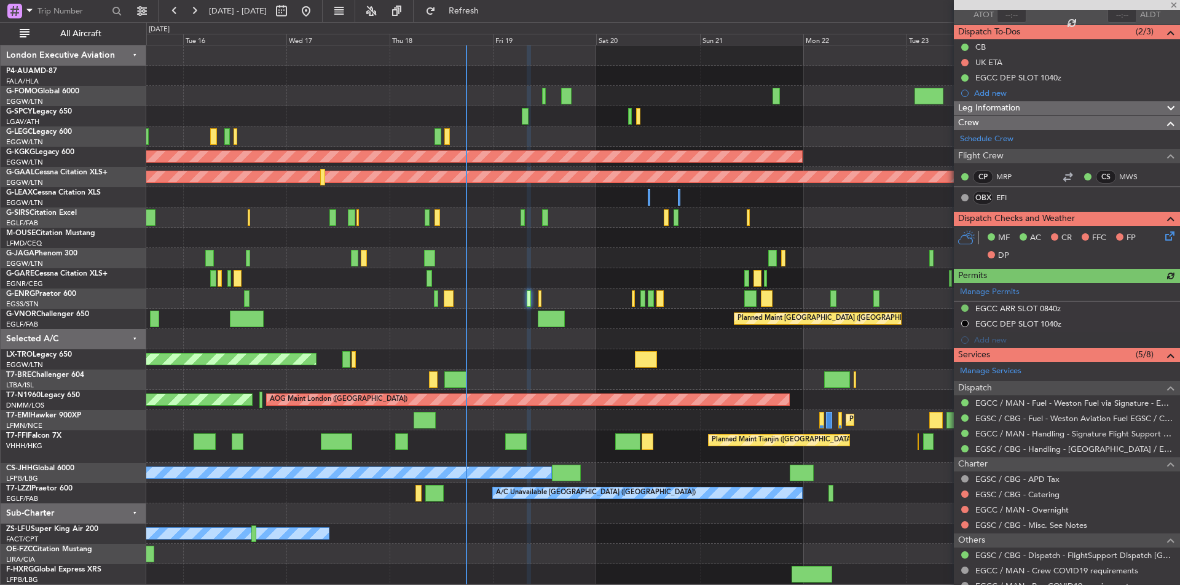
scroll to position [181, 0]
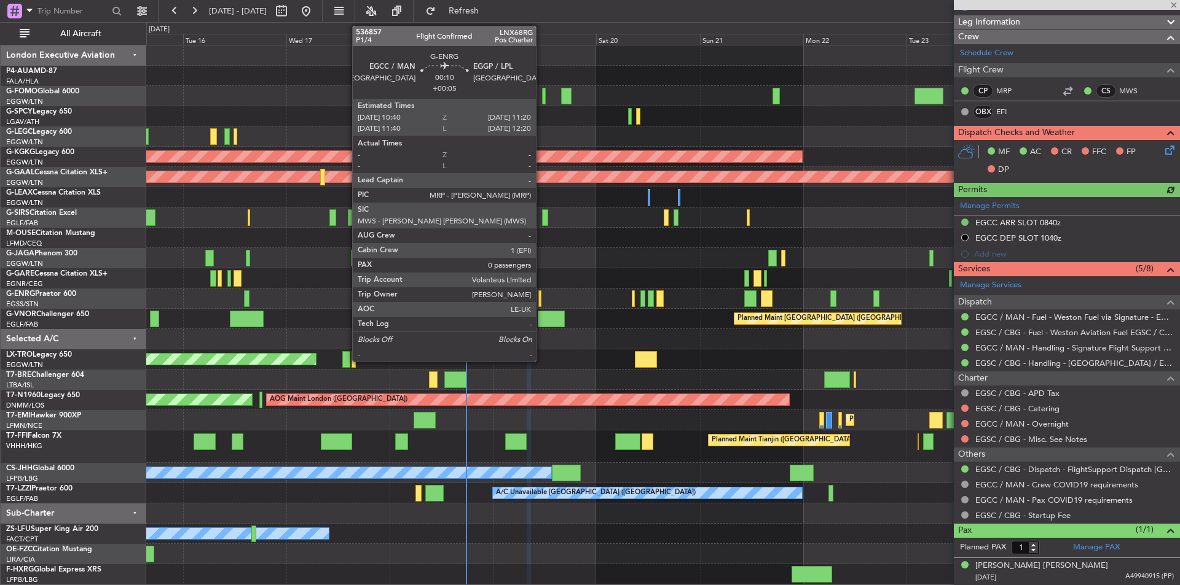
click at [541, 296] on div at bounding box center [539, 299] width 3 height 17
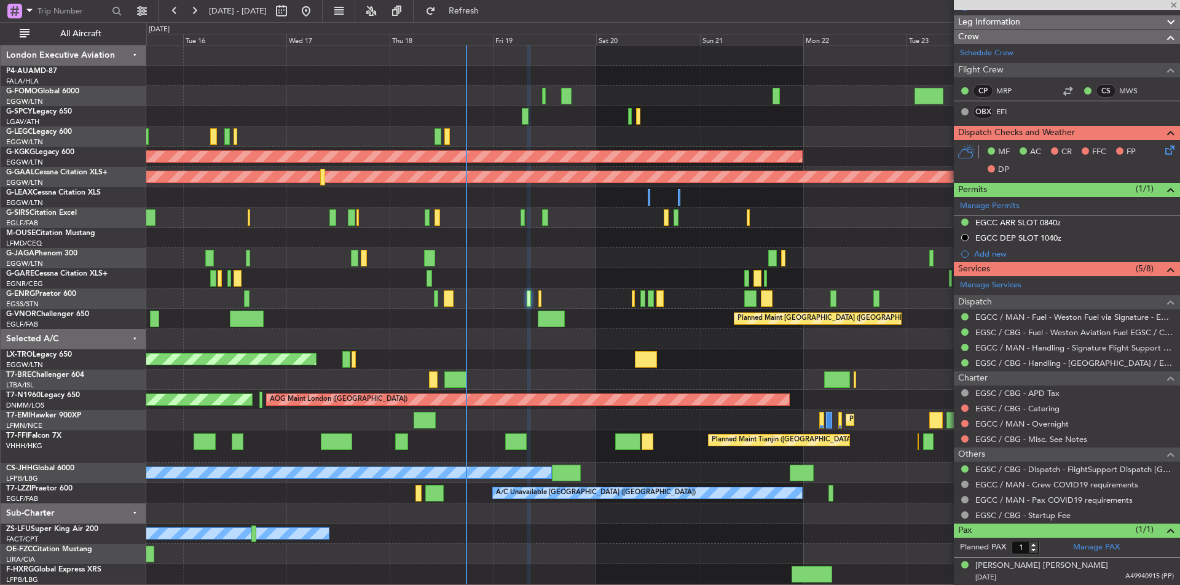
type input "+00:05"
type input "0"
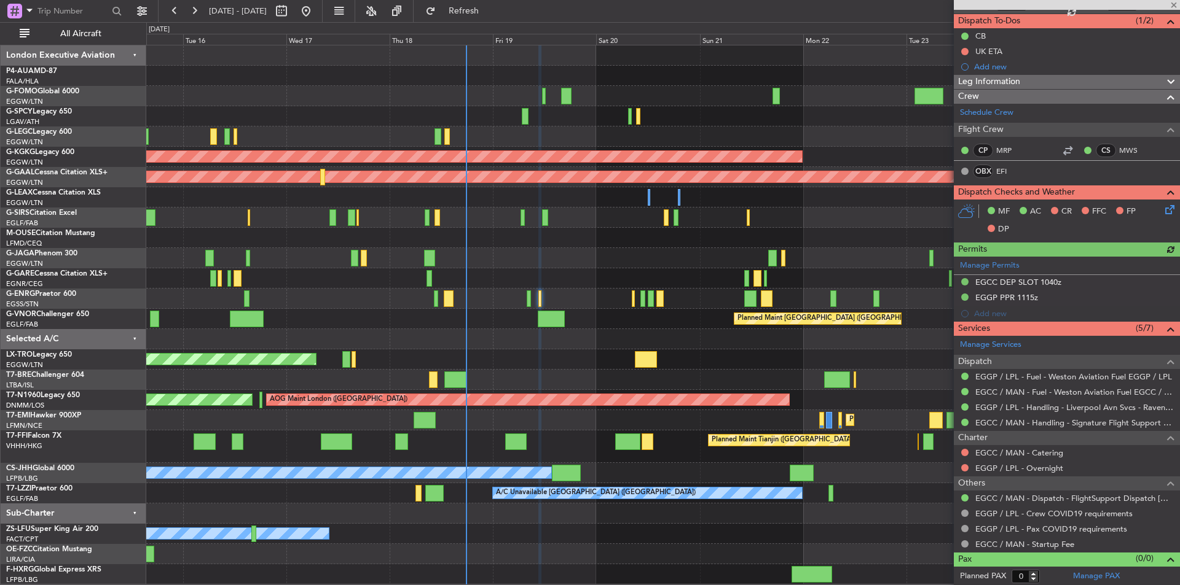
scroll to position [108, 0]
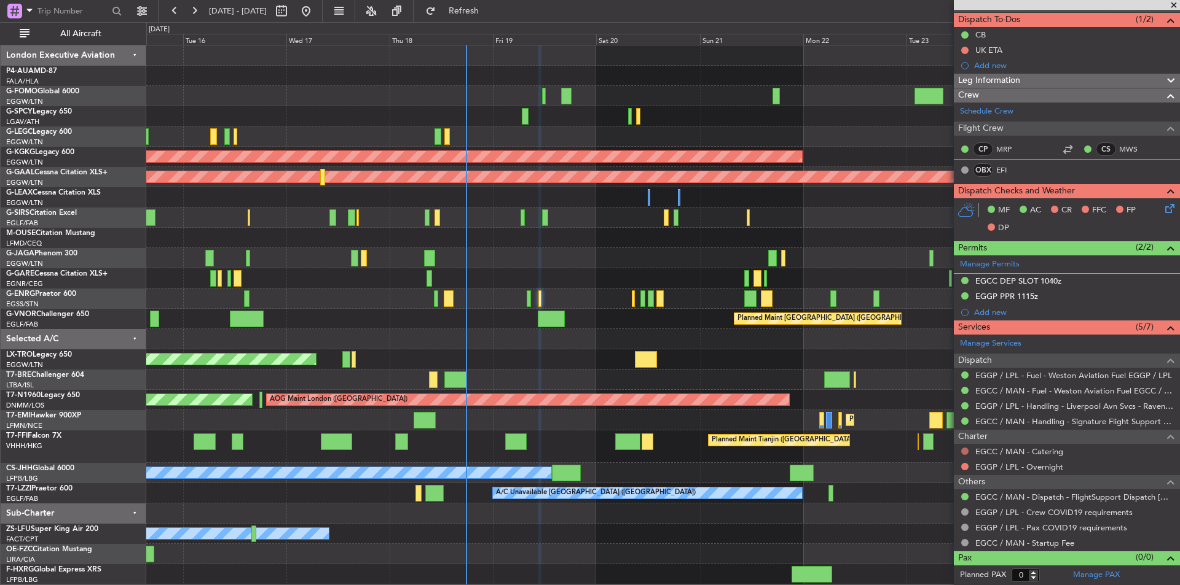
click at [965, 448] on button at bounding box center [964, 451] width 7 height 7
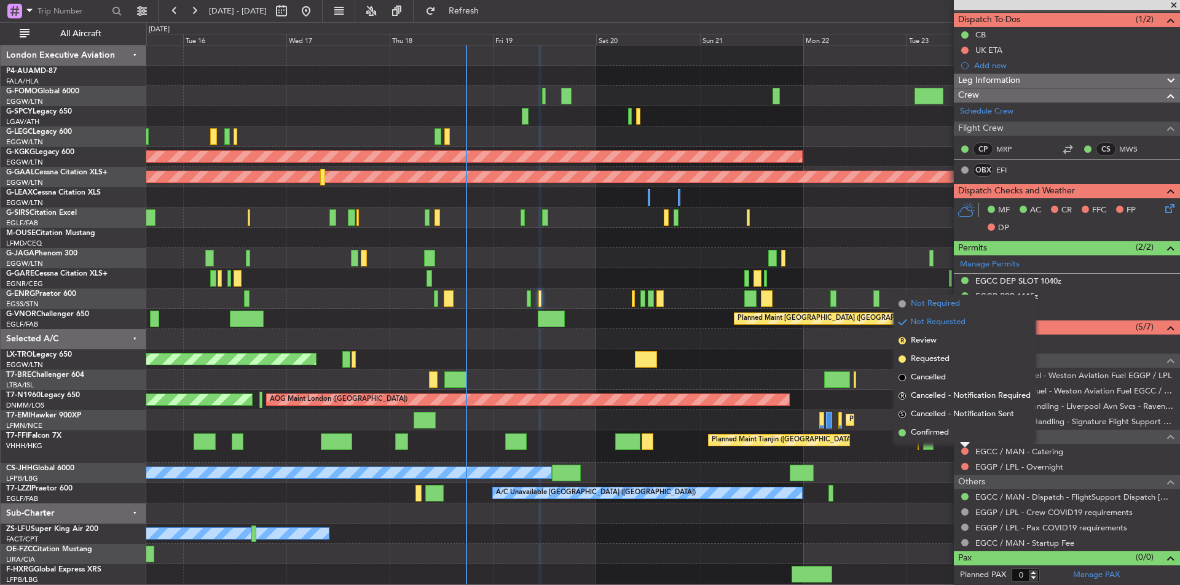
click at [924, 302] on span "Not Required" at bounding box center [934, 304] width 49 height 12
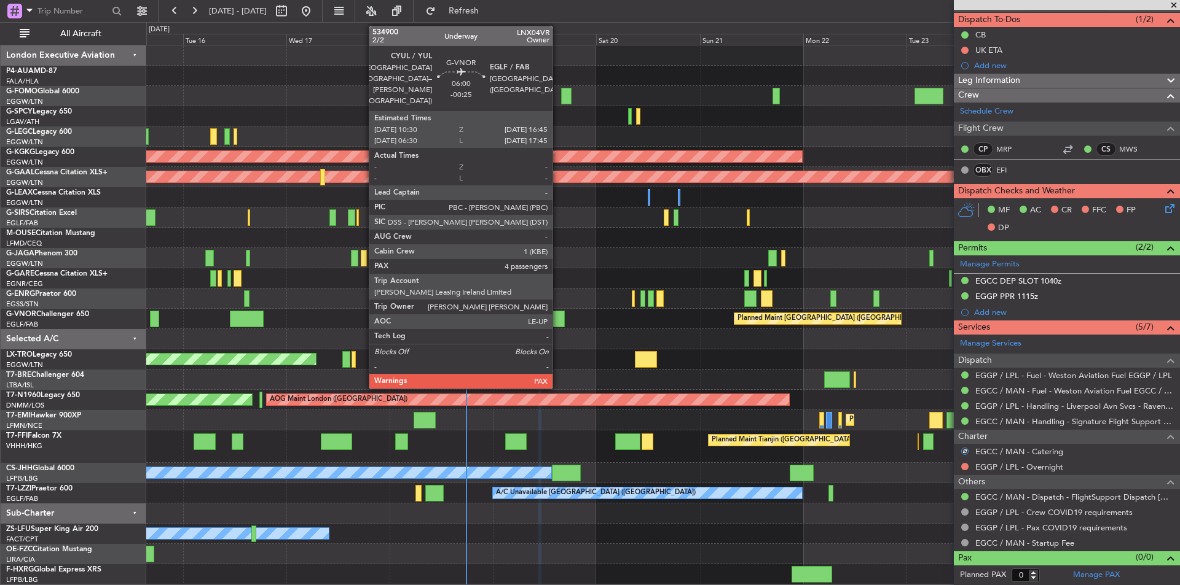
click at [558, 321] on div at bounding box center [551, 319] width 27 height 17
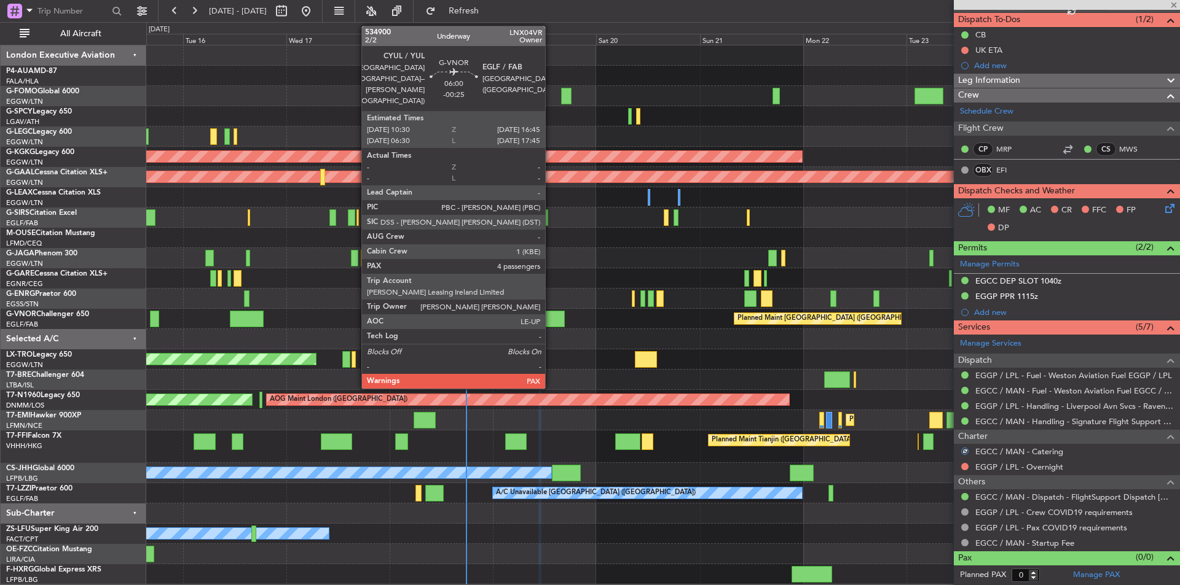
type input "-00:25"
type input "4"
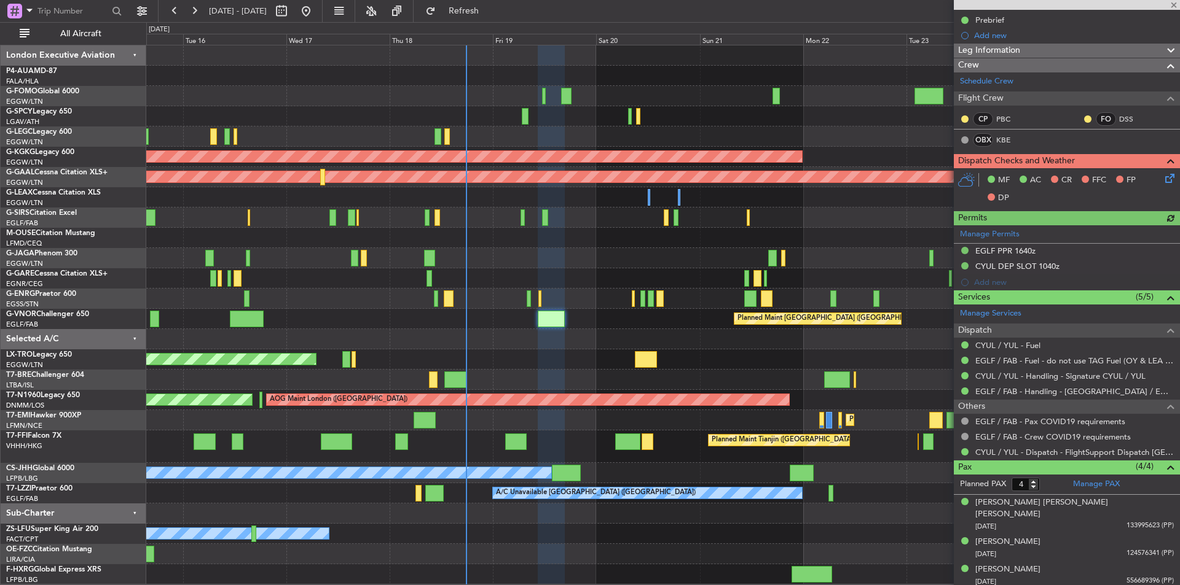
scroll to position [234, 0]
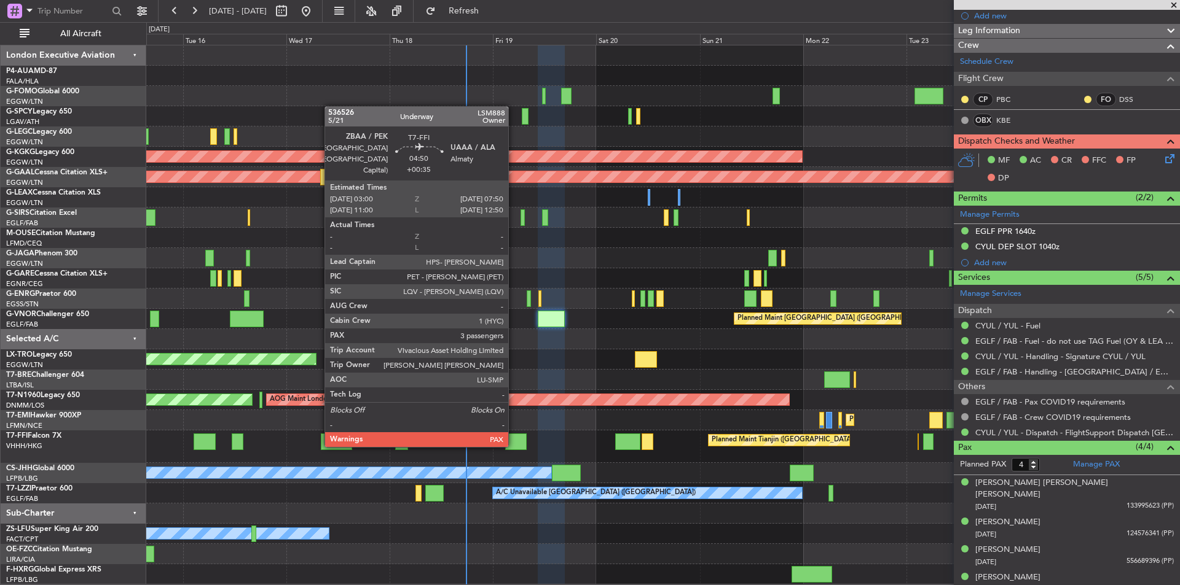
click at [514, 445] on div at bounding box center [515, 442] width 21 height 17
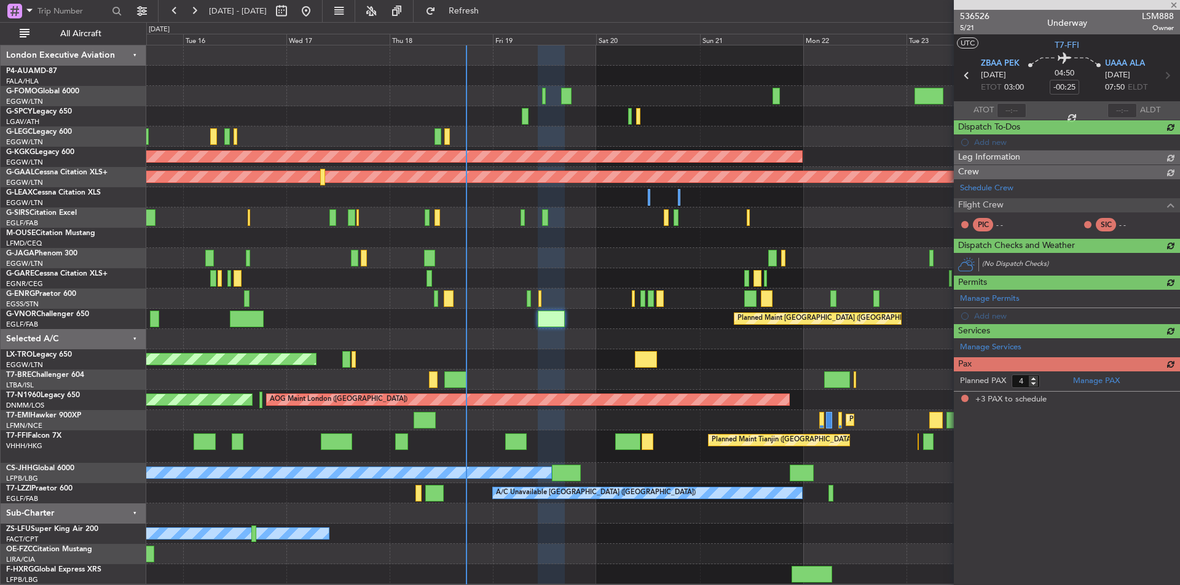
type input "+00:35"
type input "3"
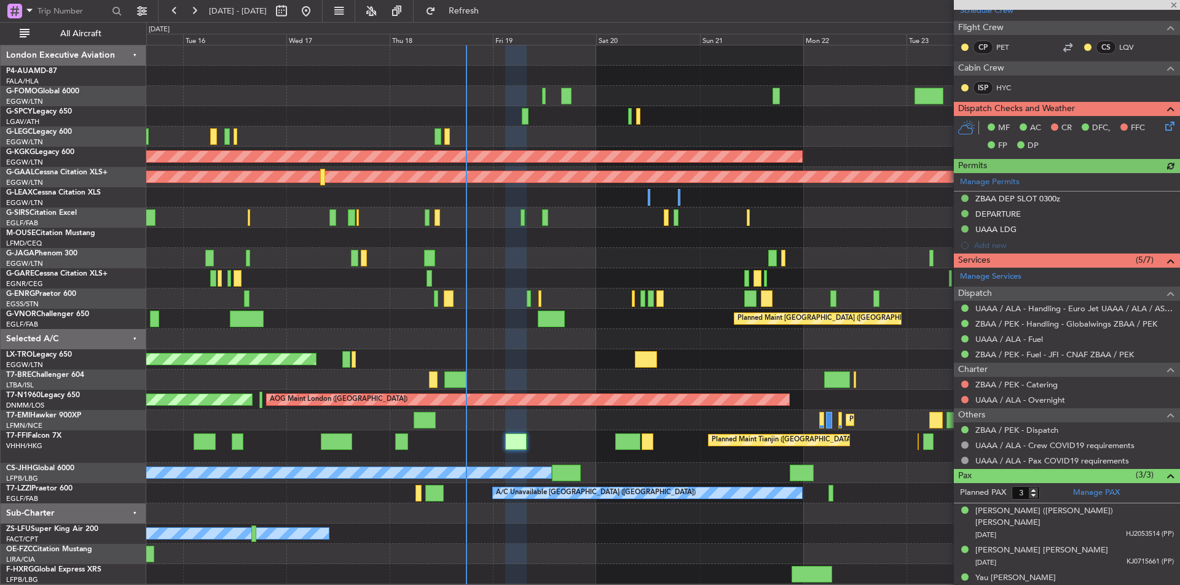
scroll to position [224, 0]
click at [963, 381] on button at bounding box center [964, 383] width 7 height 7
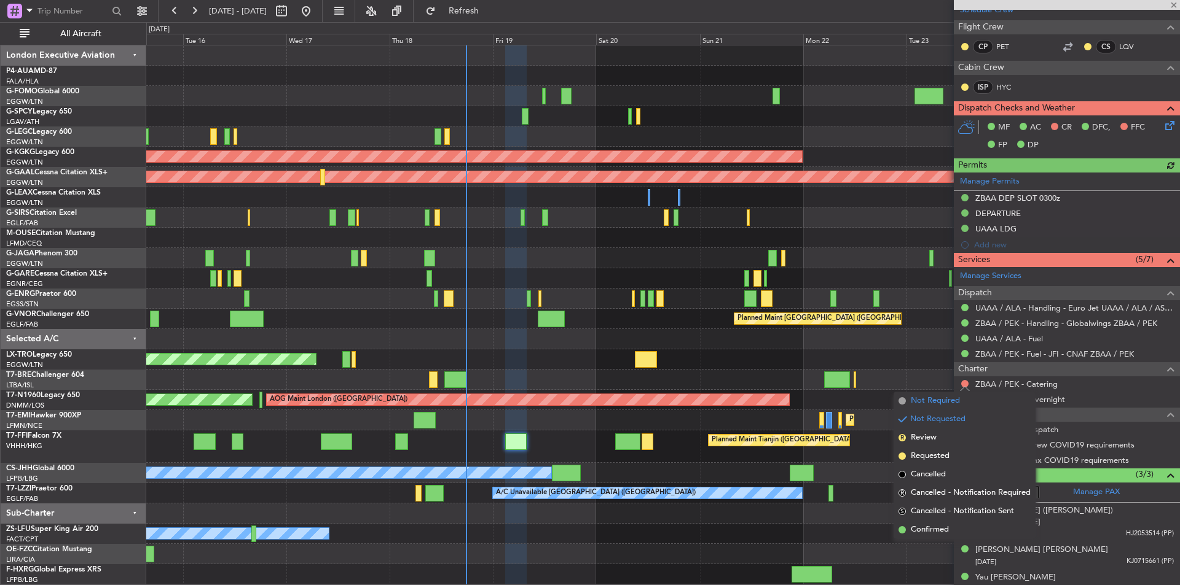
click at [938, 405] on span "Not Required" at bounding box center [934, 401] width 49 height 12
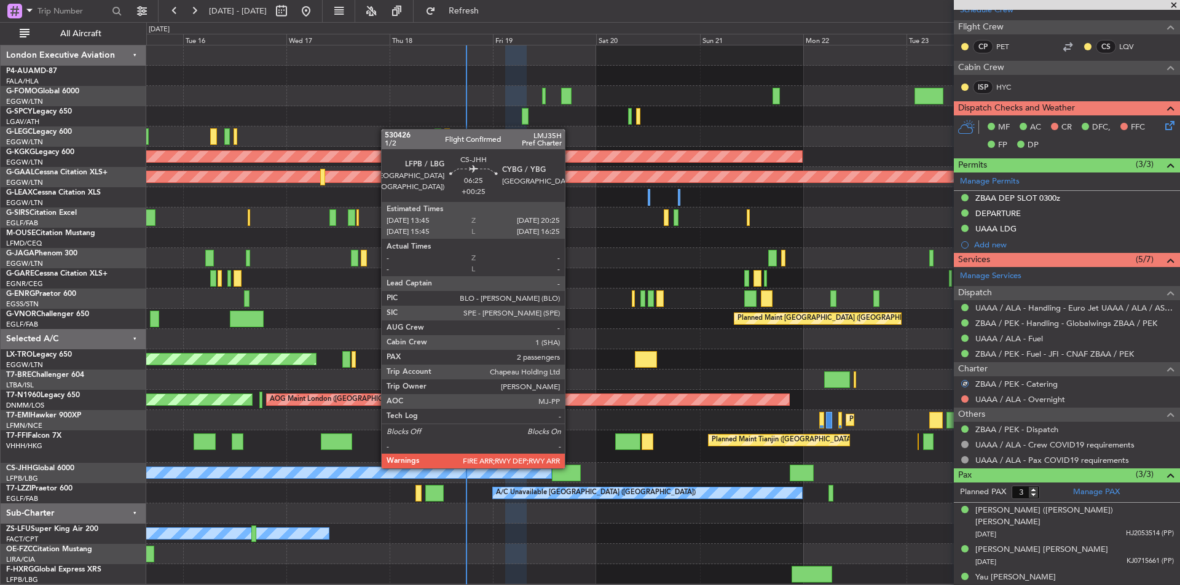
click at [570, 468] on div at bounding box center [566, 473] width 29 height 17
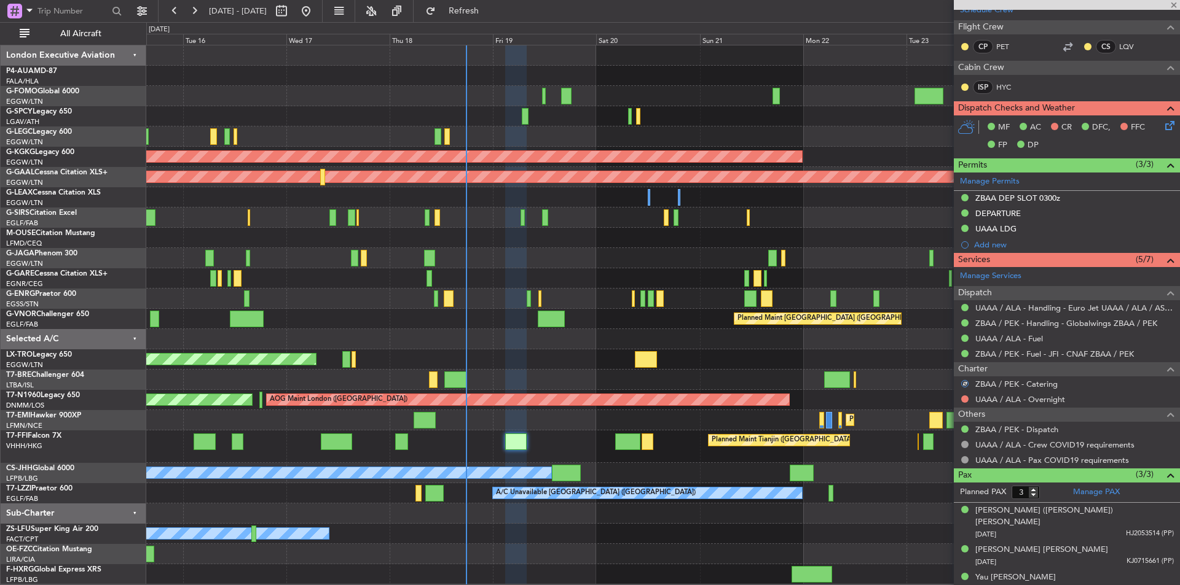
type input "+00:25"
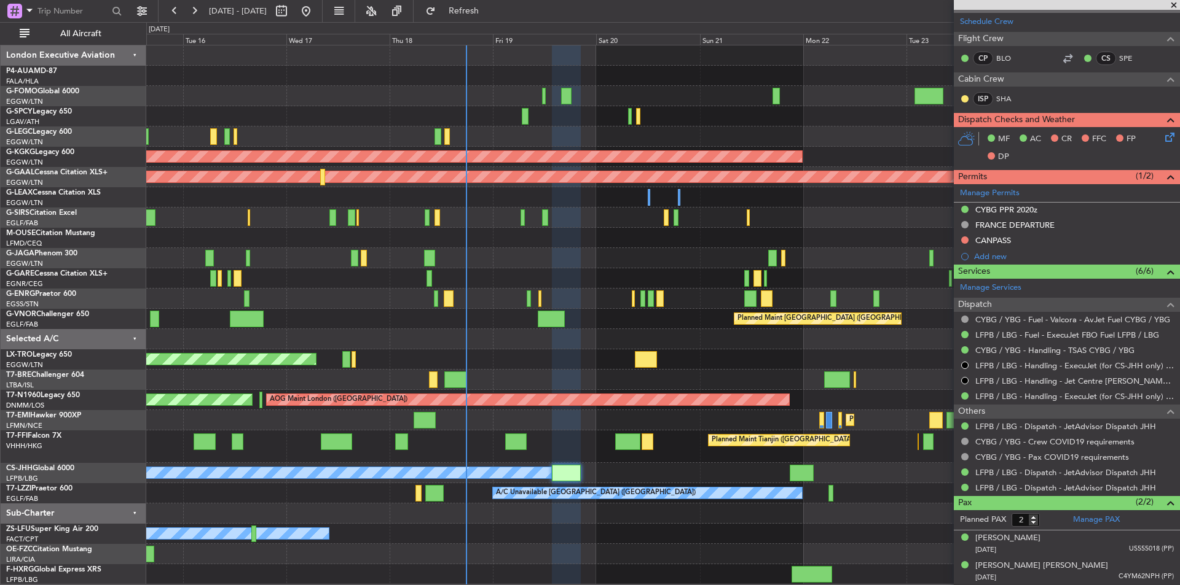
scroll to position [59, 0]
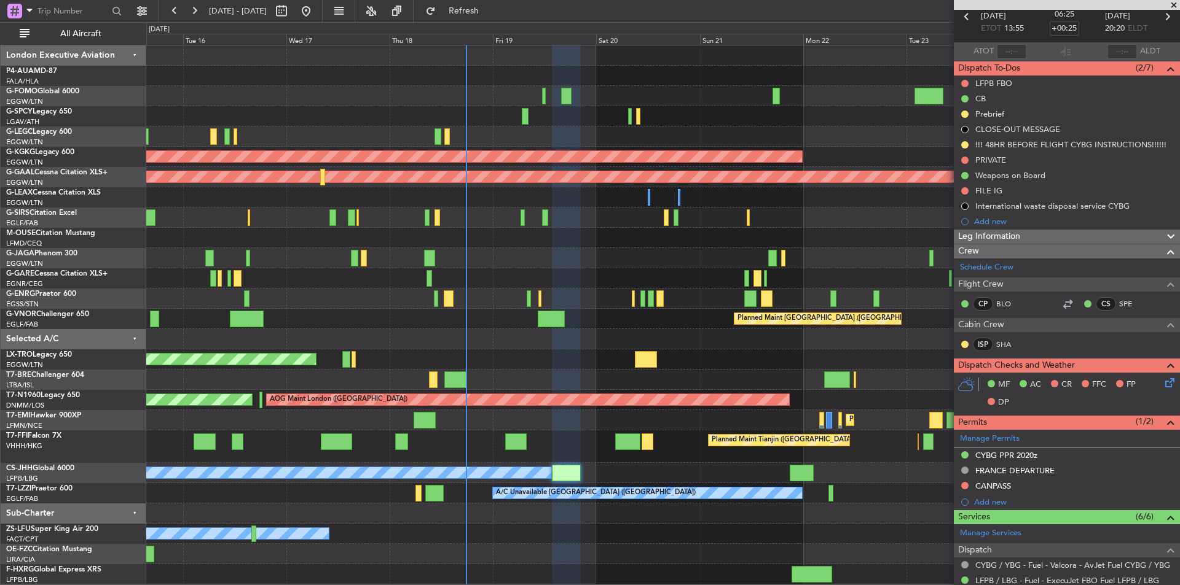
click at [1172, 7] on span at bounding box center [1173, 5] width 12 height 11
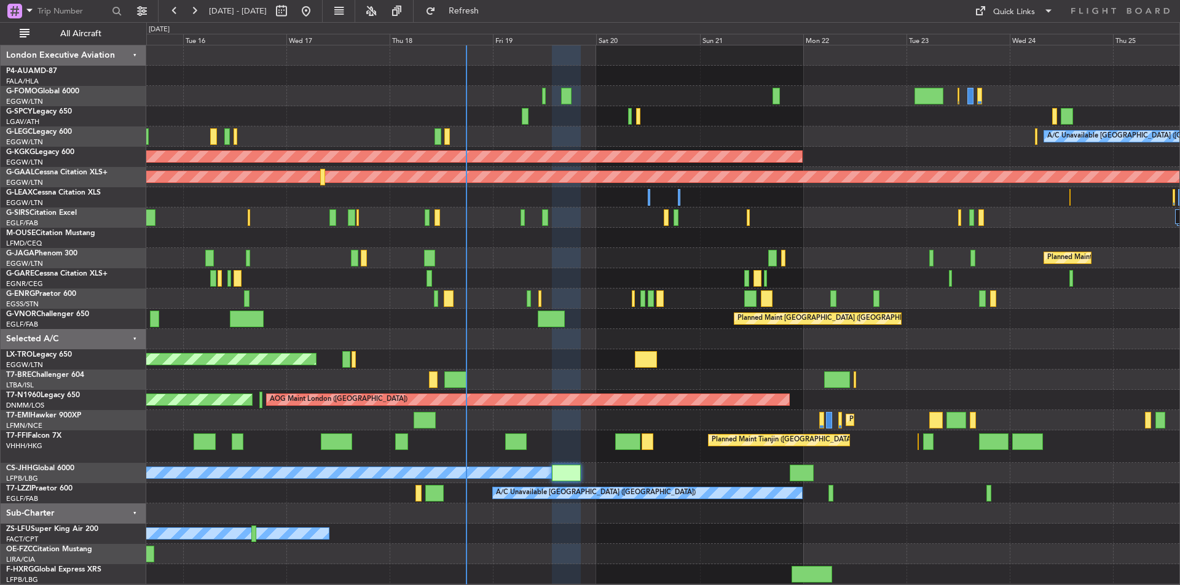
type input "0"
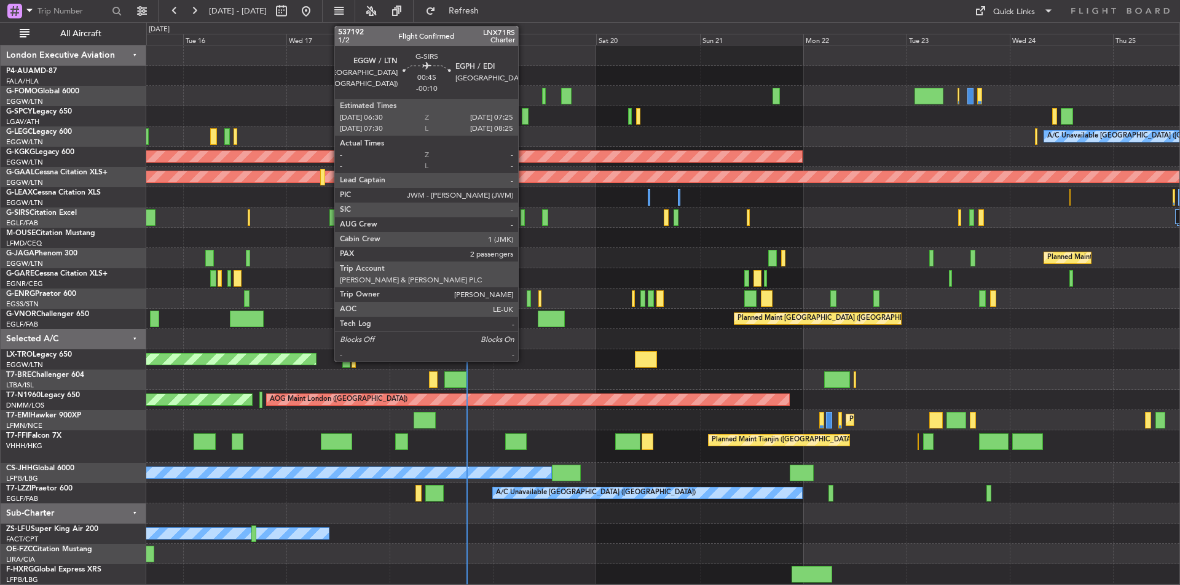
click at [523, 221] on div at bounding box center [522, 217] width 4 height 17
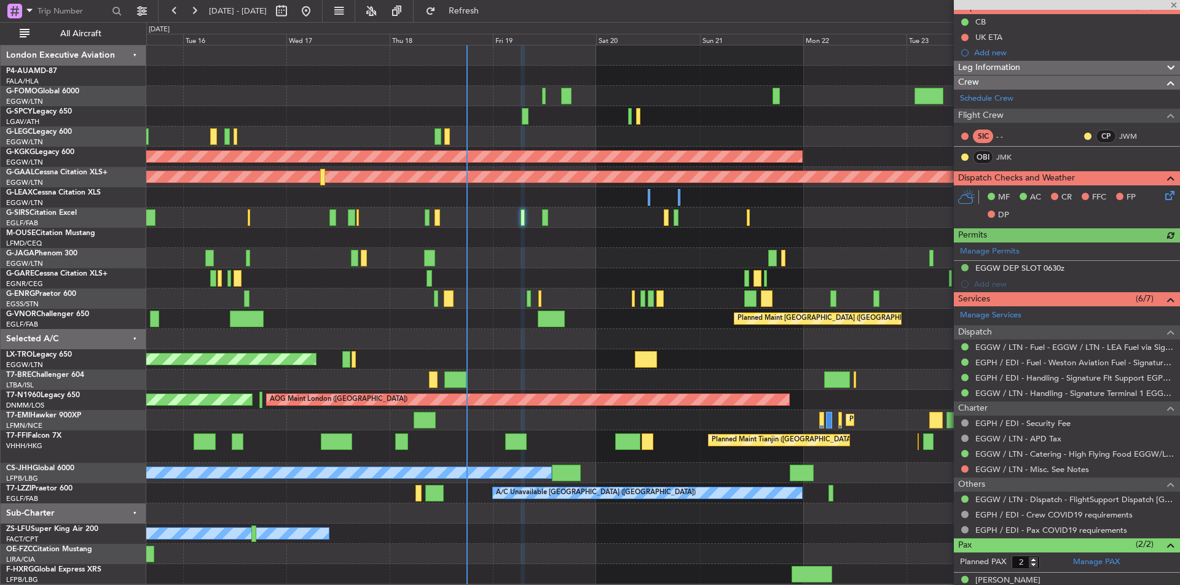
scroll to position [123, 0]
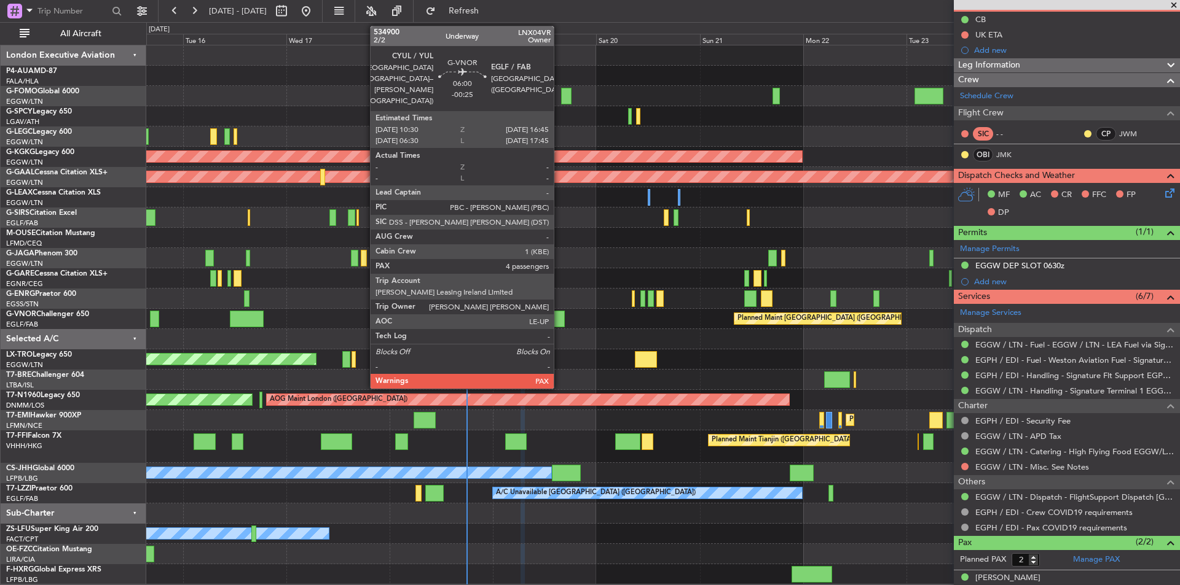
click at [558, 318] on div at bounding box center [551, 319] width 27 height 17
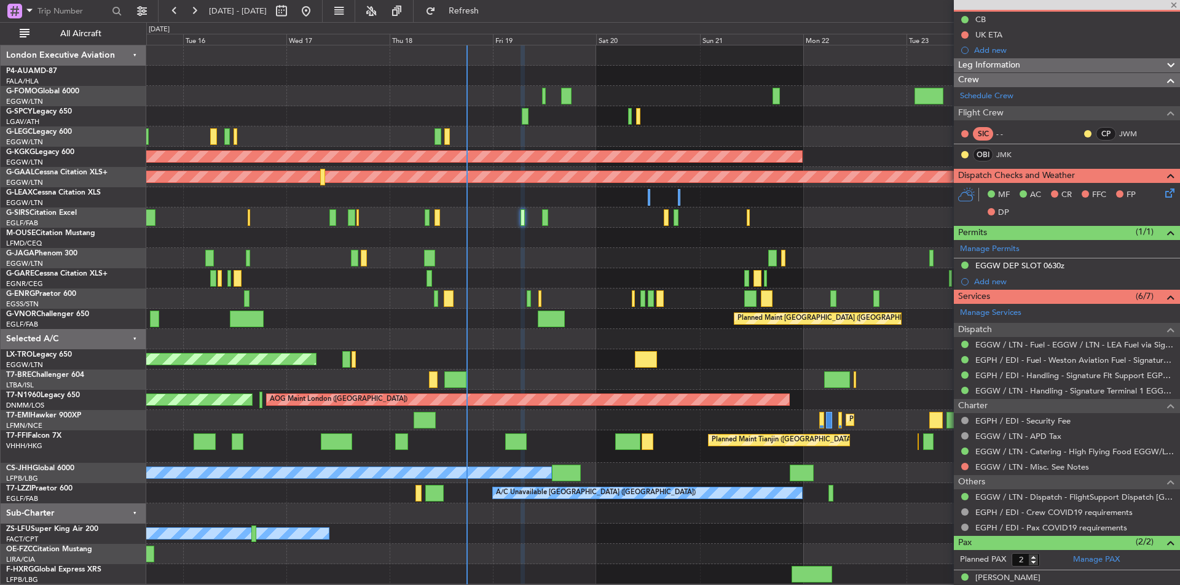
type input "-00:25"
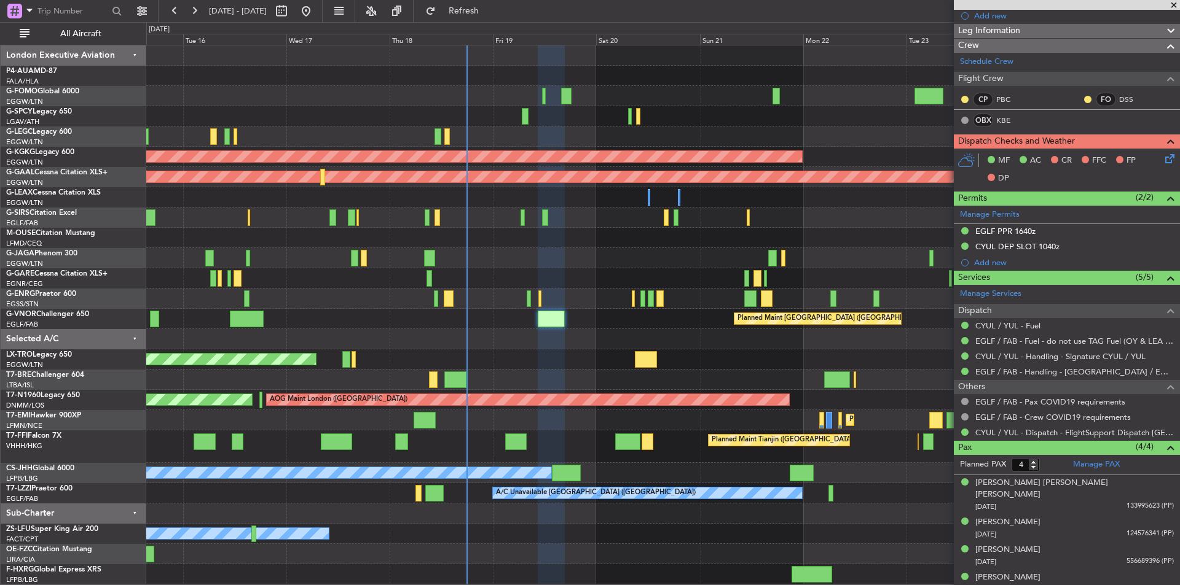
scroll to position [0, 0]
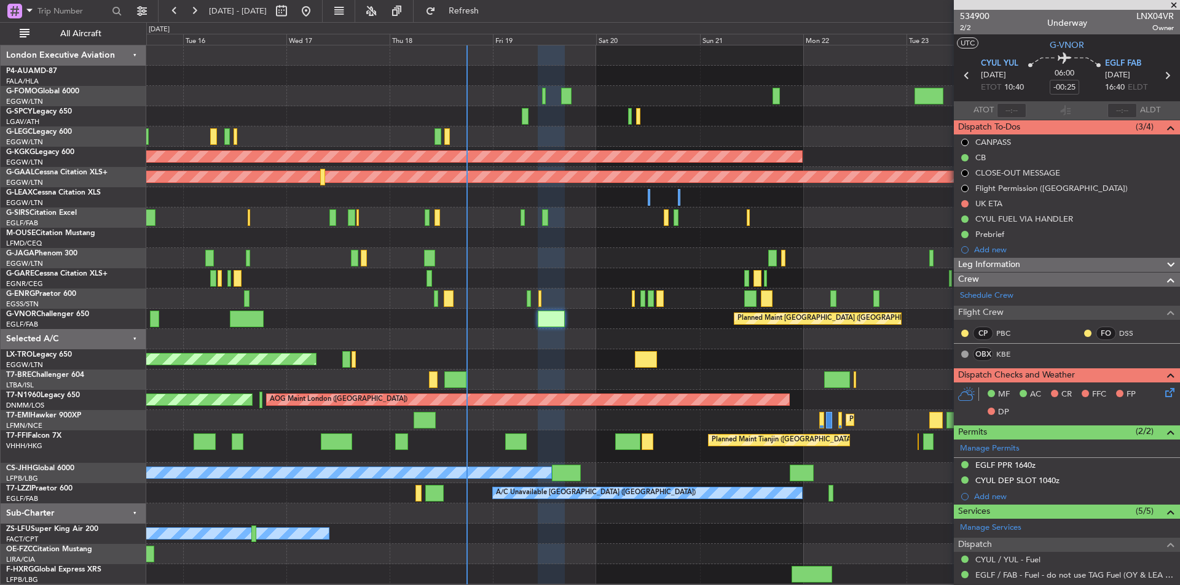
click at [1176, 7] on span at bounding box center [1173, 5] width 12 height 11
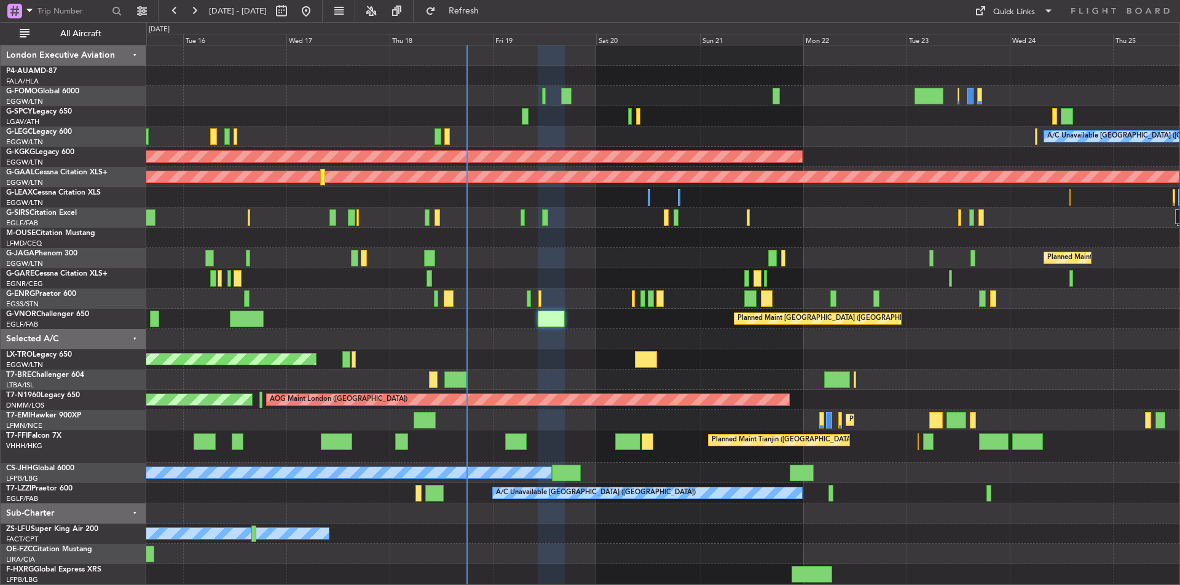
type input "0"
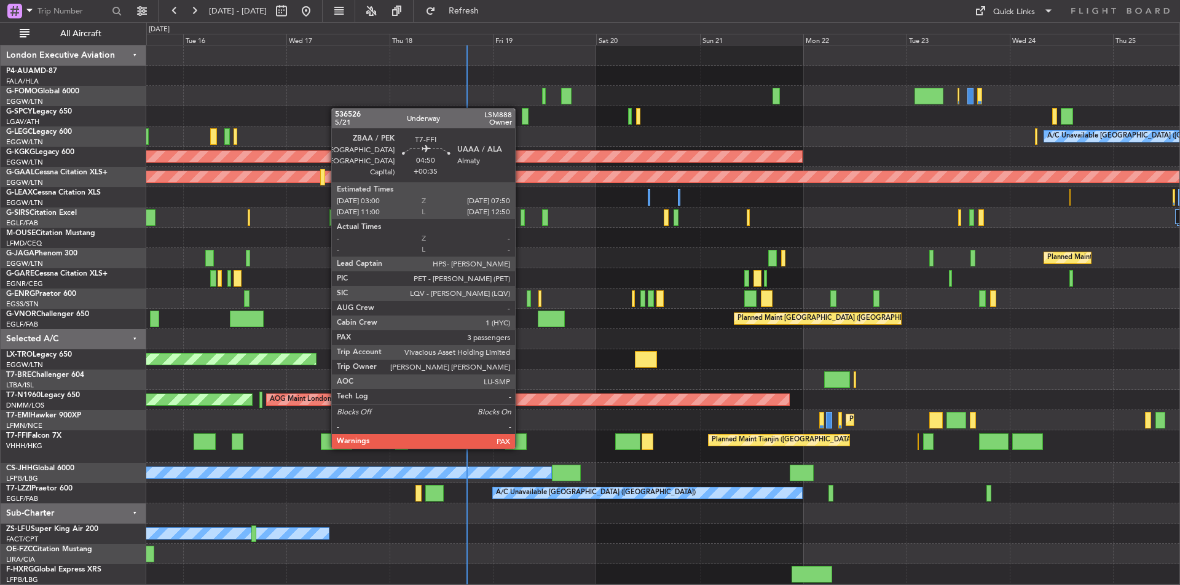
click at [520, 447] on div at bounding box center [515, 442] width 21 height 17
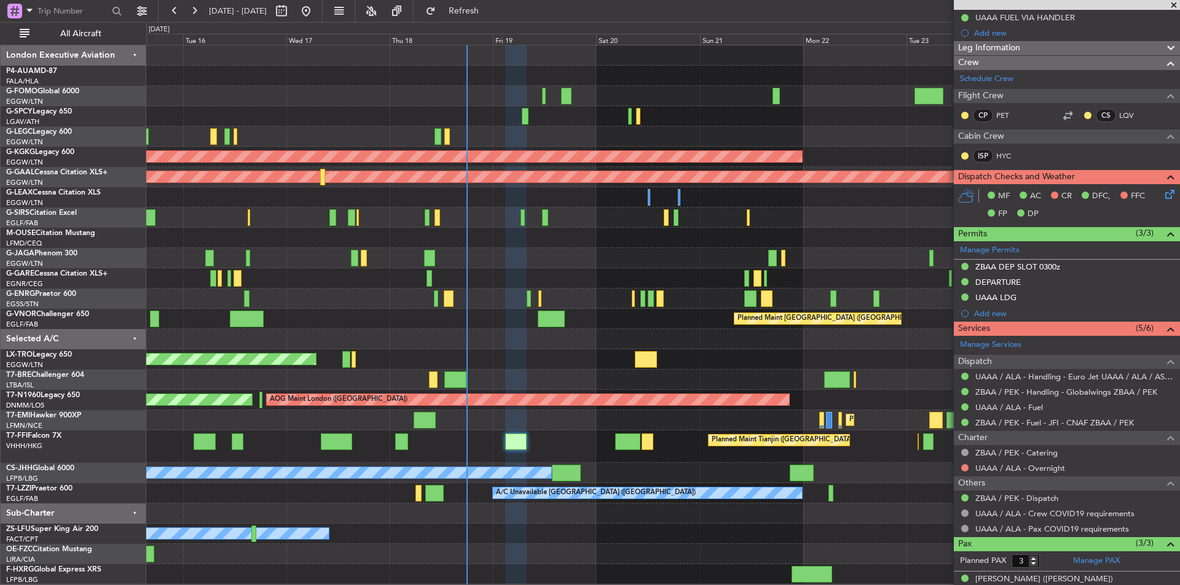
scroll to position [224, 0]
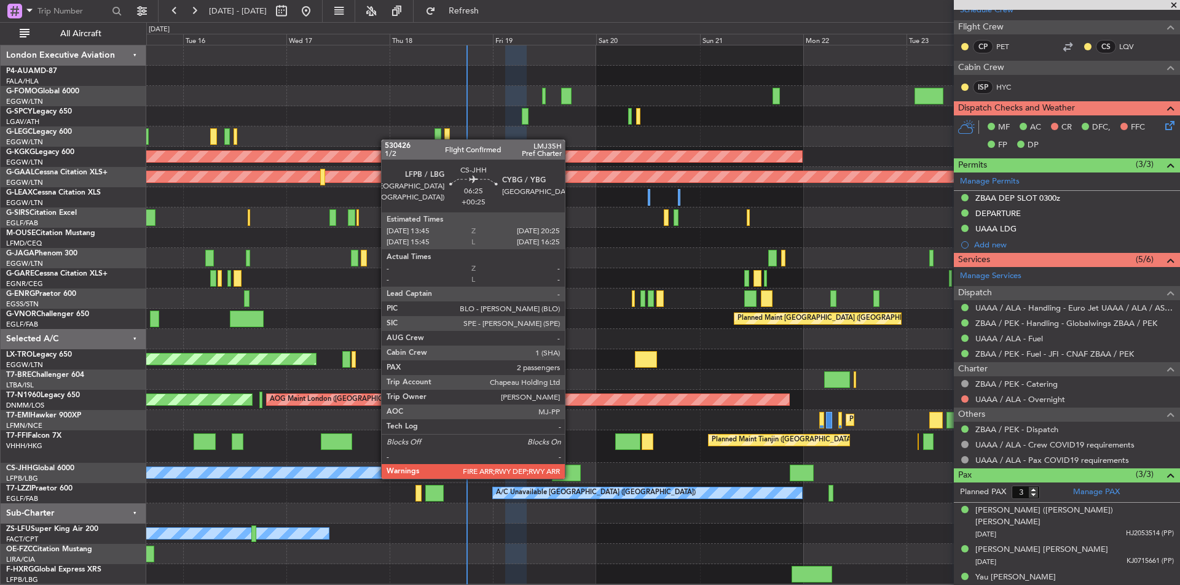
click at [570, 478] on div at bounding box center [566, 473] width 29 height 17
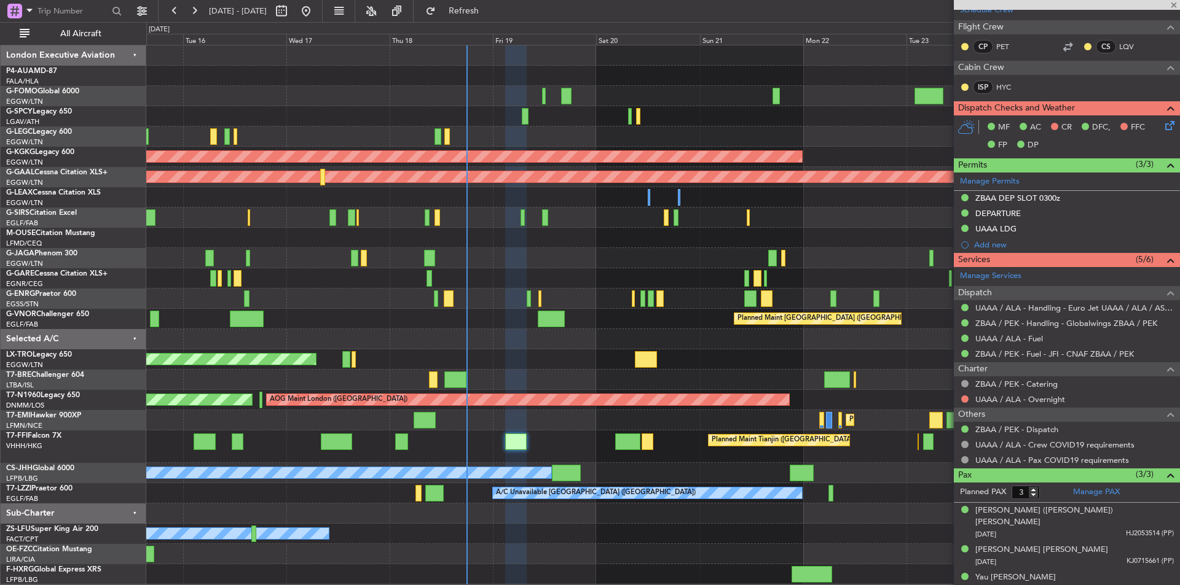
type input "+00:25"
type input "2"
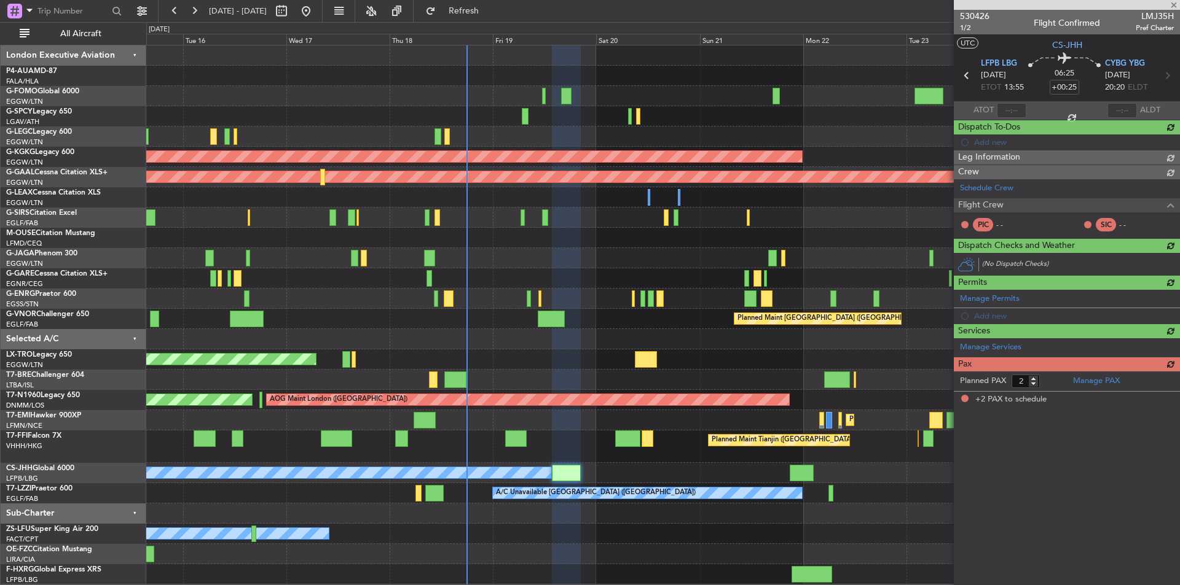
scroll to position [0, 0]
